Goal: Communication & Community: Ask a question

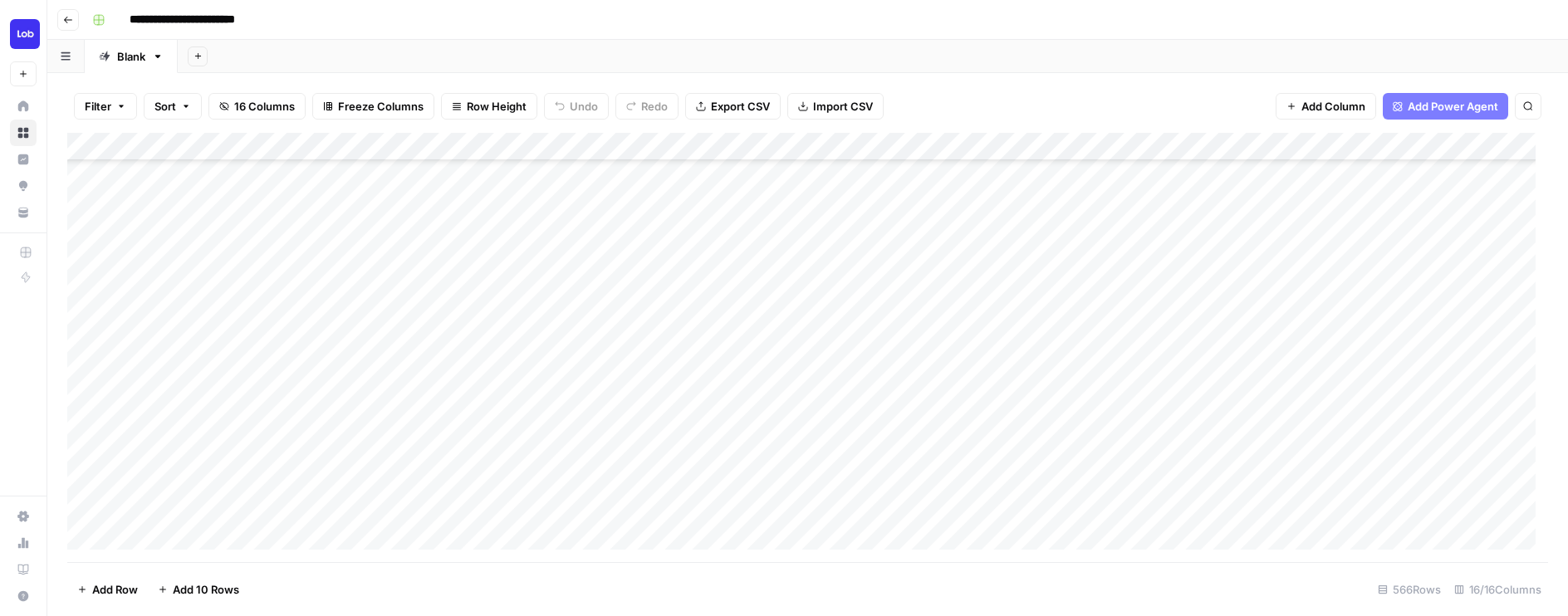
scroll to position [373, 0]
click at [542, 319] on div "Add Column" at bounding box center [808, 347] width 1481 height 429
click at [540, 349] on div "Add Column" at bounding box center [808, 347] width 1481 height 429
click at [457, 315] on div "Add Column" at bounding box center [808, 347] width 1481 height 429
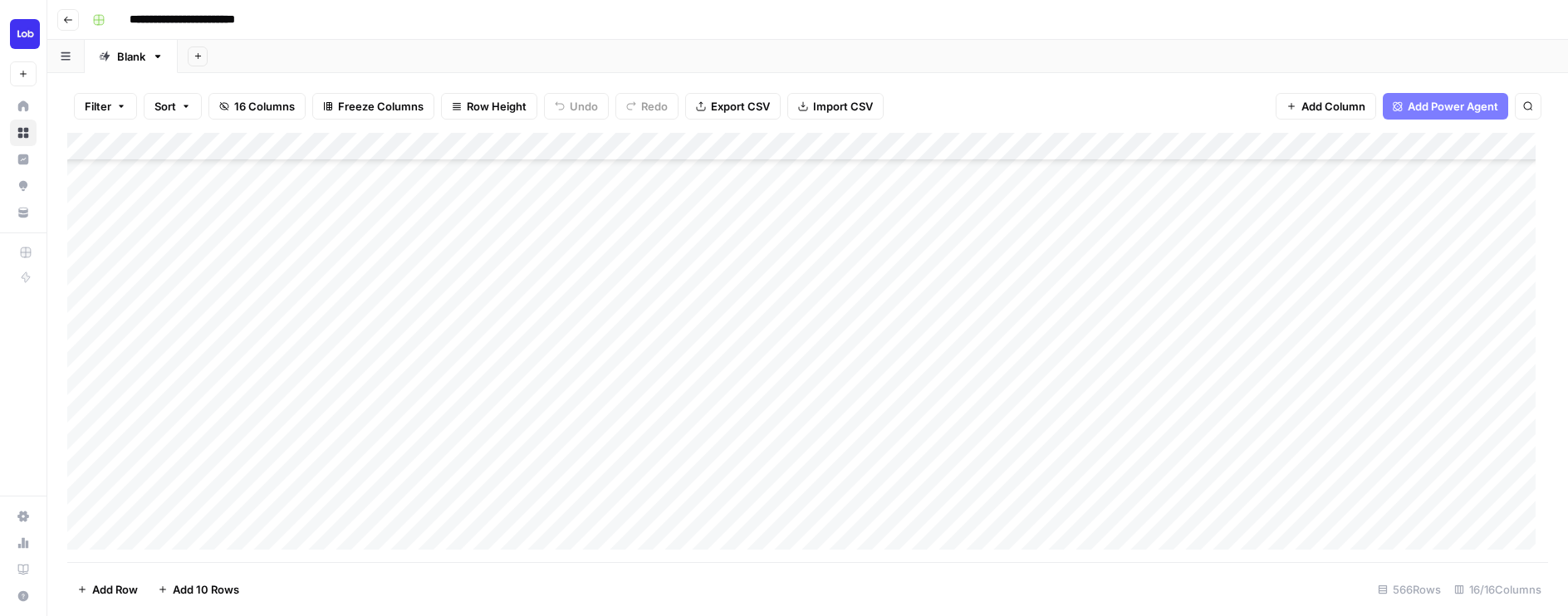
click at [1182, 149] on div "Add Column" at bounding box center [808, 347] width 1481 height 429
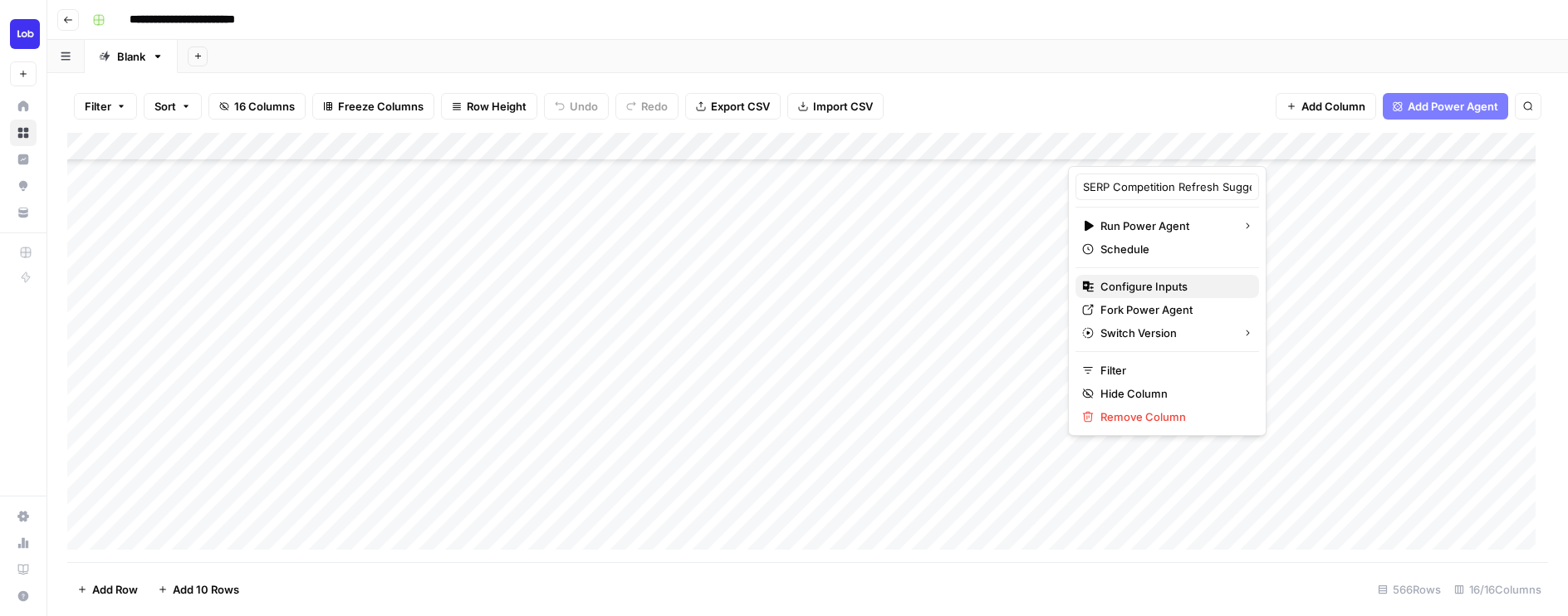
click at [1149, 284] on span "Configure Inputs" at bounding box center [1173, 285] width 145 height 16
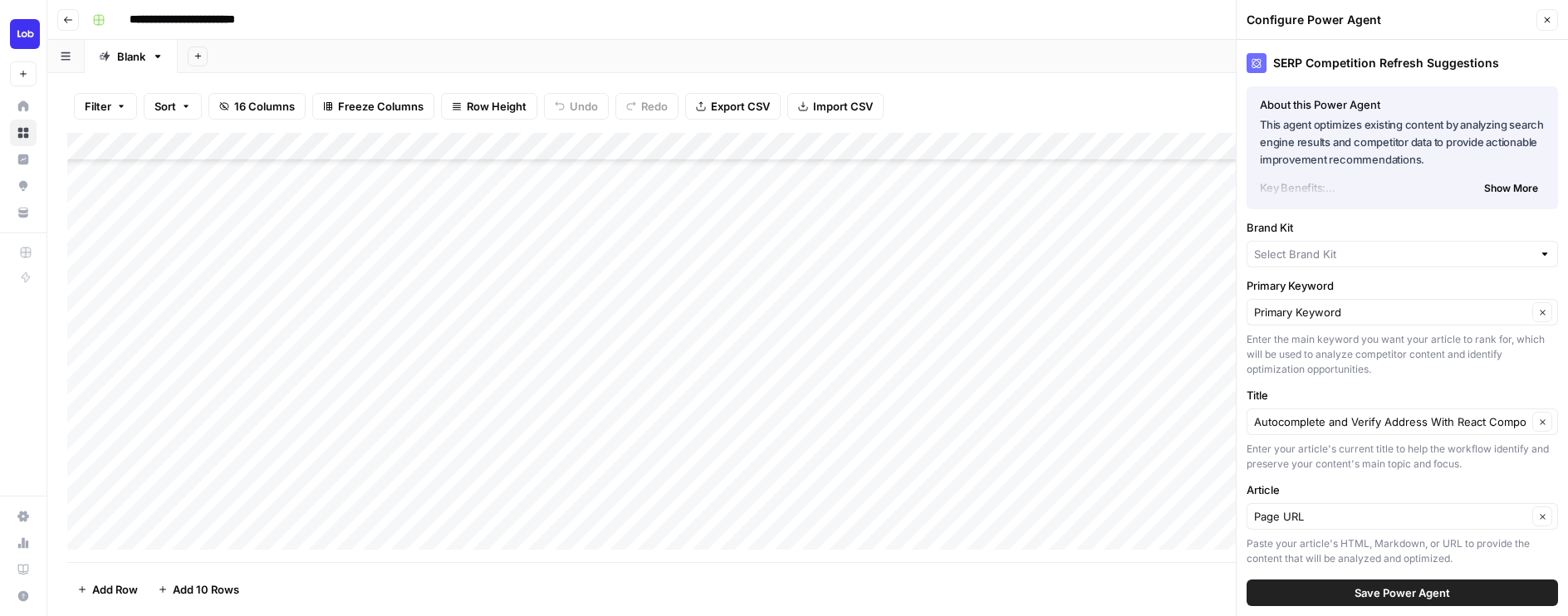
type input "Lob"
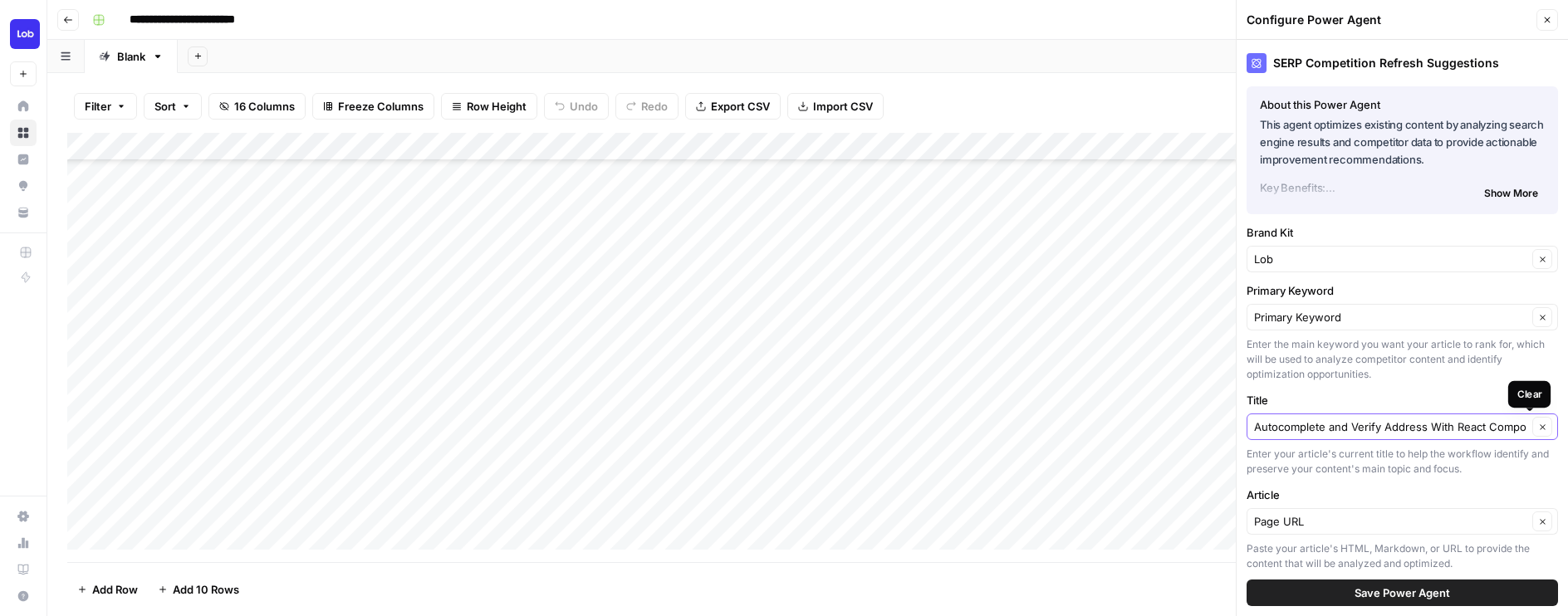
click at [1538, 425] on icon "button" at bounding box center [1542, 426] width 9 height 9
click at [1475, 425] on input "Title" at bounding box center [1392, 425] width 278 height 16
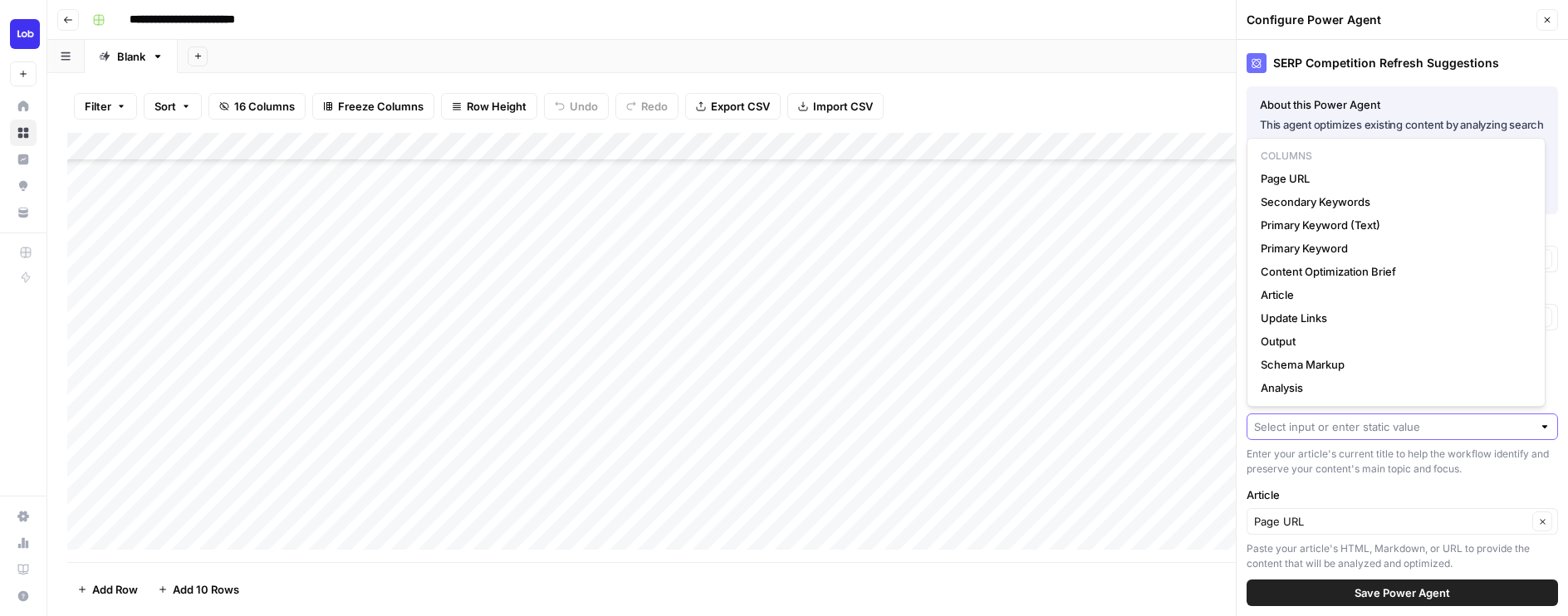
paste input "13 Best Direct Mailer Services - Which is Right For You?"
type input "13 Best Direct Mailer Services - Which is Right For You?"
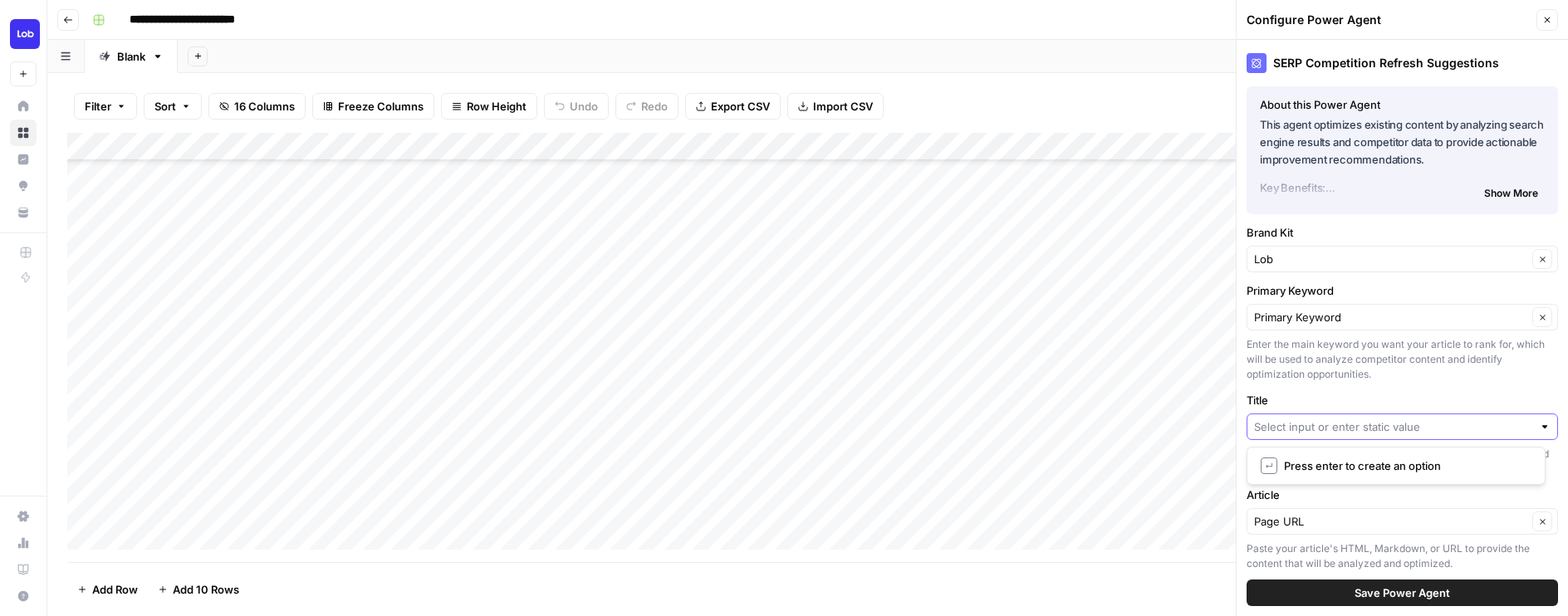
scroll to position [0, 0]
type input "13 Best Direct Mailer Services"
click at [1468, 590] on button "Save Power Agent" at bounding box center [1402, 592] width 311 height 26
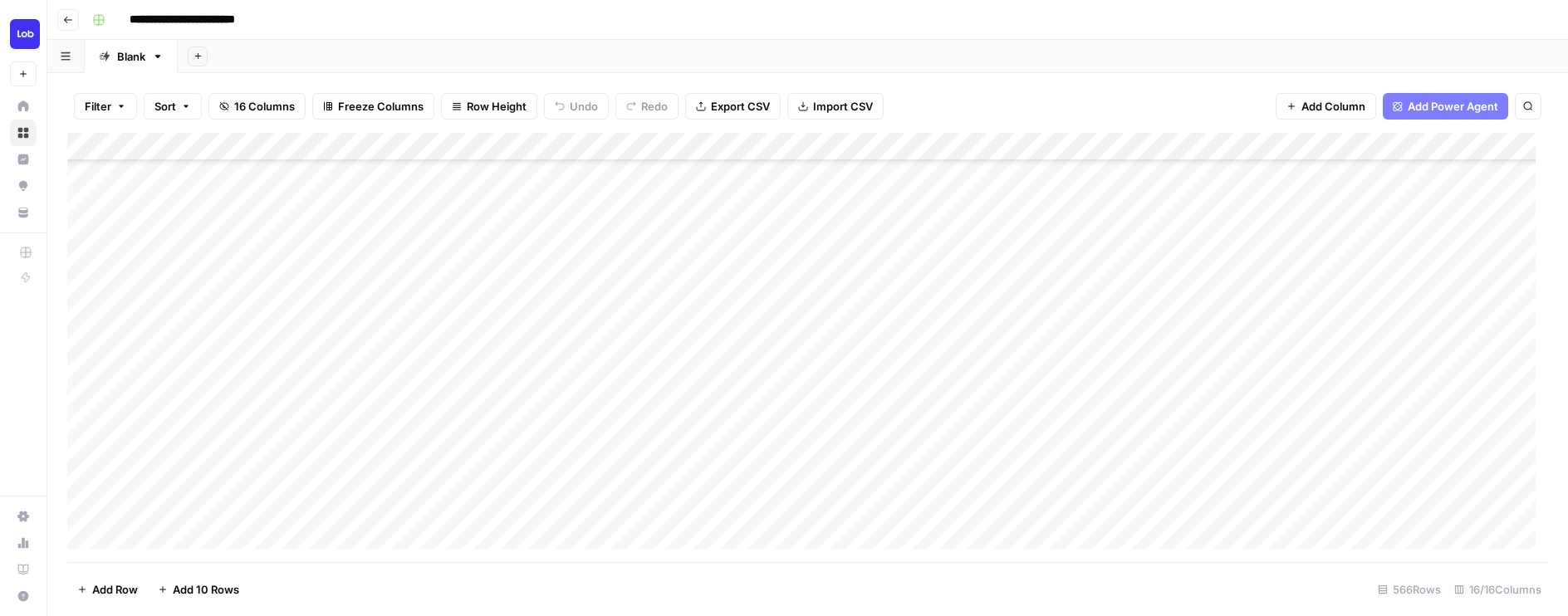
click at [1146, 318] on div "Add Column" at bounding box center [808, 347] width 1481 height 429
click at [1182, 146] on div "Add Column" at bounding box center [808, 347] width 1481 height 429
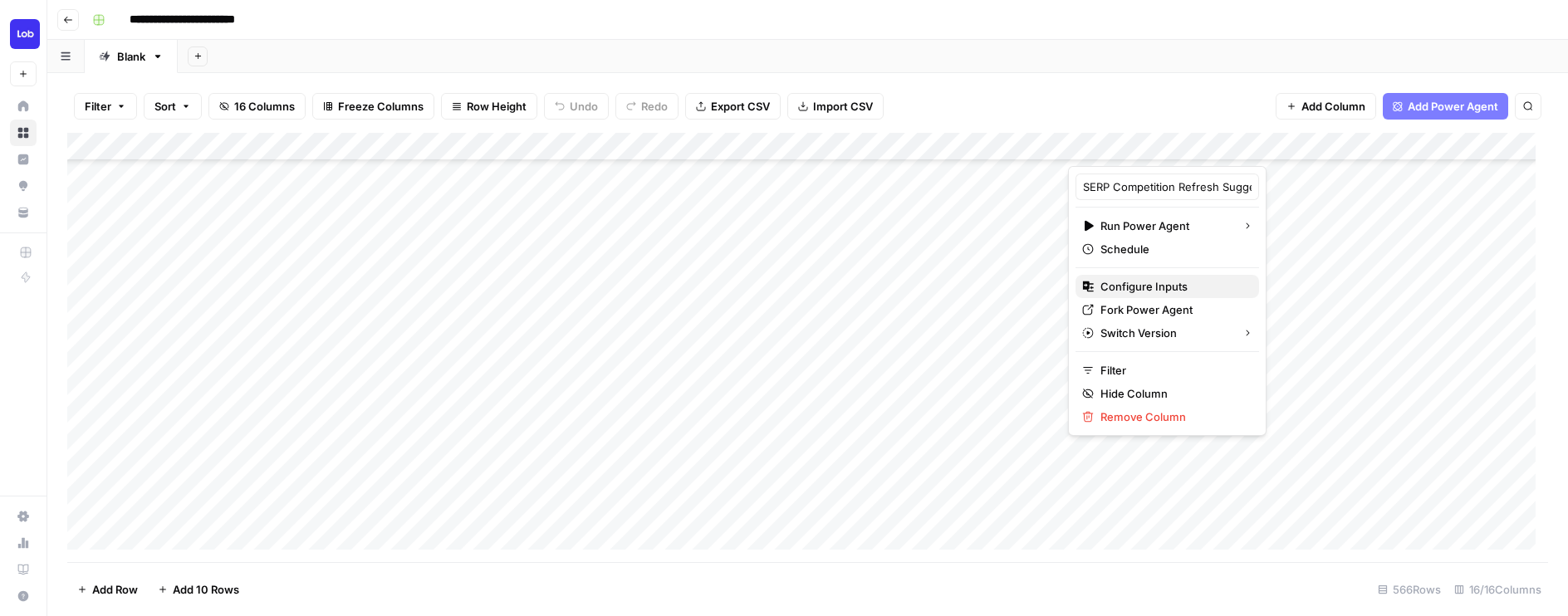
click at [1159, 285] on span "Configure Inputs" at bounding box center [1173, 285] width 145 height 16
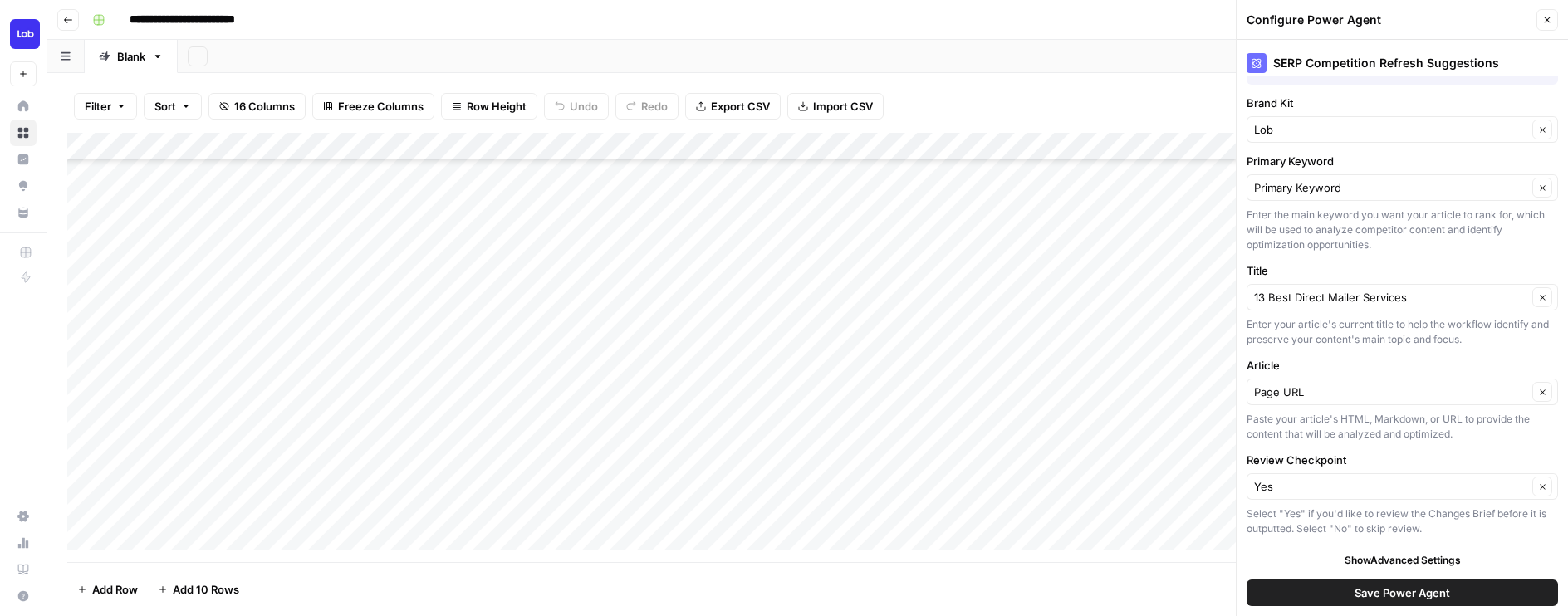
scroll to position [134, 0]
click at [1547, 21] on icon "button" at bounding box center [1547, 20] width 10 height 10
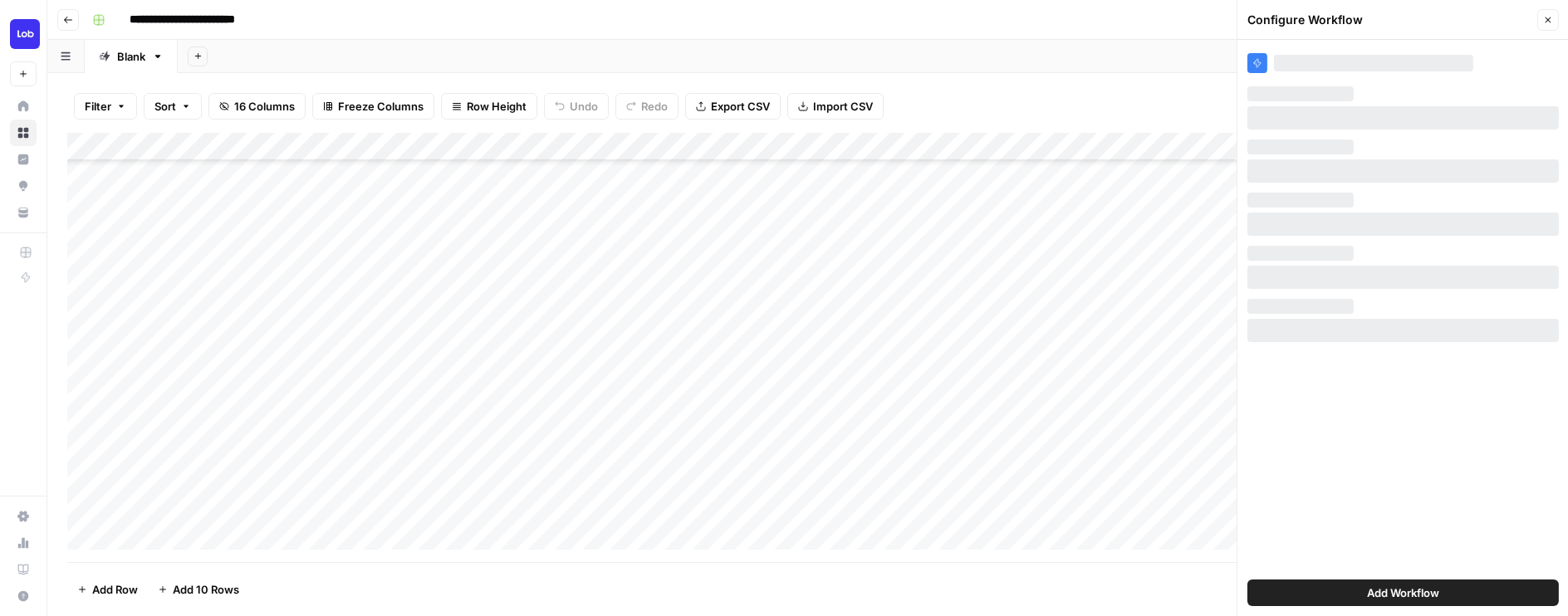
scroll to position [0, 0]
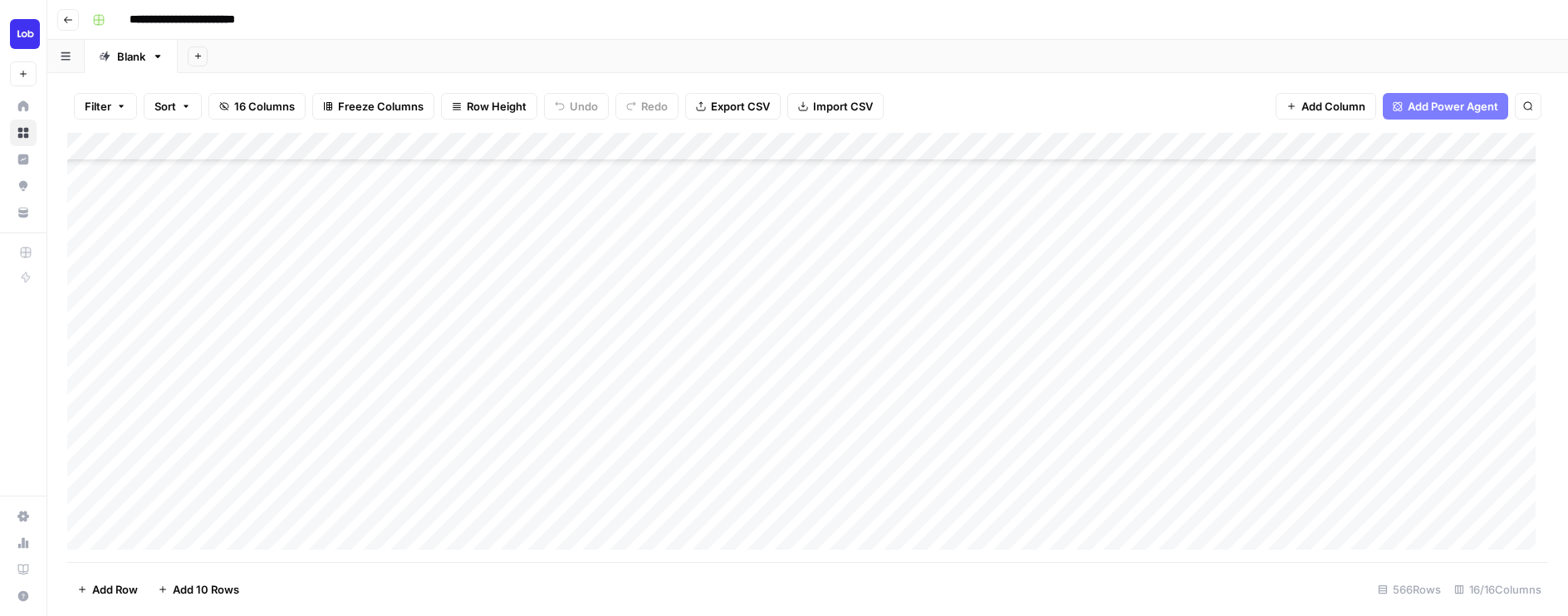
click at [1183, 150] on div "Add Column" at bounding box center [808, 347] width 1481 height 429
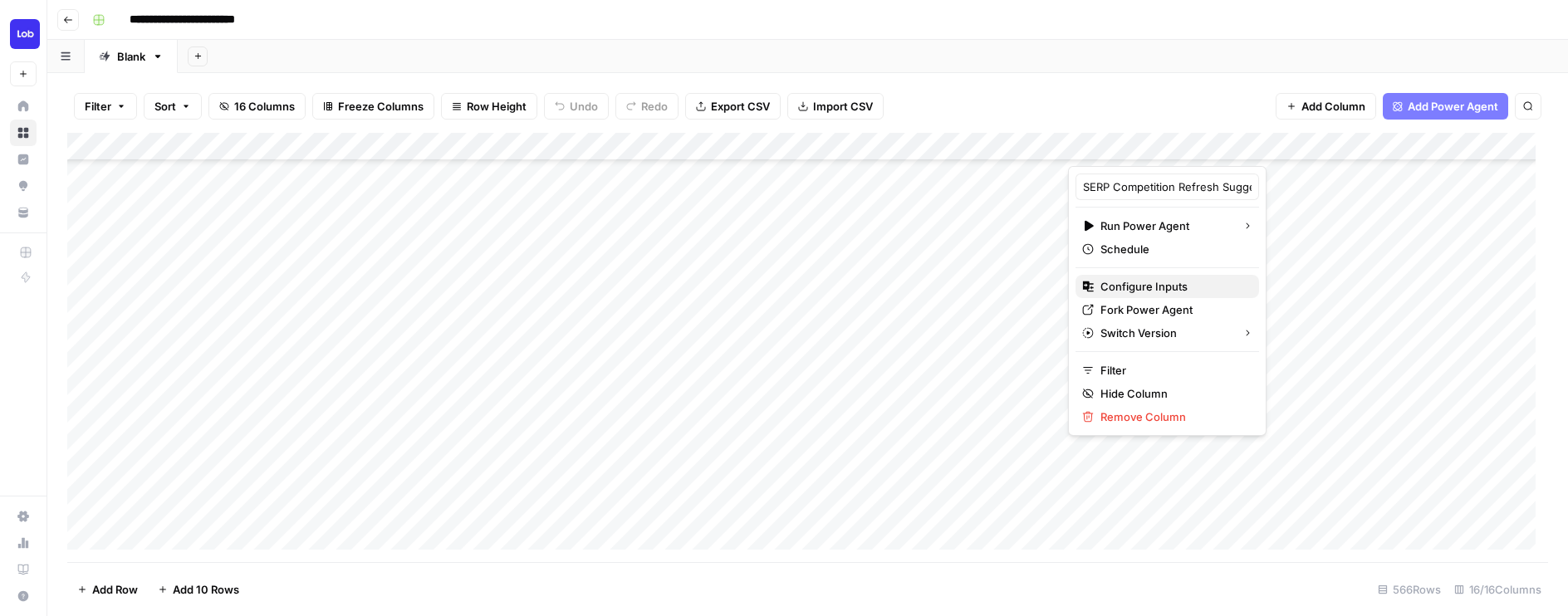
click at [1161, 291] on span "Configure Inputs" at bounding box center [1173, 285] width 145 height 16
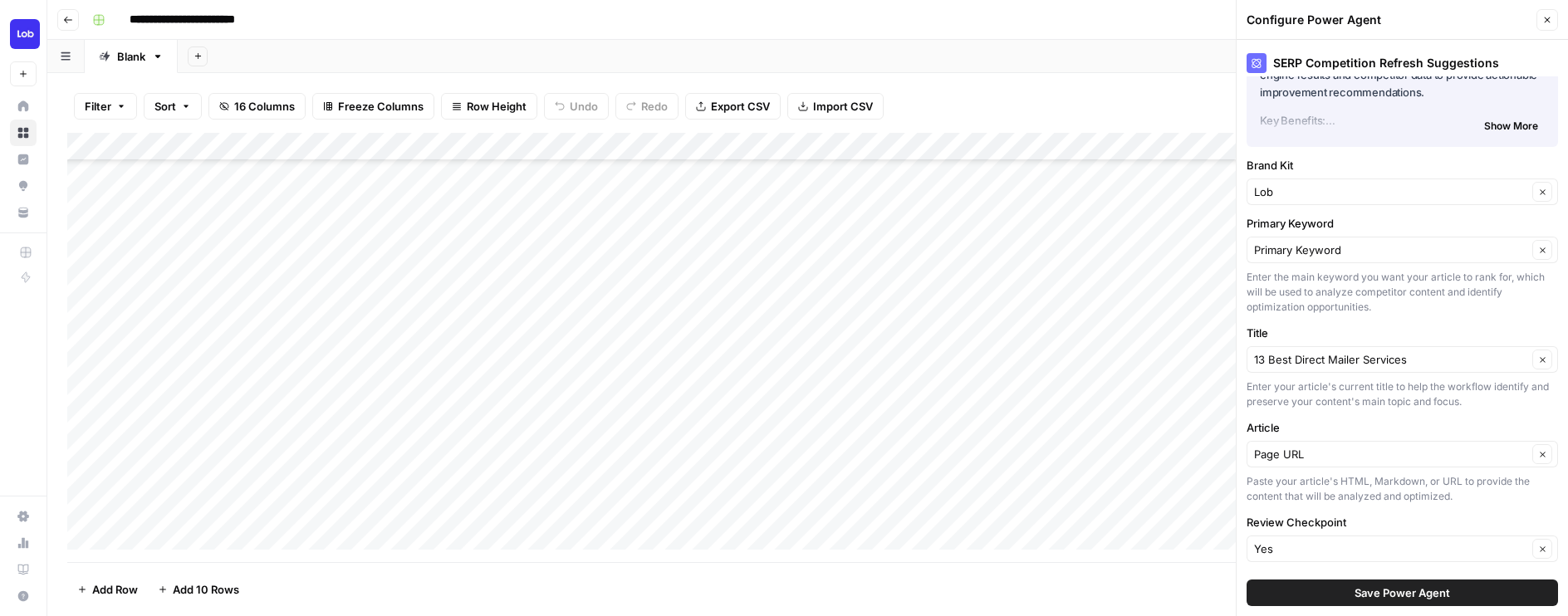
scroll to position [25, 0]
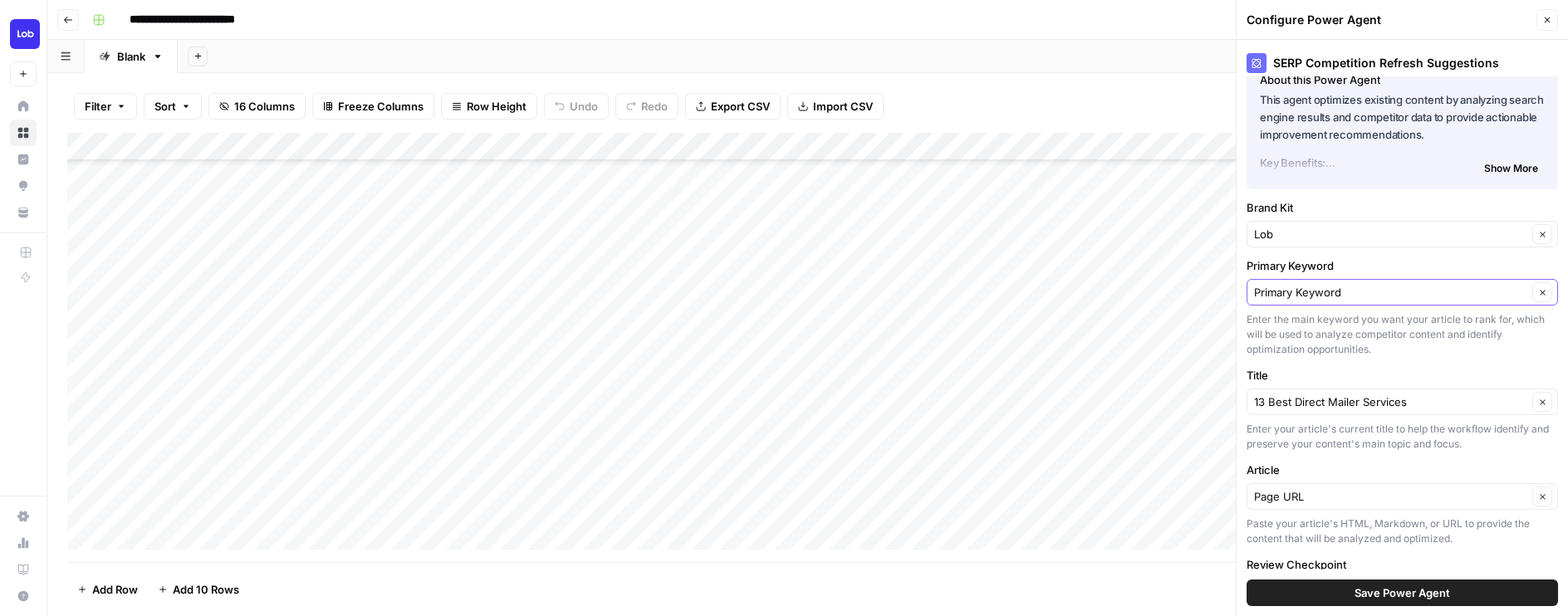
click at [1538, 294] on icon "button" at bounding box center [1542, 292] width 9 height 9
click at [1532, 289] on button "Clear" at bounding box center [1541, 291] width 20 height 20
click at [1441, 289] on input "Primary Keyword" at bounding box center [1390, 291] width 274 height 16
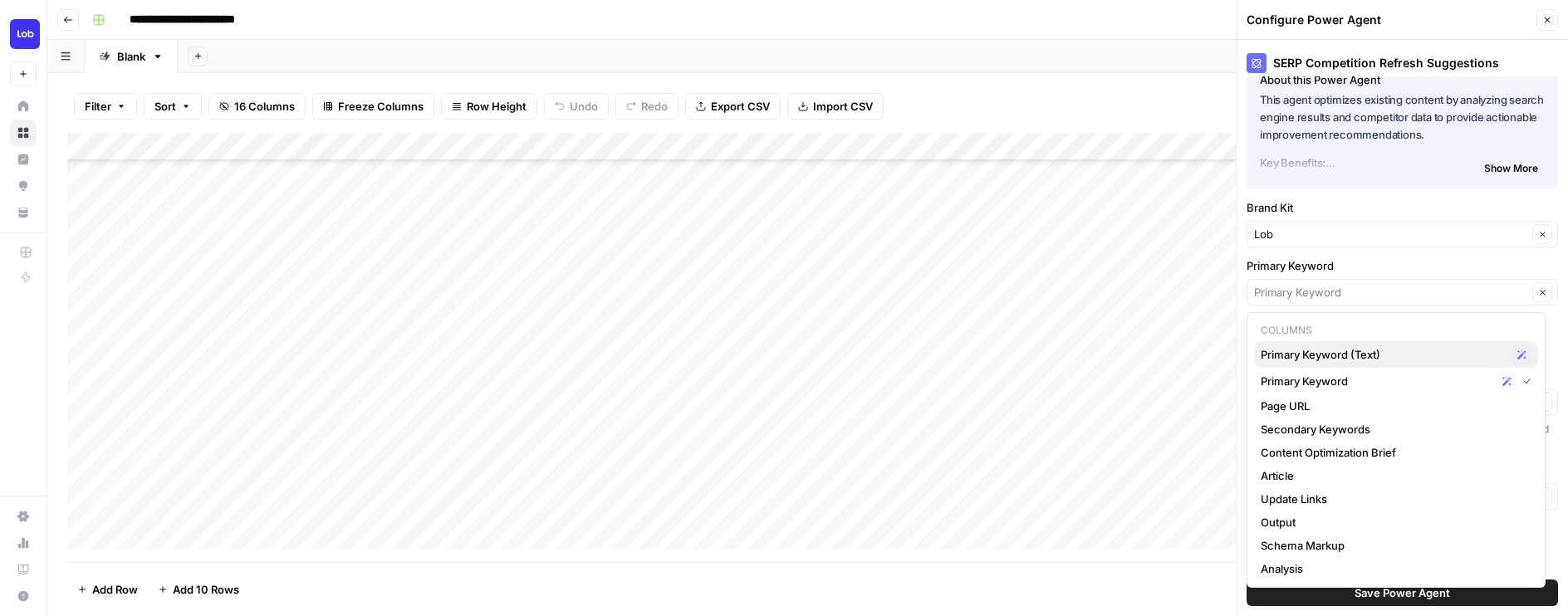
click at [1418, 353] on span "Primary Keyword (Text)" at bounding box center [1382, 354] width 245 height 16
type input "Primary Keyword (Text)"
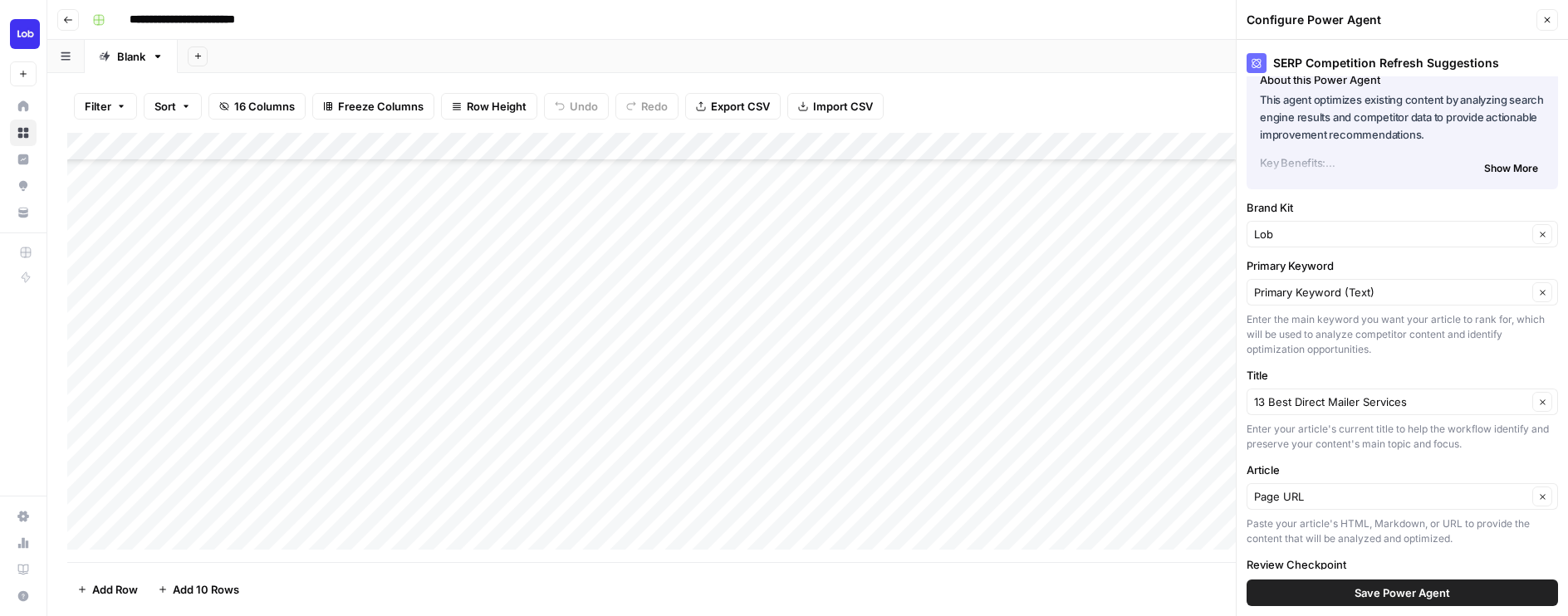
click at [1411, 593] on span "Save Power Agent" at bounding box center [1402, 592] width 96 height 16
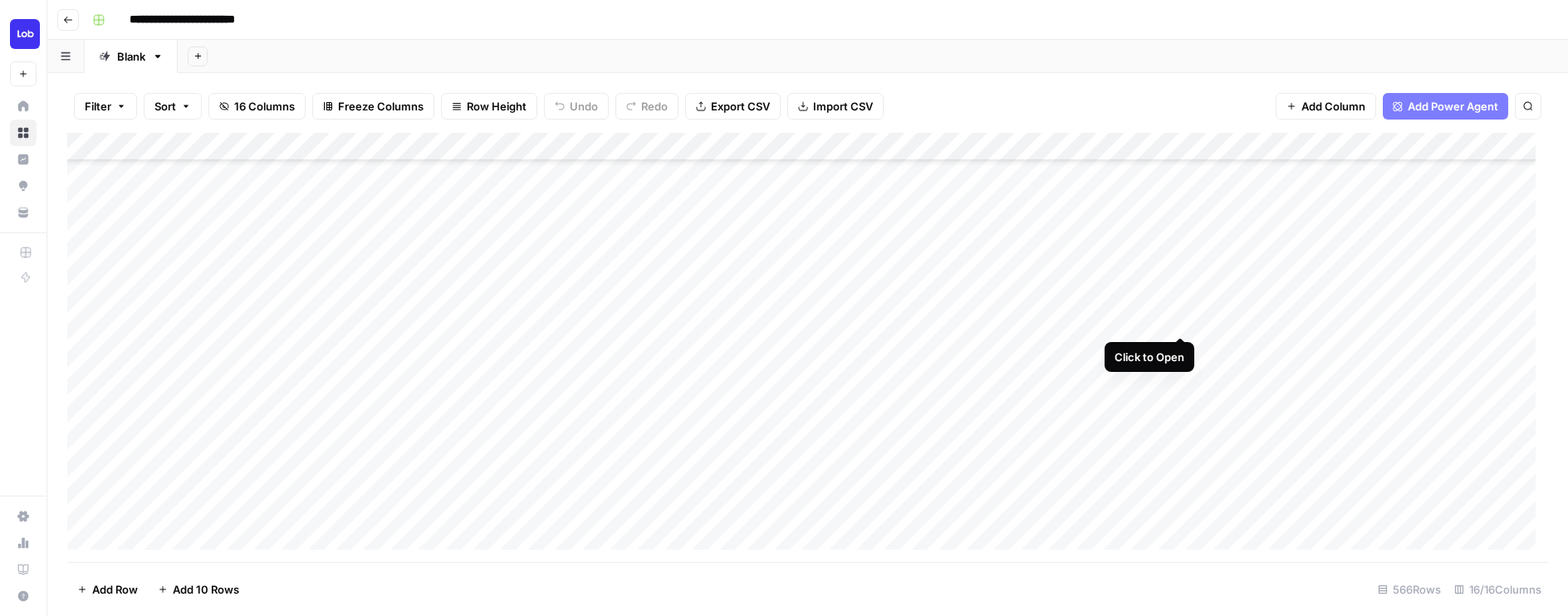
click at [1176, 320] on div "Add Column" at bounding box center [808, 347] width 1481 height 429
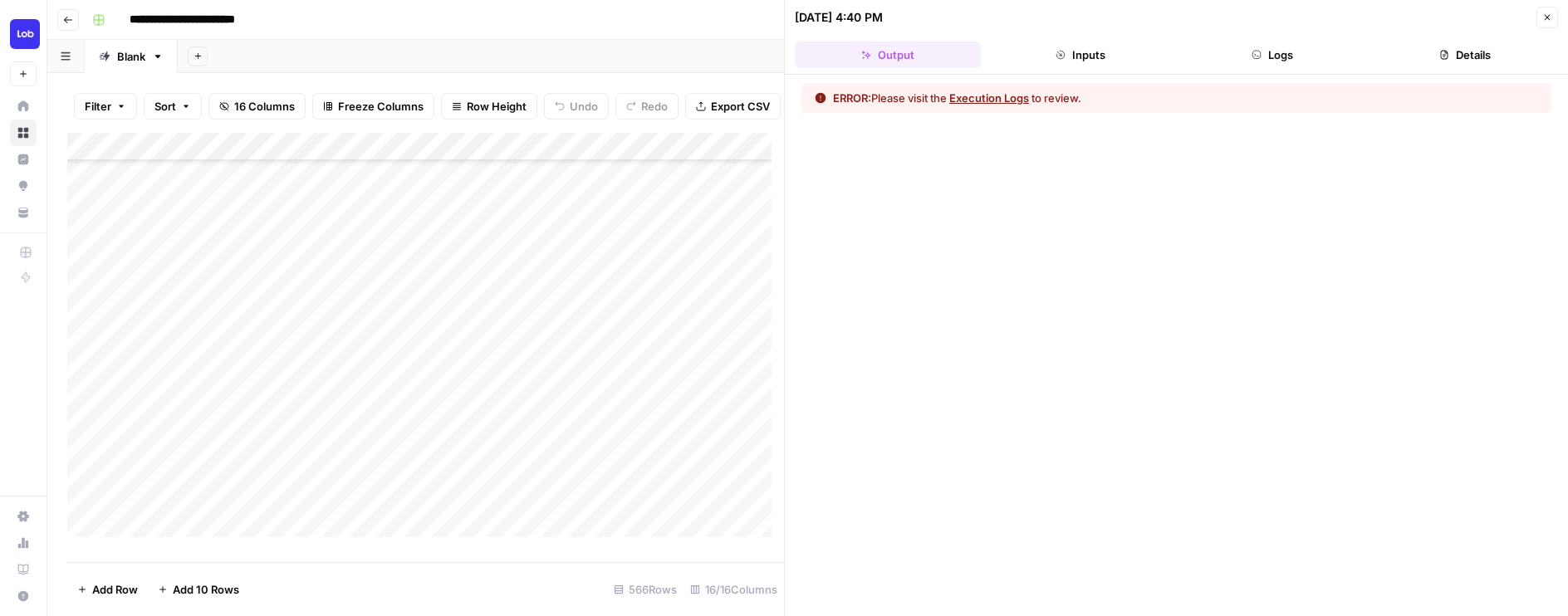
click at [1548, 16] on icon "button" at bounding box center [1547, 18] width 10 height 10
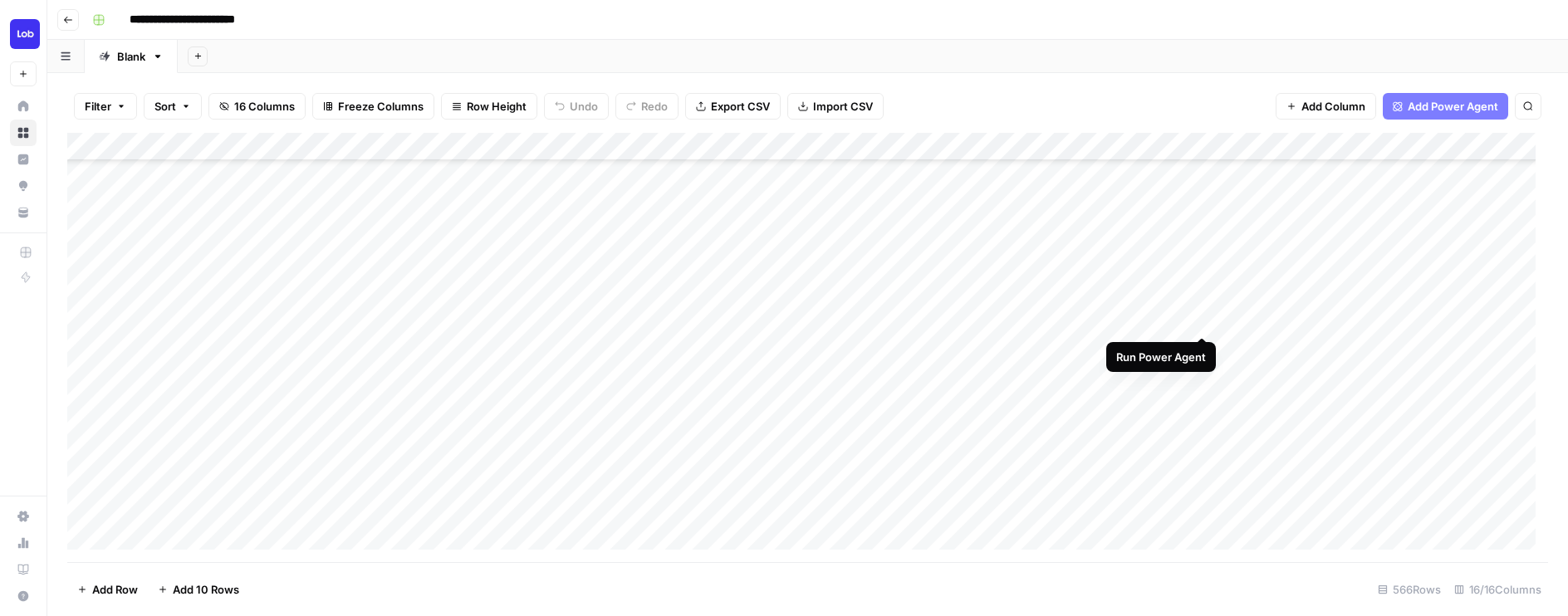
click at [1195, 321] on div "Add Column" at bounding box center [808, 347] width 1481 height 429
click at [1187, 150] on div "Add Column" at bounding box center [808, 347] width 1481 height 429
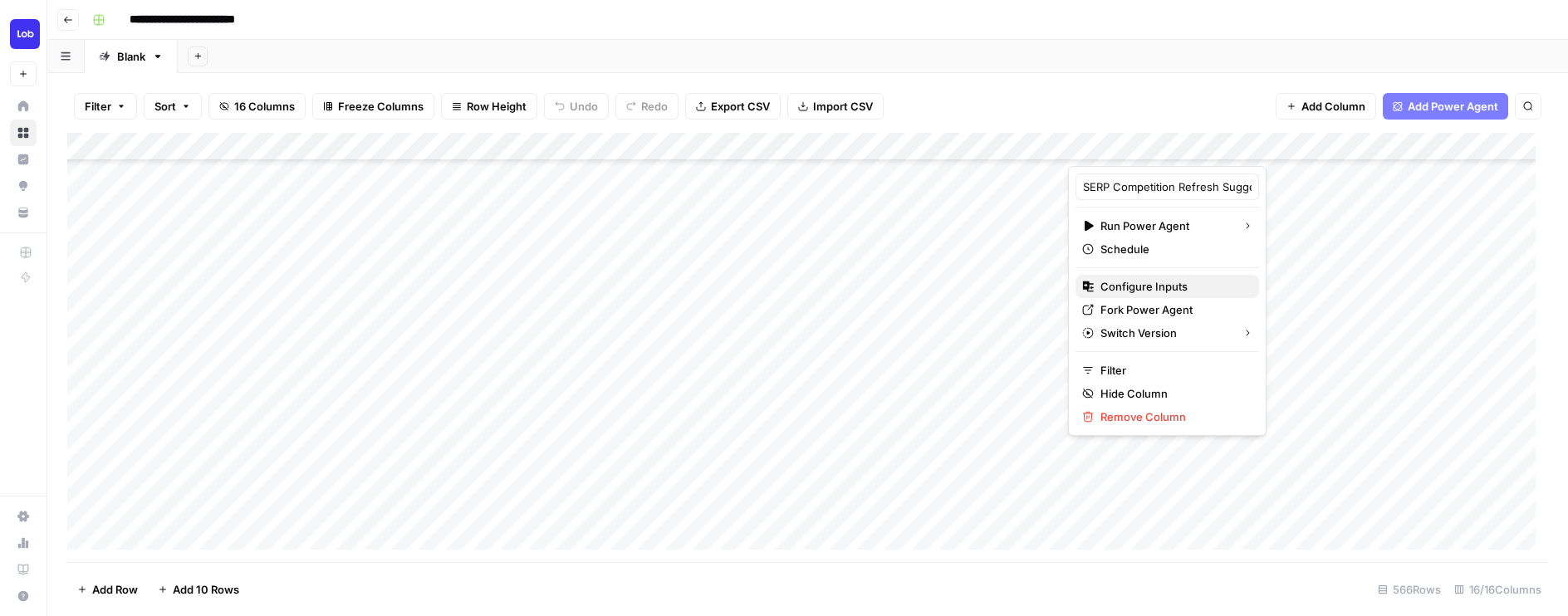
click at [1170, 294] on span "Configure Inputs" at bounding box center [1173, 285] width 145 height 16
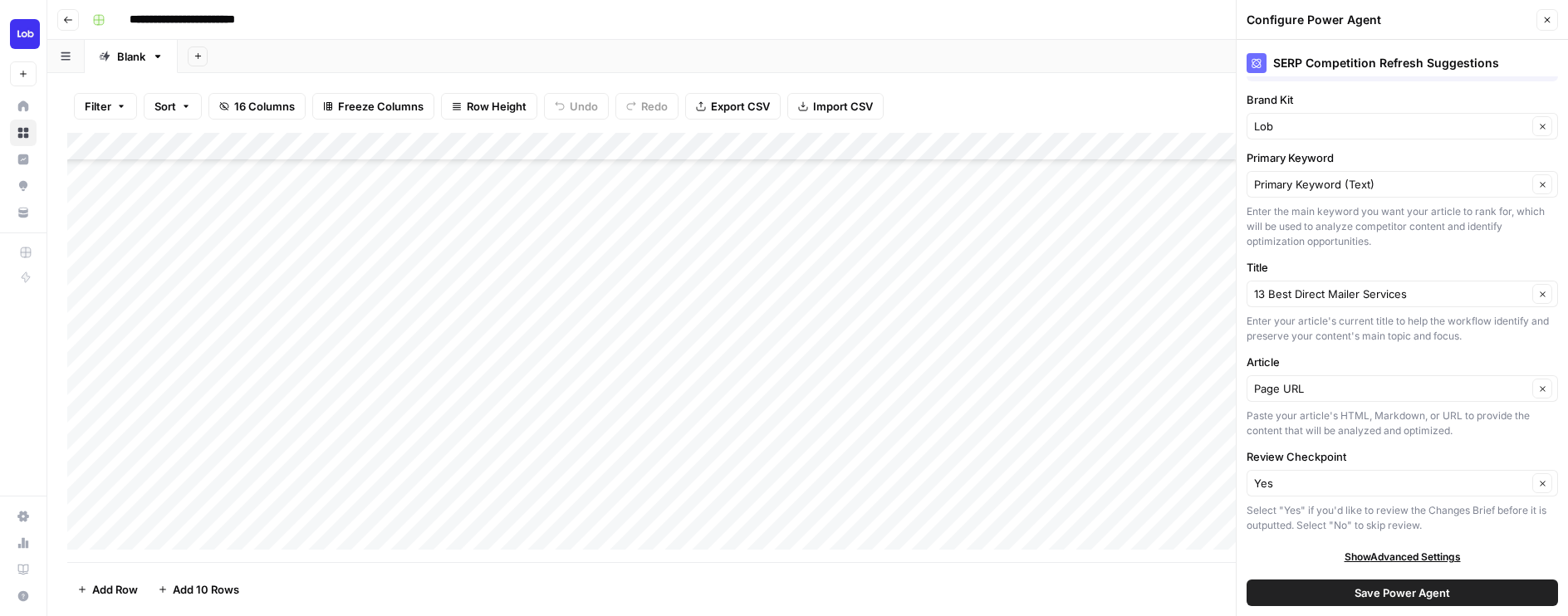
scroll to position [134, 0]
click at [1546, 23] on icon "button" at bounding box center [1547, 20] width 10 height 10
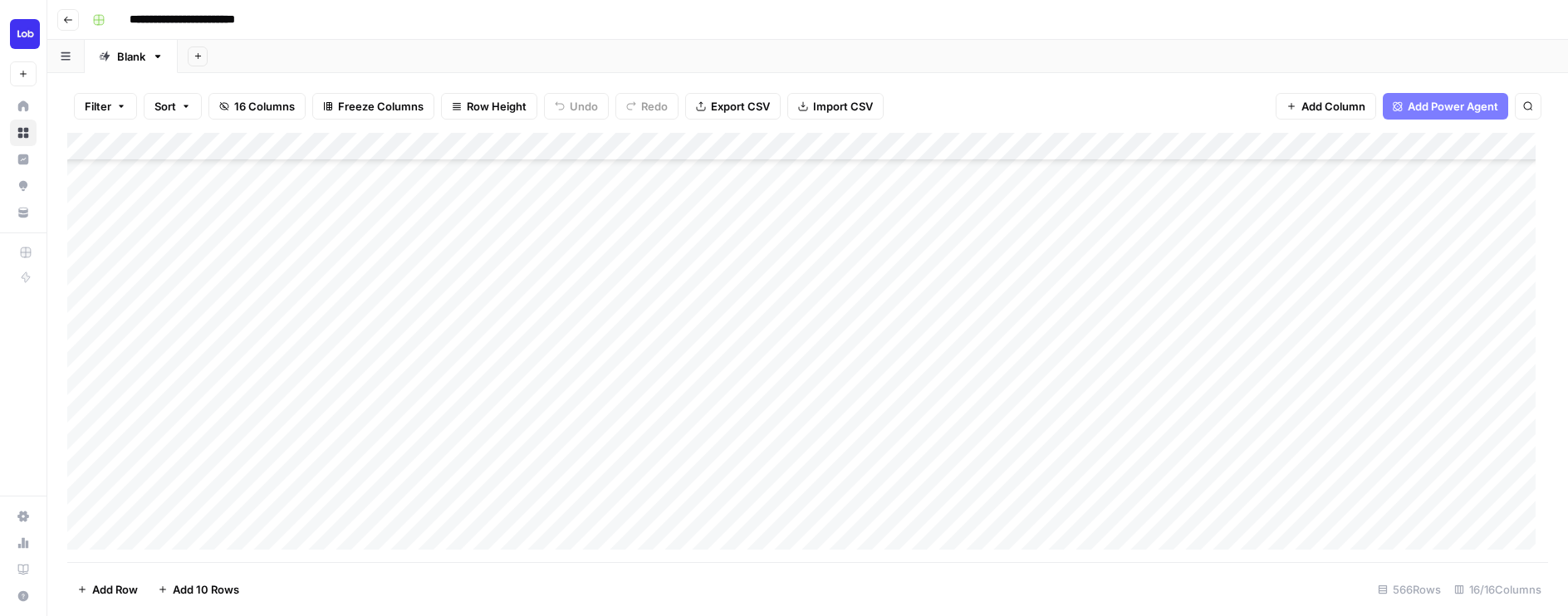
click at [1202, 320] on div "Add Column" at bounding box center [808, 347] width 1481 height 429
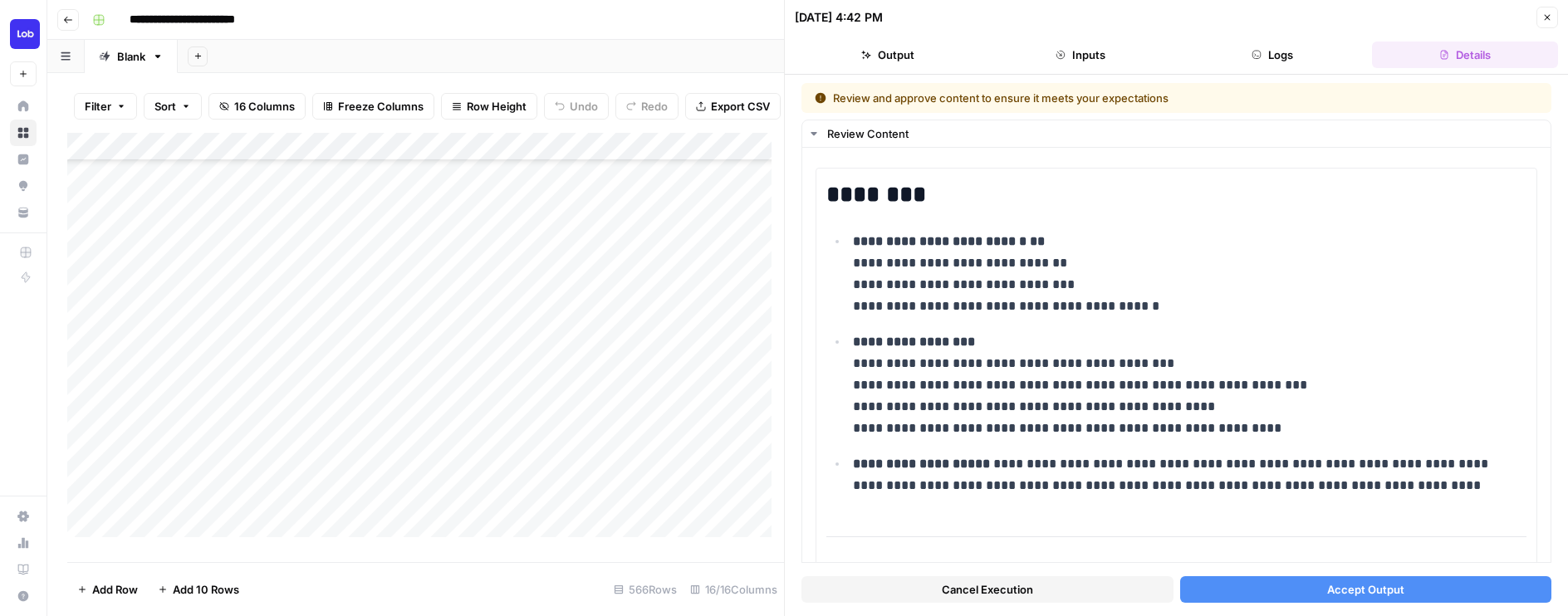
click at [1249, 598] on button "Accept Output" at bounding box center [1365, 589] width 372 height 26
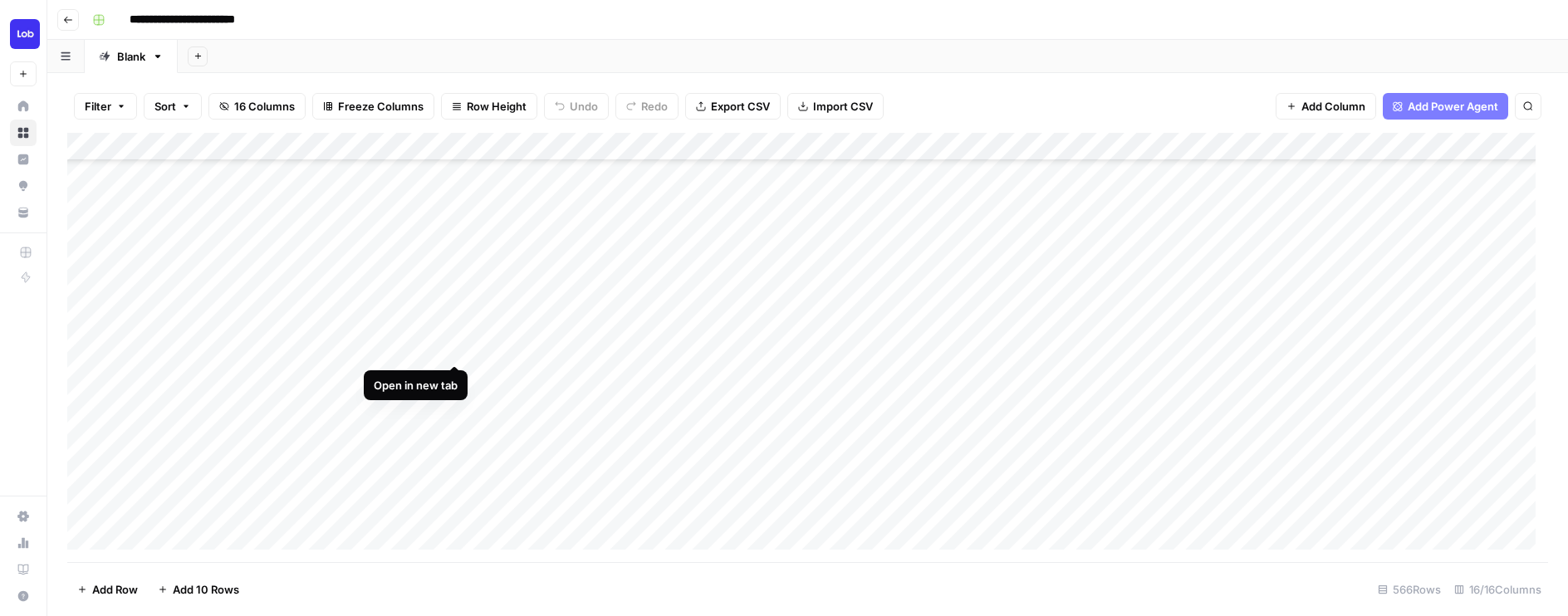
click at [453, 349] on div "Add Column" at bounding box center [808, 347] width 1481 height 429
click at [1180, 143] on div "Add Column" at bounding box center [808, 347] width 1481 height 429
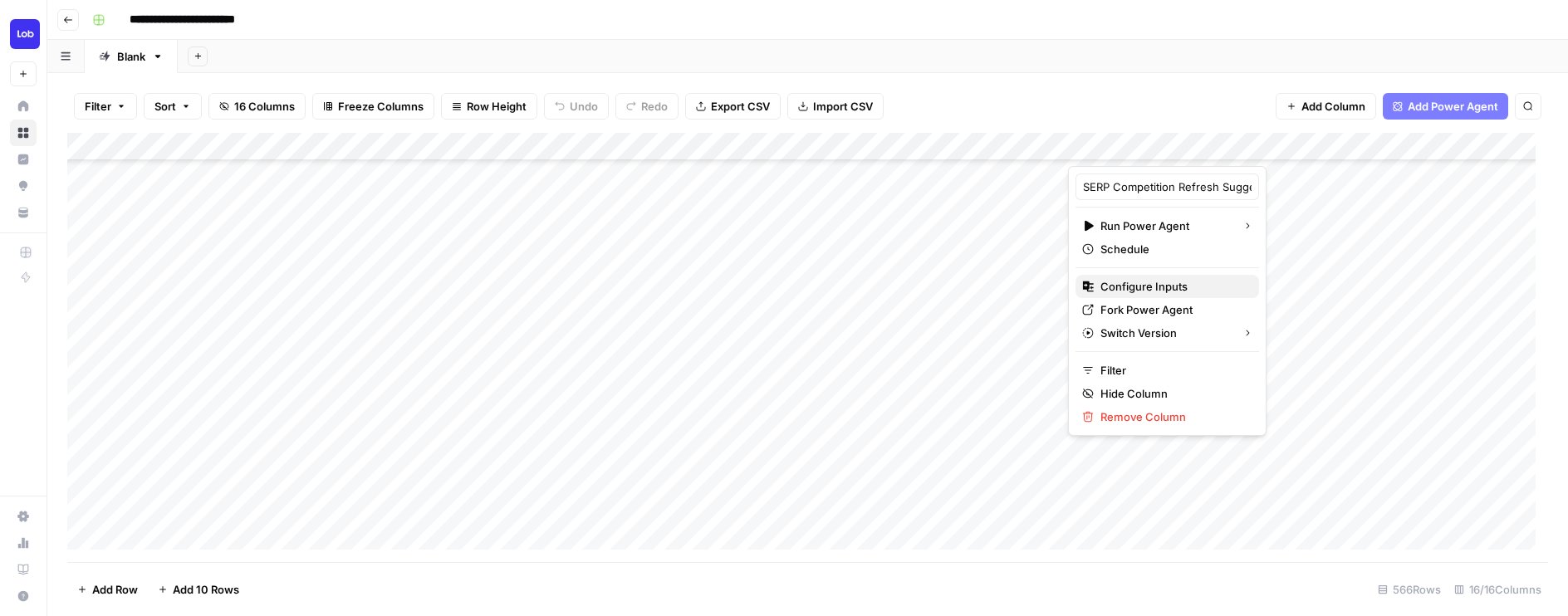
click at [1128, 279] on span "Configure Inputs" at bounding box center [1173, 285] width 145 height 16
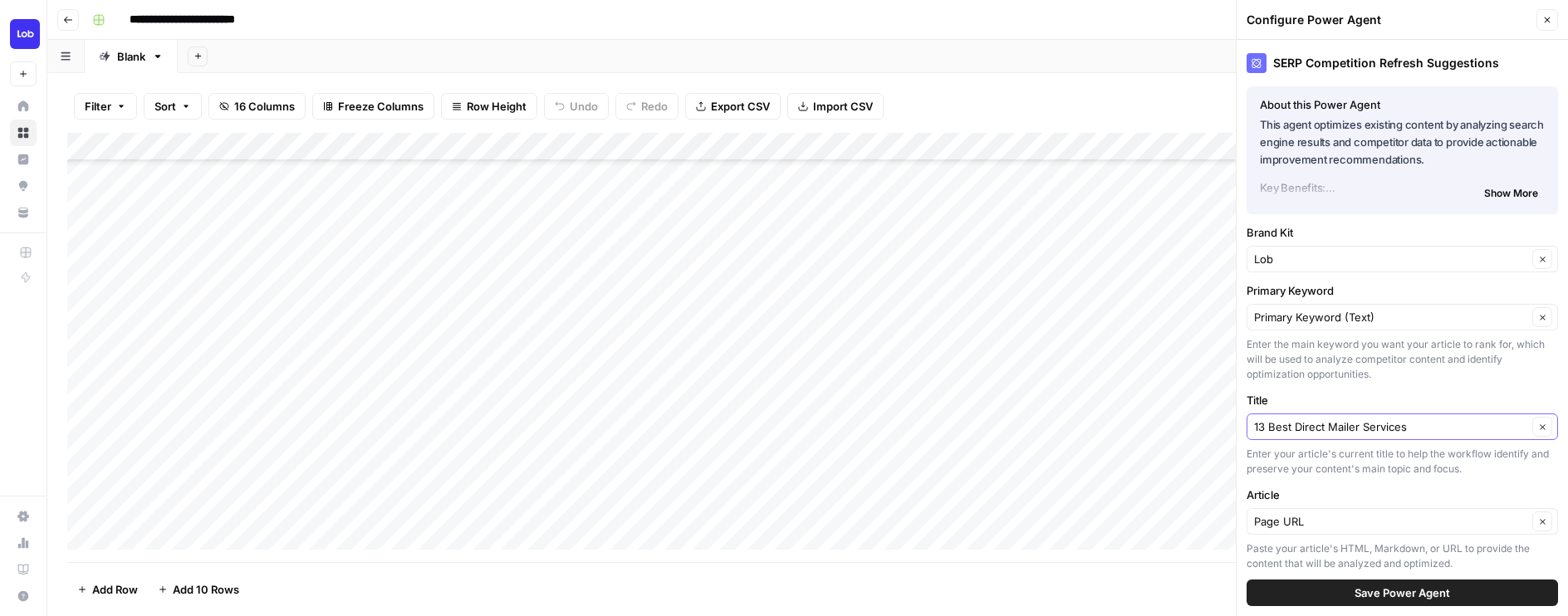
click at [1532, 432] on button "Clear" at bounding box center [1541, 426] width 20 height 20
click at [1426, 425] on input "Title" at bounding box center [1392, 425] width 278 height 16
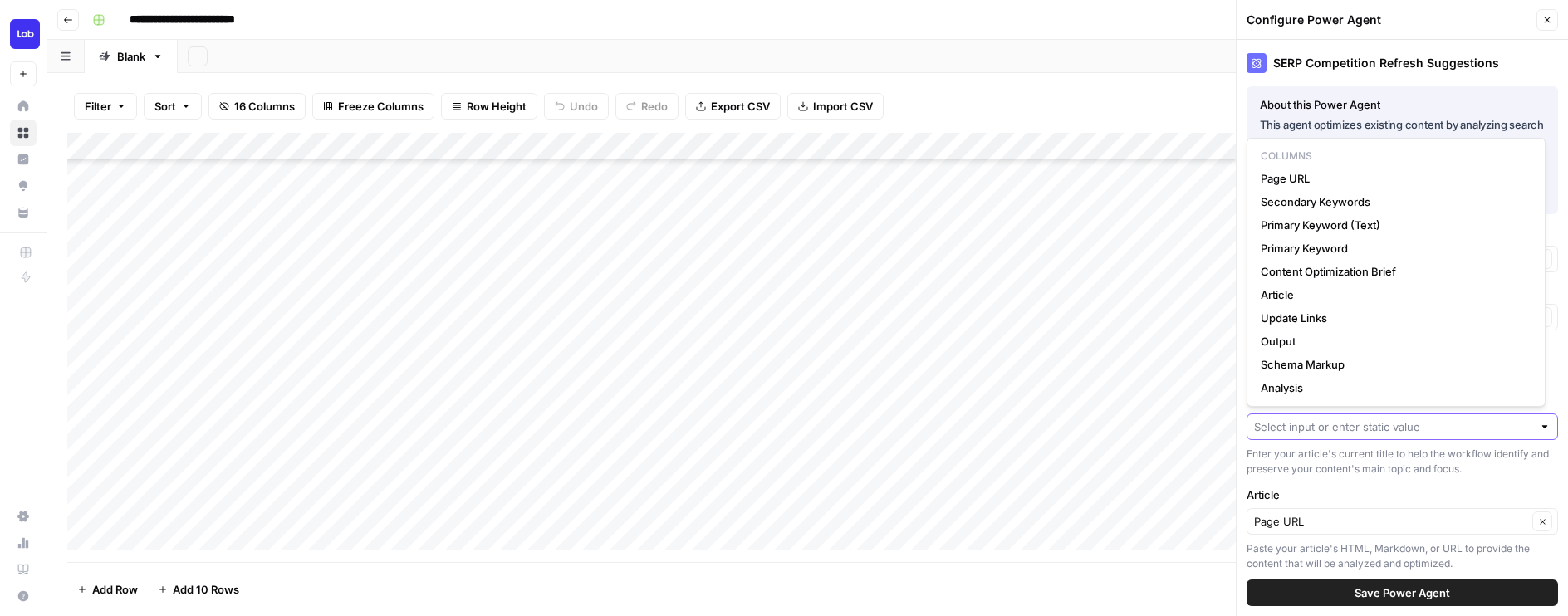
paste input "Understanding The Cost-Effectiveness of Direct Mail Marketing"
type input "Understanding The Cost-Effectiveness of Direct Mail Marketing"
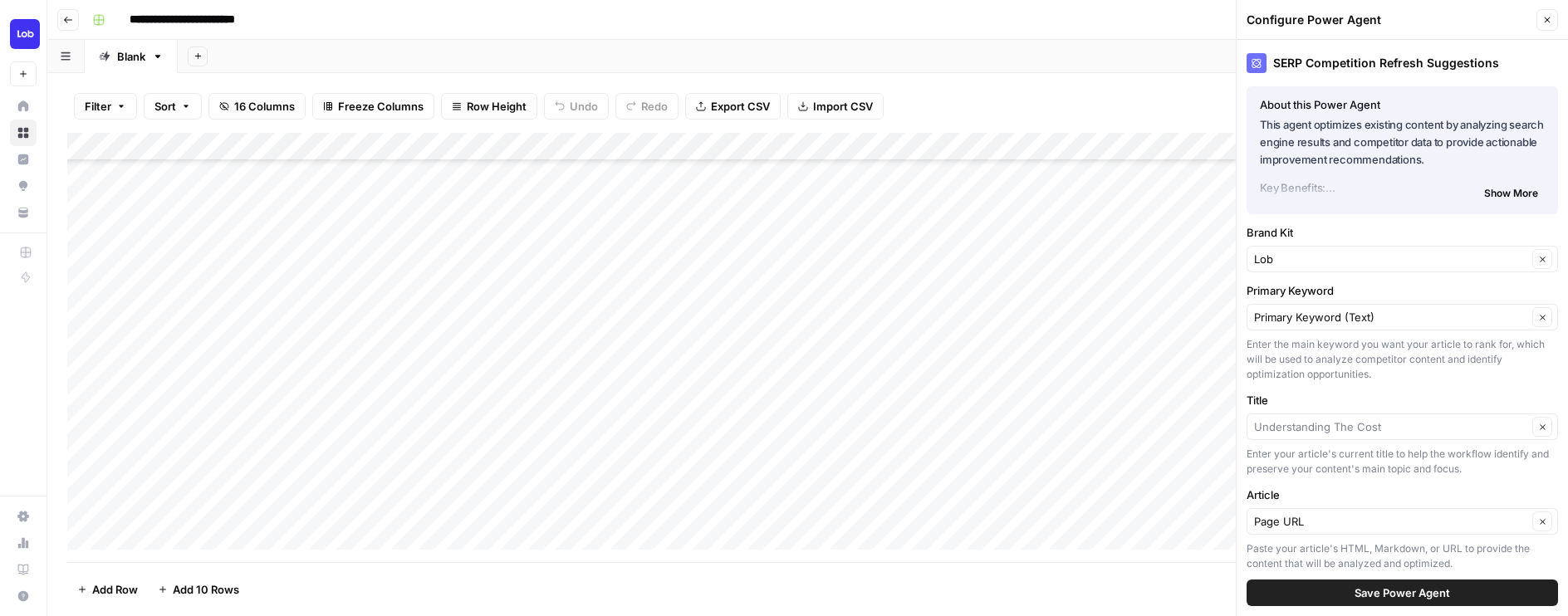
type input "Understanding The Cost"
click at [1422, 596] on span "Save Power Agent" at bounding box center [1402, 592] width 96 height 16
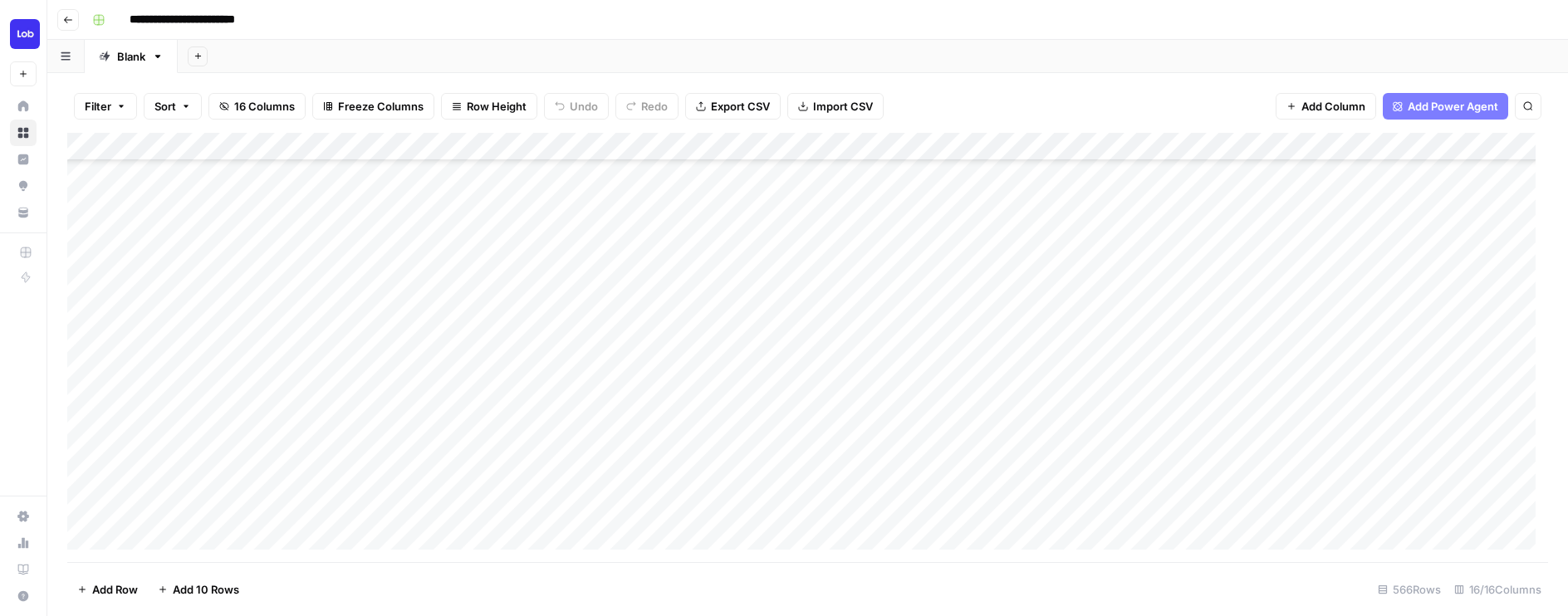
click at [1138, 346] on div "Add Column" at bounding box center [808, 347] width 1481 height 429
click at [1484, 143] on div "Add Column" at bounding box center [808, 347] width 1481 height 429
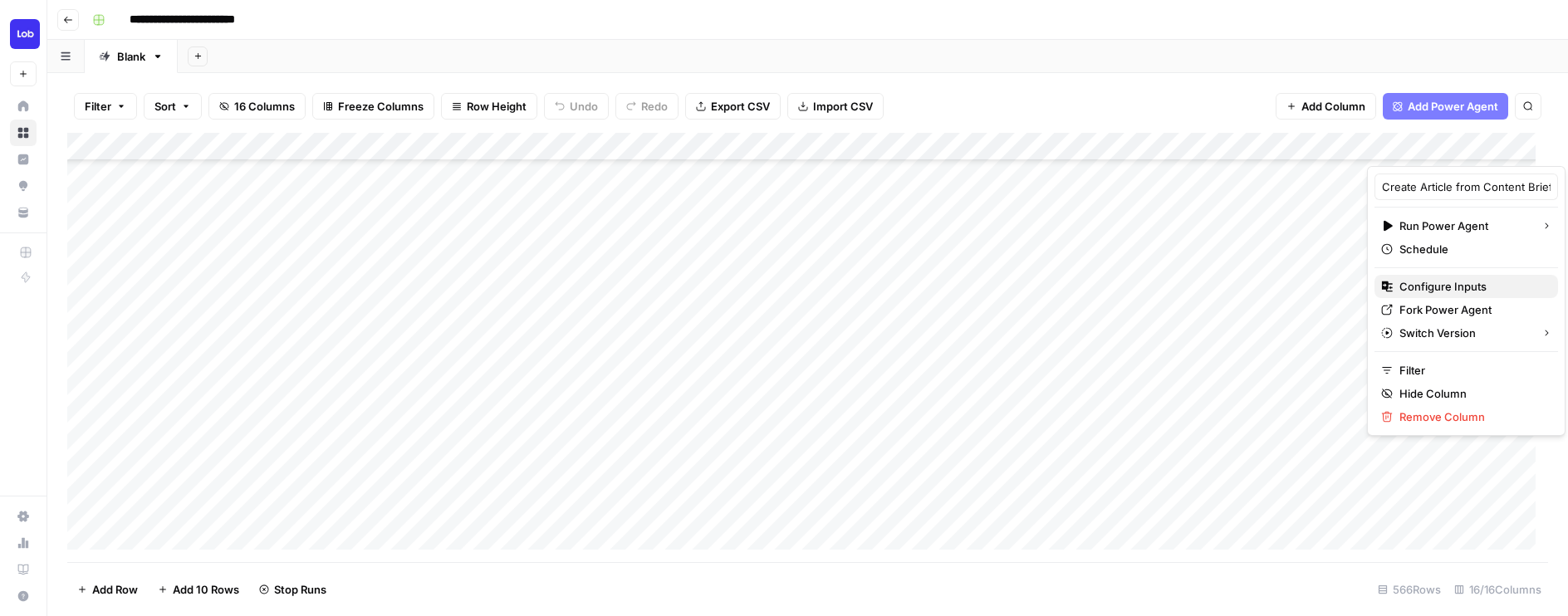
click at [1432, 290] on span "Configure Inputs" at bounding box center [1471, 285] width 145 height 16
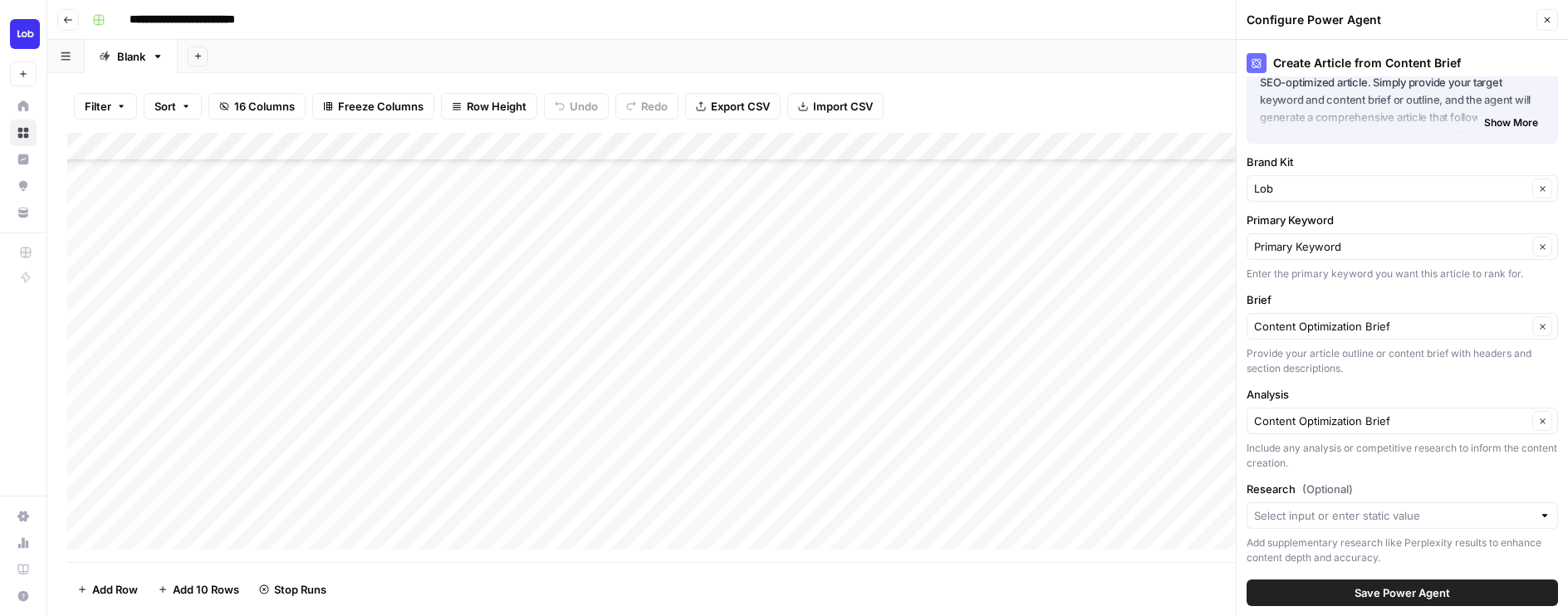
scroll to position [94, 0]
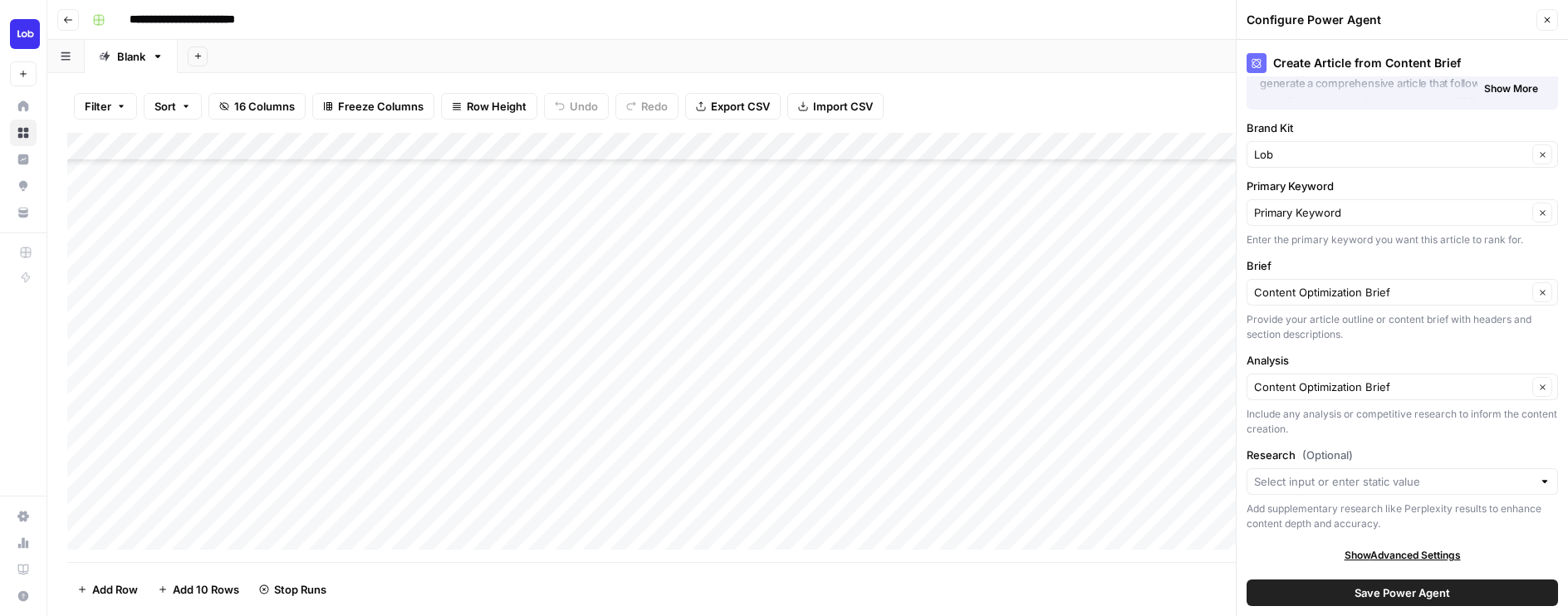
click at [1418, 592] on span "Save Power Agent" at bounding box center [1402, 592] width 96 height 16
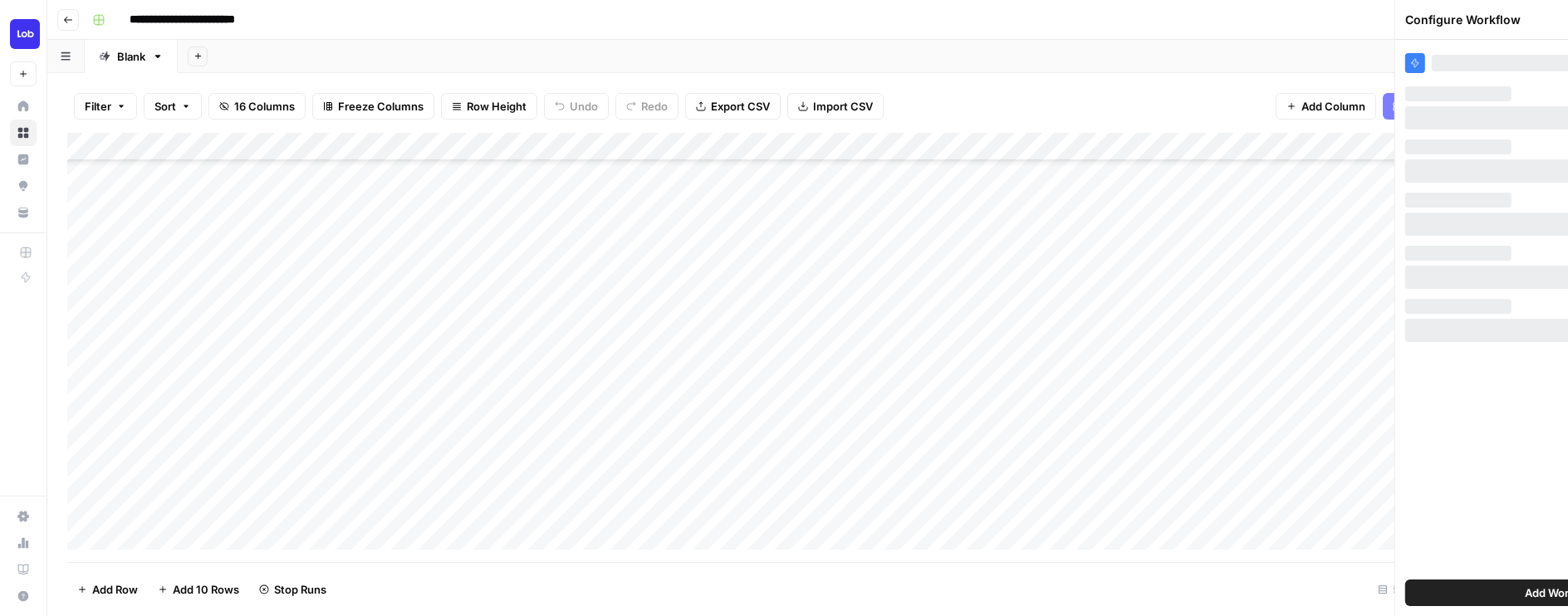
scroll to position [0, 0]
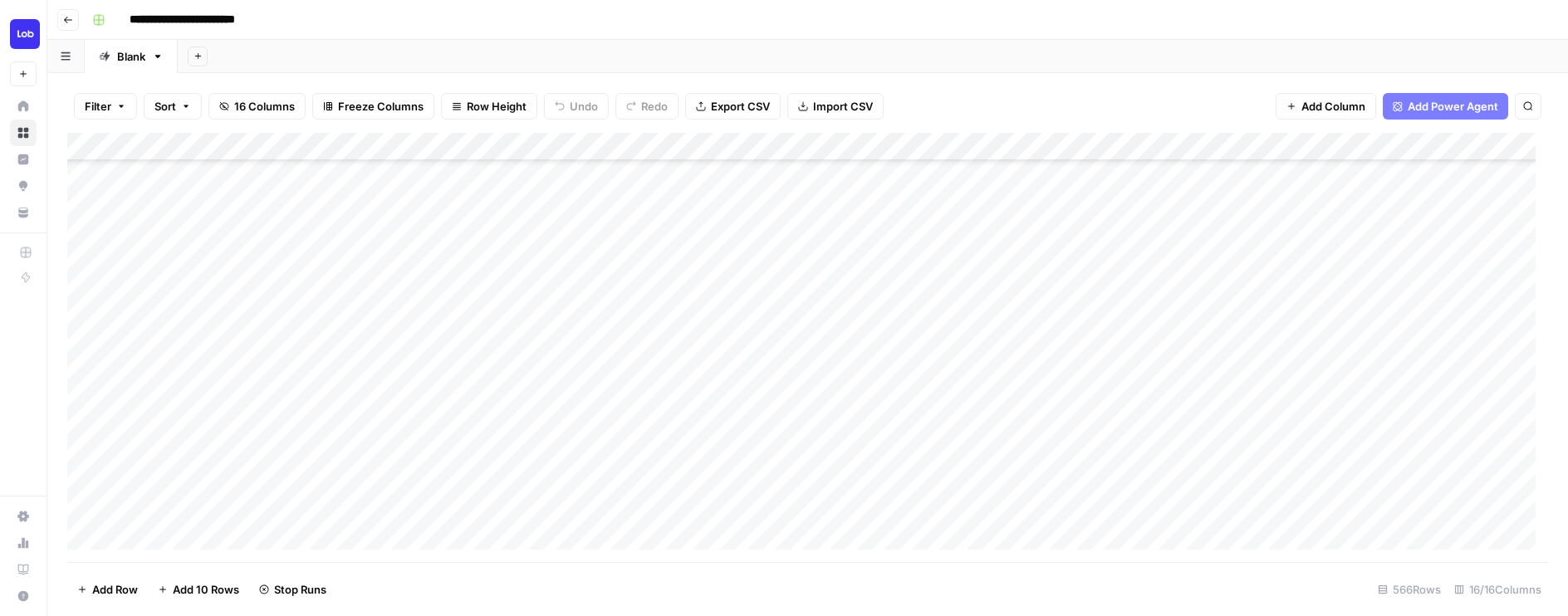
click at [1437, 316] on div "Add Column" at bounding box center [808, 347] width 1481 height 429
click at [1200, 345] on div "Add Column" at bounding box center [808, 347] width 1481 height 429
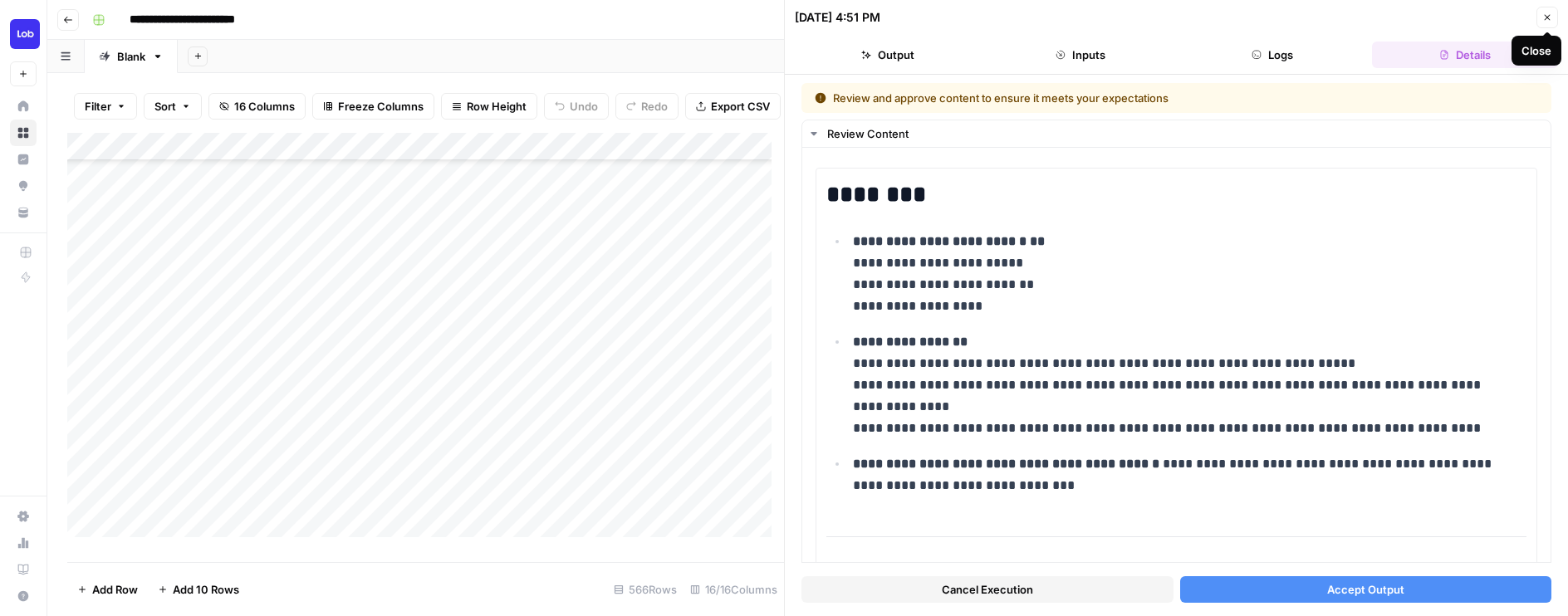
click at [1553, 21] on button "Close" at bounding box center [1547, 17] width 21 height 21
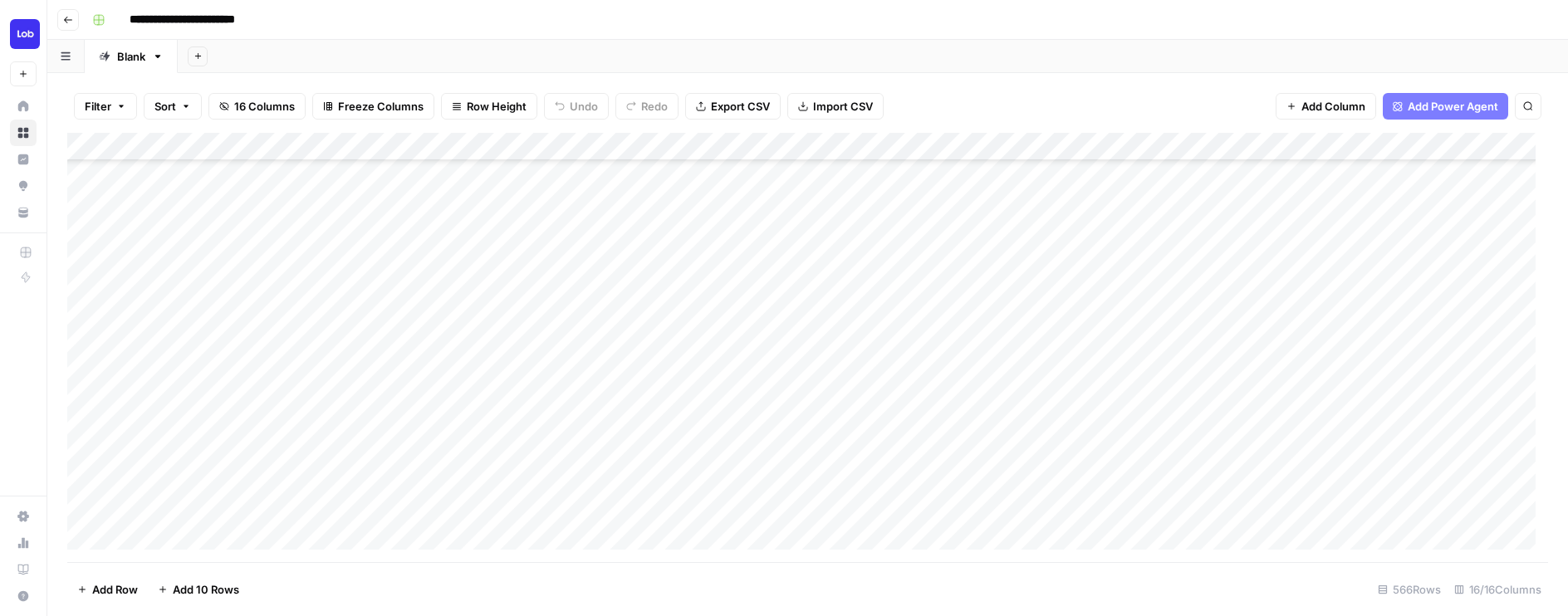
click at [1128, 349] on div "Add Column" at bounding box center [808, 347] width 1481 height 429
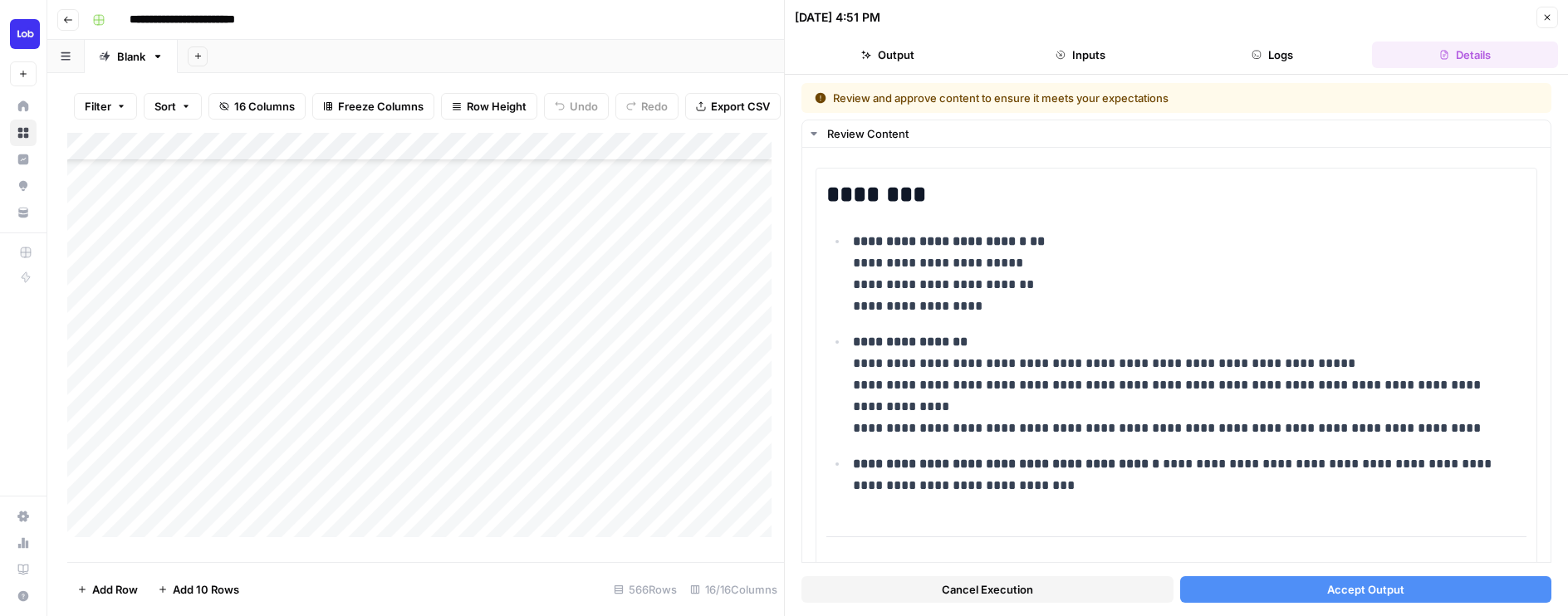
click at [1337, 586] on span "Accept Output" at bounding box center [1365, 589] width 77 height 16
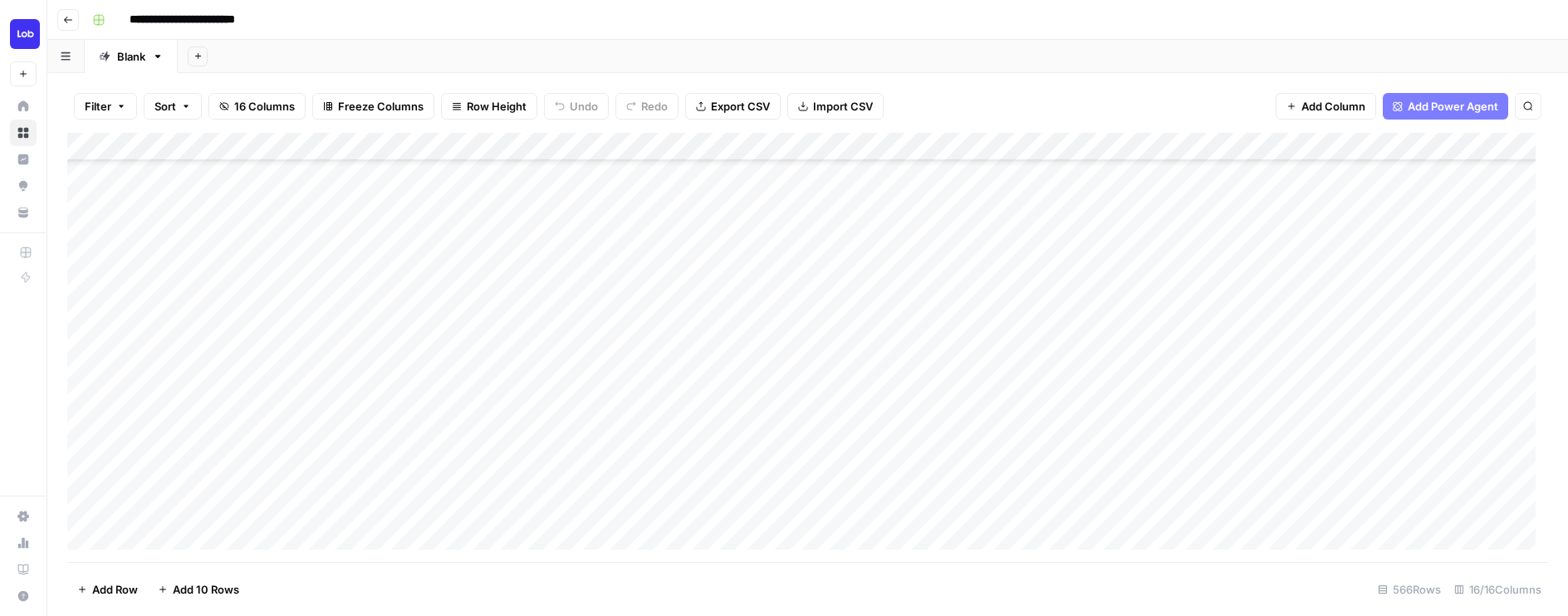
click at [1441, 347] on div "Add Column" at bounding box center [808, 347] width 1481 height 429
click at [1064, 148] on div "Add Column" at bounding box center [808, 347] width 1481 height 429
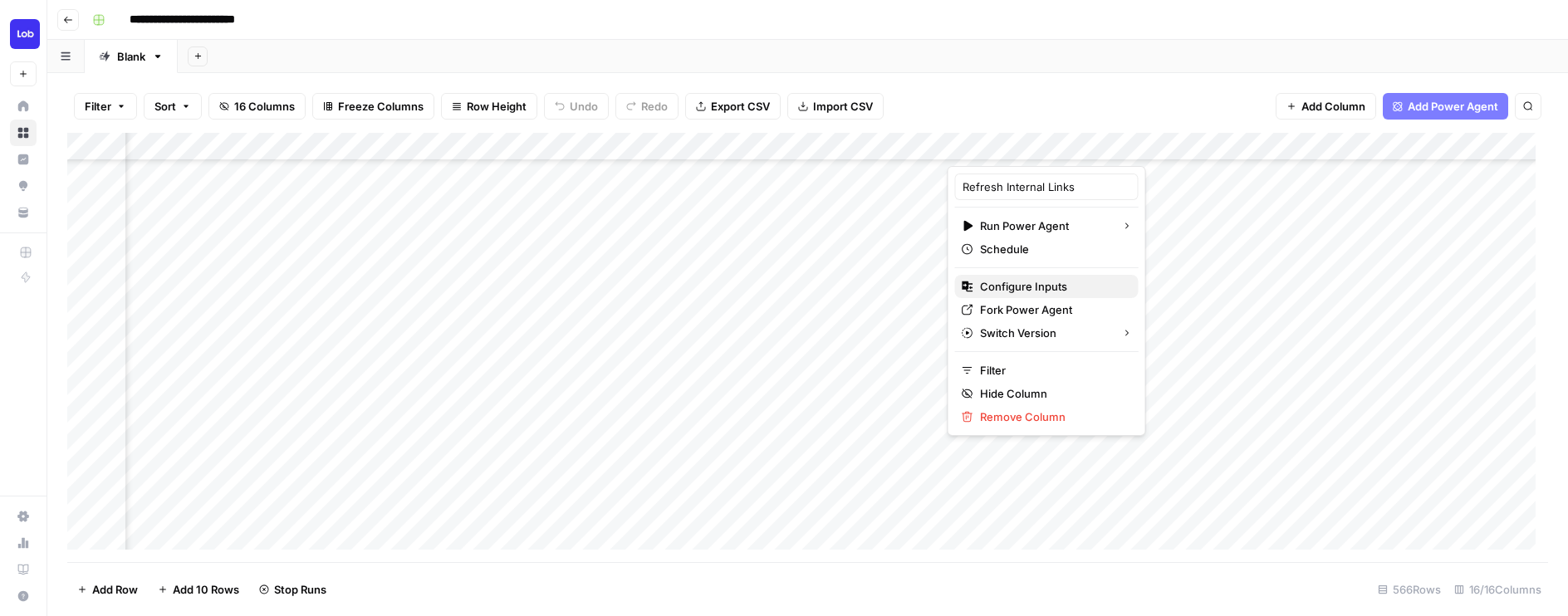
click at [1040, 286] on span "Configure Inputs" at bounding box center [1052, 285] width 145 height 16
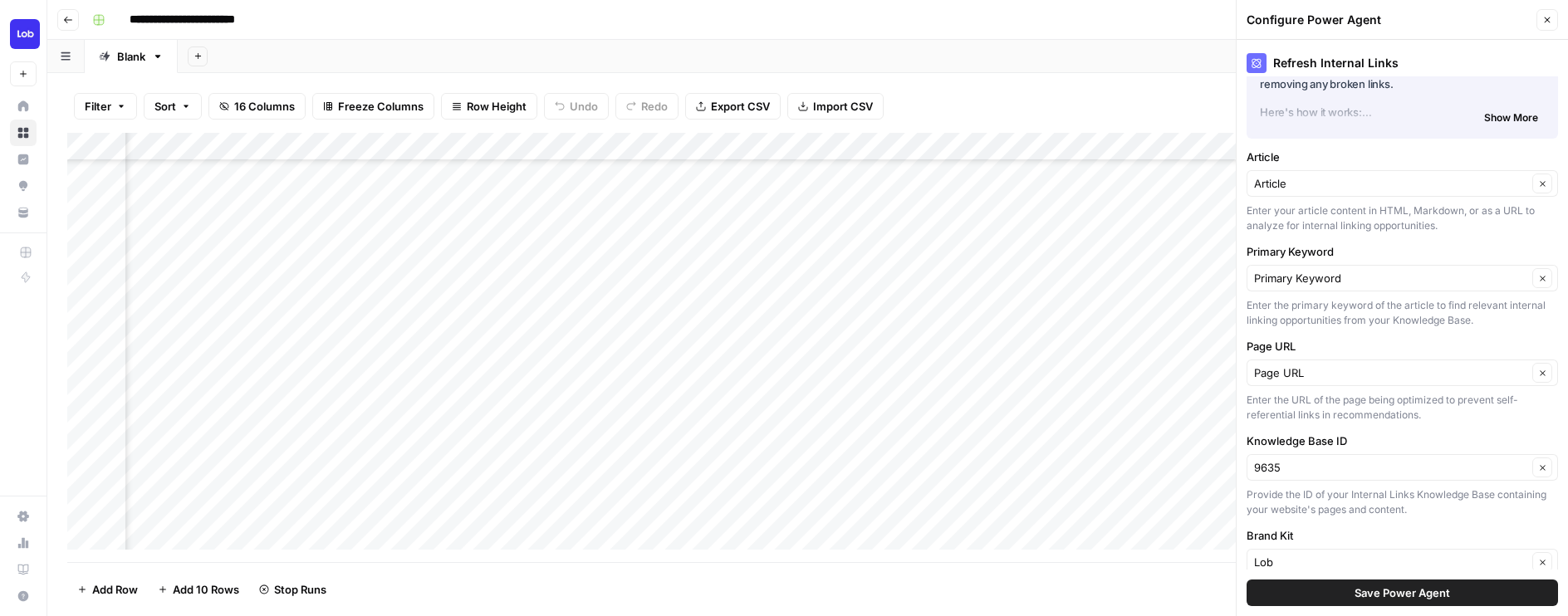
scroll to position [120, 0]
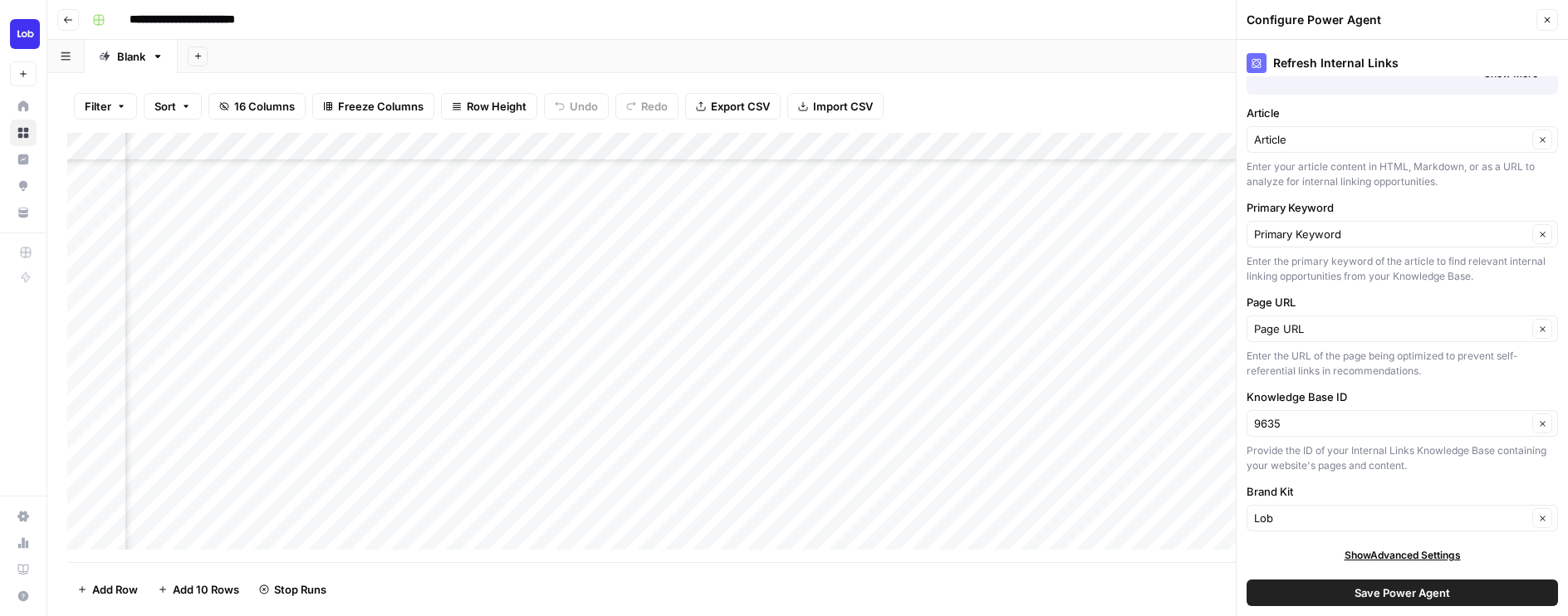
click at [1435, 591] on span "Save Power Agent" at bounding box center [1402, 592] width 96 height 16
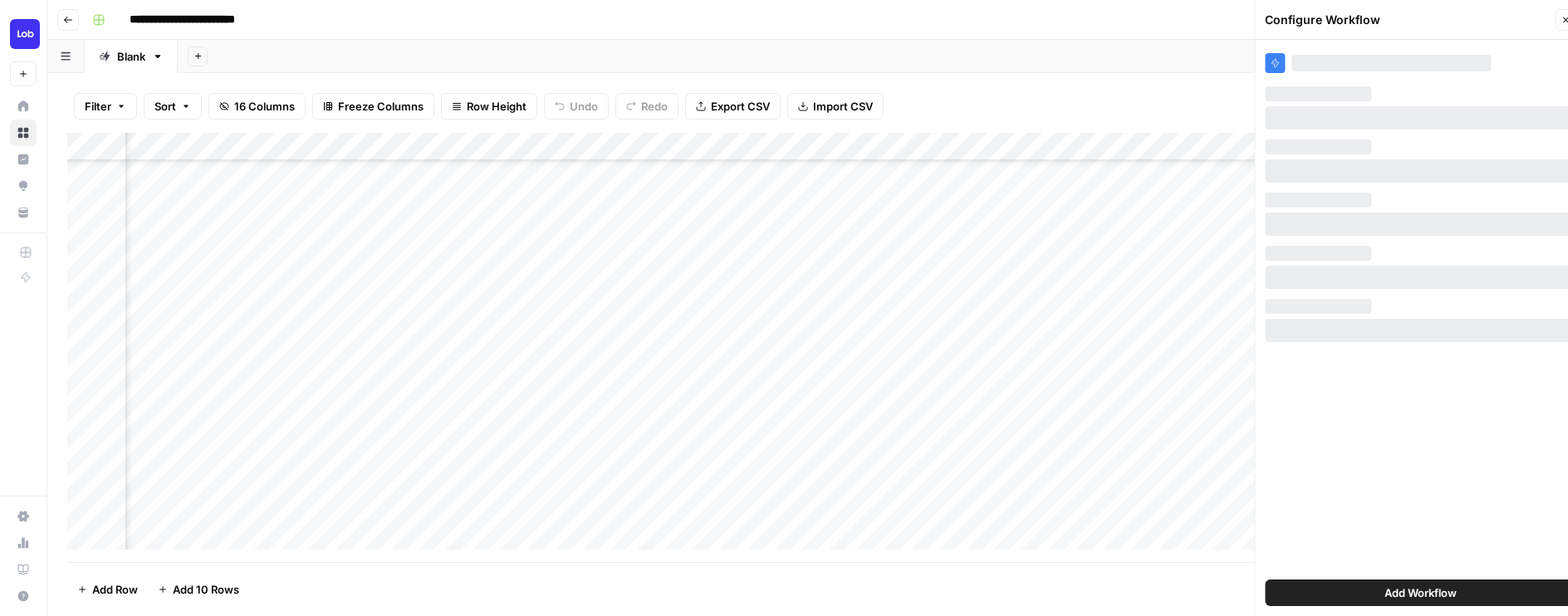
scroll to position [0, 0]
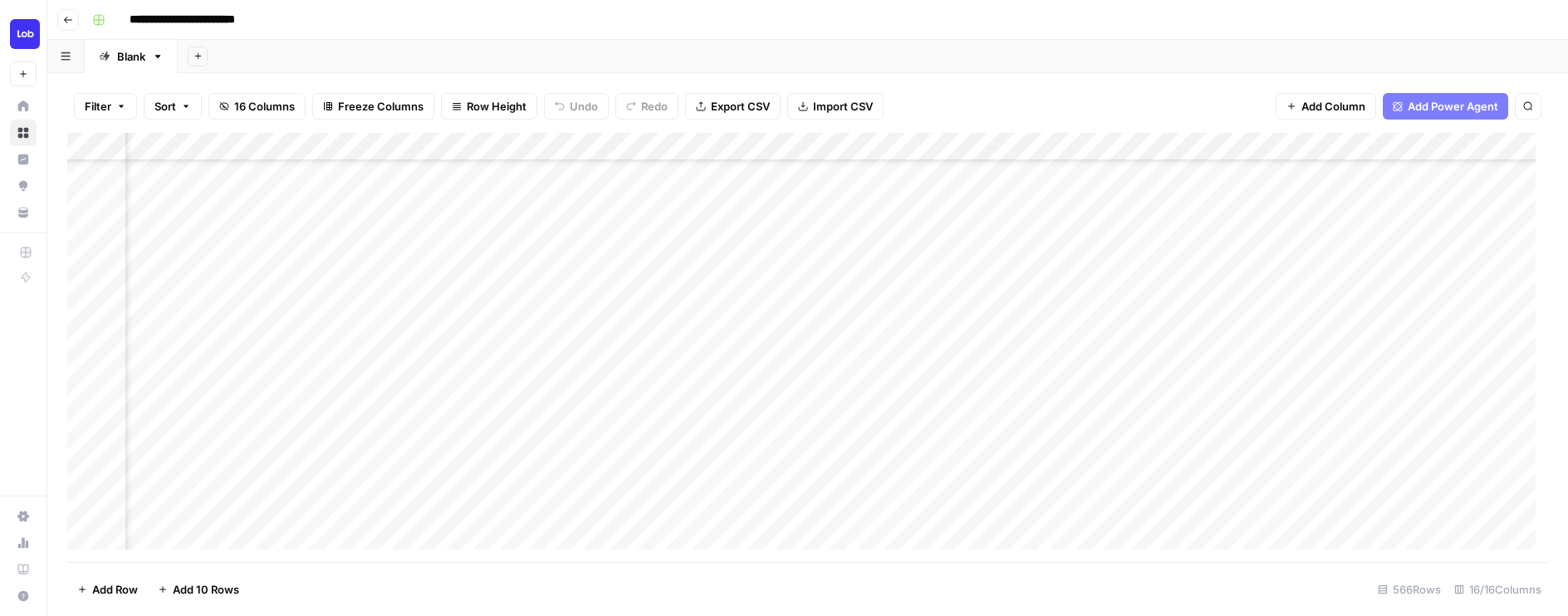
click at [1023, 317] on div "Add Column" at bounding box center [808, 347] width 1481 height 429
click at [1388, 146] on div "Add Column" at bounding box center [808, 347] width 1481 height 429
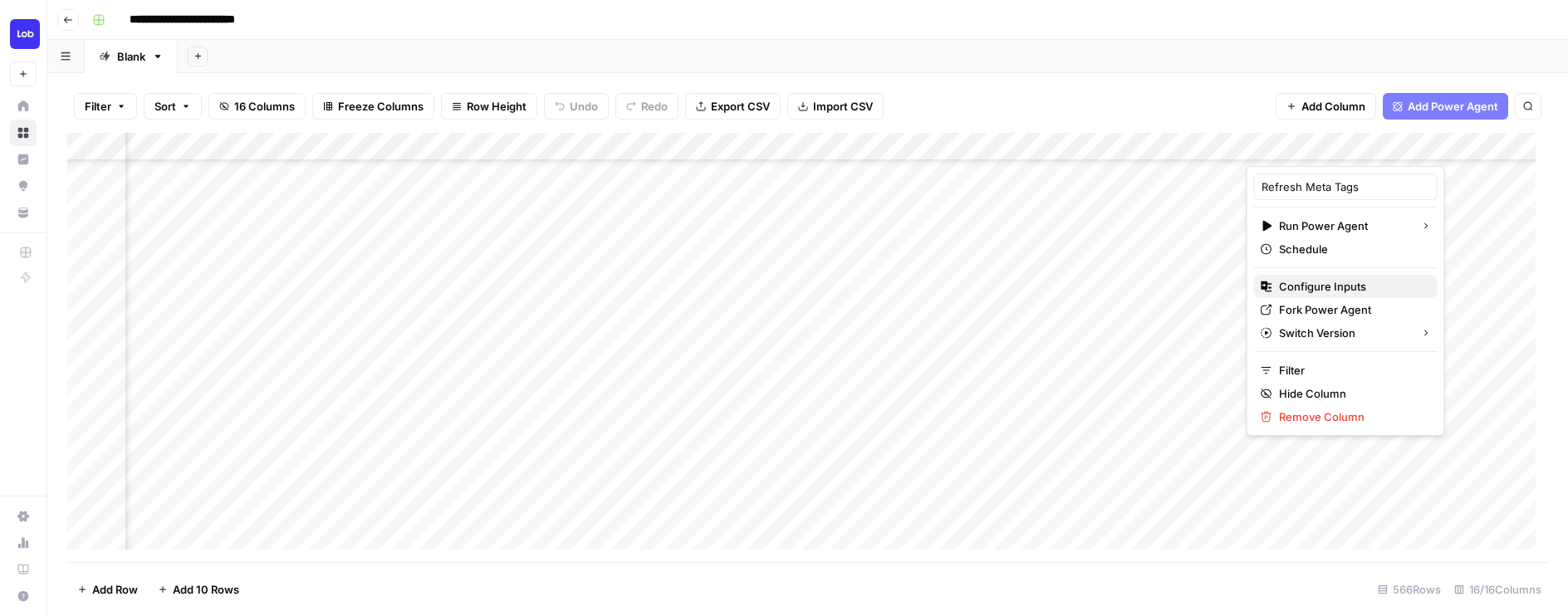
click at [1319, 286] on span "Configure Inputs" at bounding box center [1352, 285] width 145 height 16
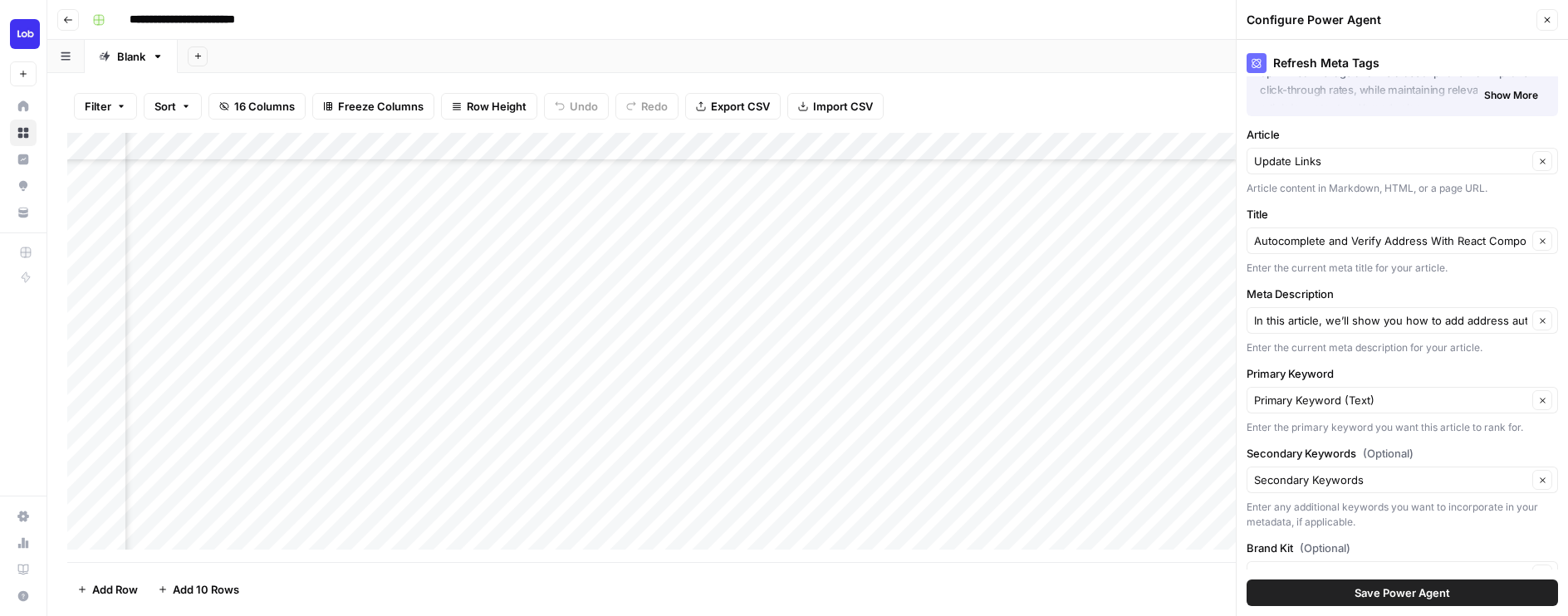
scroll to position [446, 0]
click at [454, 315] on div "Add Column" at bounding box center [808, 347] width 1481 height 429
click at [1538, 244] on icon "button" at bounding box center [1542, 241] width 9 height 9
click at [1447, 242] on input "Title" at bounding box center [1392, 240] width 278 height 16
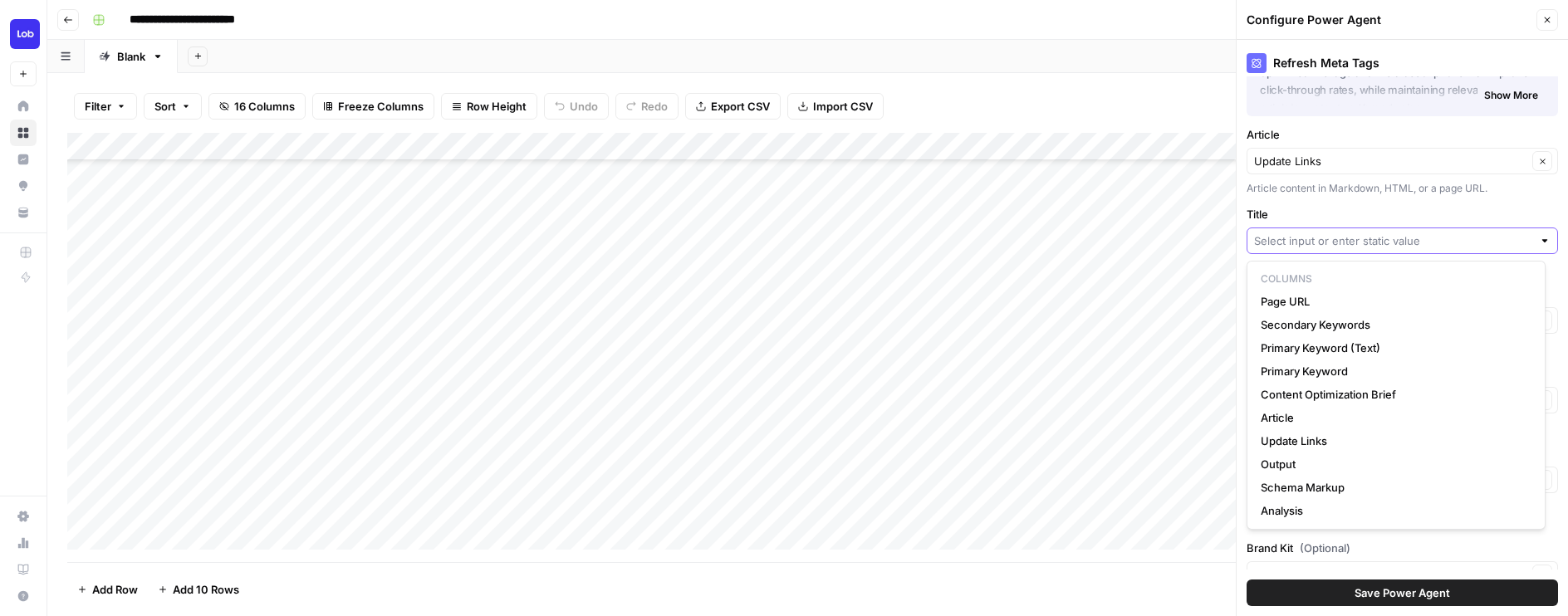
paste input "13 Best Direct Mailer Services - Which is Right For You?"
type input "13 Best Direct Mailer Services - Which is Right For You?"
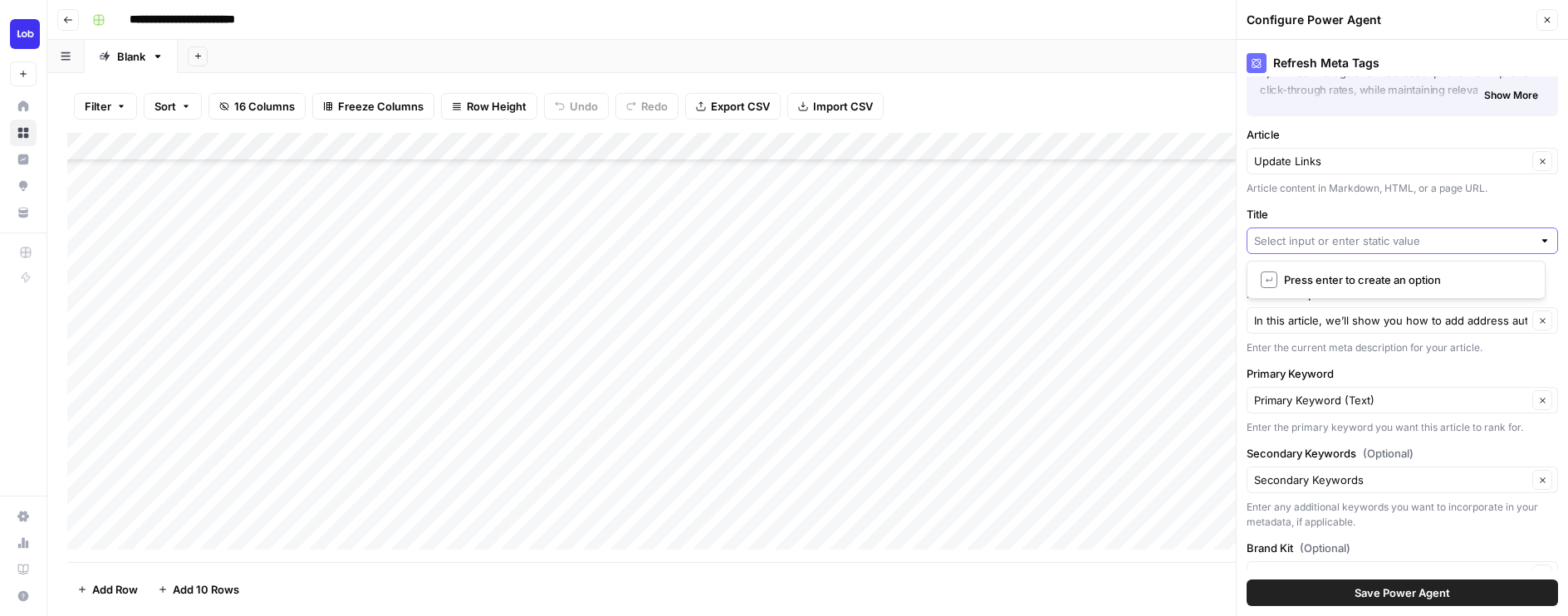
scroll to position [0, 0]
type input "13 Best Direct Mailer Services"
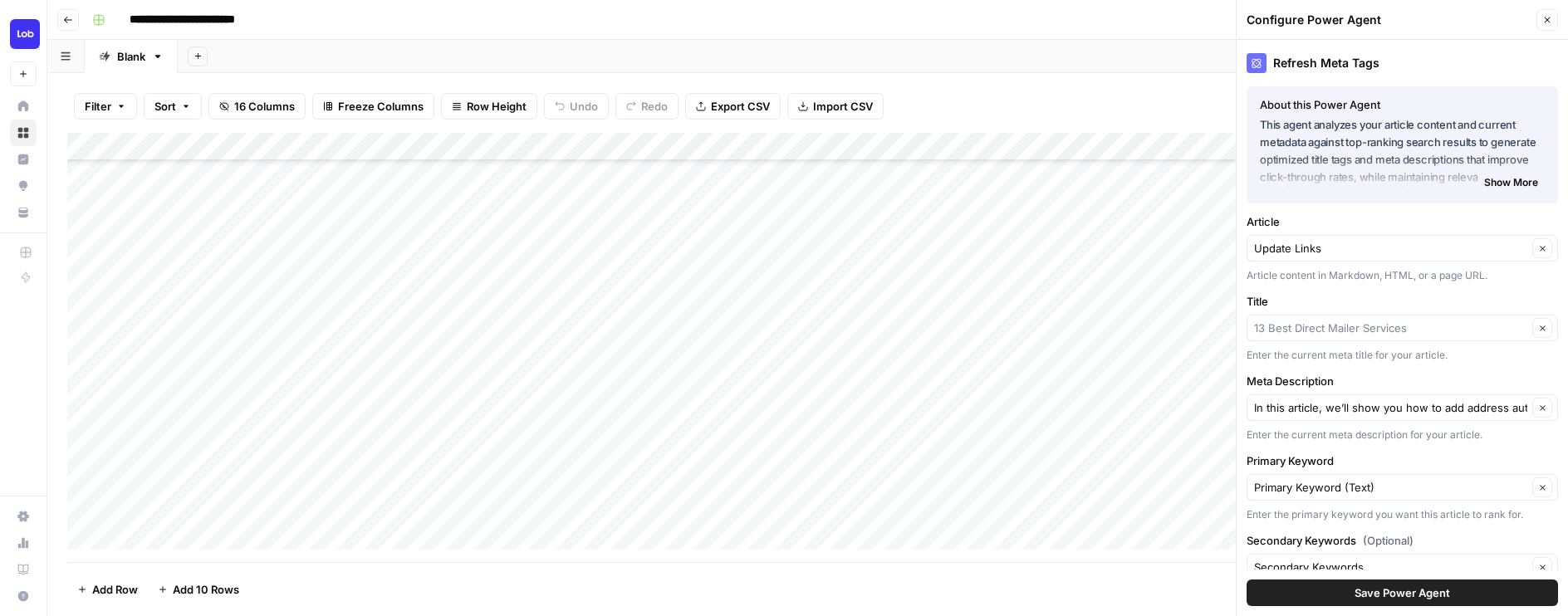
scroll to position [87, 0]
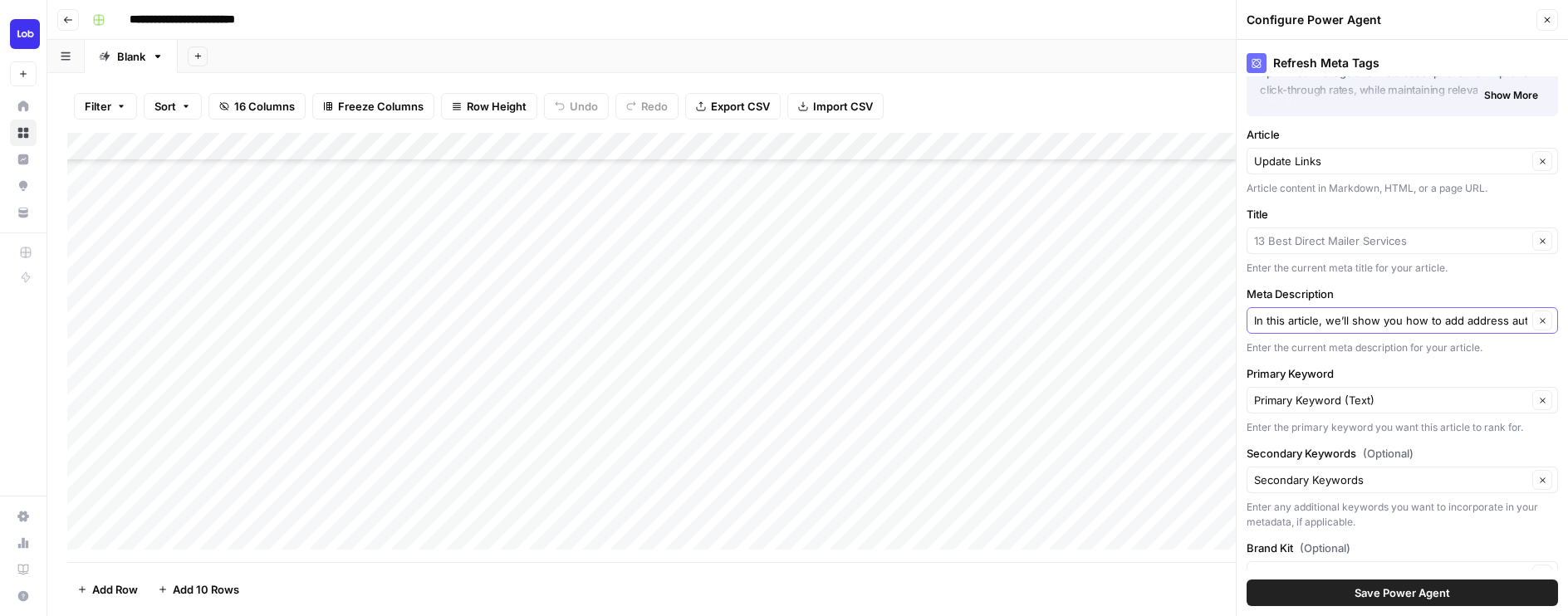
type input "13 Best Direct Mailer Services"
click at [1532, 314] on button "Clear" at bounding box center [1541, 320] width 20 height 20
click at [1442, 331] on div at bounding box center [1402, 320] width 311 height 26
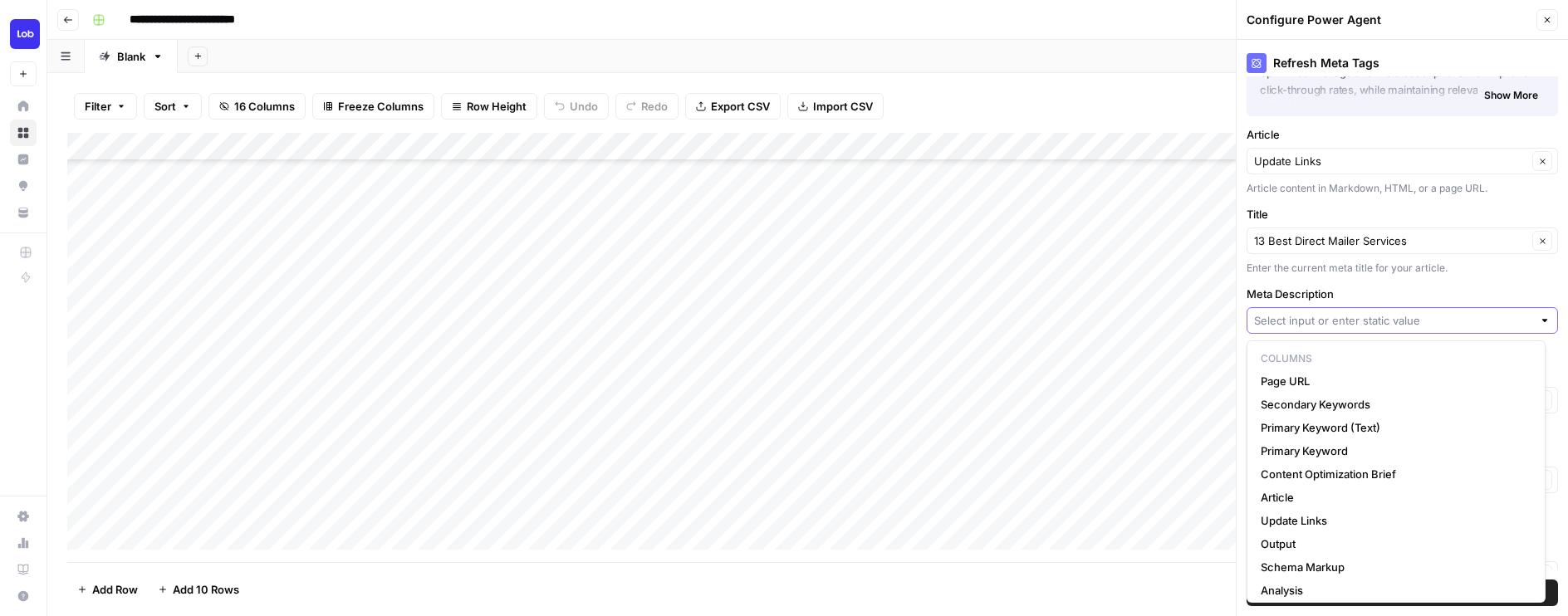
paste input "Looking for a direct mail service? Check out our list of the 13 best direct mai…"
type input "Looking for a direct mail service? Check out our list of the 13 best direct mai…"
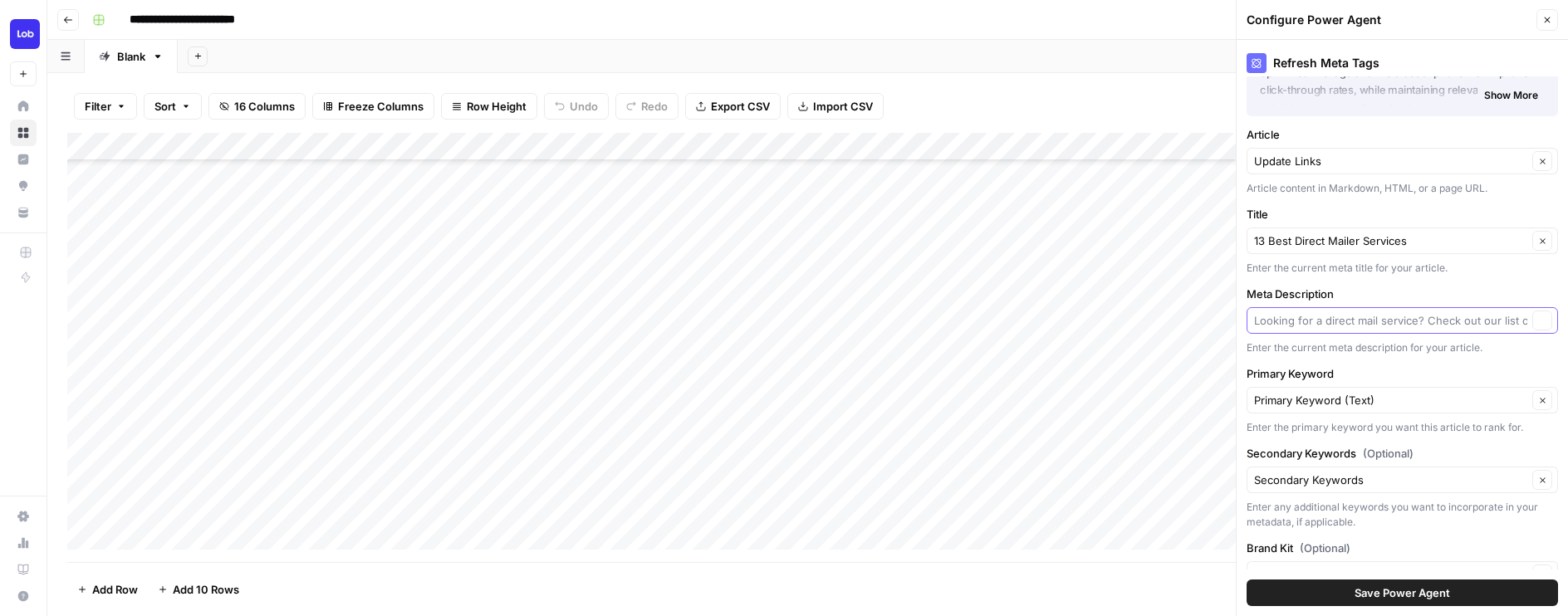
scroll to position [0, 0]
type input "Looking for a direct mail service? Check out our list of the 13 best direct mai…"
click at [1428, 596] on span "Save Power Agent" at bounding box center [1402, 592] width 96 height 16
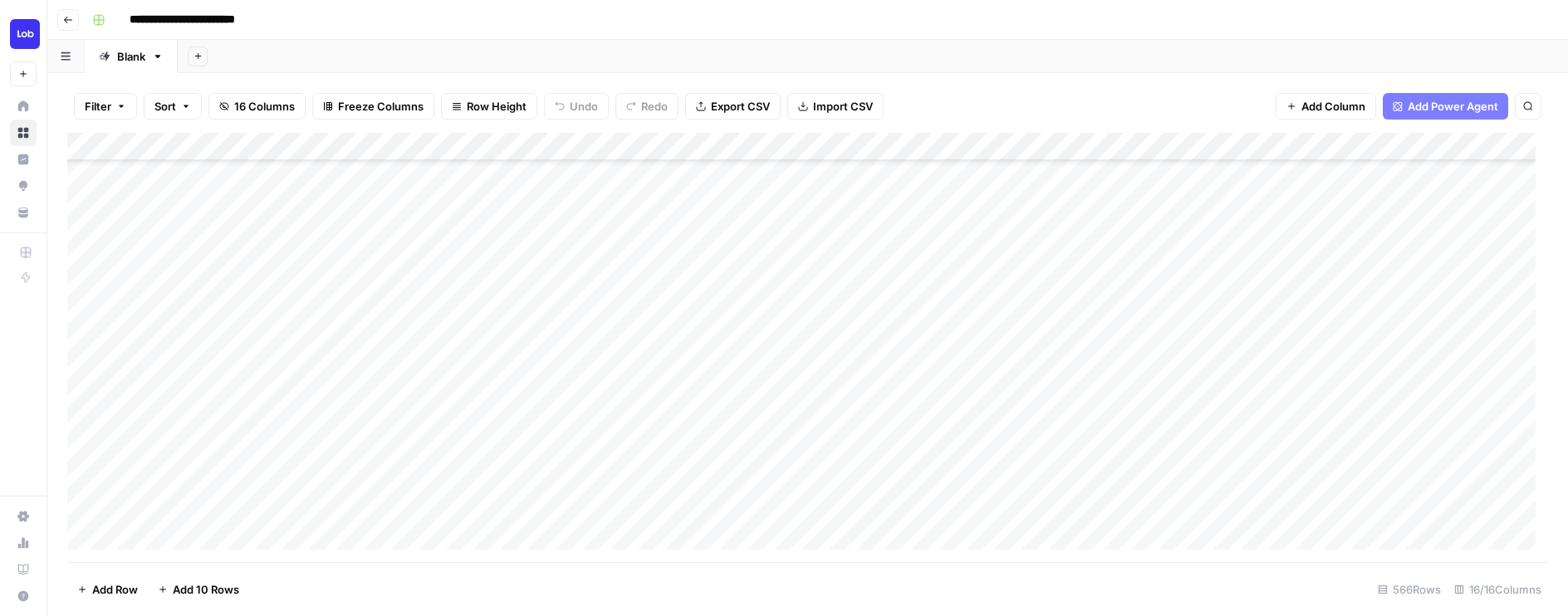
click at [1440, 318] on div "Add Column" at bounding box center [808, 347] width 1481 height 429
click at [1061, 320] on div "Add Column" at bounding box center [808, 347] width 1481 height 429
click at [1388, 319] on div "Add Column" at bounding box center [808, 347] width 1481 height 429
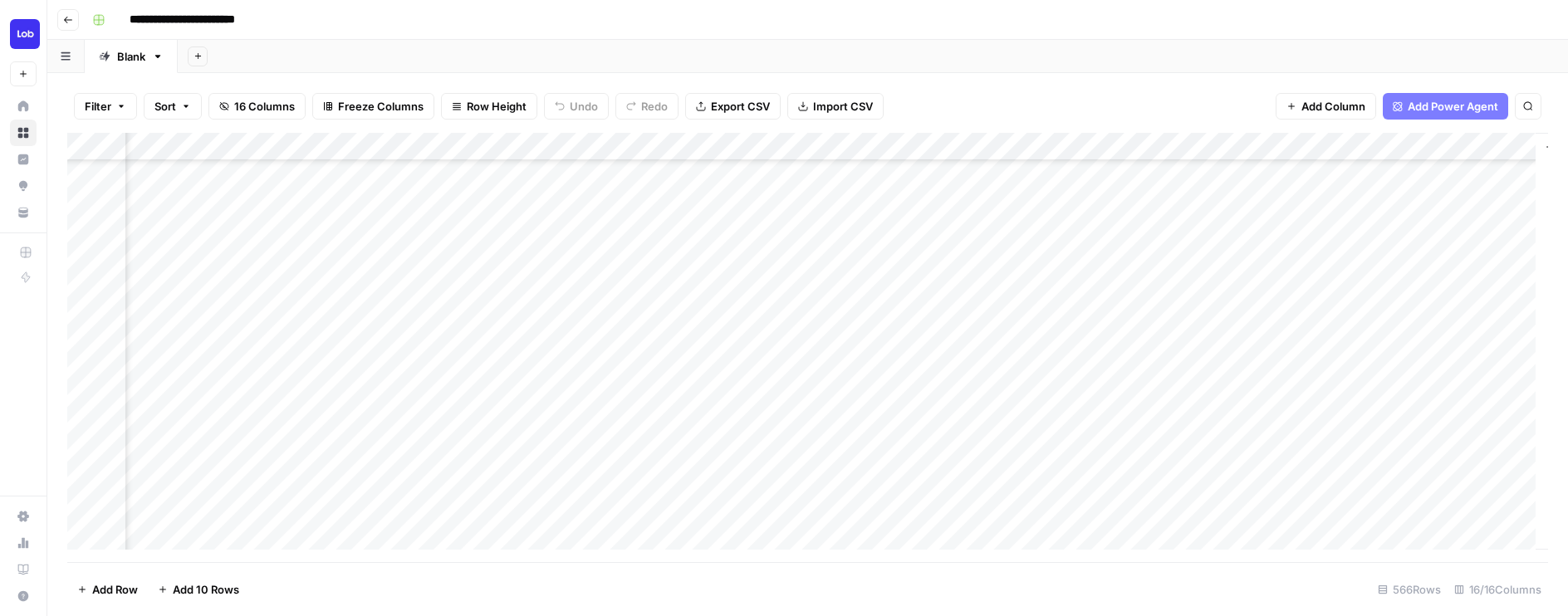
click at [1161, 319] on div "Add Column" at bounding box center [808, 347] width 1481 height 429
click at [1313, 150] on div "Add Column" at bounding box center [808, 347] width 1481 height 429
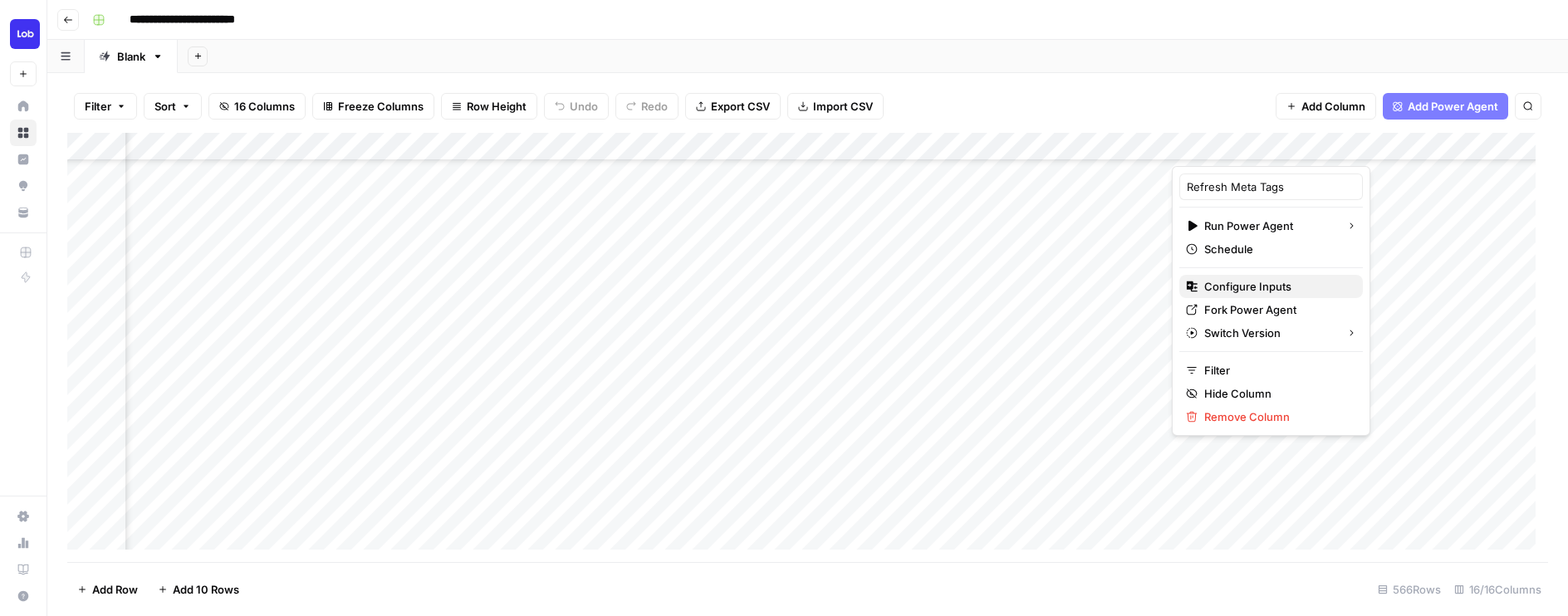
click at [1245, 285] on span "Configure Inputs" at bounding box center [1276, 285] width 145 height 16
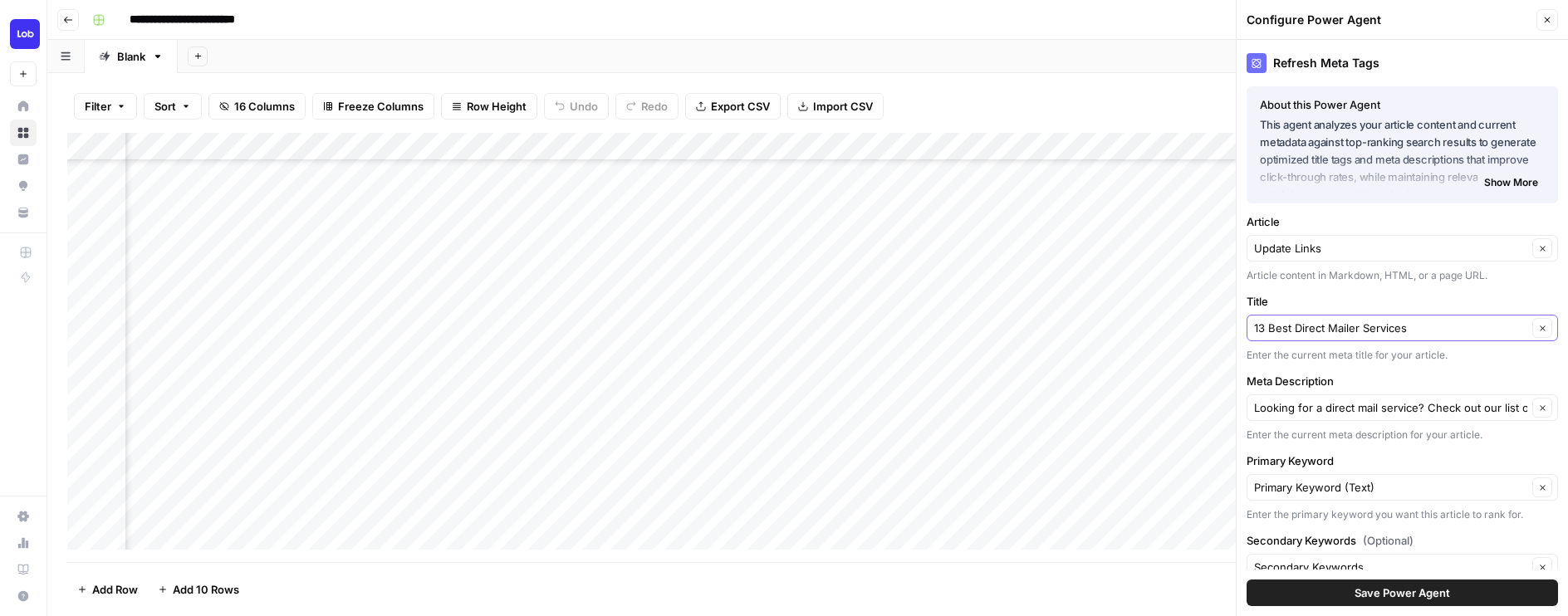
click at [1532, 323] on button "Clear" at bounding box center [1541, 327] width 20 height 20
click at [1439, 323] on input "Title" at bounding box center [1392, 327] width 278 height 16
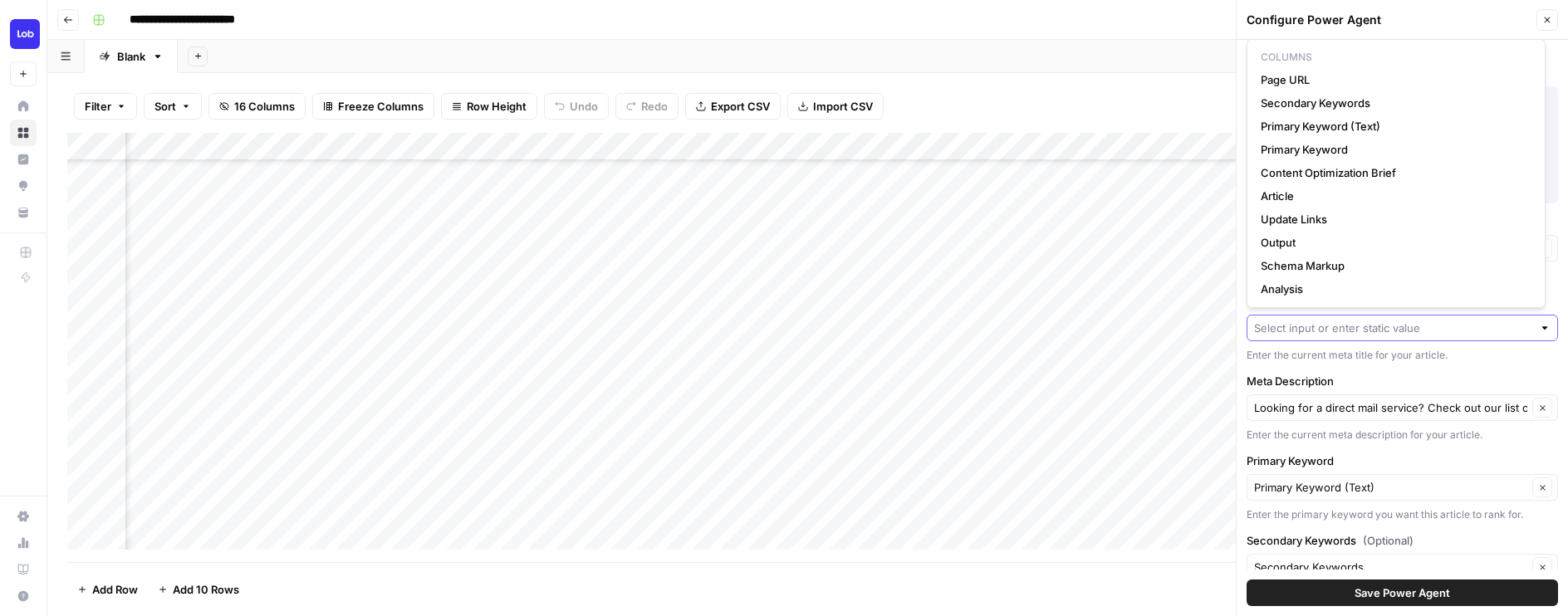
paste input "Understanding The Cost-Effectiveness of Direct Mail Marketin"
type input "Understanding The Cost-Effectiveness of Direct Mail Marketin"
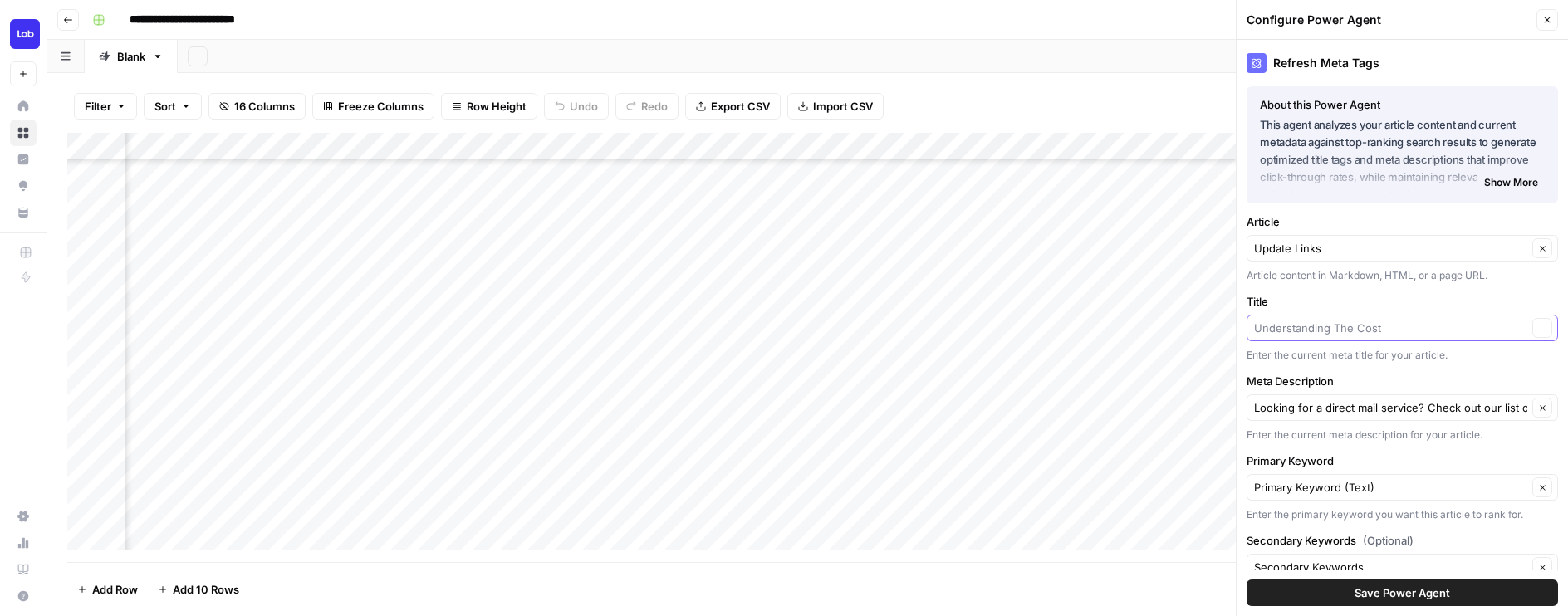
scroll to position [0, 0]
type input "Understanding The Cost"
click at [1538, 409] on icon "button" at bounding box center [1542, 408] width 9 height 9
click at [1448, 408] on input "Meta Description" at bounding box center [1392, 407] width 278 height 16
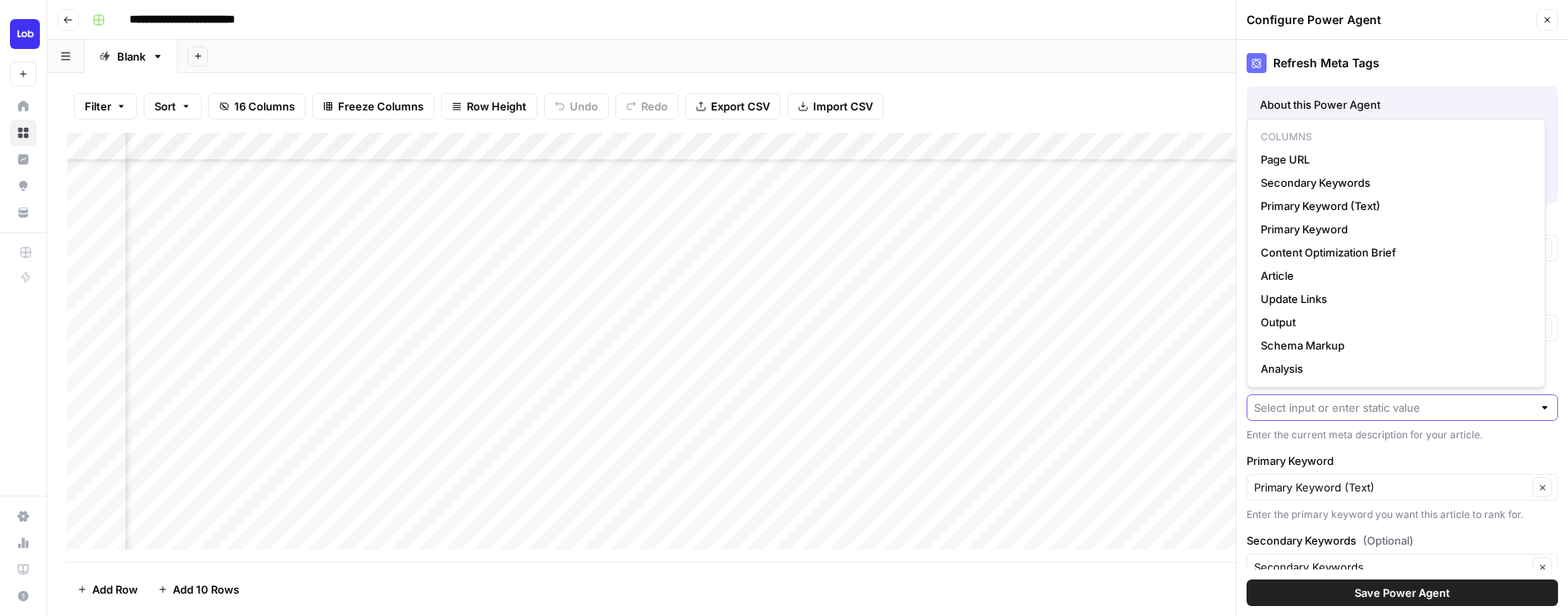
paste input "Enhance your brand with direct mail marketing. Discover how targeted strategies…"
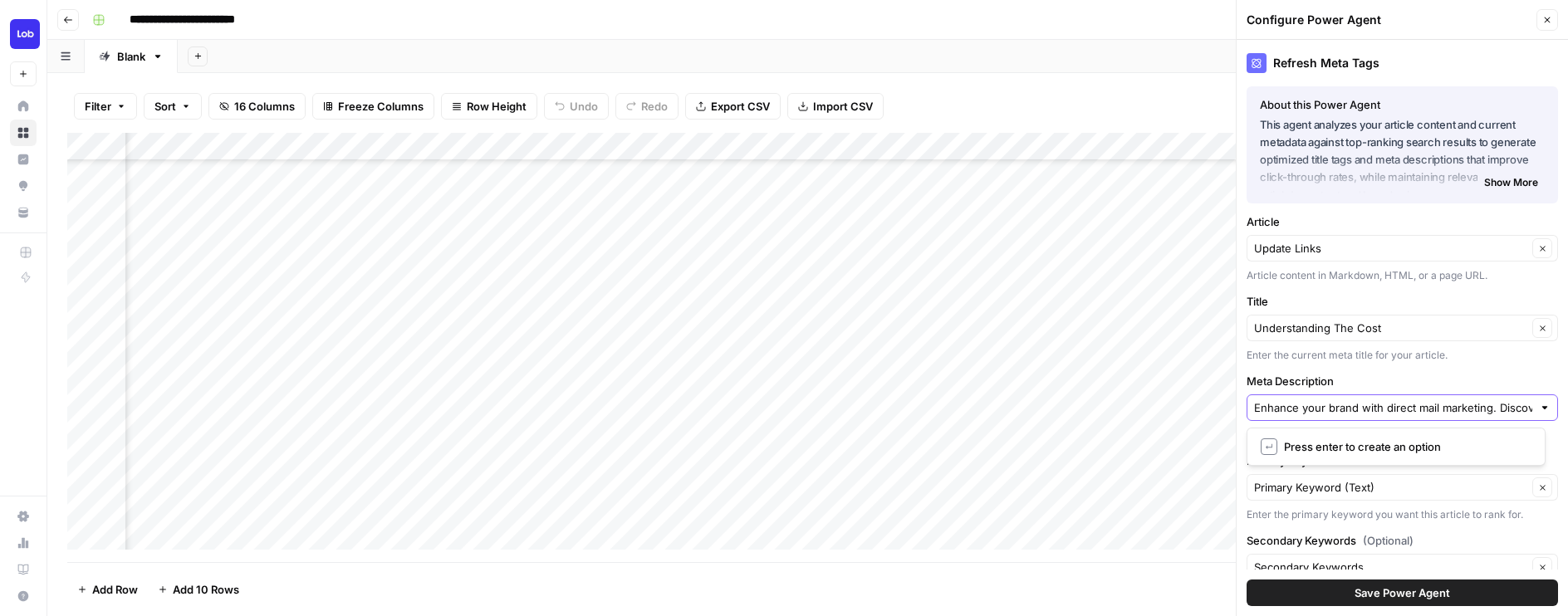
scroll to position [0, 451]
click at [1447, 404] on input "Enhance your brand with direct mail marketing. Discover how targeted strategies…" at bounding box center [1392, 407] width 278 height 16
drag, startPoint x: 1253, startPoint y: 404, endPoint x: 1568, endPoint y: 420, distance: 315.4
click at [1567, 420] on html "**********" at bounding box center [784, 308] width 1568 height 616
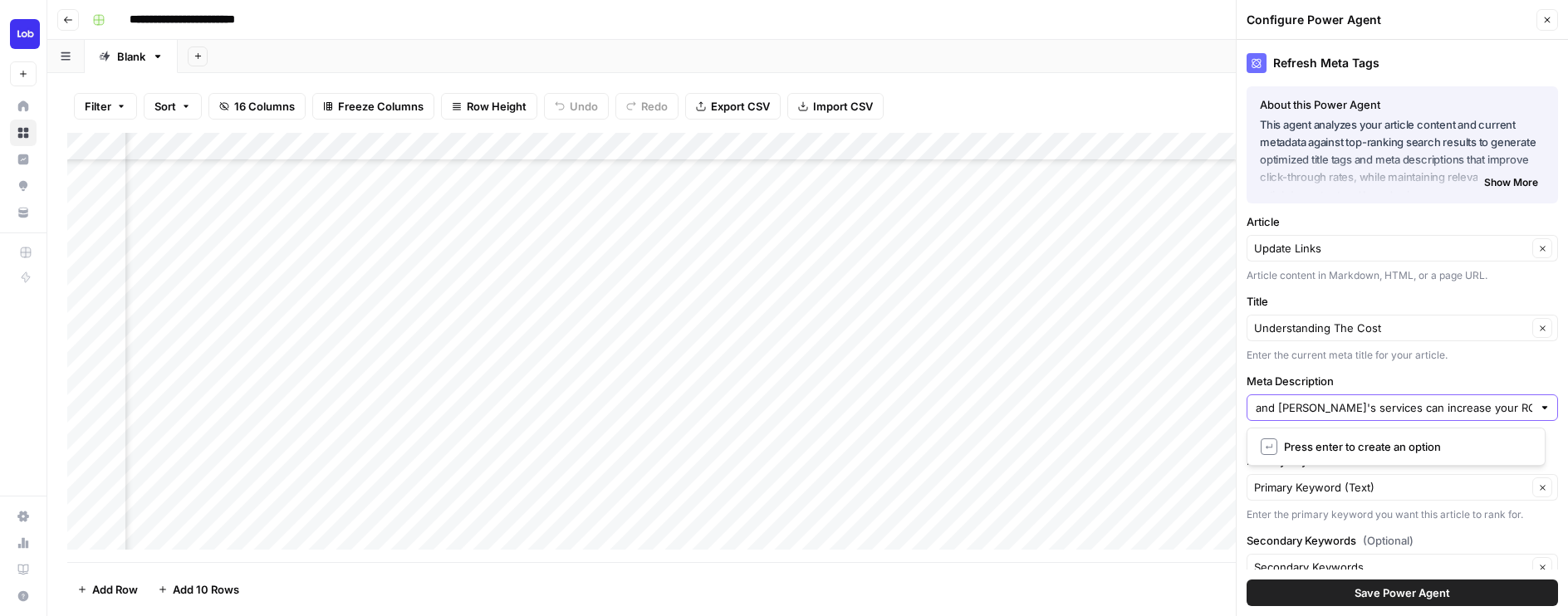
type input "Enhance your brand with direct mail marketing. Discover how targeted strategies…"
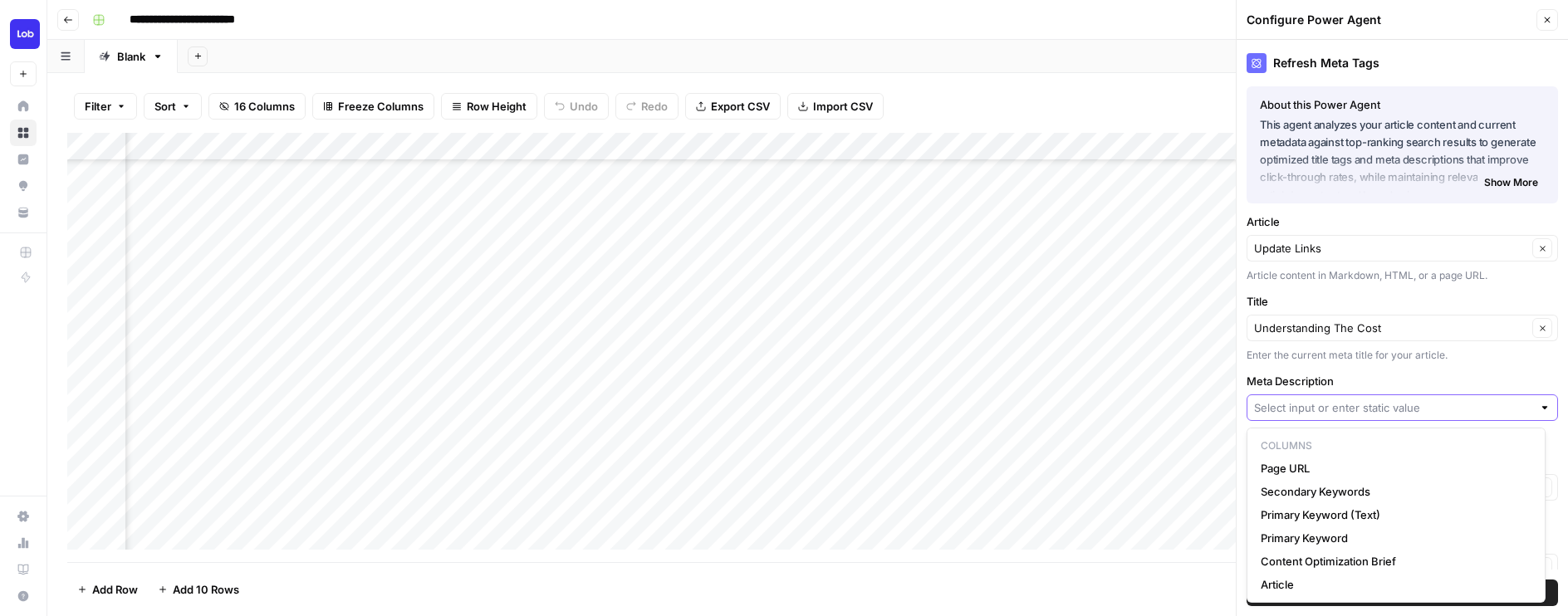
drag, startPoint x: 1496, startPoint y: 406, endPoint x: 1506, endPoint y: 406, distance: 10.0
click at [1506, 406] on input "Meta Description" at bounding box center [1392, 407] width 278 height 16
click at [1490, 407] on input "Meta Description" at bounding box center [1392, 407] width 278 height 16
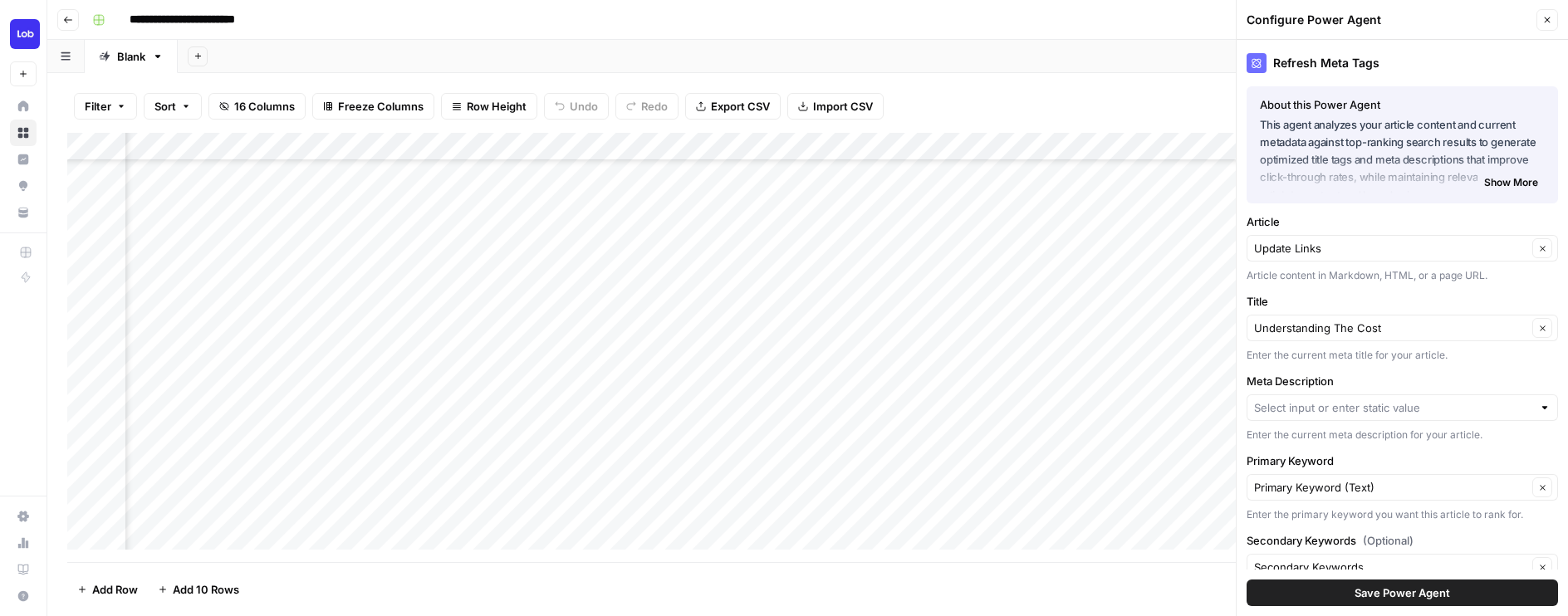
click at [1411, 381] on label "Meta Description" at bounding box center [1402, 380] width 311 height 16
click at [1411, 399] on input "Meta Description" at bounding box center [1392, 407] width 278 height 16
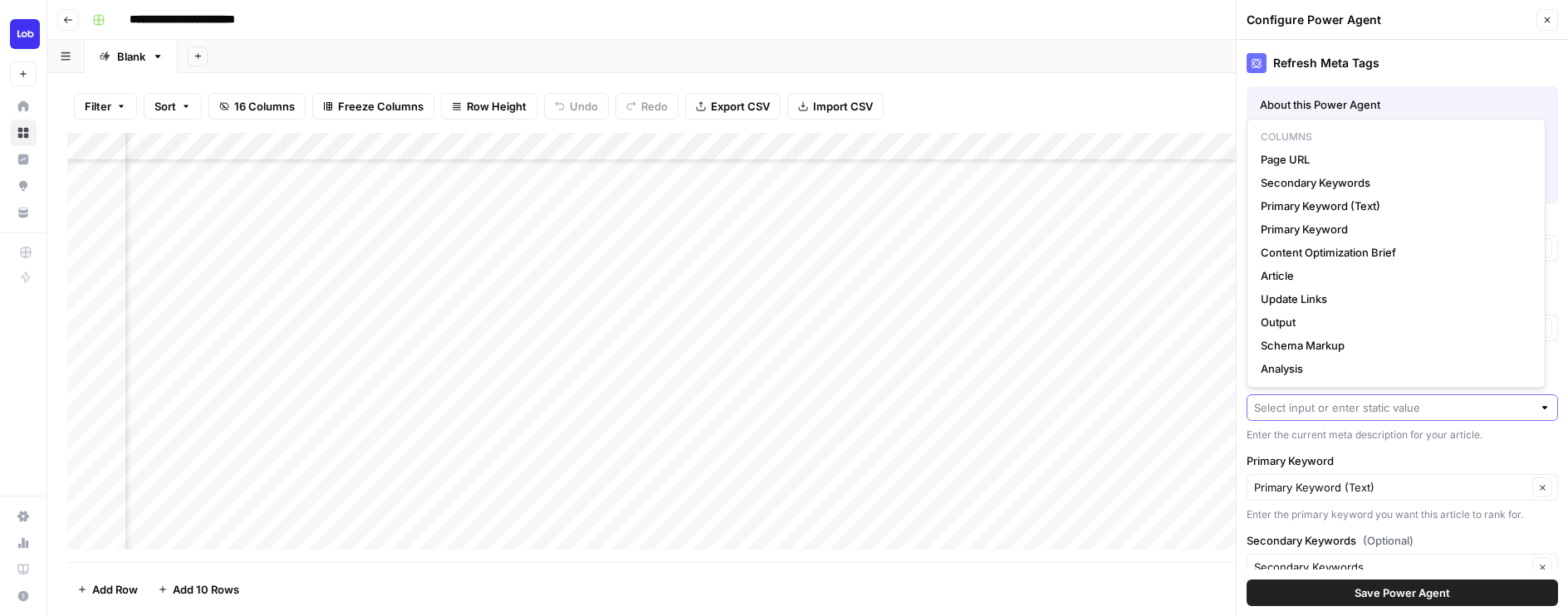
click at [1400, 411] on input "Meta Description" at bounding box center [1392, 407] width 278 height 16
paste input "Enhance your brand with direct mail marketing. Discover how targeted strategies…"
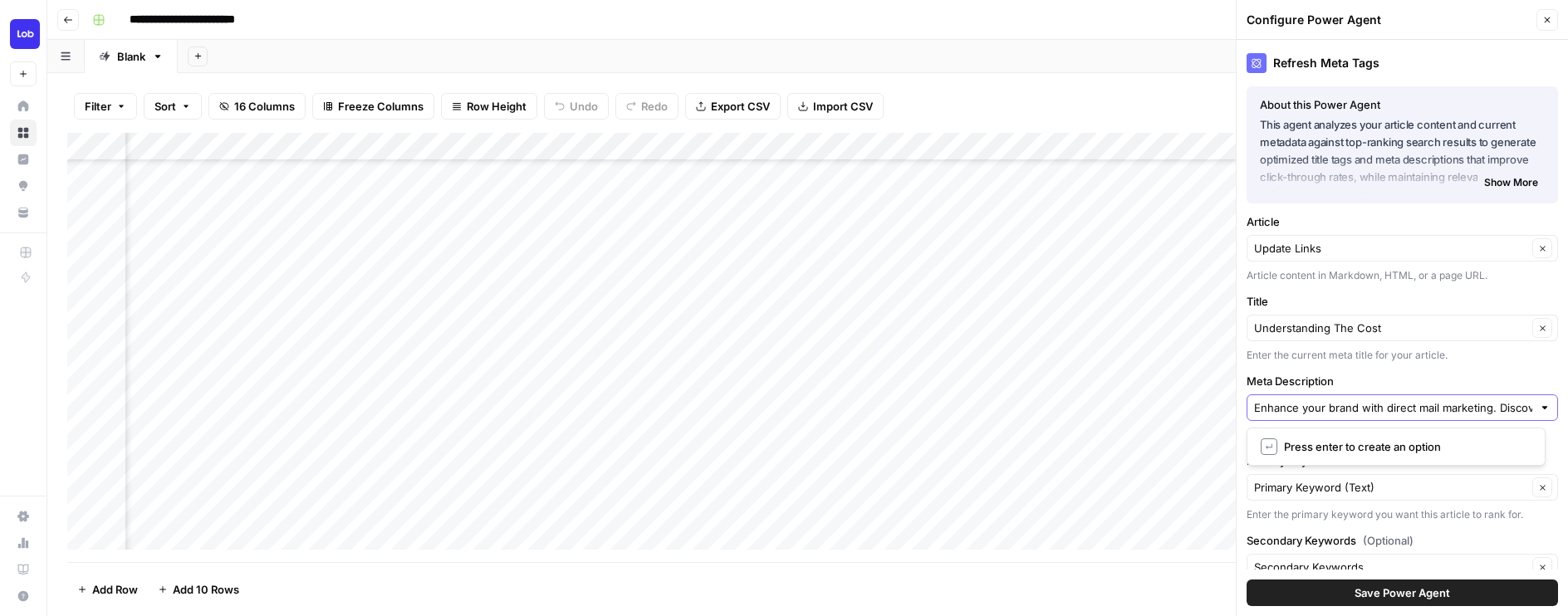
scroll to position [0, 451]
click at [1294, 404] on input "Enhance your brand with direct mail marketing. Discover how targeted strategies…" at bounding box center [1392, 407] width 278 height 16
type input "Enhance your brand with direct mail marketing. Discover how targeted strategies…"
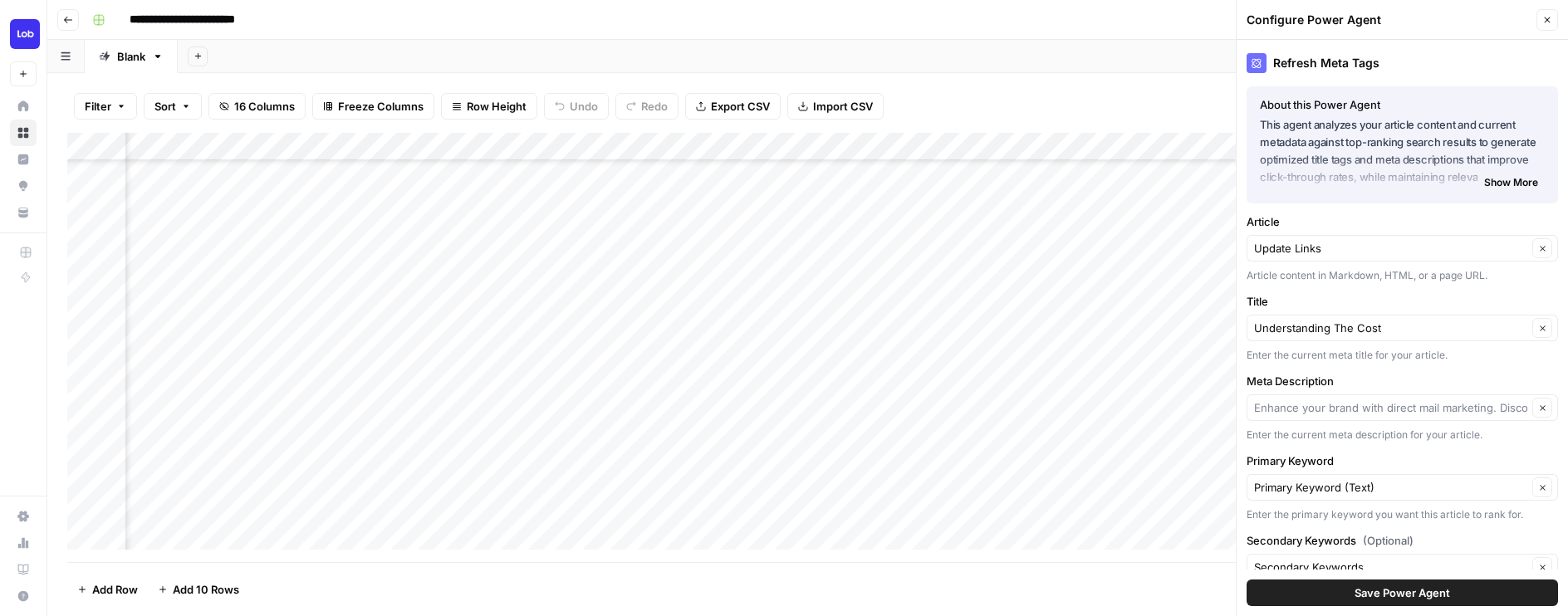
type input "Enhance your brand with direct mail marketing. Discover how targeted strategies…"
click at [1348, 607] on div "Save Power Agent" at bounding box center [1402, 592] width 311 height 46
click at [1351, 583] on button "Save Power Agent" at bounding box center [1402, 592] width 311 height 26
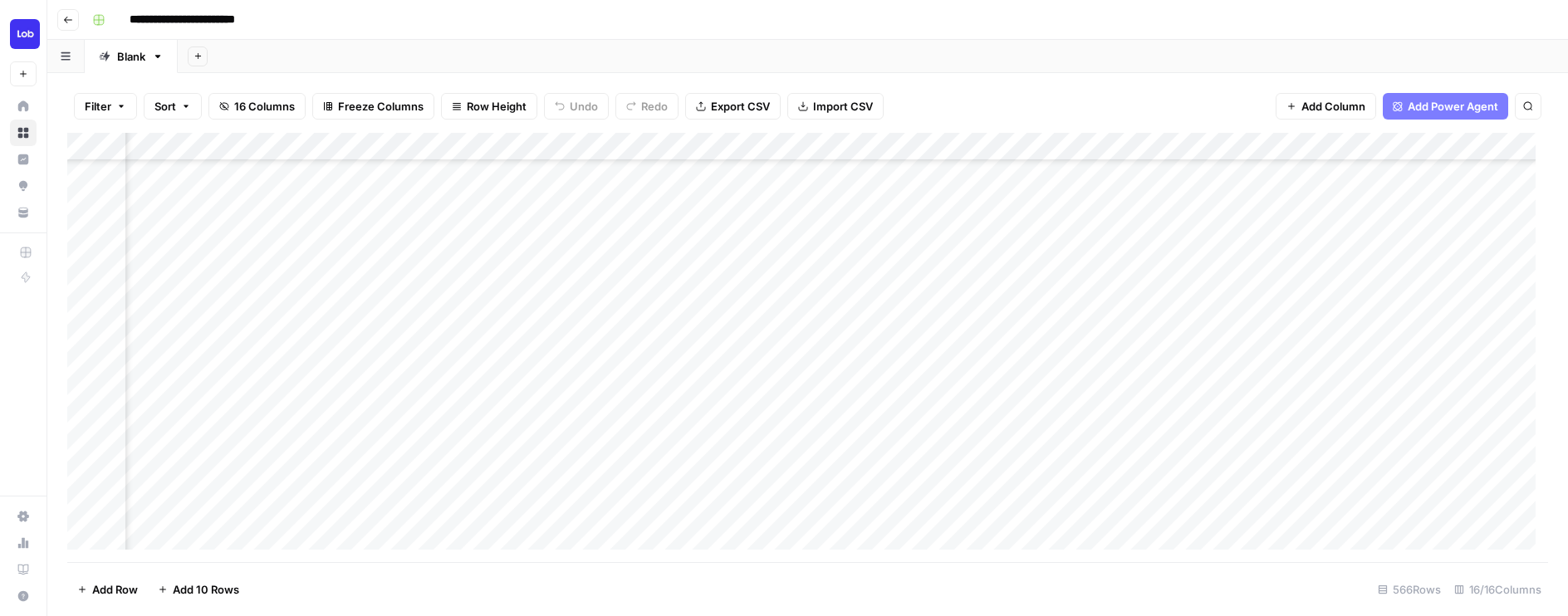
click at [946, 348] on div "Add Column" at bounding box center [808, 347] width 1481 height 429
click at [1259, 345] on div "Add Column" at bounding box center [808, 347] width 1481 height 429
click at [1405, 350] on div "Add Column" at bounding box center [808, 347] width 1481 height 429
click at [1161, 347] on div "Add Column" at bounding box center [808, 347] width 1481 height 429
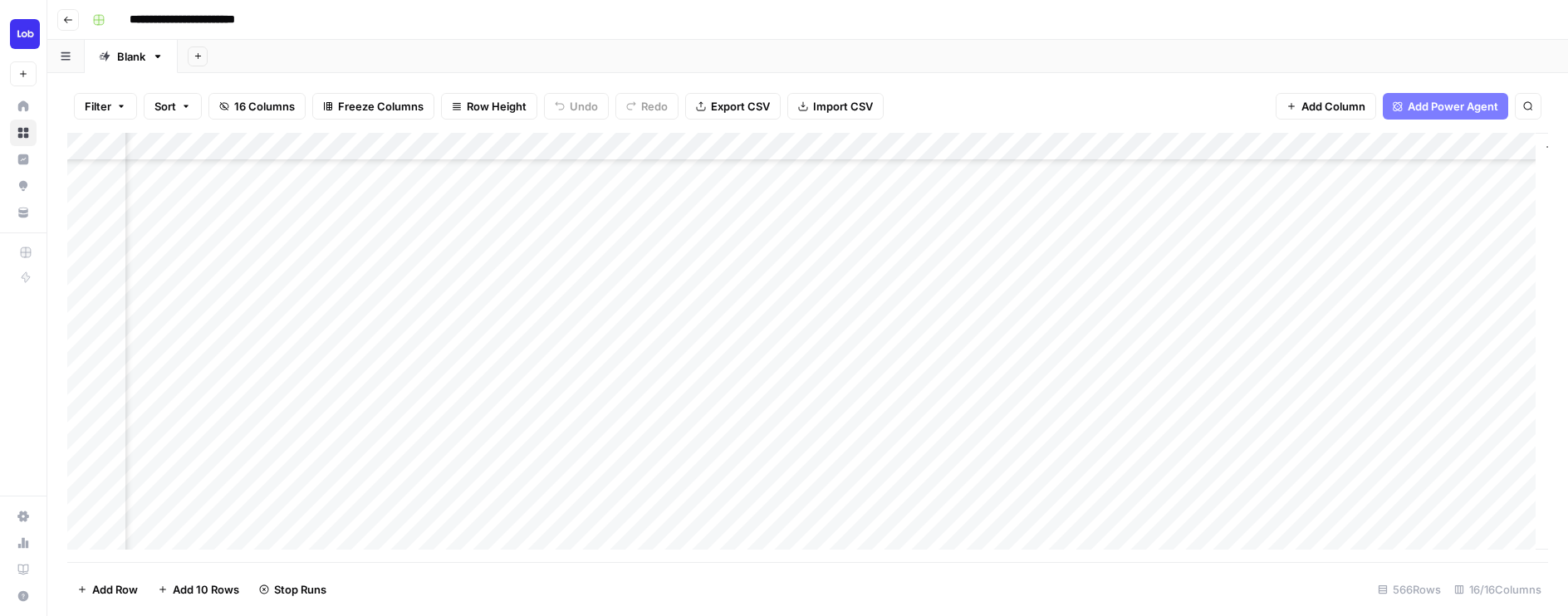
click at [976, 339] on div "Add Column" at bounding box center [808, 347] width 1481 height 429
click at [1290, 428] on div "Add Column" at bounding box center [808, 347] width 1481 height 429
click at [1274, 355] on div "Add Column" at bounding box center [808, 347] width 1481 height 429
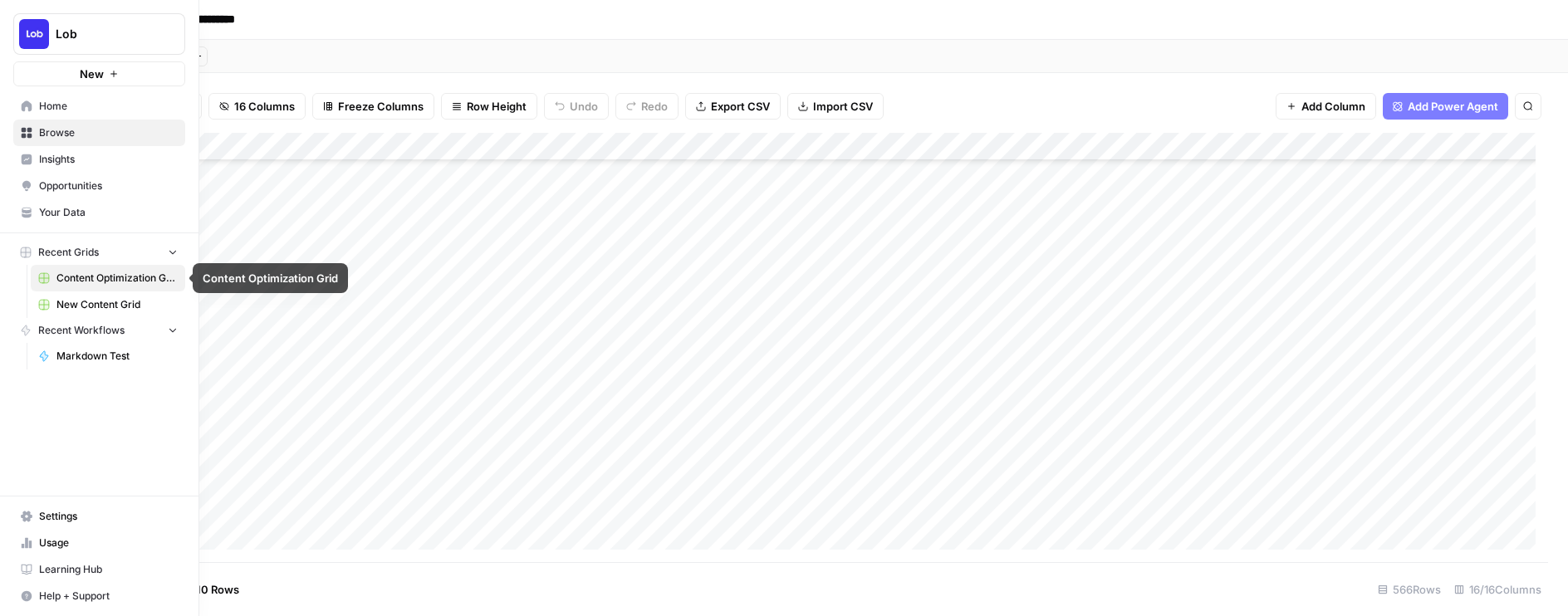
click at [84, 302] on span "New Content Grid" at bounding box center [117, 304] width 121 height 15
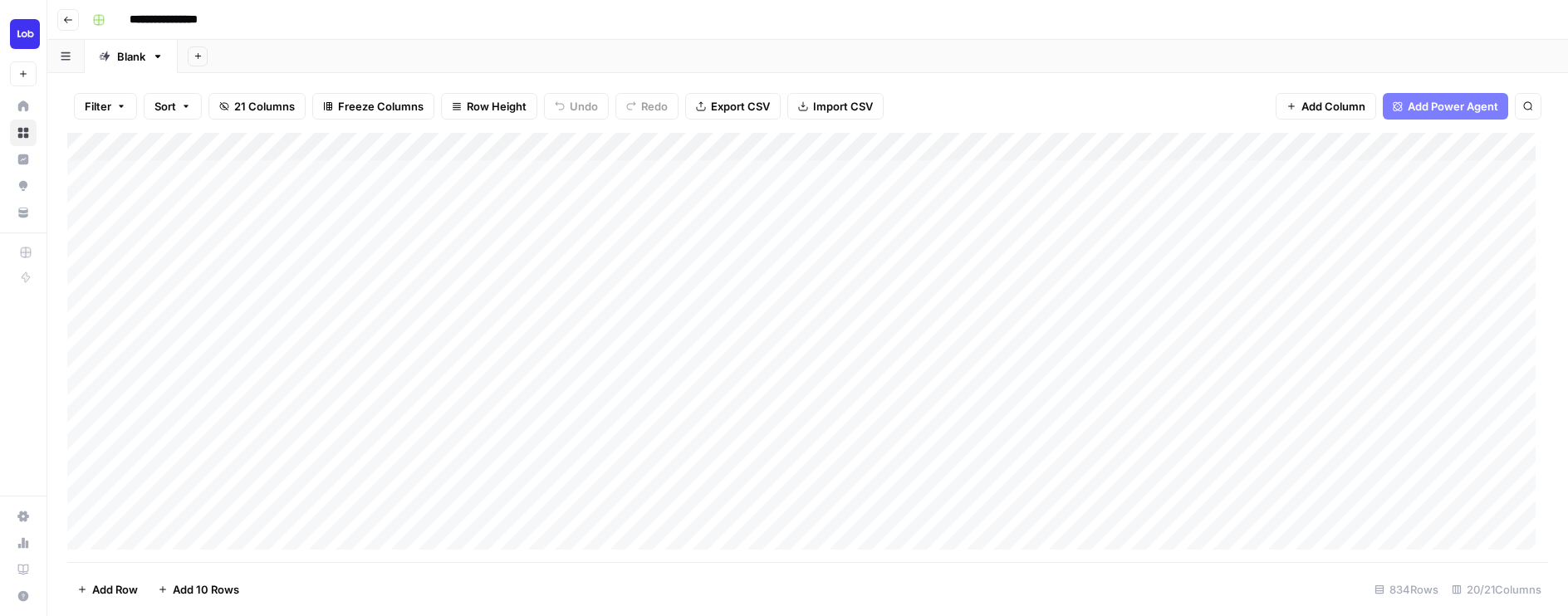
click at [738, 447] on div "Add Column" at bounding box center [808, 347] width 1481 height 429
click at [615, 397] on div "Add Column" at bounding box center [808, 347] width 1481 height 429
click at [615, 397] on textarea at bounding box center [452, 395] width 655 height 23
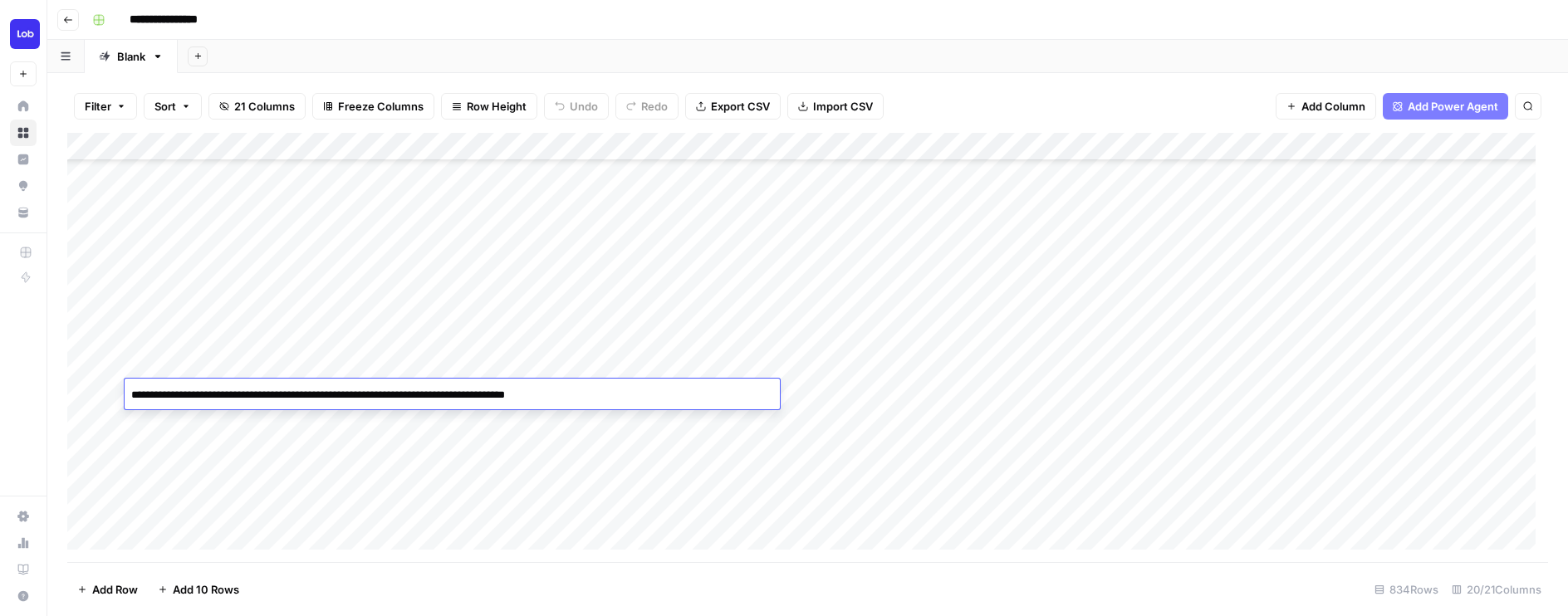
type textarea "**********"
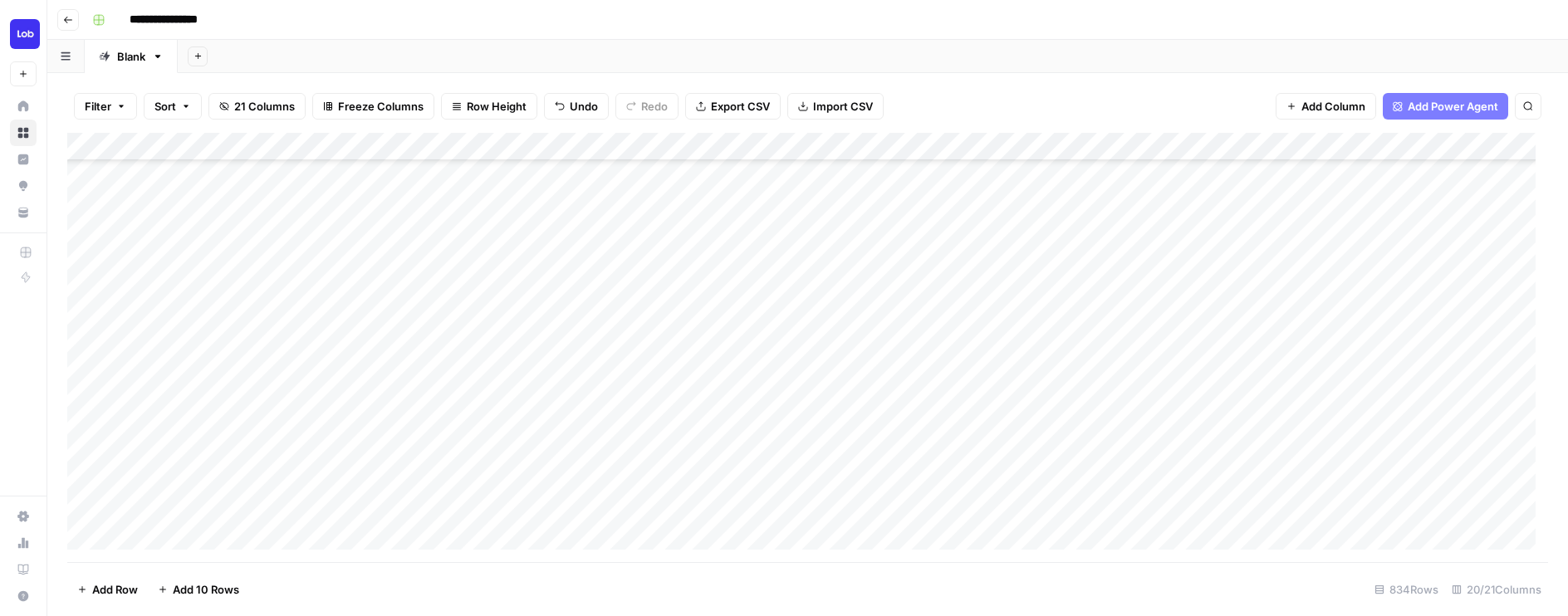
click at [587, 433] on div "Add Column" at bounding box center [808, 347] width 1481 height 429
click at [846, 392] on div "Add Column" at bounding box center [808, 347] width 1481 height 429
click at [1158, 395] on div "Add Column" at bounding box center [808, 347] width 1481 height 429
click at [433, 362] on div "Add Column" at bounding box center [808, 347] width 1481 height 429
drag, startPoint x: 781, startPoint y: 149, endPoint x: 879, endPoint y: 172, distance: 100.7
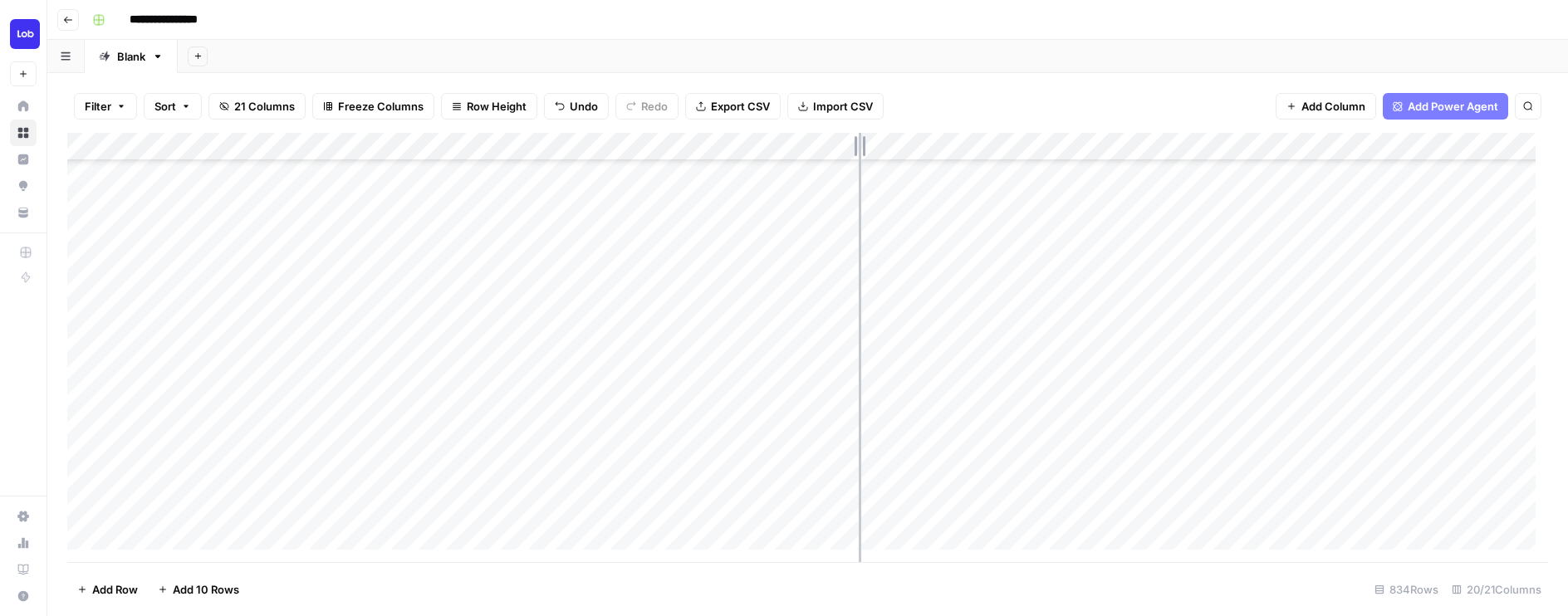
click at [879, 171] on div "Add Column" at bounding box center [808, 347] width 1481 height 429
click at [759, 322] on div "Add Column" at bounding box center [808, 347] width 1481 height 429
click at [88, 311] on div "Add Column" at bounding box center [808, 347] width 1481 height 429
click at [115, 583] on span "Delete 1 Row" at bounding box center [110, 589] width 67 height 16
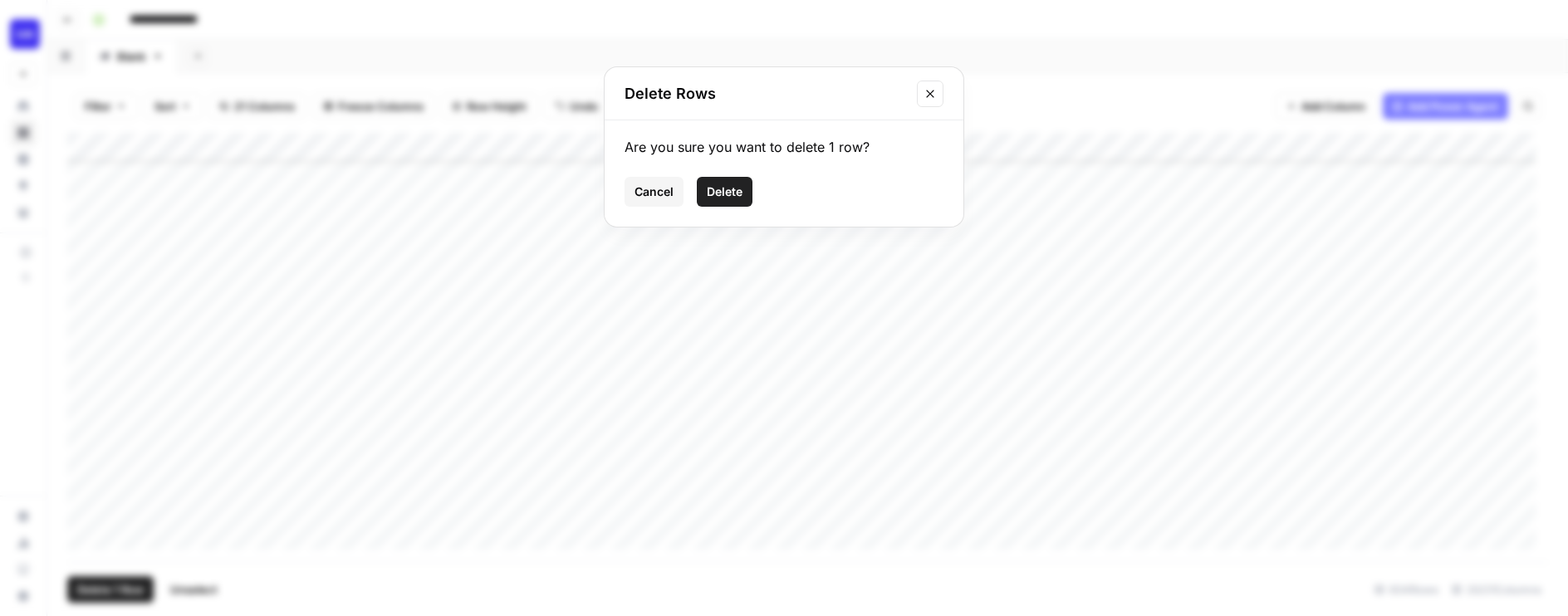
click at [727, 191] on span "Delete" at bounding box center [724, 191] width 36 height 16
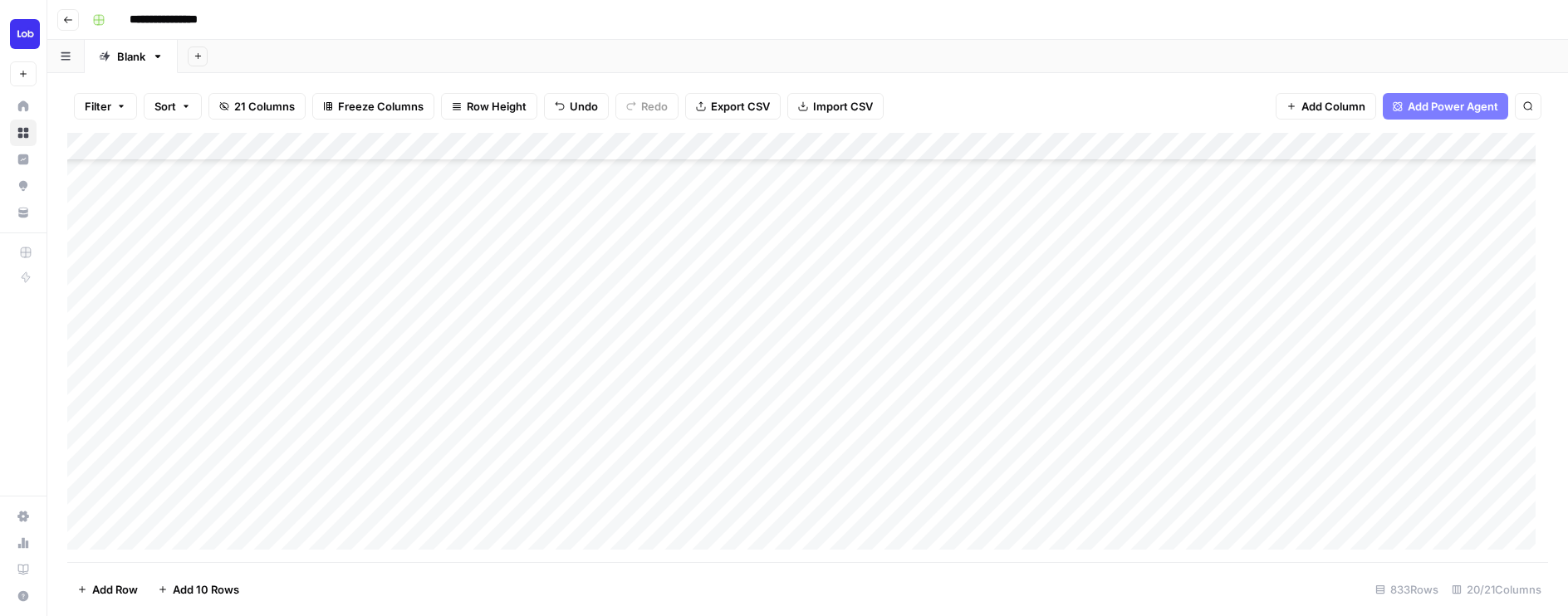
click at [596, 272] on div "Add Column" at bounding box center [808, 347] width 1481 height 429
click at [364, 458] on div "Add Column" at bounding box center [808, 347] width 1481 height 429
type textarea "**********"
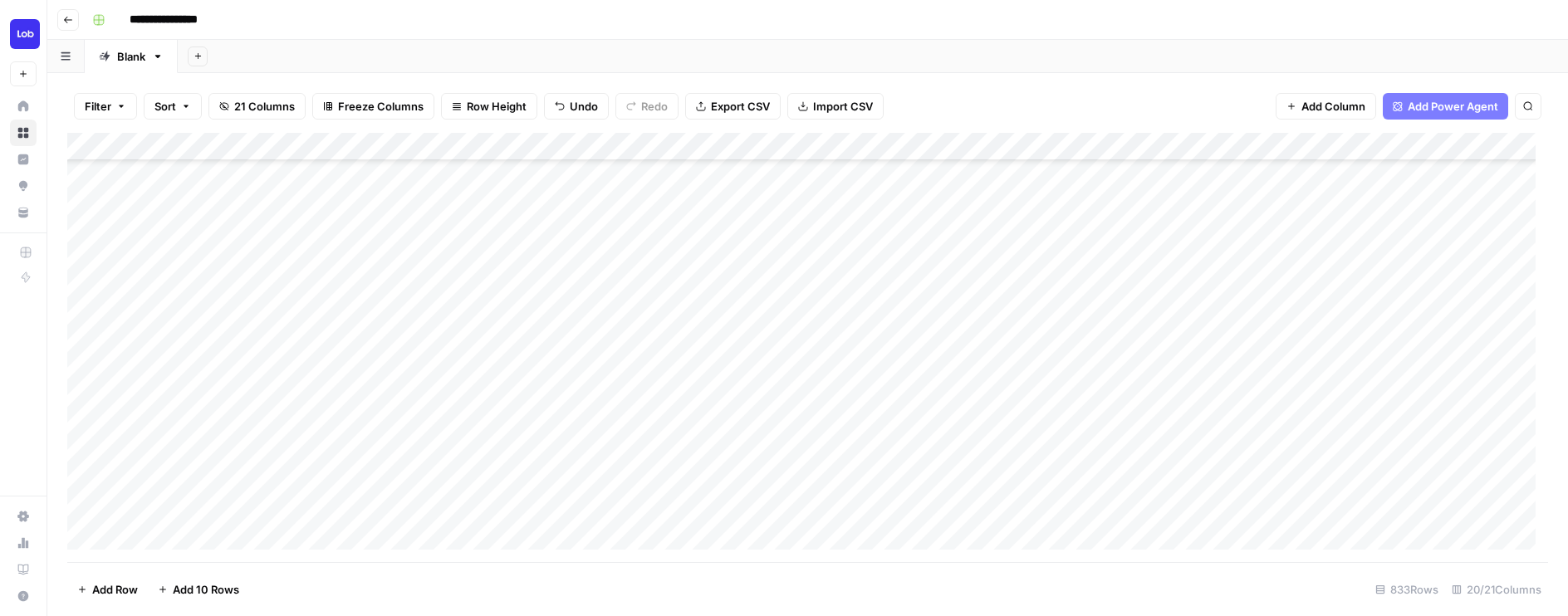
click at [961, 447] on div "Add Column" at bounding box center [808, 347] width 1481 height 429
click at [1373, 433] on div "Add Column" at bounding box center [808, 347] width 1481 height 429
click at [1312, 419] on div "Add Column" at bounding box center [808, 347] width 1481 height 429
click at [451, 367] on div "Add Column" at bounding box center [808, 347] width 1481 height 429
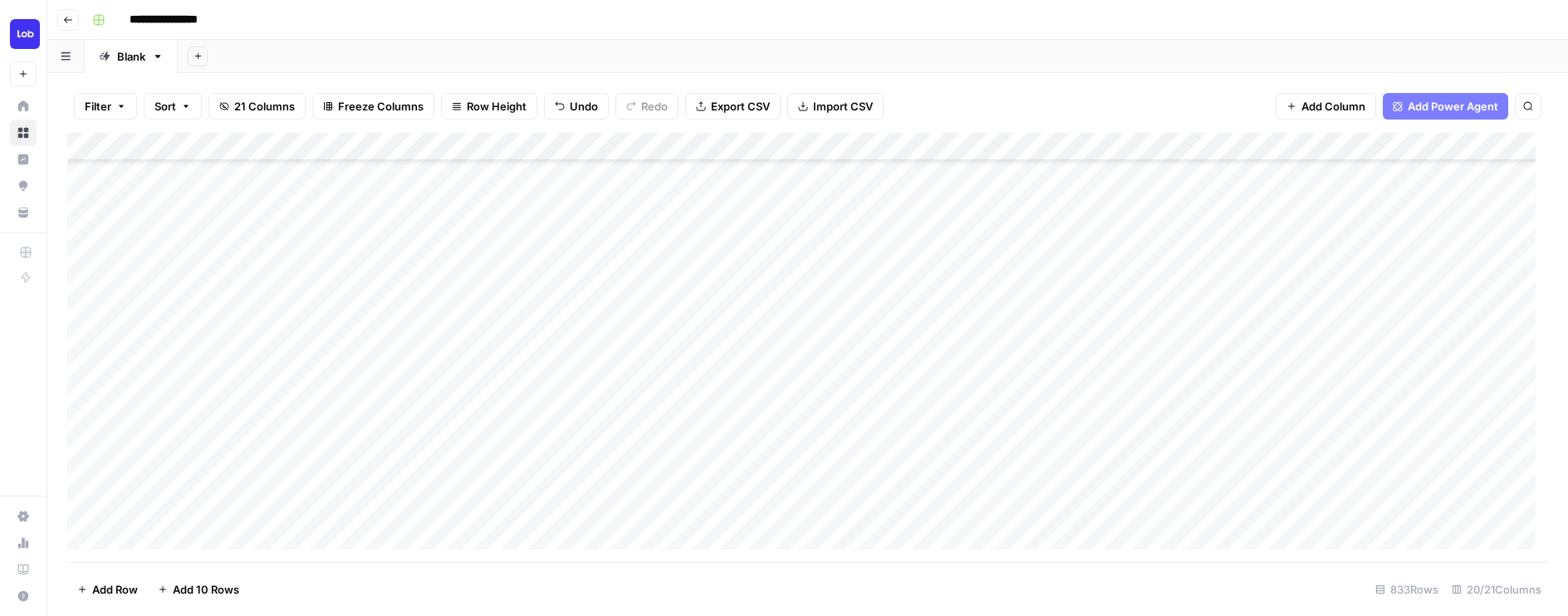
scroll to position [169, 0]
click at [85, 368] on div "Add Column" at bounding box center [808, 347] width 1481 height 429
click at [103, 590] on span "Delete 1 Row" at bounding box center [110, 589] width 67 height 16
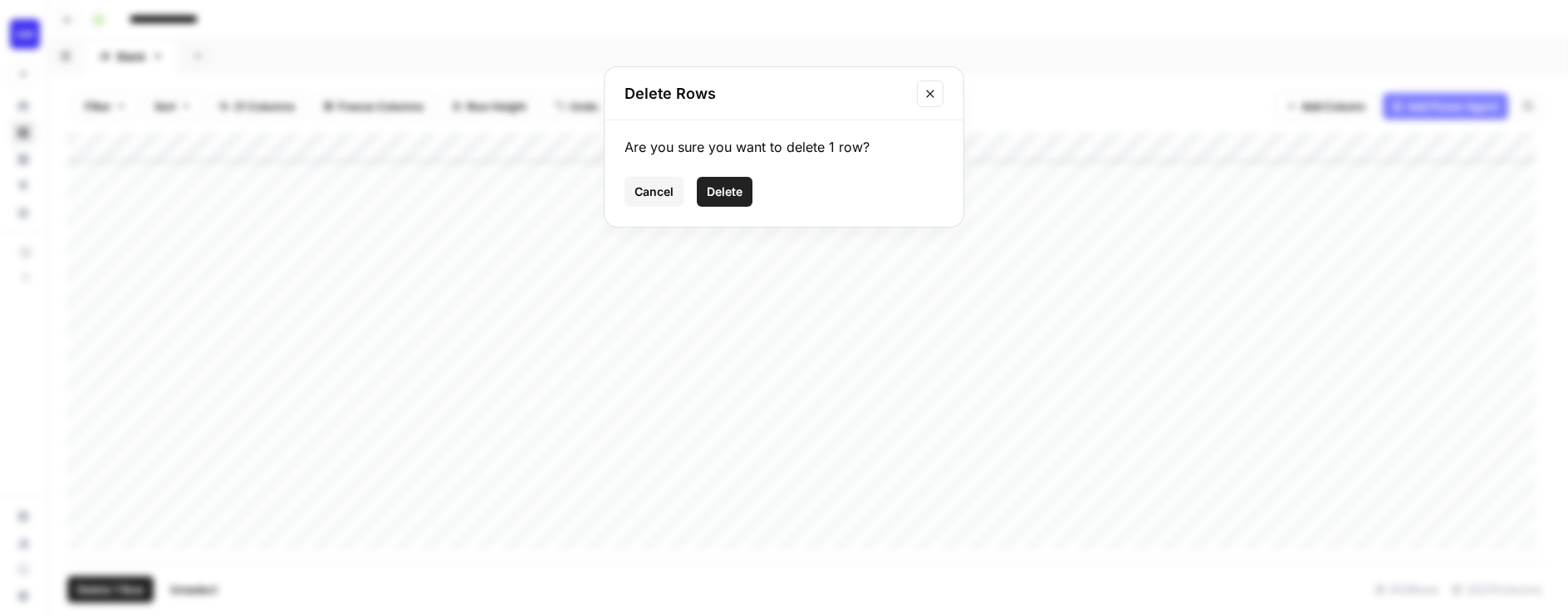
click at [712, 195] on span "Delete" at bounding box center [724, 191] width 36 height 16
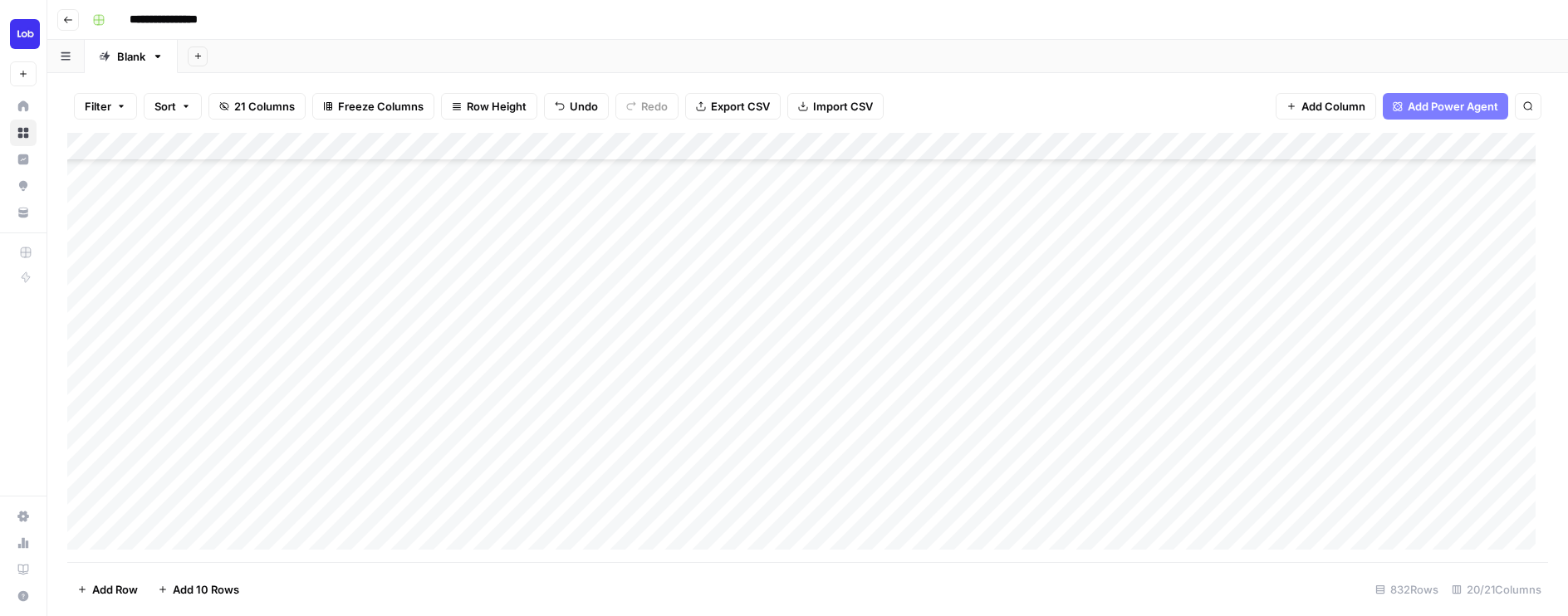
click at [469, 349] on div "Add Column" at bounding box center [808, 347] width 1481 height 429
click at [1514, 390] on div "Add Column" at bounding box center [808, 347] width 1481 height 429
click at [1222, 391] on div "Add Column" at bounding box center [808, 347] width 1481 height 429
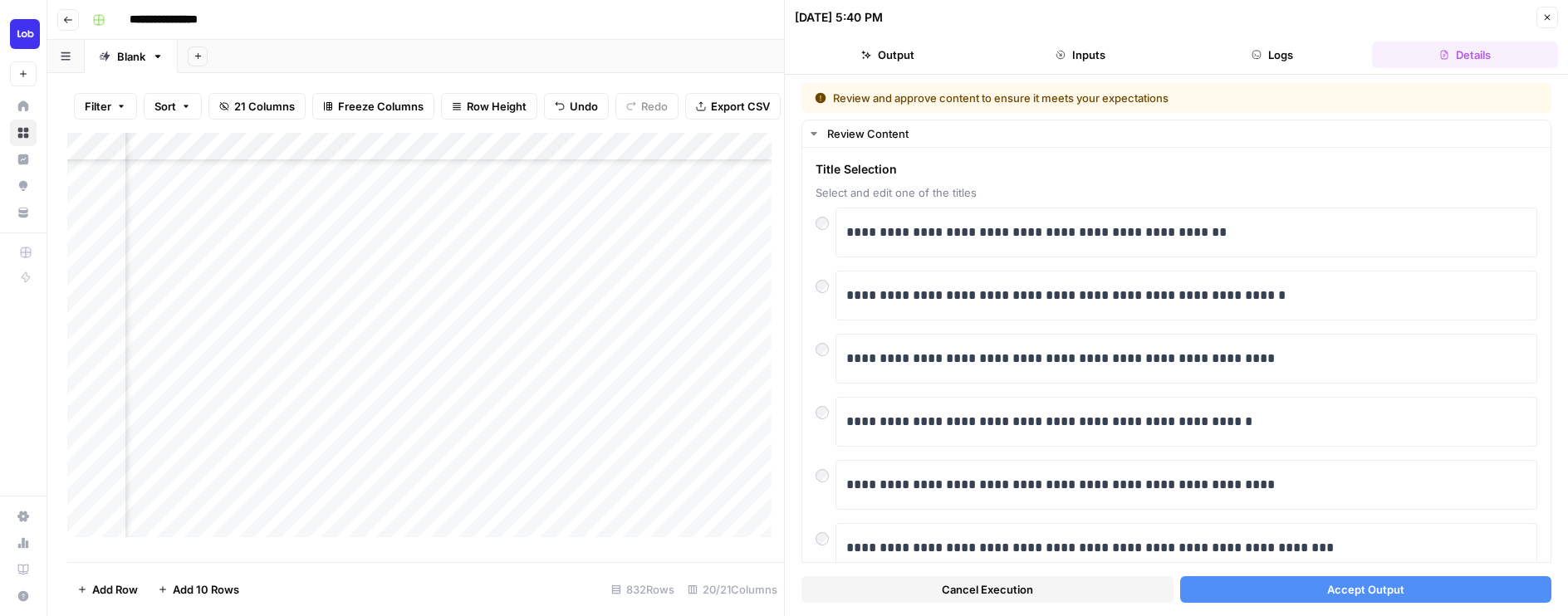
click at [1329, 599] on button "Accept Output" at bounding box center [1365, 589] width 372 height 26
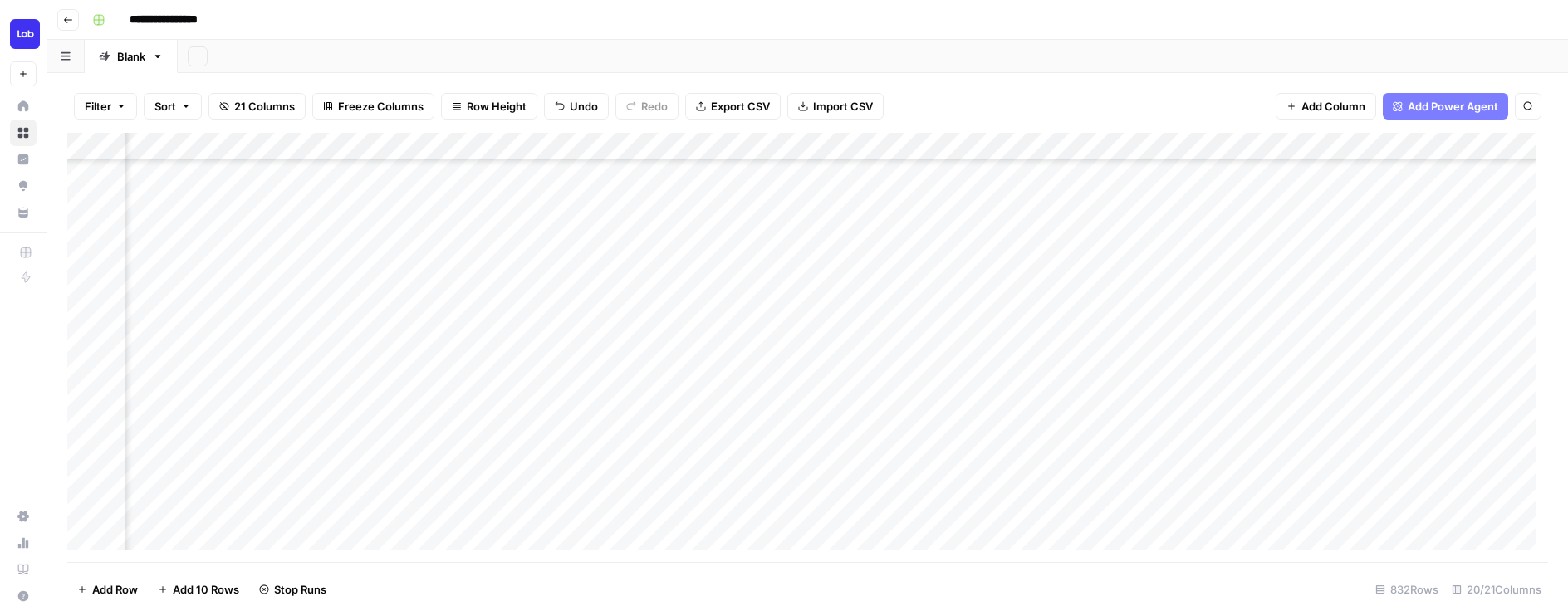
click at [1053, 420] on div "Add Column" at bounding box center [808, 347] width 1481 height 429
click at [502, 453] on div "Add Column" at bounding box center [808, 347] width 1481 height 429
click at [419, 450] on div "Add Column" at bounding box center [808, 347] width 1481 height 429
click at [419, 450] on textarea at bounding box center [503, 451] width 756 height 23
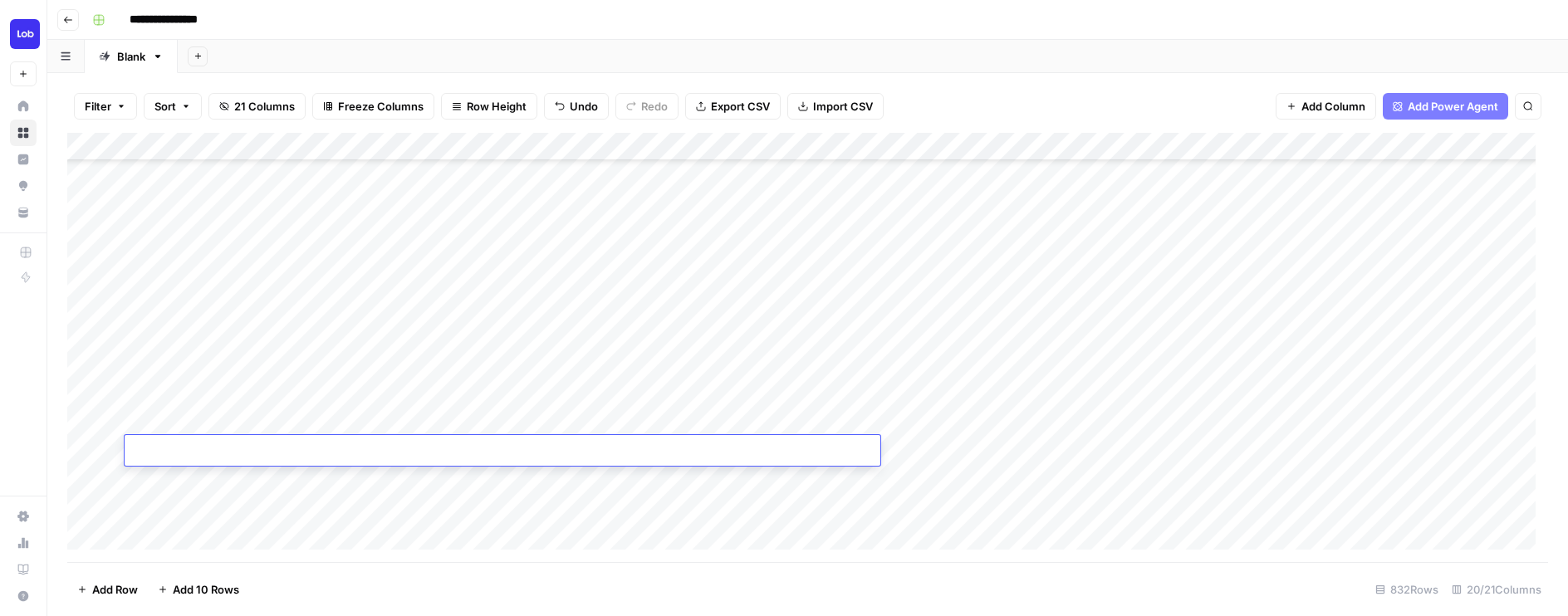
type textarea "**********"
click at [427, 426] on div "Add Column" at bounding box center [808, 347] width 1481 height 429
click at [427, 425] on div "Add Column" at bounding box center [808, 347] width 1481 height 429
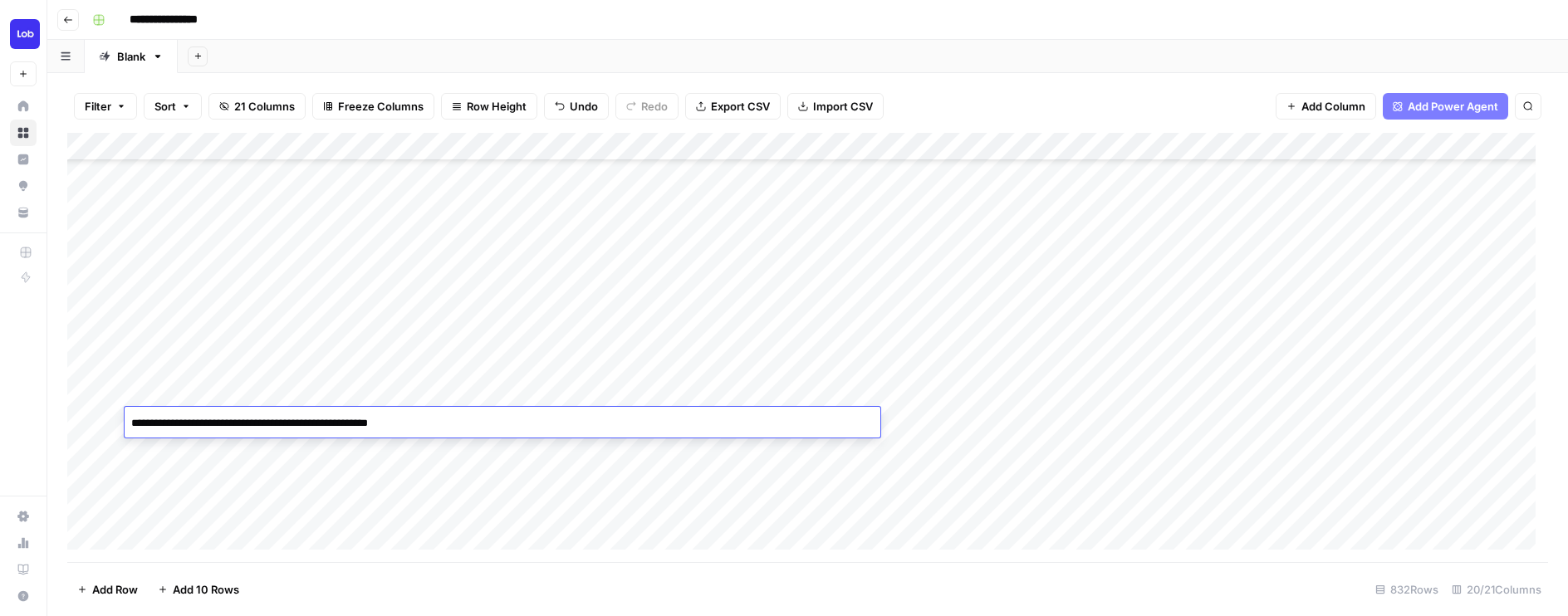
type textarea "**********"
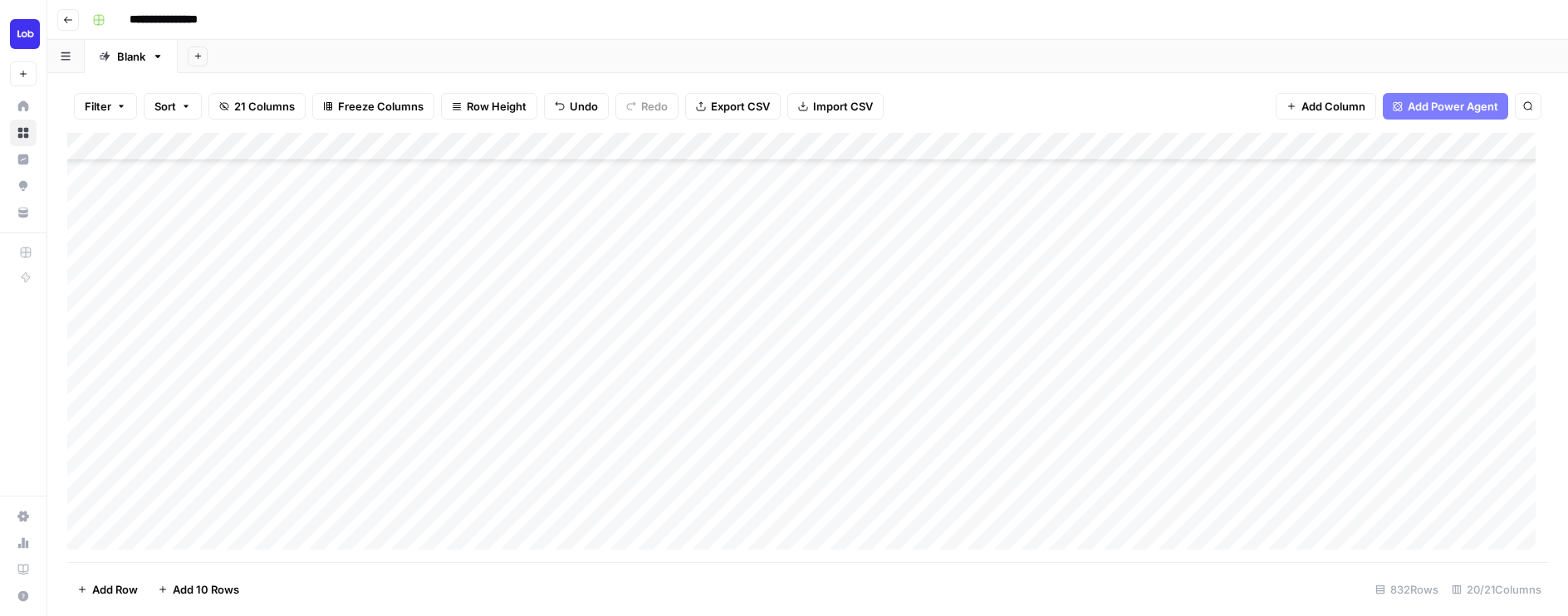
click at [454, 444] on div "Add Column" at bounding box center [808, 347] width 1481 height 429
type textarea "**********"
click at [490, 492] on div "Add Column" at bounding box center [808, 347] width 1481 height 429
click at [953, 446] on div "Add Column" at bounding box center [808, 347] width 1481 height 429
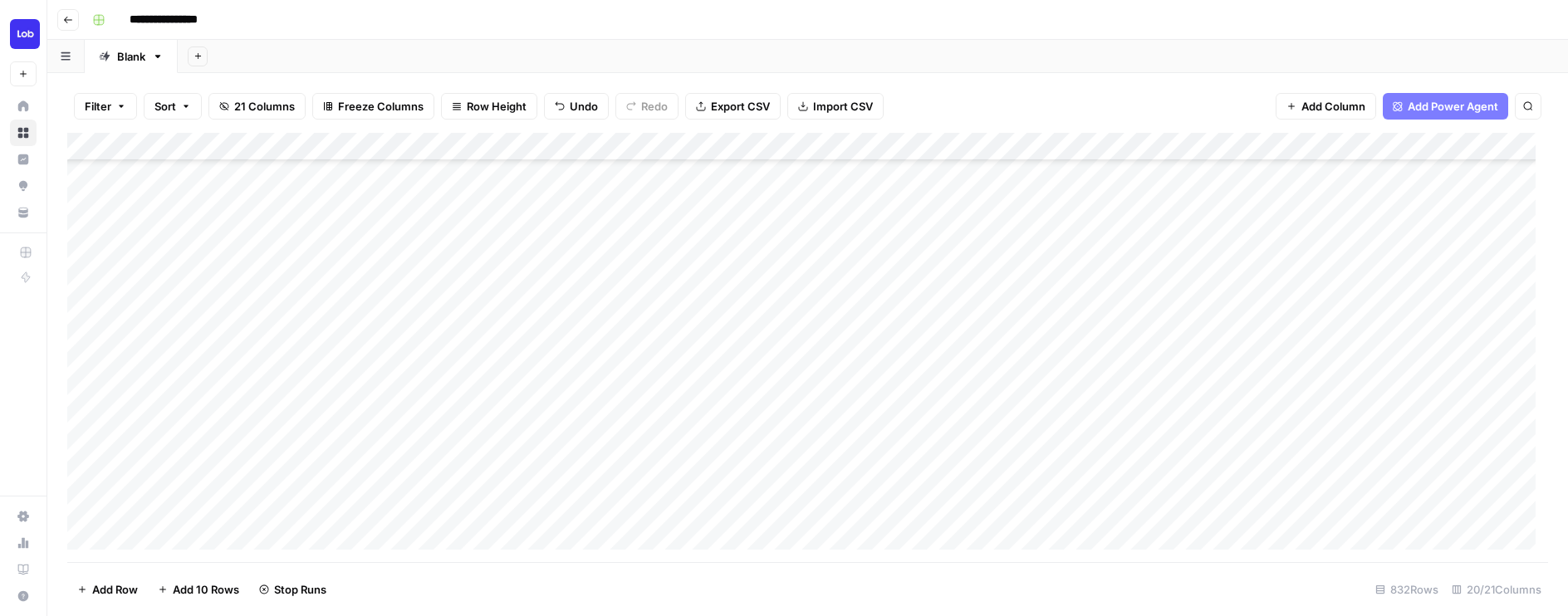
click at [543, 476] on div "Add Column" at bounding box center [808, 347] width 1481 height 429
click at [473, 473] on div "Add Column" at bounding box center [808, 347] width 1481 height 429
click at [473, 473] on textarea at bounding box center [503, 479] width 756 height 23
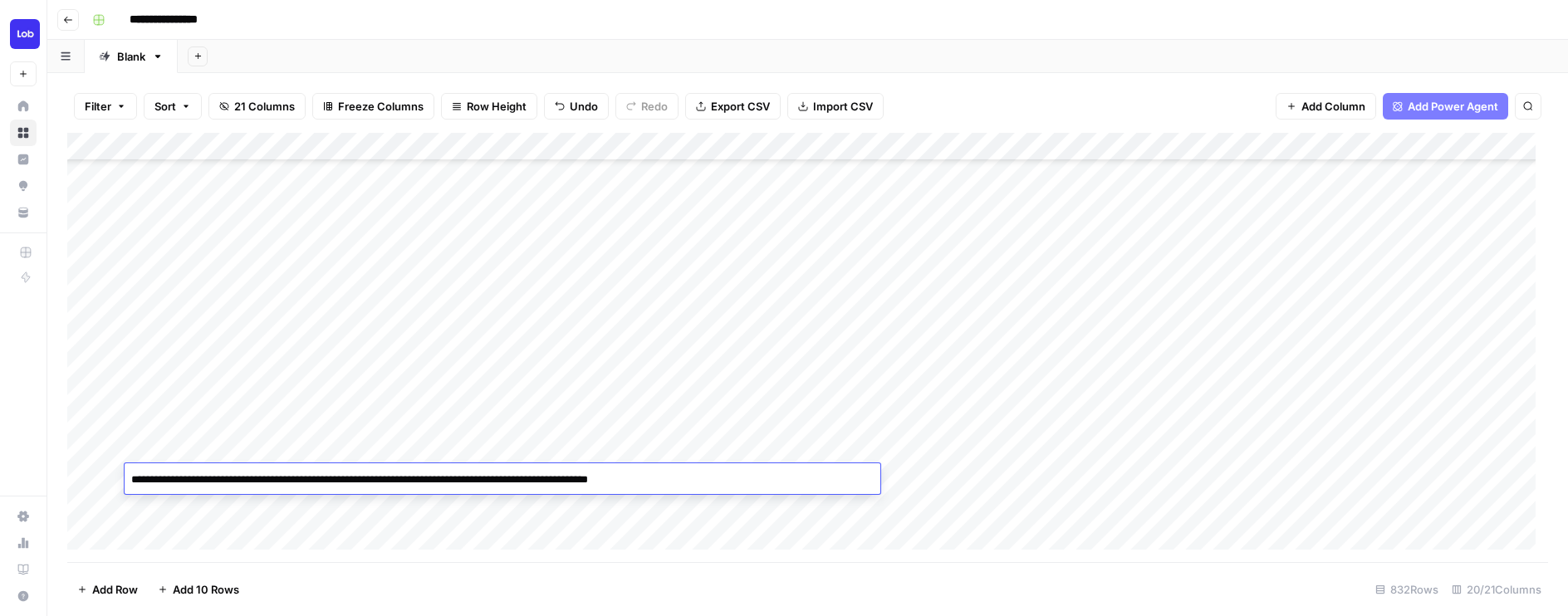
type textarea "**********"
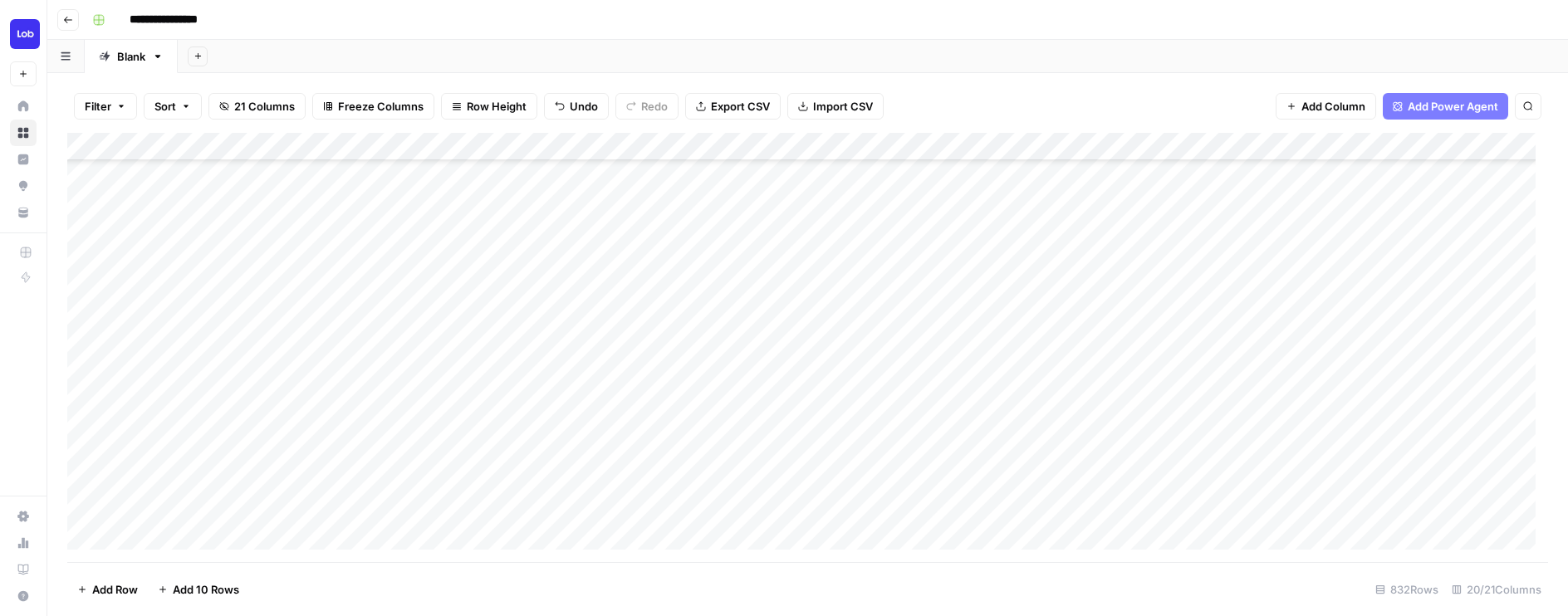
click at [945, 479] on div "Add Column" at bounding box center [808, 347] width 1481 height 429
click at [1246, 451] on div "Add Column" at bounding box center [808, 347] width 1481 height 429
click at [1311, 420] on div "Add Column" at bounding box center [808, 347] width 1481 height 429
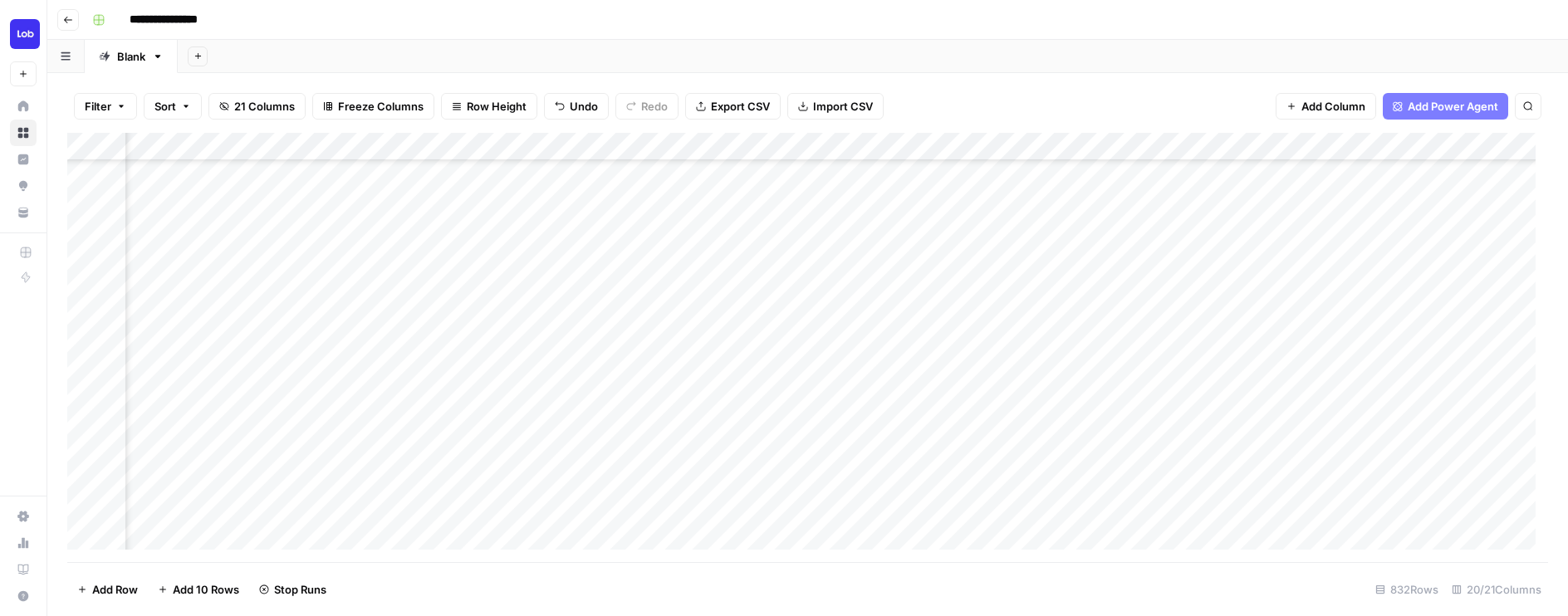
click at [1313, 389] on div "Add Column" at bounding box center [808, 347] width 1481 height 429
click at [1069, 418] on div "Add Column" at bounding box center [808, 347] width 1481 height 429
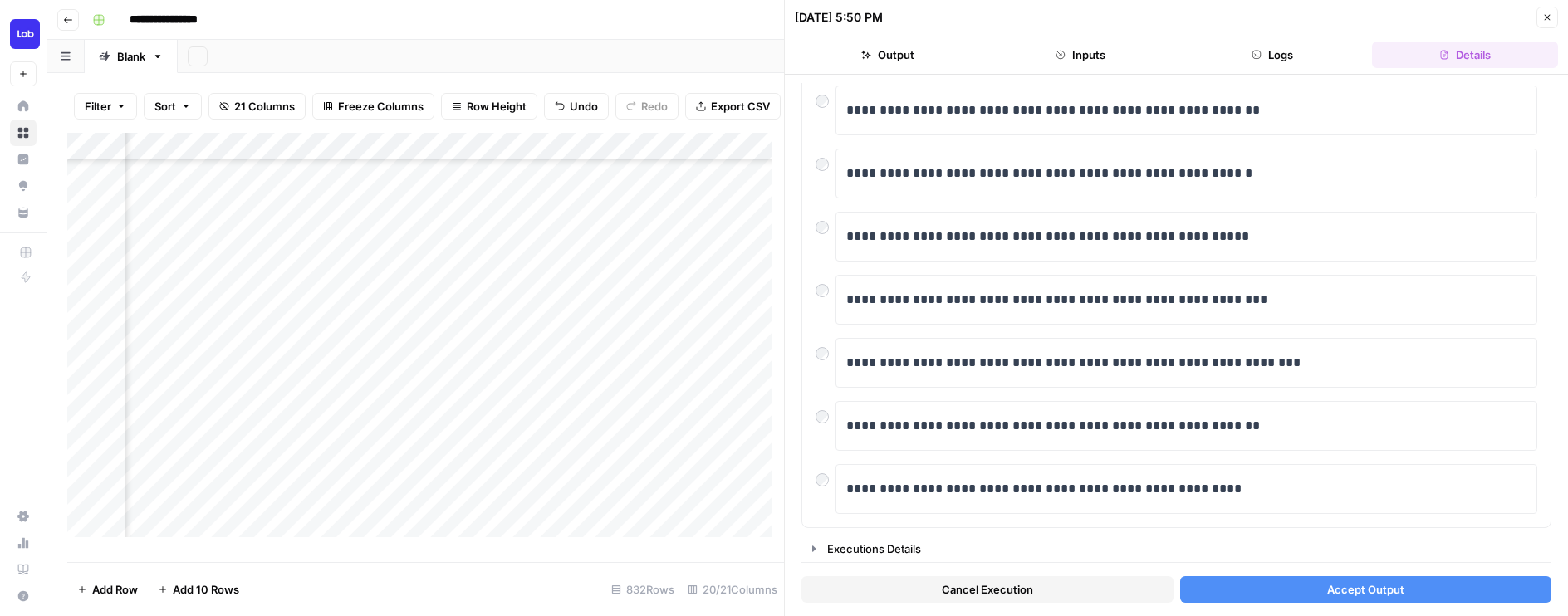
scroll to position [312, 0]
click at [811, 352] on div "**********" at bounding box center [1176, 181] width 748 height 690
click at [1194, 584] on button "Accept Output" at bounding box center [1365, 589] width 372 height 26
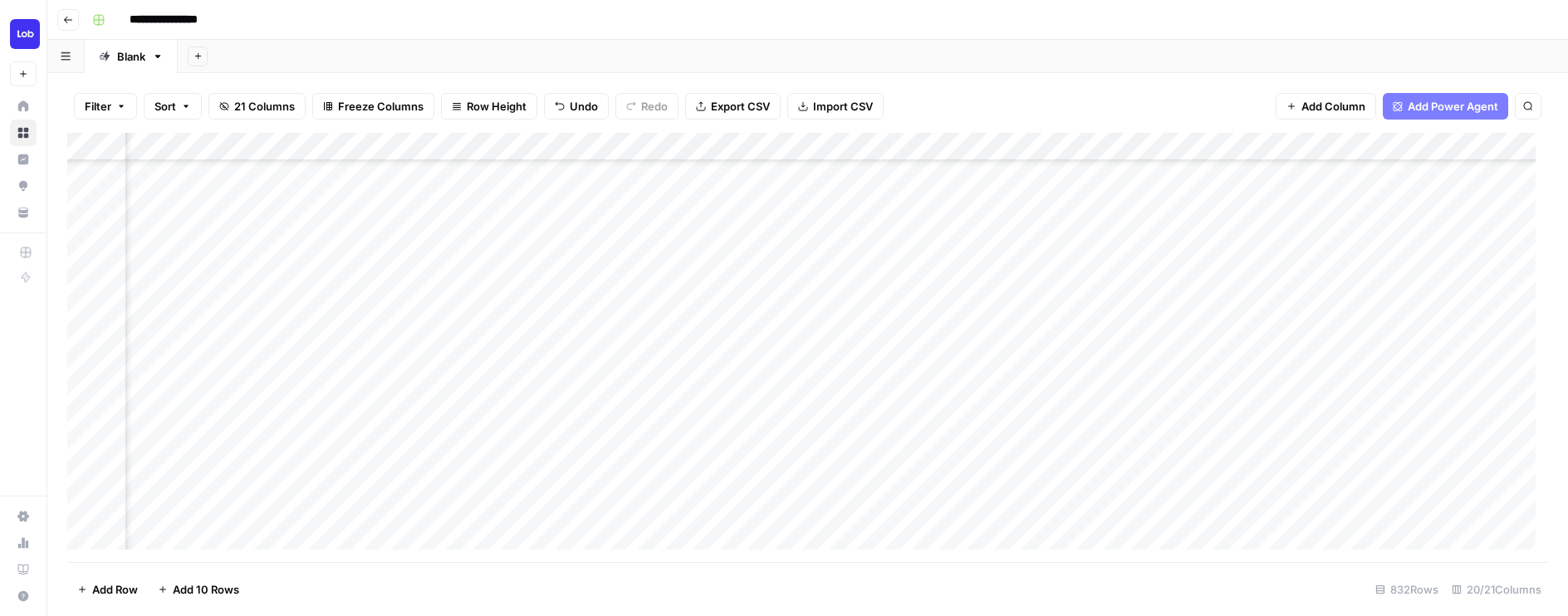
click at [711, 477] on div "Add Column" at bounding box center [808, 347] width 1481 height 429
click at [1417, 396] on div "Add Column" at bounding box center [808, 347] width 1481 height 429
click at [1312, 395] on div "Add Column" at bounding box center [808, 347] width 1481 height 429
click at [1371, 390] on div "Add Column" at bounding box center [808, 347] width 1481 height 429
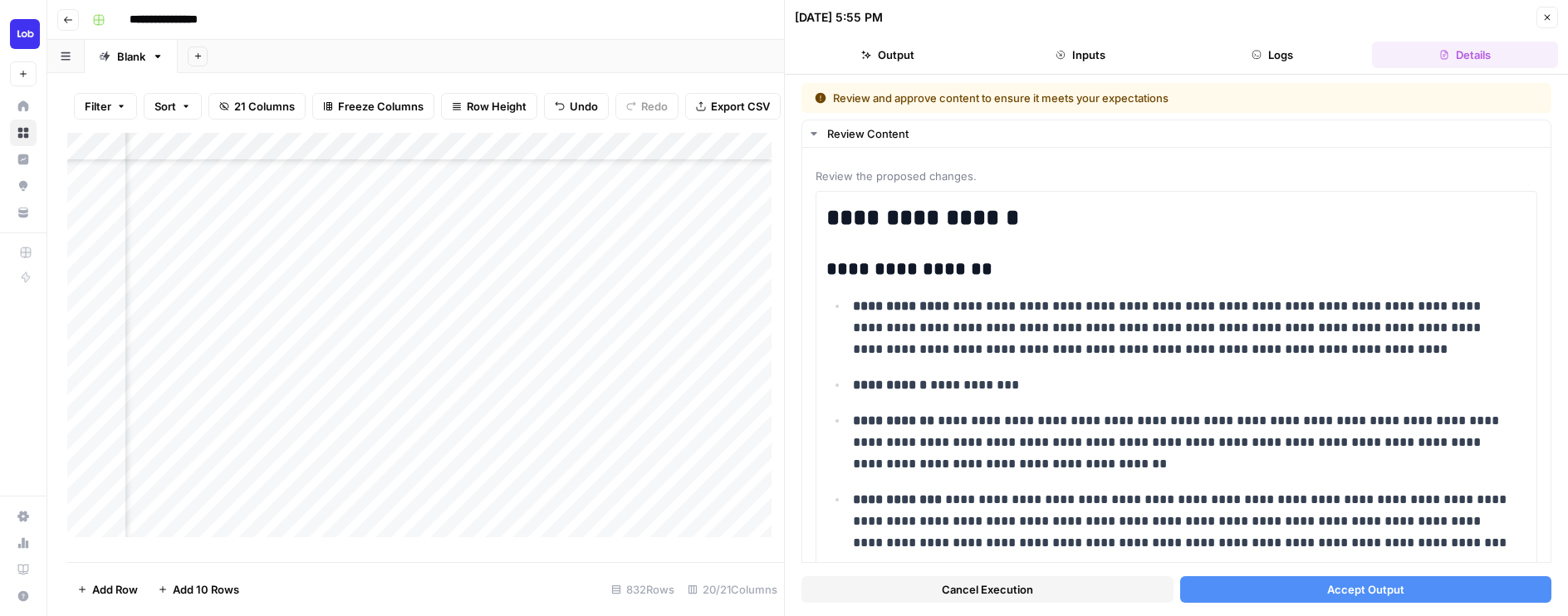
click at [1373, 601] on button "Accept Output" at bounding box center [1365, 589] width 372 height 26
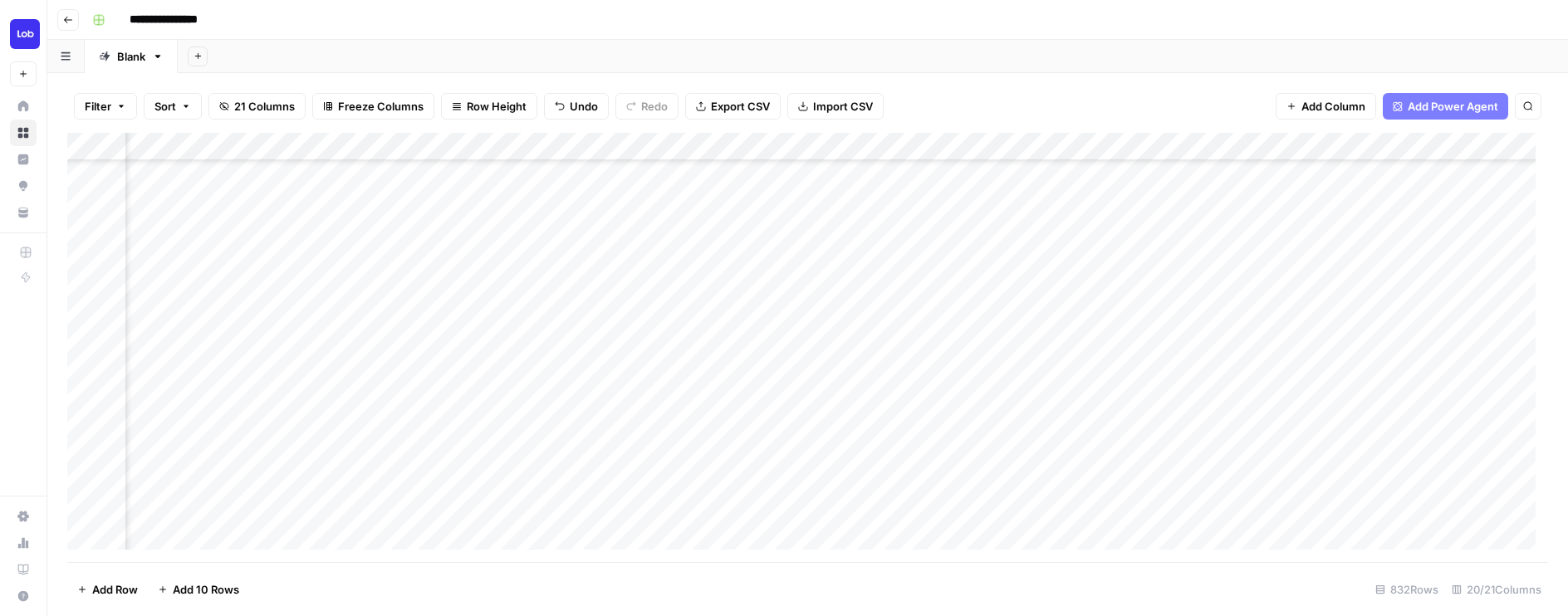
click at [1008, 418] on div "Add Column" at bounding box center [808, 347] width 1481 height 429
click at [710, 476] on div "Add Column" at bounding box center [808, 347] width 1481 height 429
click at [1311, 392] on div "Add Column" at bounding box center [808, 347] width 1481 height 429
click at [469, 475] on div "Add Column" at bounding box center [808, 347] width 1481 height 429
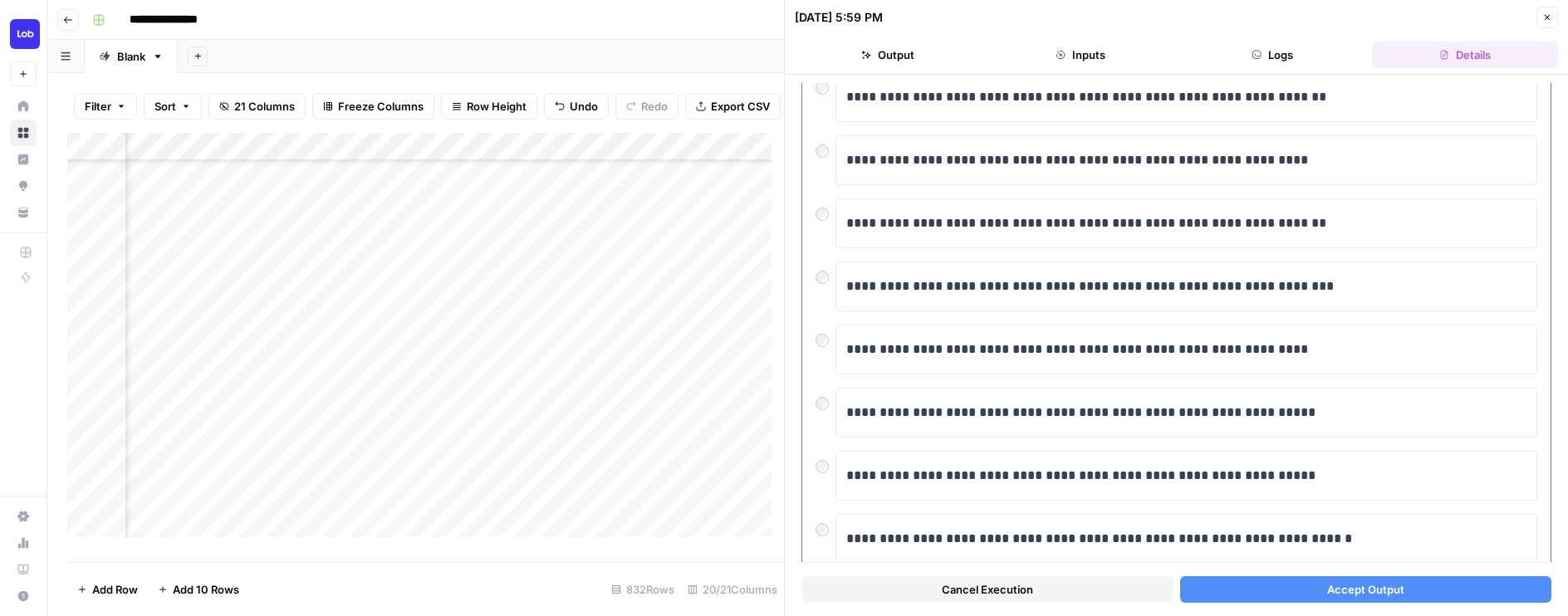
scroll to position [136, 0]
click at [1205, 584] on button "Accept Output" at bounding box center [1365, 589] width 372 height 26
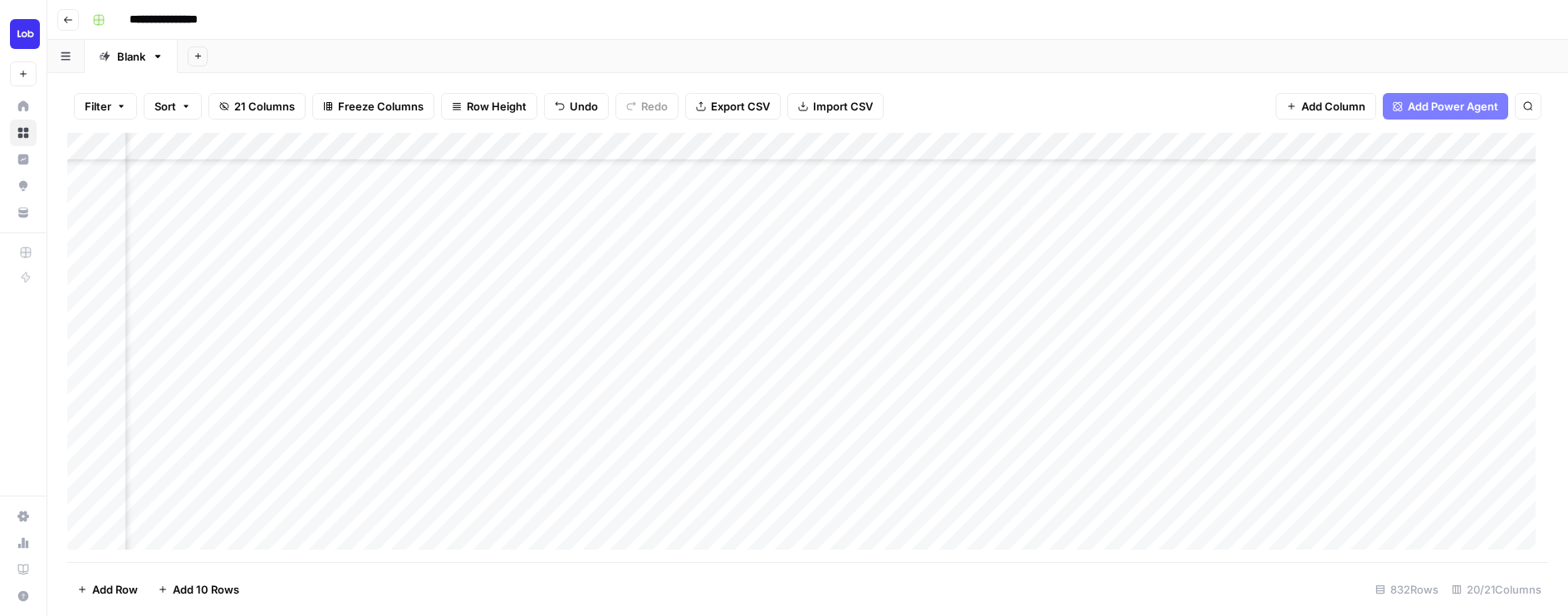
click at [1013, 419] on div "Add Column" at bounding box center [808, 347] width 1481 height 429
click at [824, 478] on div "Add Column" at bounding box center [808, 347] width 1481 height 429
click at [1186, 417] on div "Add Column" at bounding box center [808, 347] width 1481 height 429
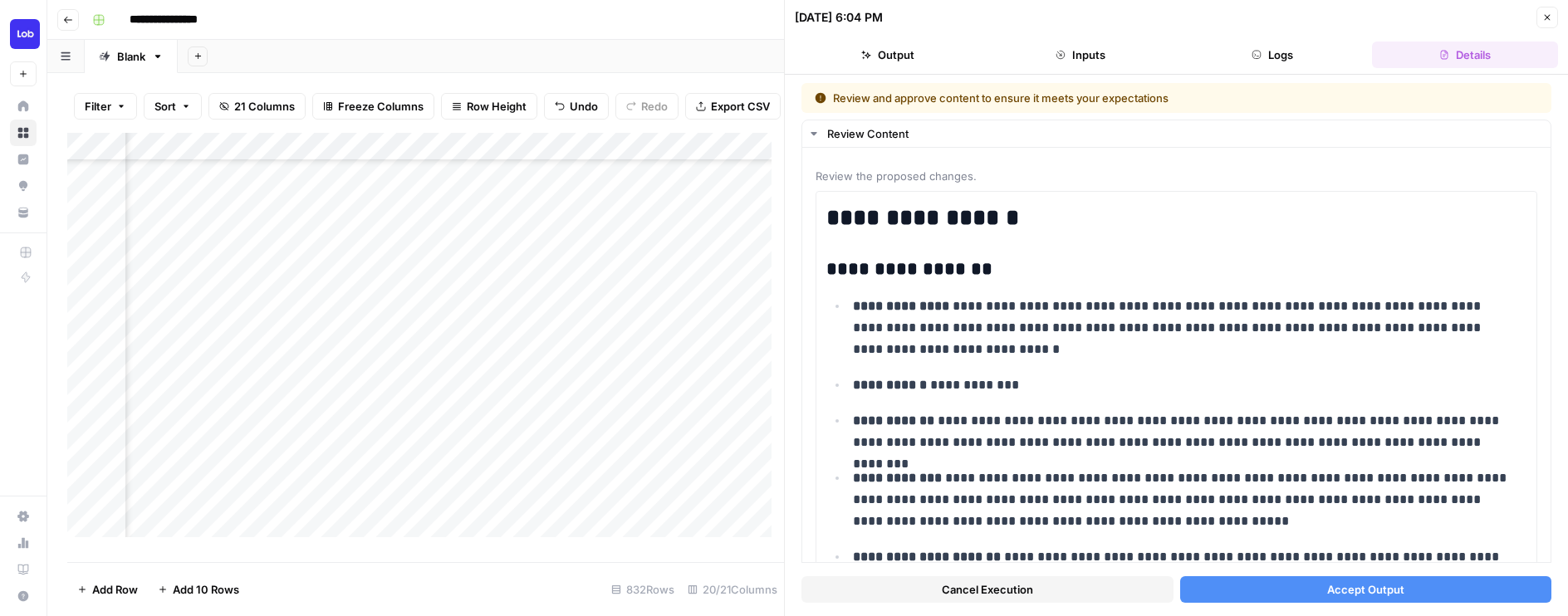
click at [1219, 590] on button "Accept Output" at bounding box center [1365, 589] width 372 height 26
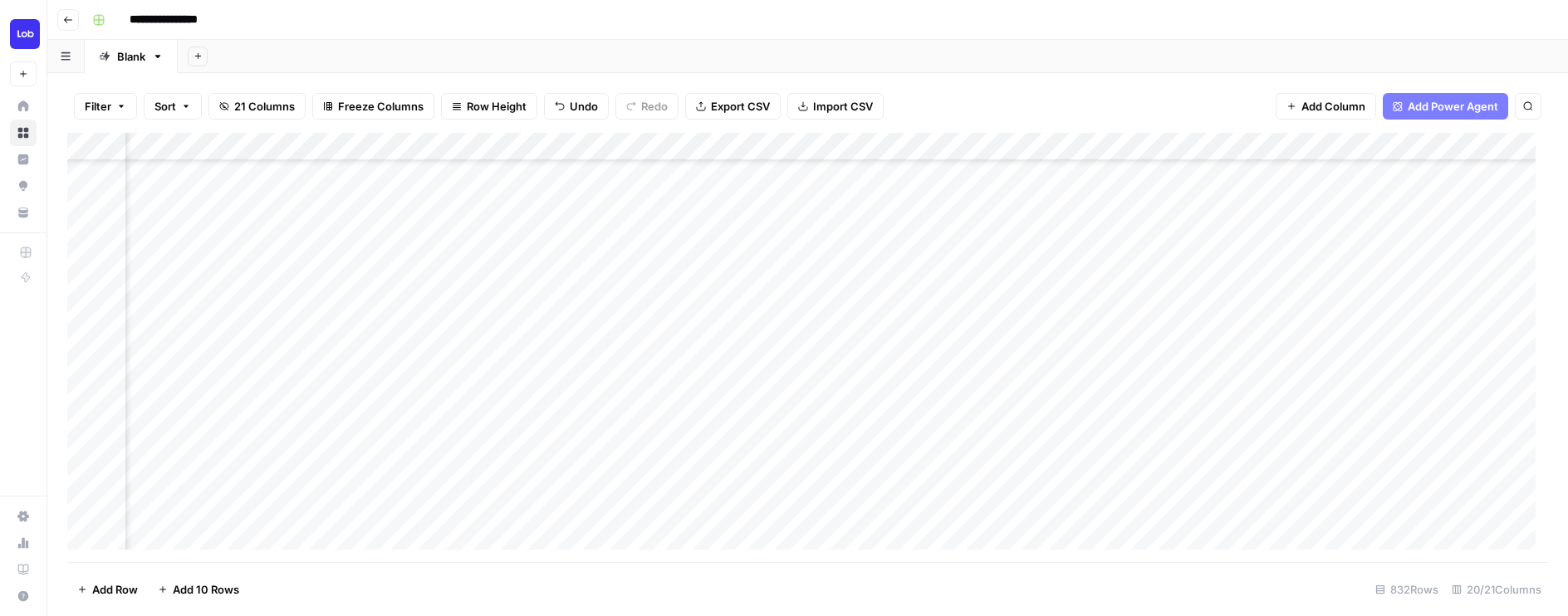
click at [1429, 418] on div "Add Column" at bounding box center [808, 347] width 1481 height 429
click at [272, 446] on div "Add Column" at bounding box center [808, 347] width 1481 height 429
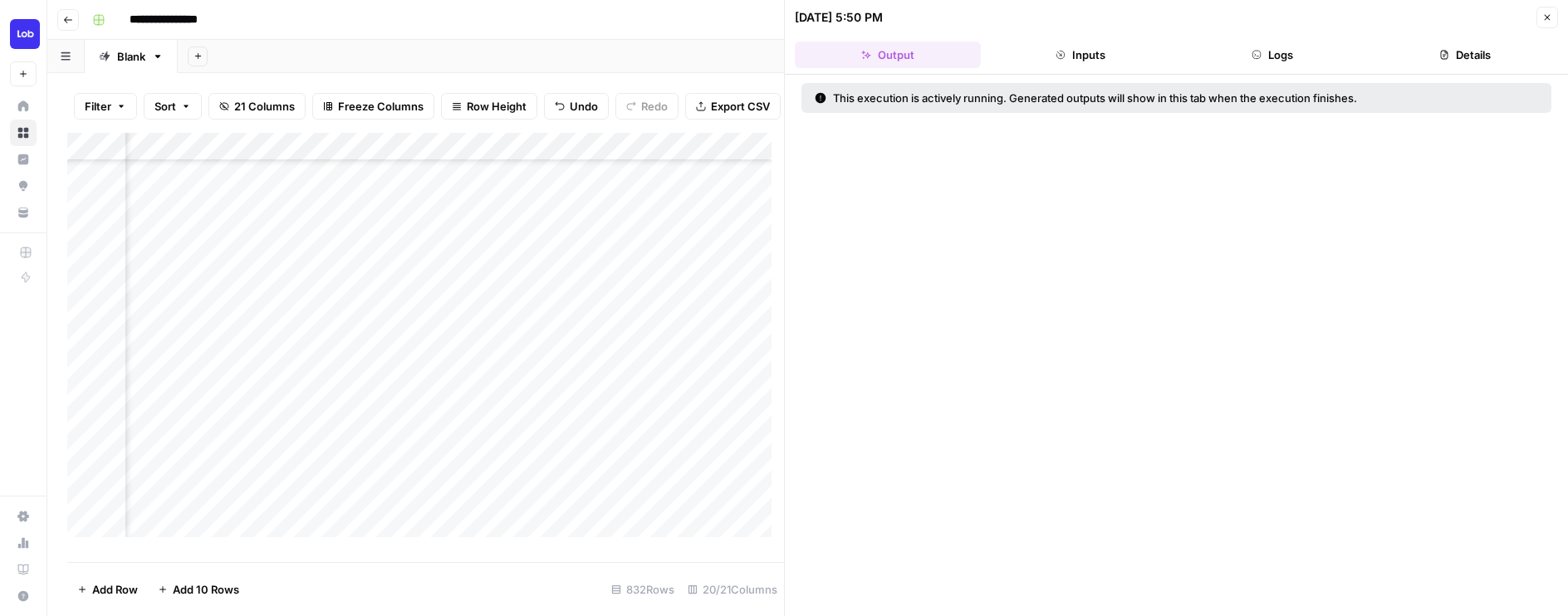
click at [1093, 72] on header "09/29/25 at 5:50 PM Close Output Inputs Logs Details" at bounding box center [1176, 37] width 783 height 74
click at [1093, 62] on button "Inputs" at bounding box center [1081, 55] width 186 height 26
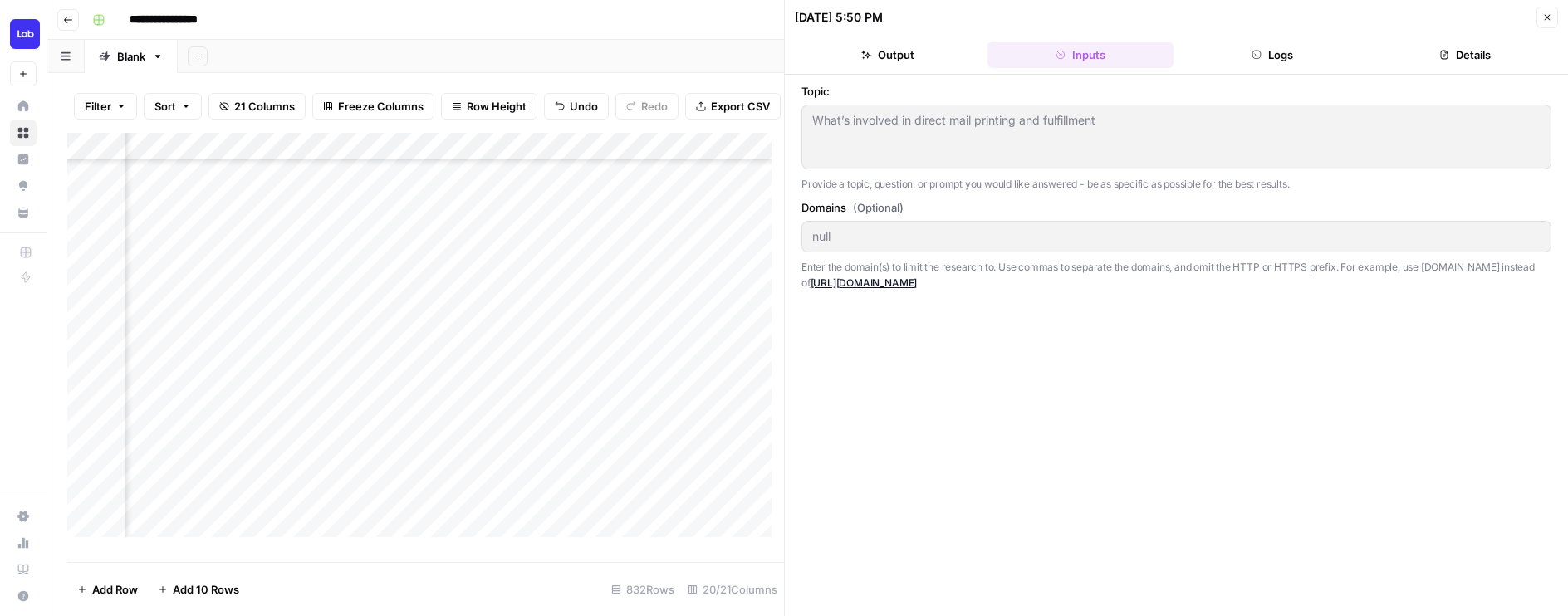
click at [1247, 54] on button "Logs" at bounding box center [1273, 55] width 186 height 26
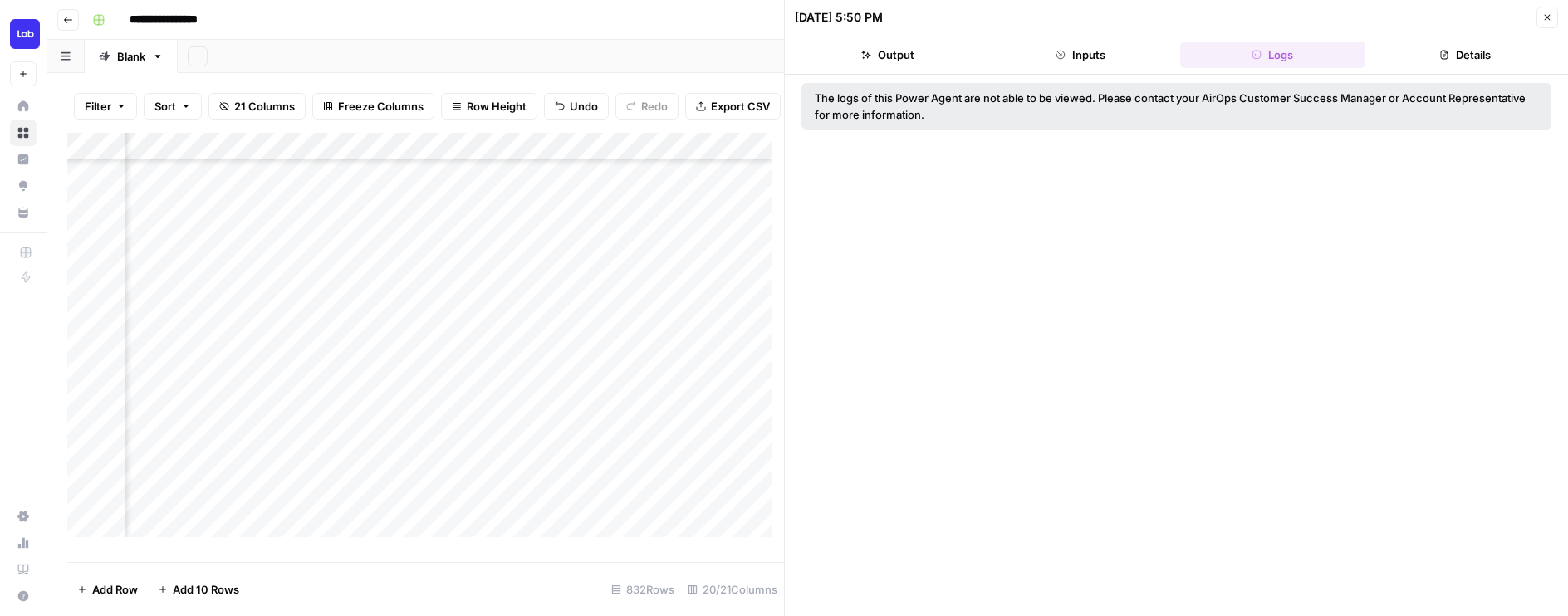
click at [1429, 49] on button "Details" at bounding box center [1465, 55] width 186 height 26
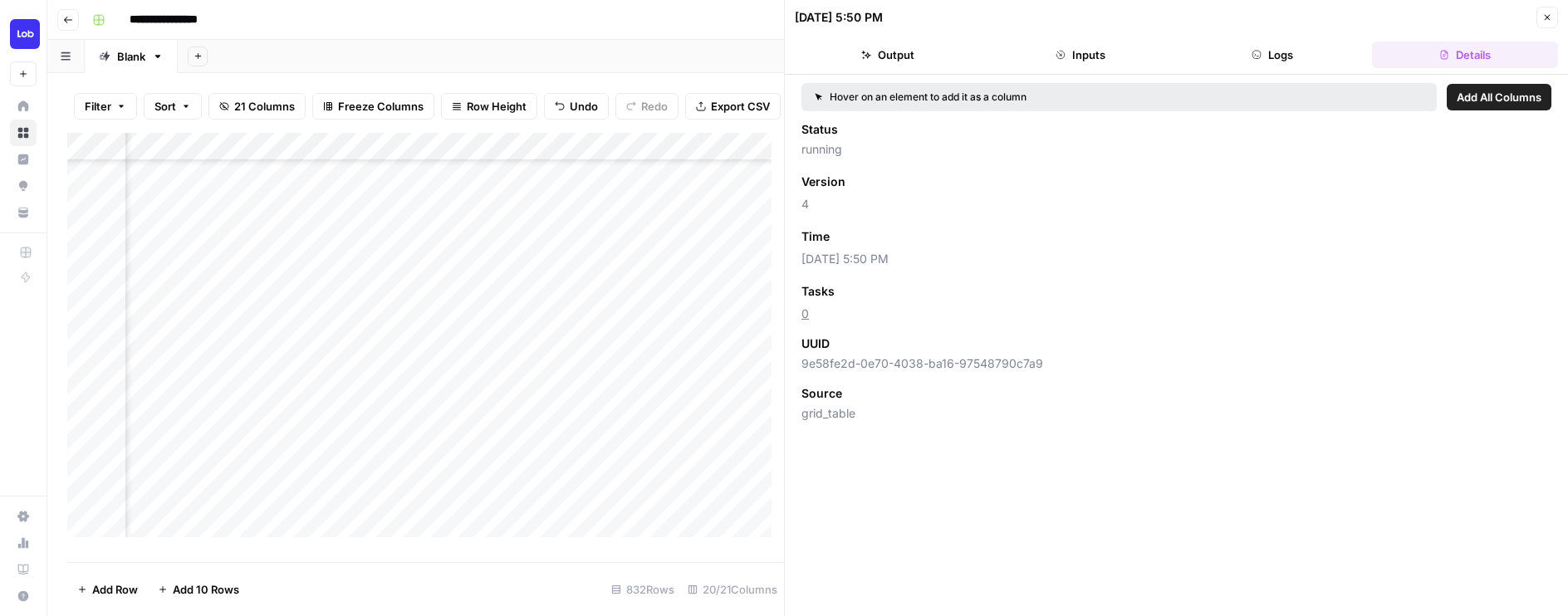
click at [1548, 21] on icon "button" at bounding box center [1547, 18] width 10 height 10
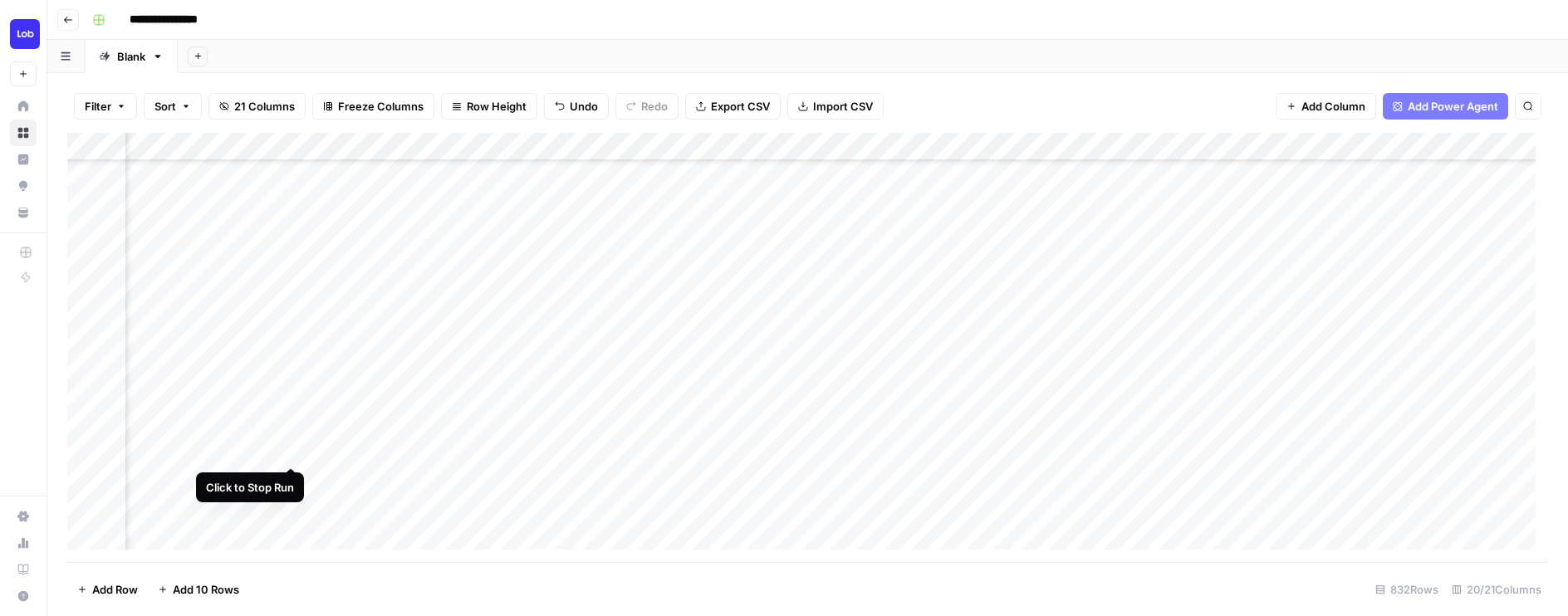
click at [289, 450] on div "Add Column" at bounding box center [808, 347] width 1481 height 429
click at [264, 448] on div "Add Column" at bounding box center [808, 347] width 1481 height 429
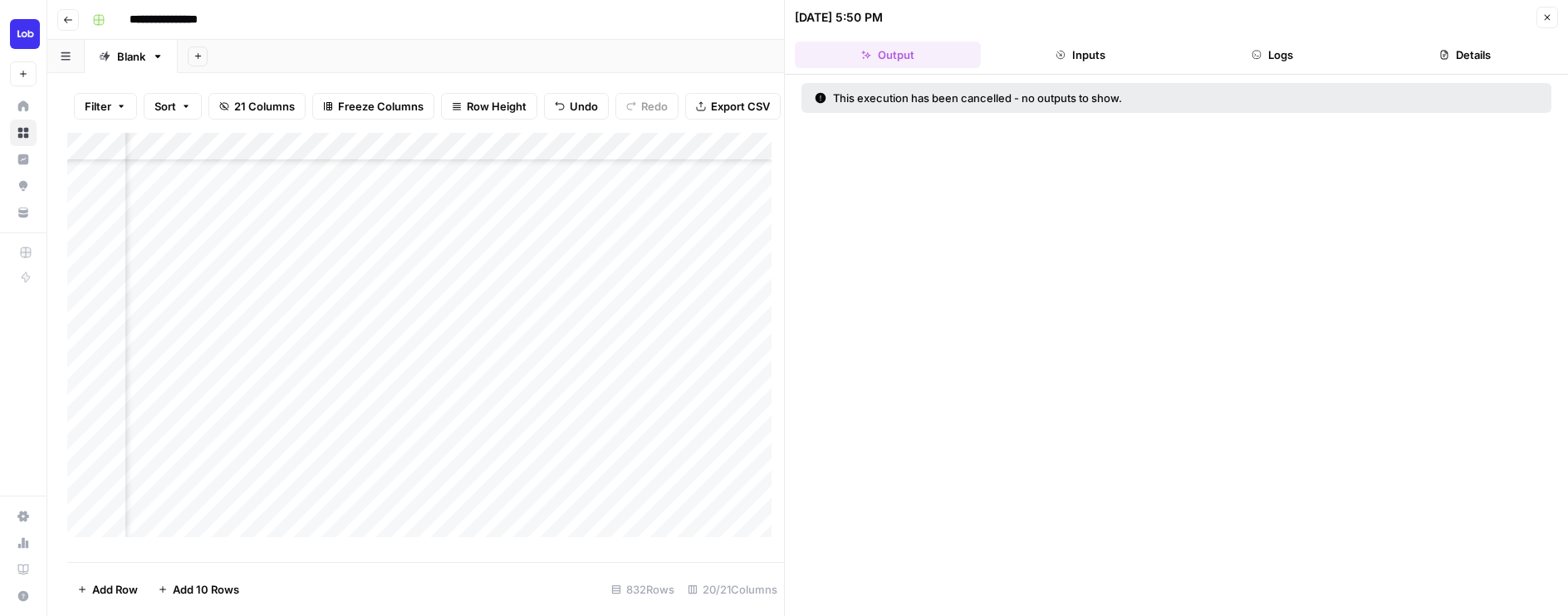
click at [1547, 19] on icon "button" at bounding box center [1547, 18] width 10 height 10
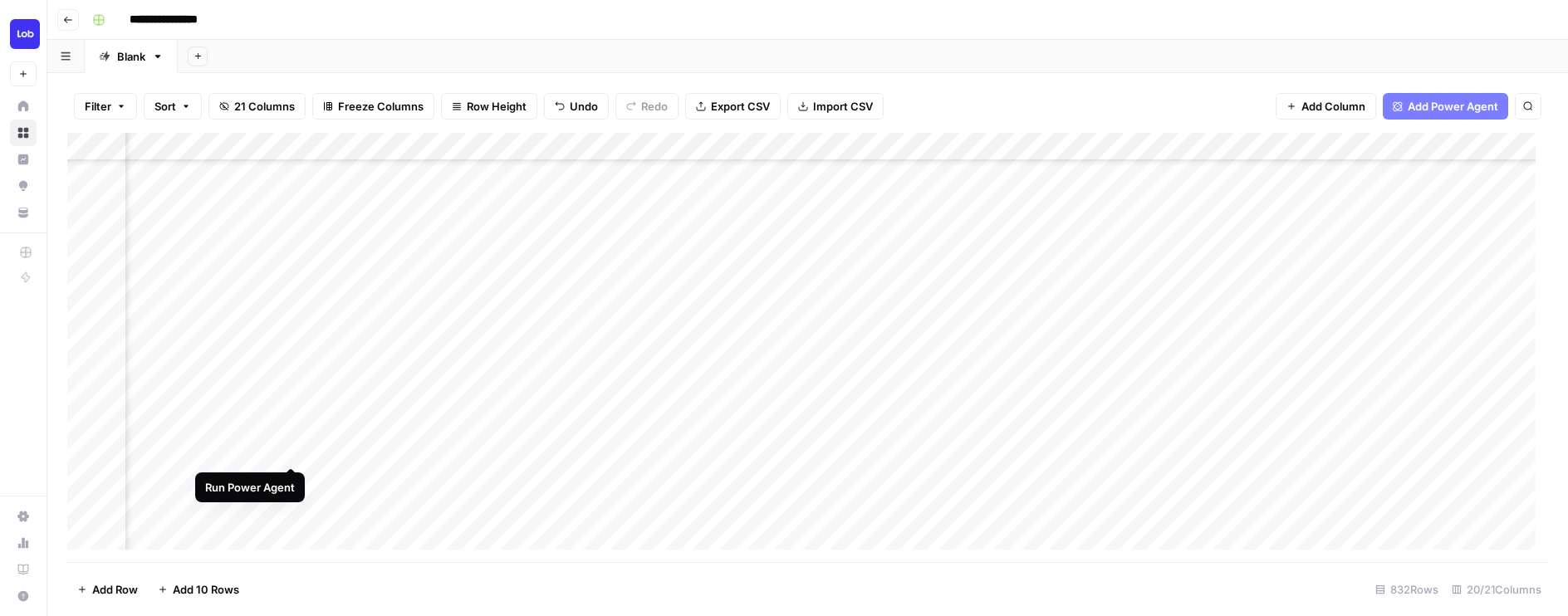
click at [287, 449] on div "Add Column" at bounding box center [808, 347] width 1481 height 429
click at [528, 448] on div "Add Column" at bounding box center [808, 347] width 1481 height 429
click at [1129, 477] on div "Add Column" at bounding box center [808, 347] width 1481 height 429
click at [1187, 475] on div "Add Column" at bounding box center [808, 347] width 1481 height 429
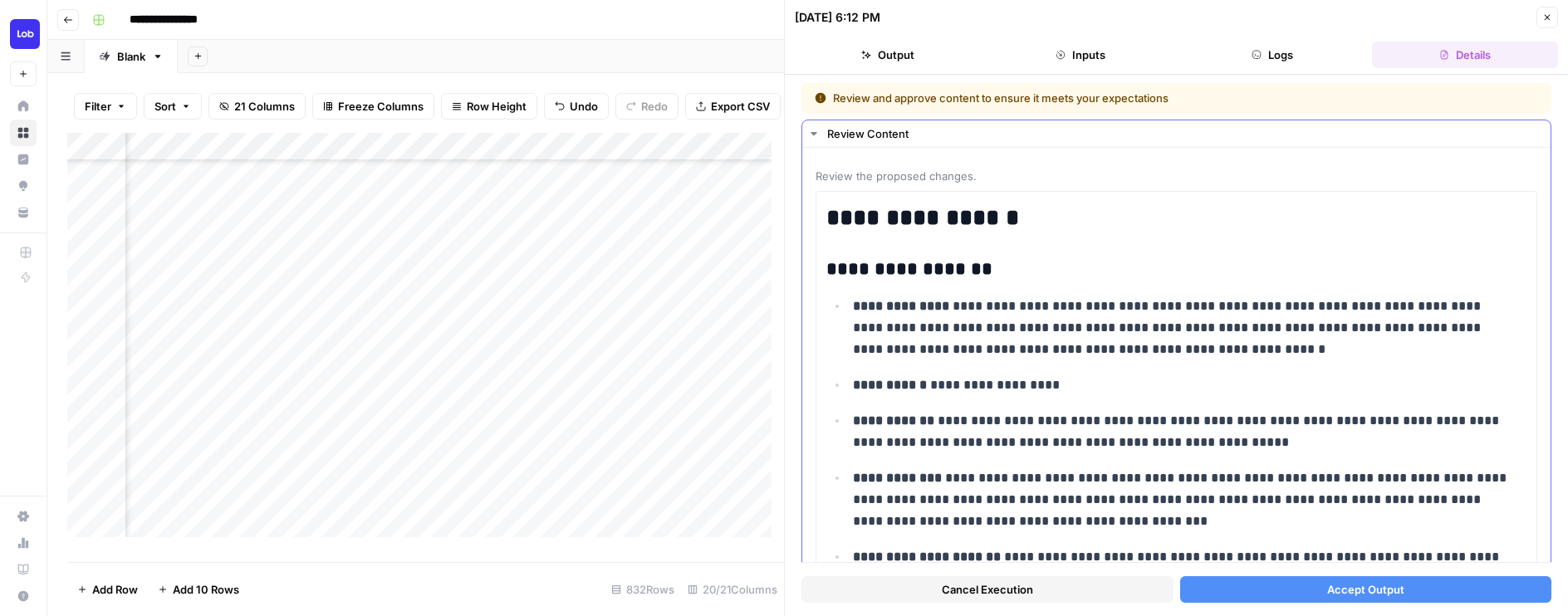
scroll to position [626, 1021]
click at [1233, 590] on button "Accept Output" at bounding box center [1365, 589] width 372 height 26
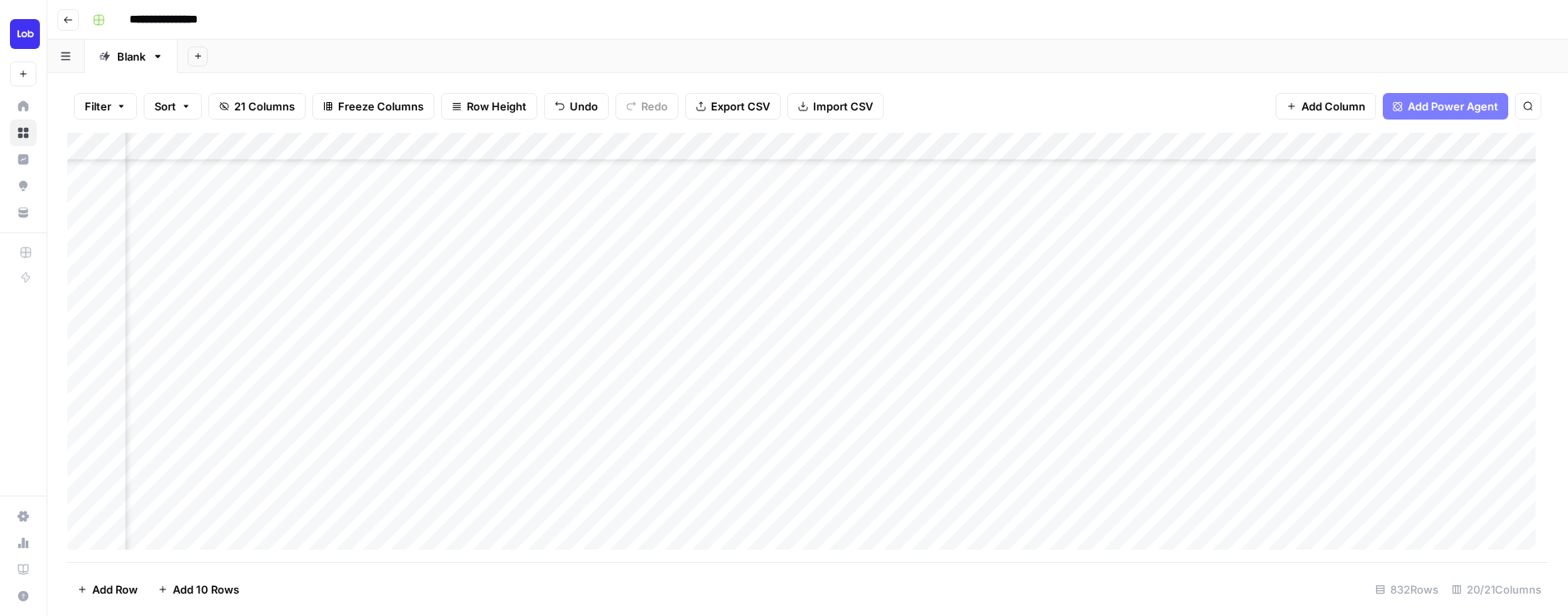
click at [1431, 475] on div "Add Column" at bounding box center [808, 347] width 1481 height 429
click at [591, 448] on div "Add Column" at bounding box center [808, 347] width 1481 height 429
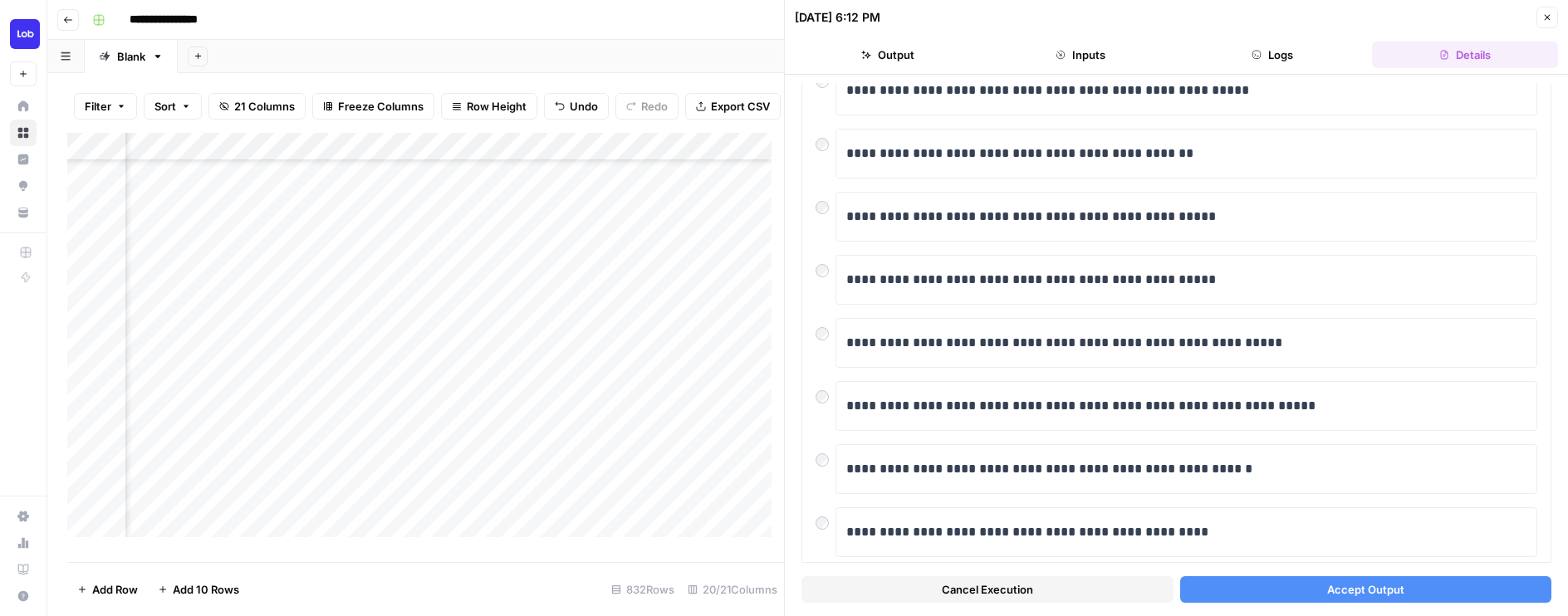
scroll to position [142, 0]
click at [1242, 587] on button "Accept Output" at bounding box center [1365, 589] width 372 height 26
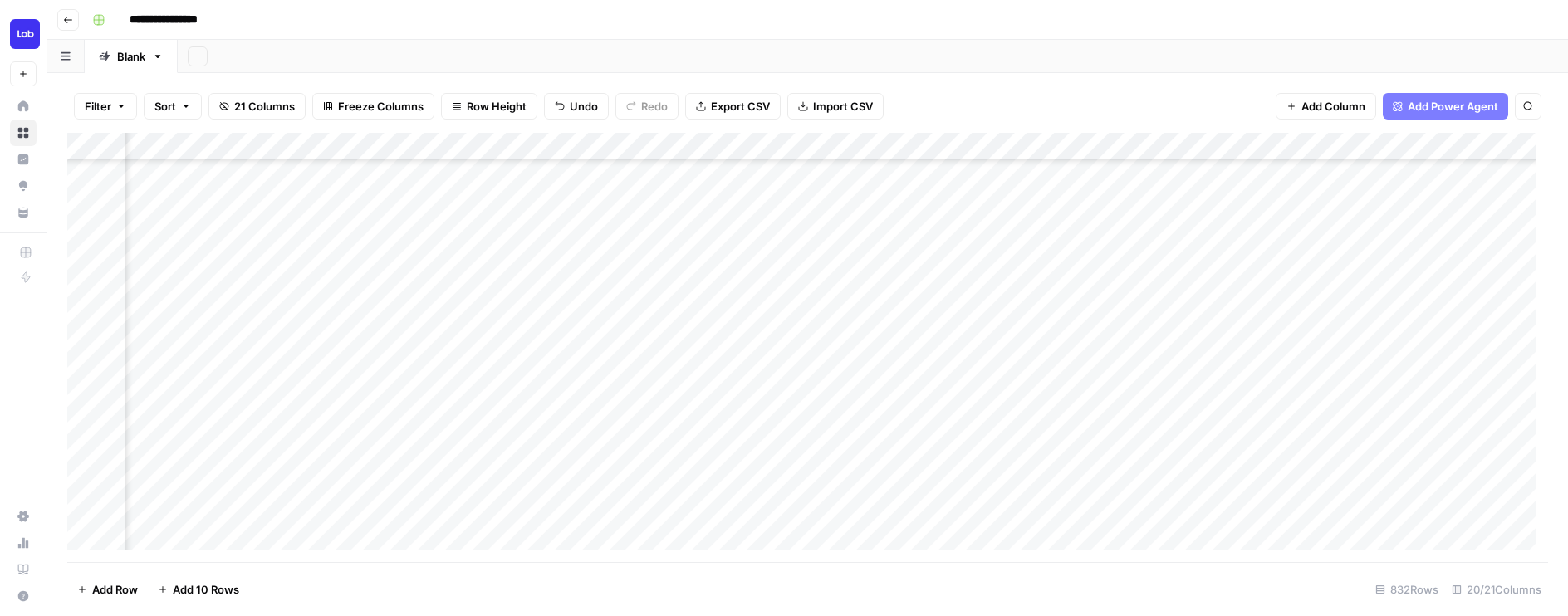
click at [828, 448] on div "Add Column" at bounding box center [808, 347] width 1481 height 429
click at [871, 148] on div "Add Column" at bounding box center [808, 347] width 1481 height 429
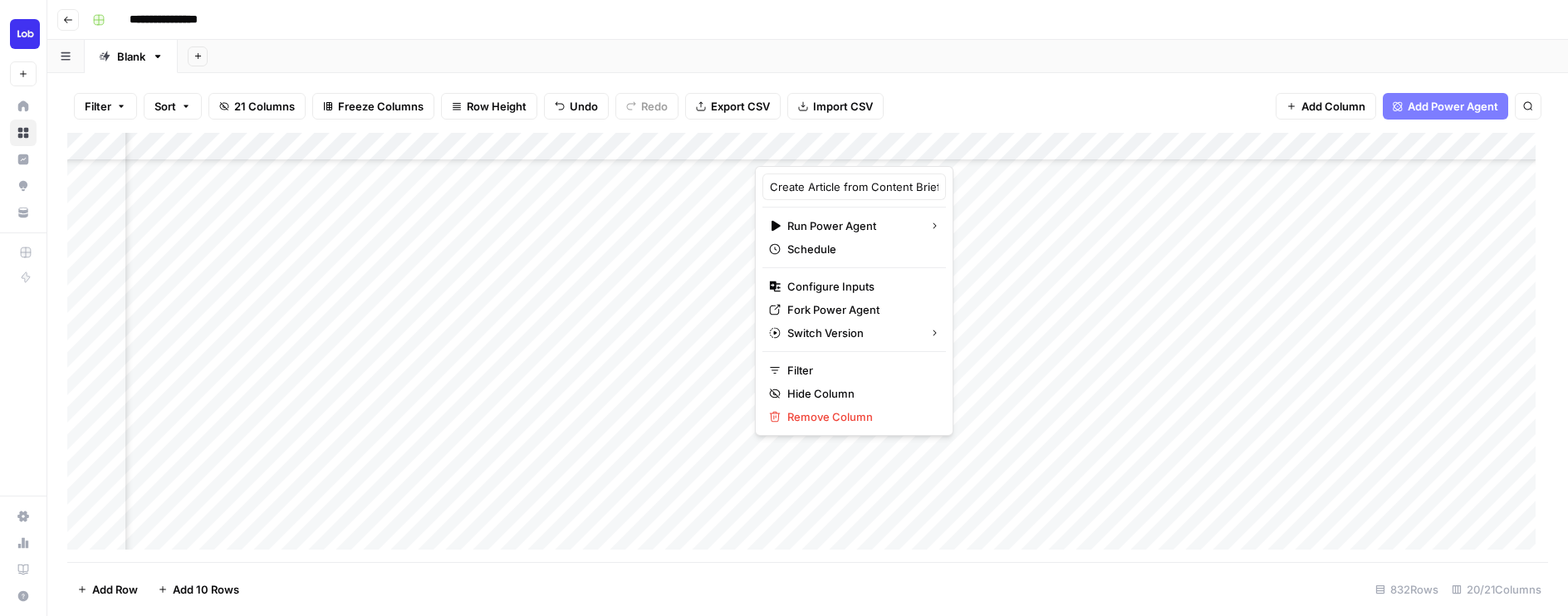
drag, startPoint x: 840, startPoint y: 279, endPoint x: 974, endPoint y: 376, distance: 165.4
click at [975, 374] on body "**********" at bounding box center [784, 308] width 1568 height 616
click at [935, 459] on div "Add Column" at bounding box center [808, 347] width 1481 height 429
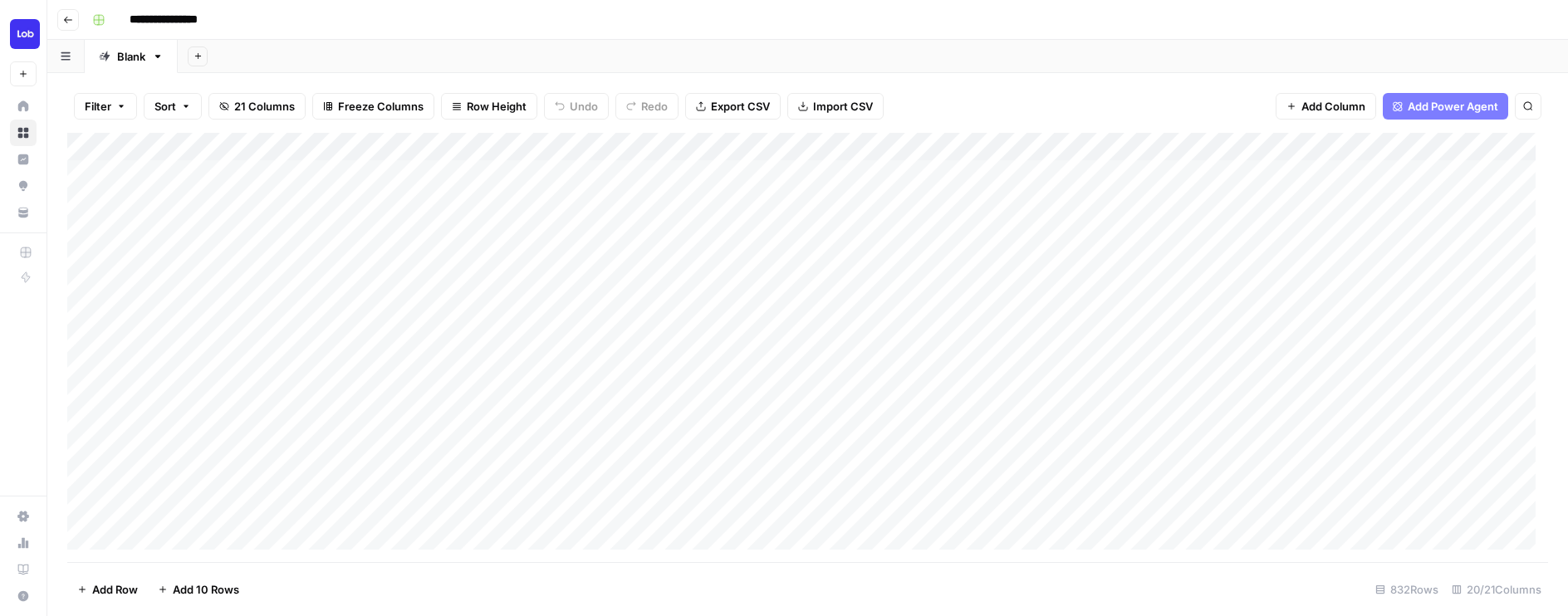
click at [1221, 395] on div "Add Column" at bounding box center [808, 347] width 1481 height 429
click at [919, 362] on div "Add Column" at bounding box center [808, 347] width 1481 height 429
click at [901, 367] on div "Add Column" at bounding box center [808, 347] width 1481 height 429
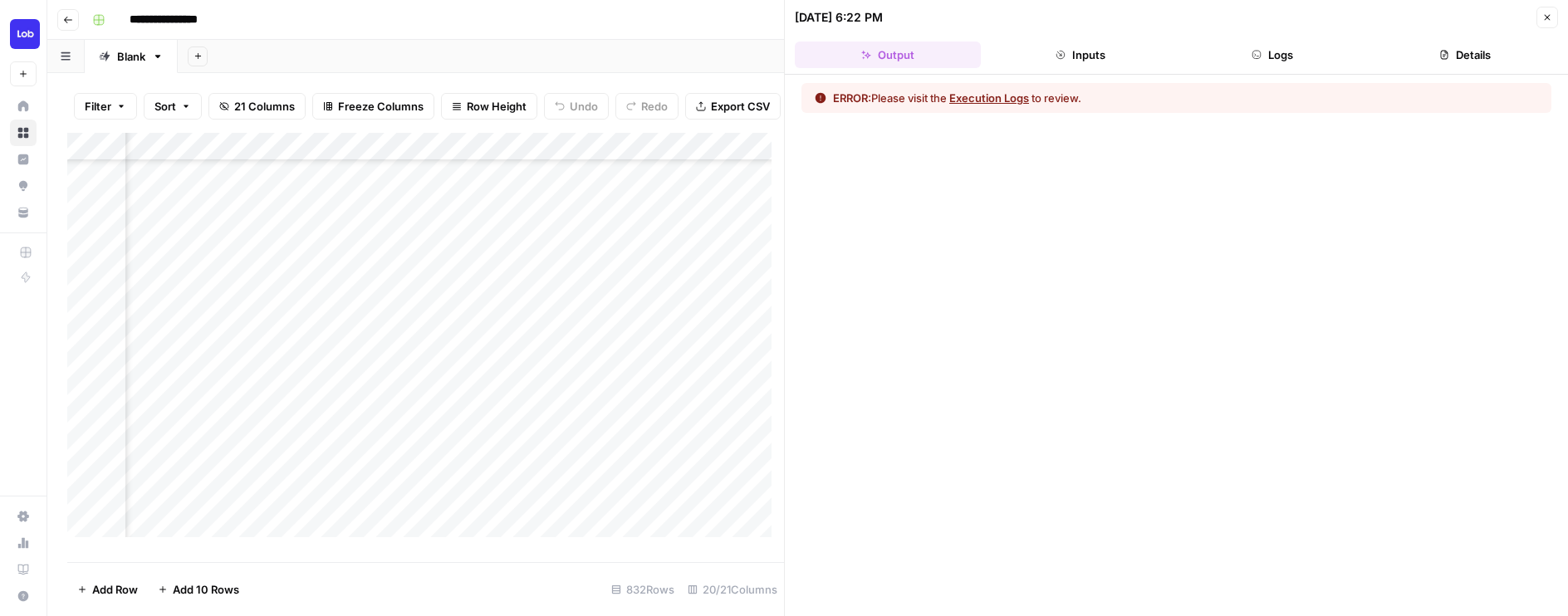
click at [1013, 95] on button "Execution Logs" at bounding box center [988, 97] width 80 height 16
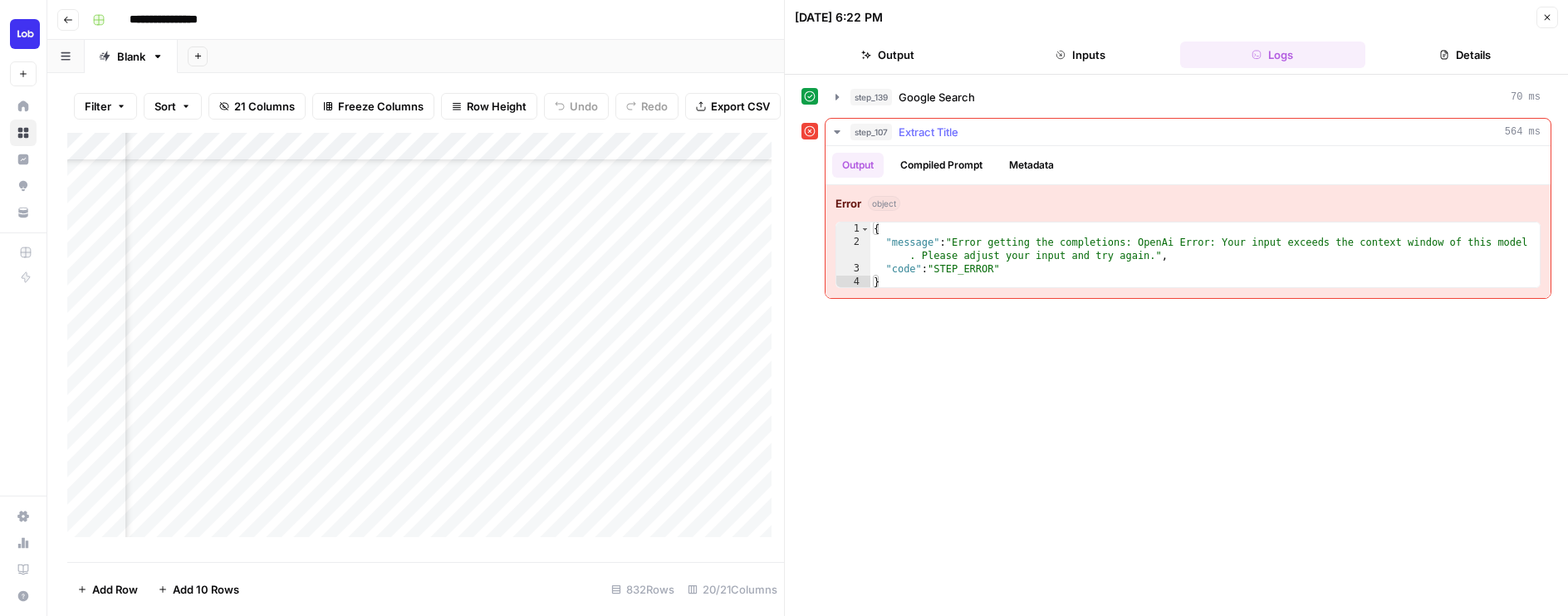
click at [836, 129] on icon "button" at bounding box center [837, 132] width 14 height 14
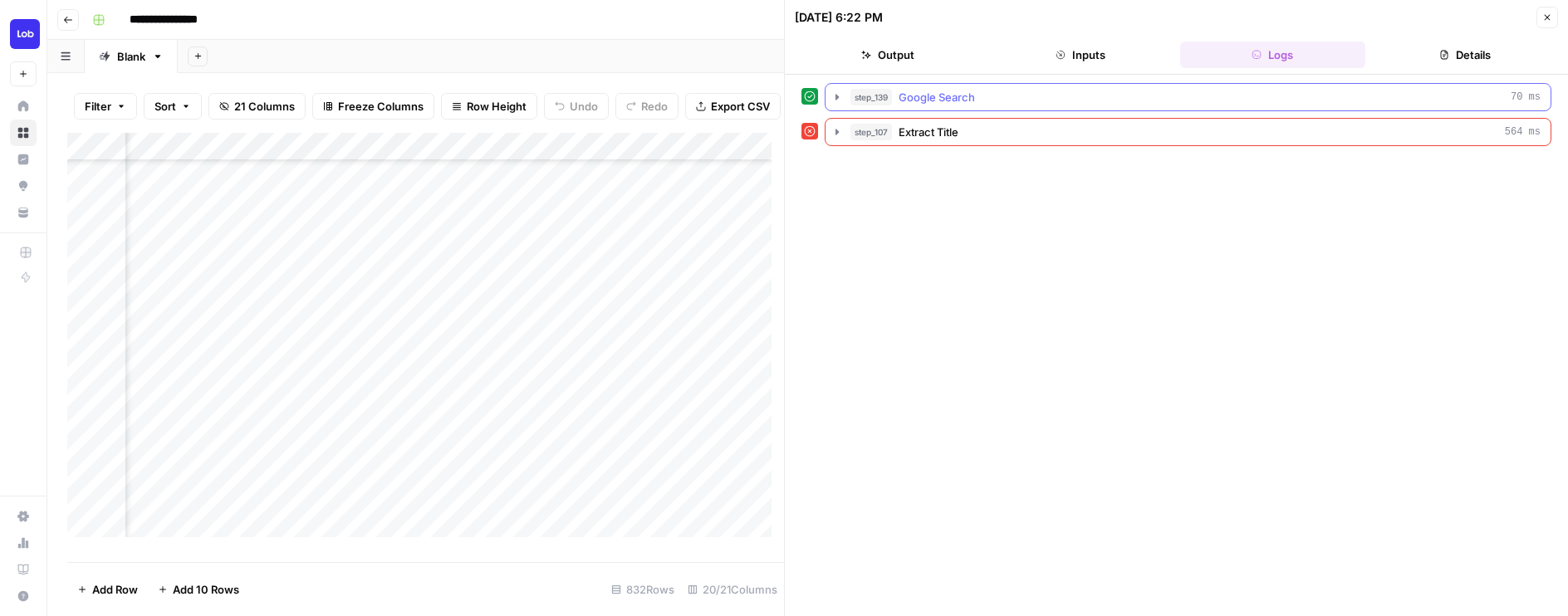
click at [839, 100] on icon "button" at bounding box center [837, 97] width 14 height 14
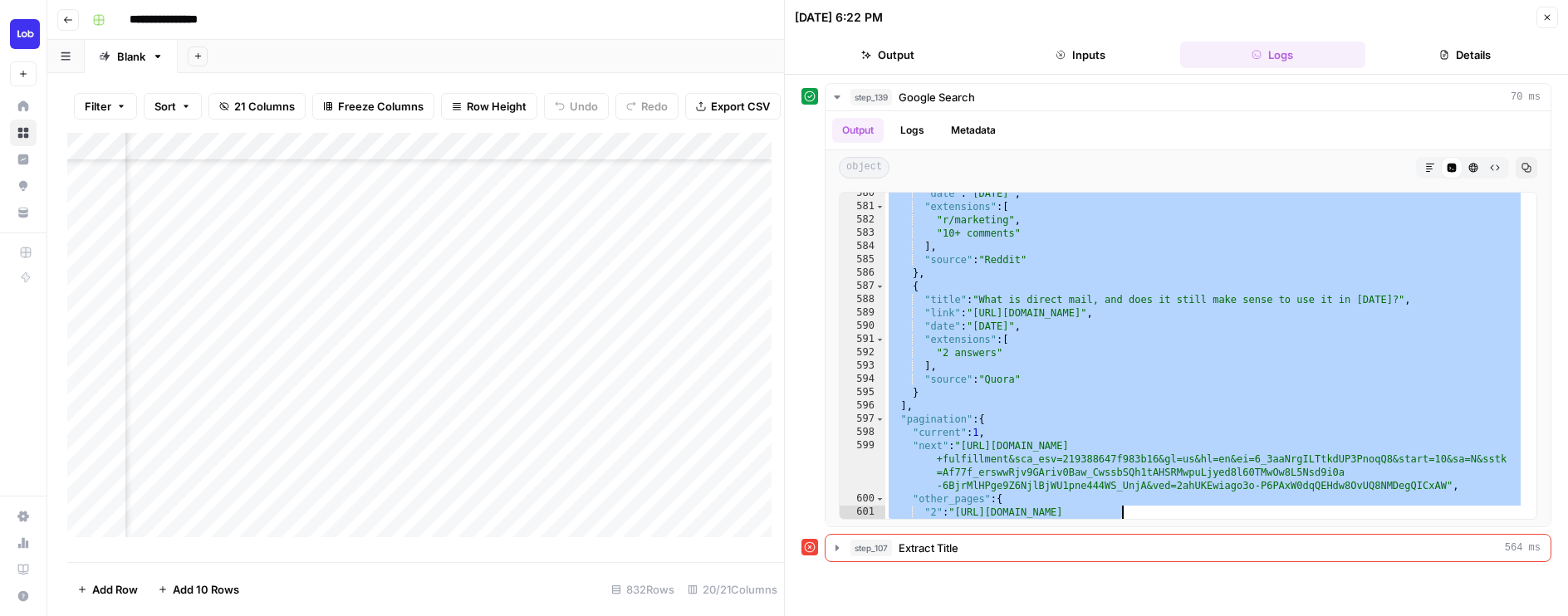
scroll to position [11888, 0]
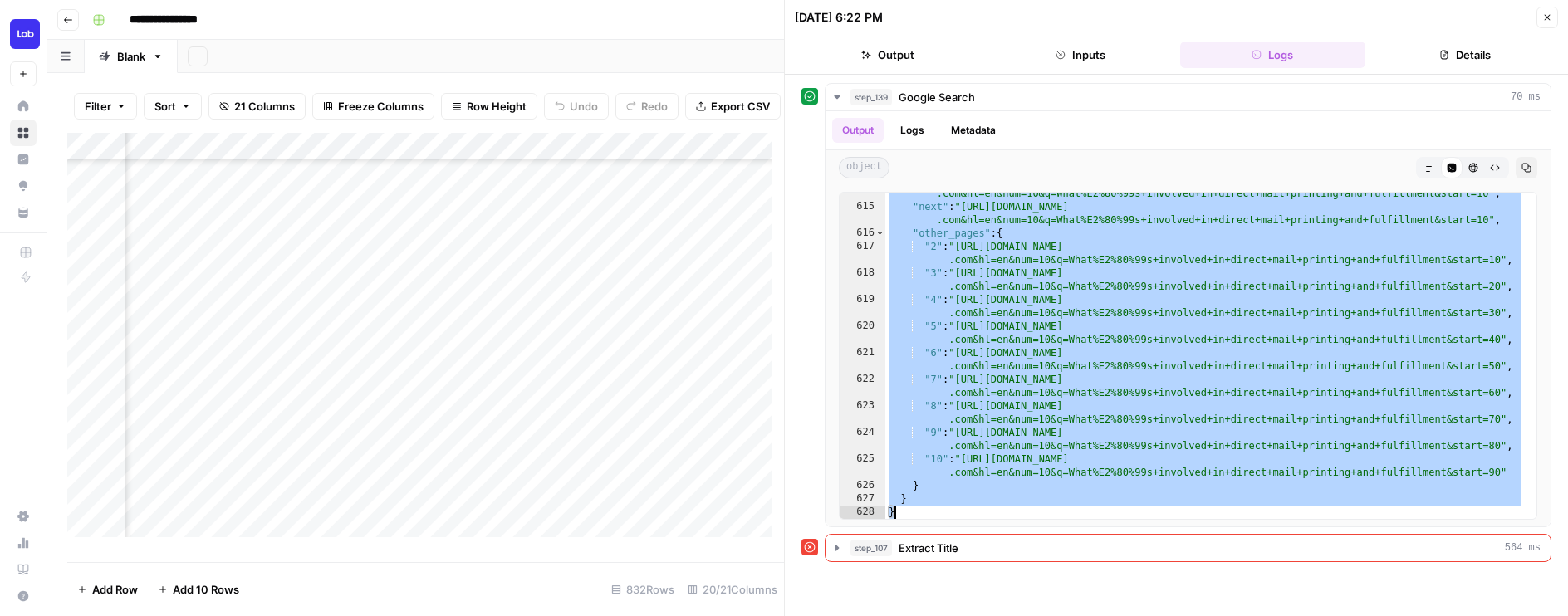
drag, startPoint x: 893, startPoint y: 208, endPoint x: 1121, endPoint y: 677, distance: 521.5
click at [1121, 615] on html "**********" at bounding box center [784, 308] width 1568 height 616
type textarea "* *"
click at [1541, 17] on icon "button" at bounding box center [1547, 18] width 10 height 10
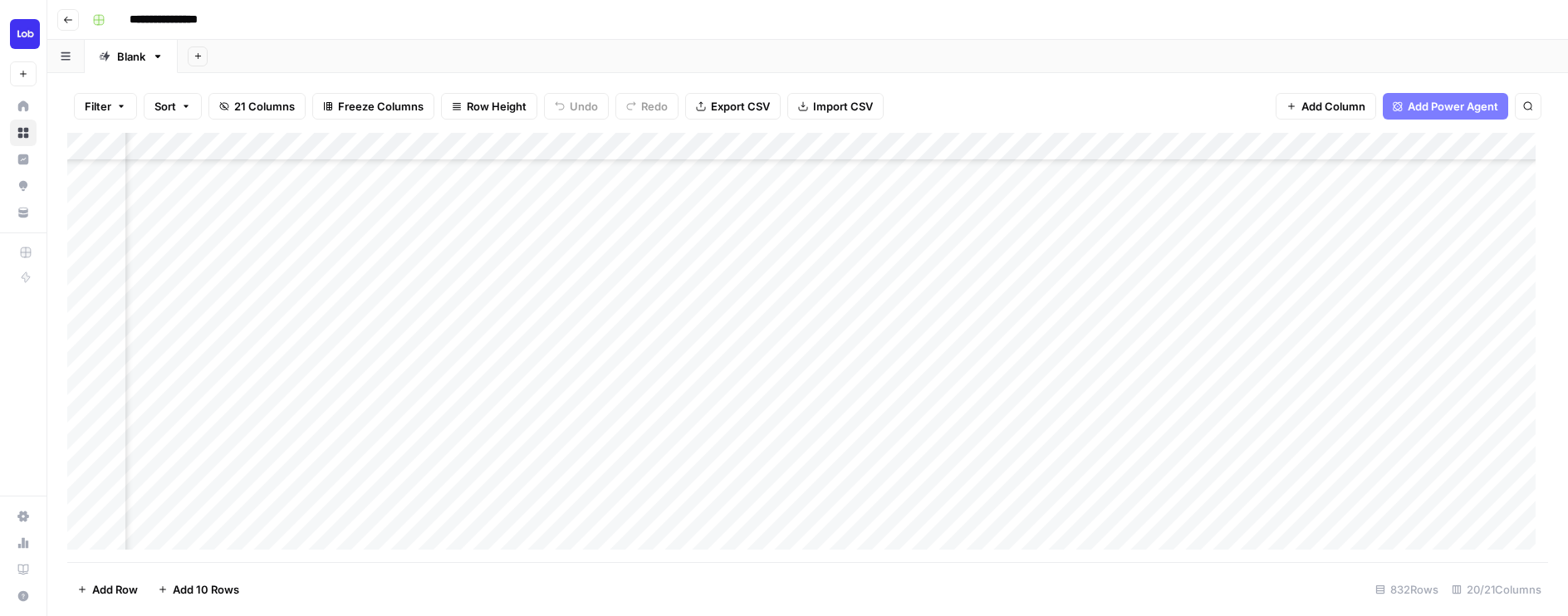
click at [902, 143] on div "Add Column" at bounding box center [808, 347] width 1481 height 429
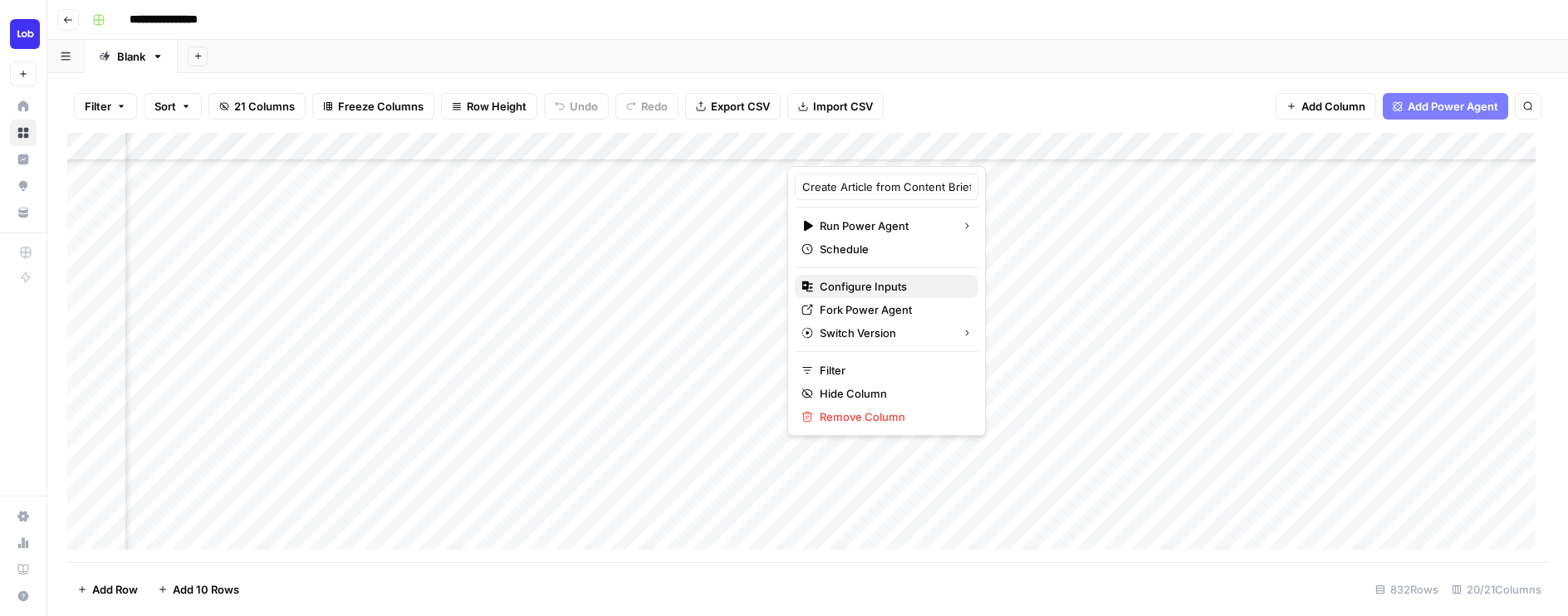
click at [861, 294] on span "Configure Inputs" at bounding box center [893, 285] width 145 height 16
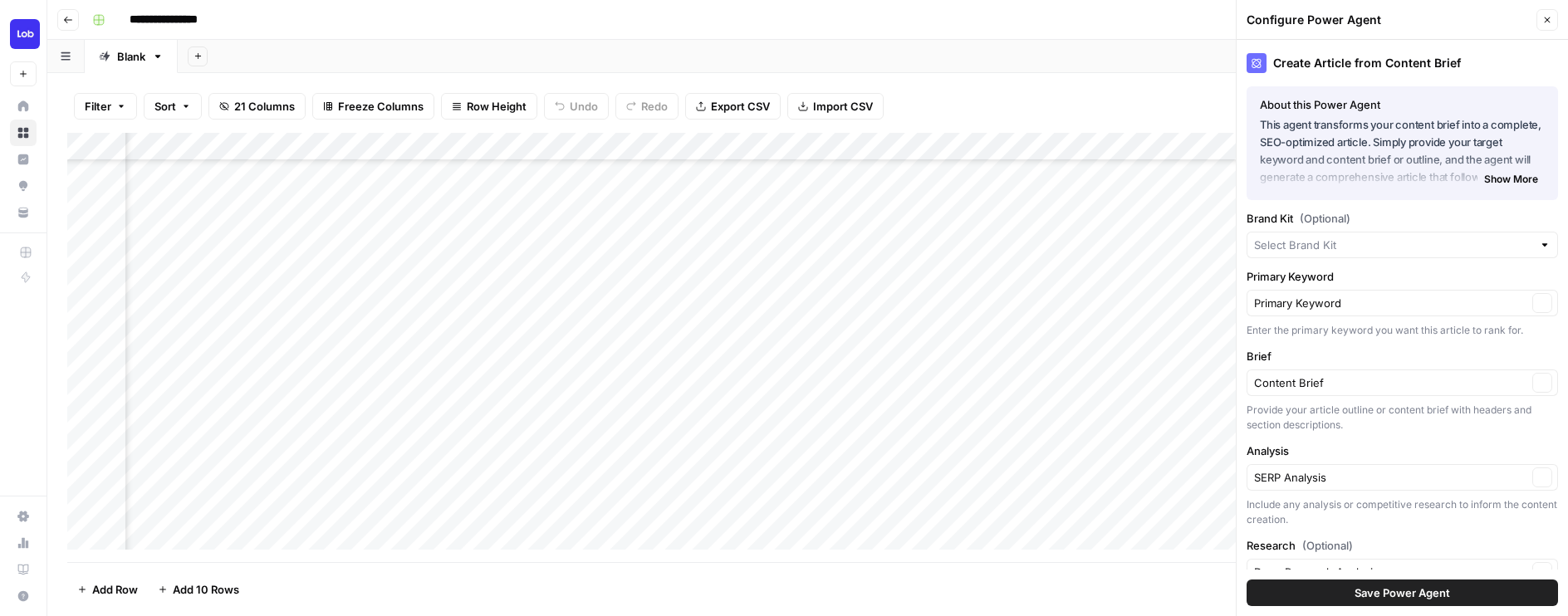
type input "Lob"
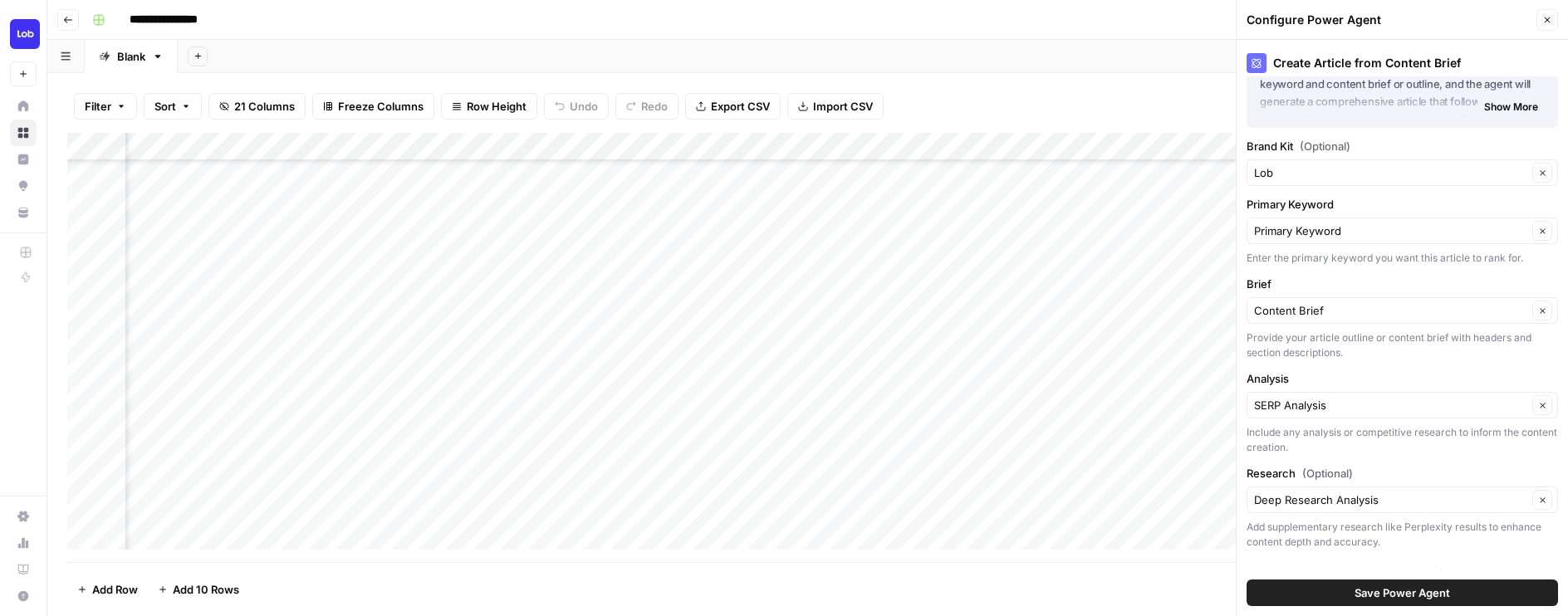
scroll to position [94, 0]
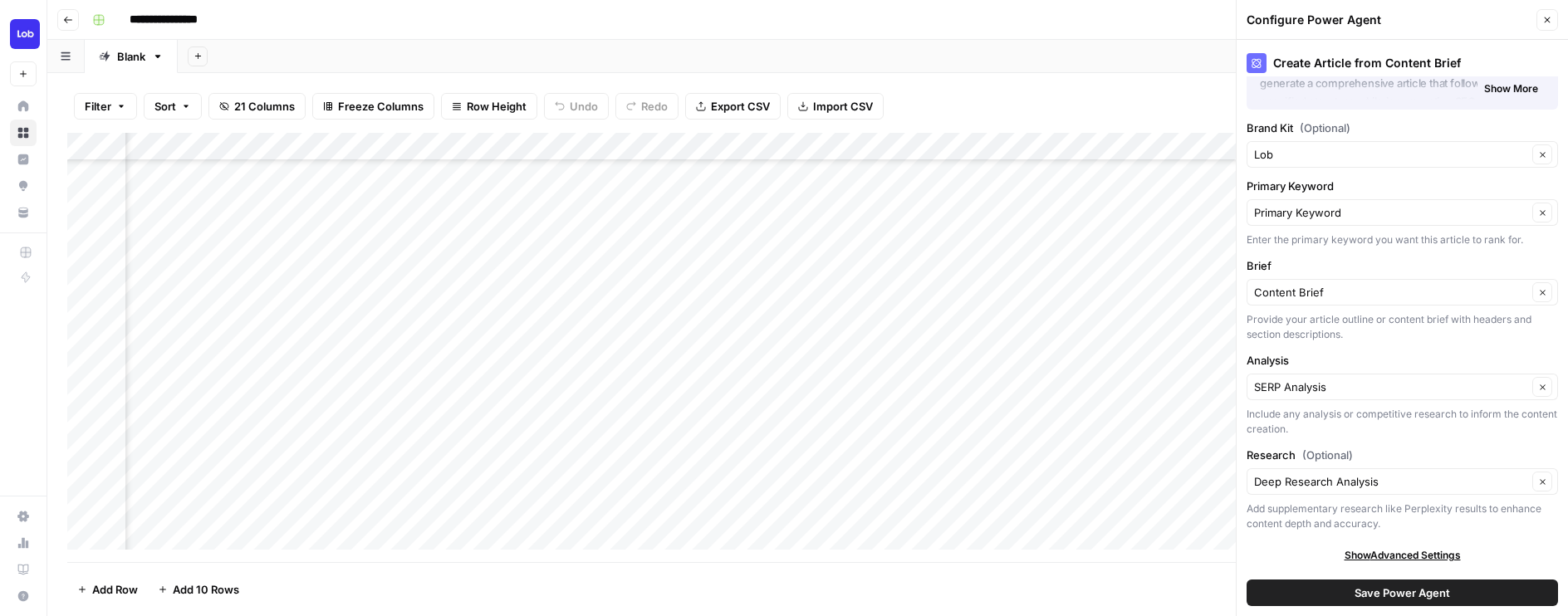
click at [1440, 584] on span "Save Power Agent" at bounding box center [1402, 592] width 96 height 16
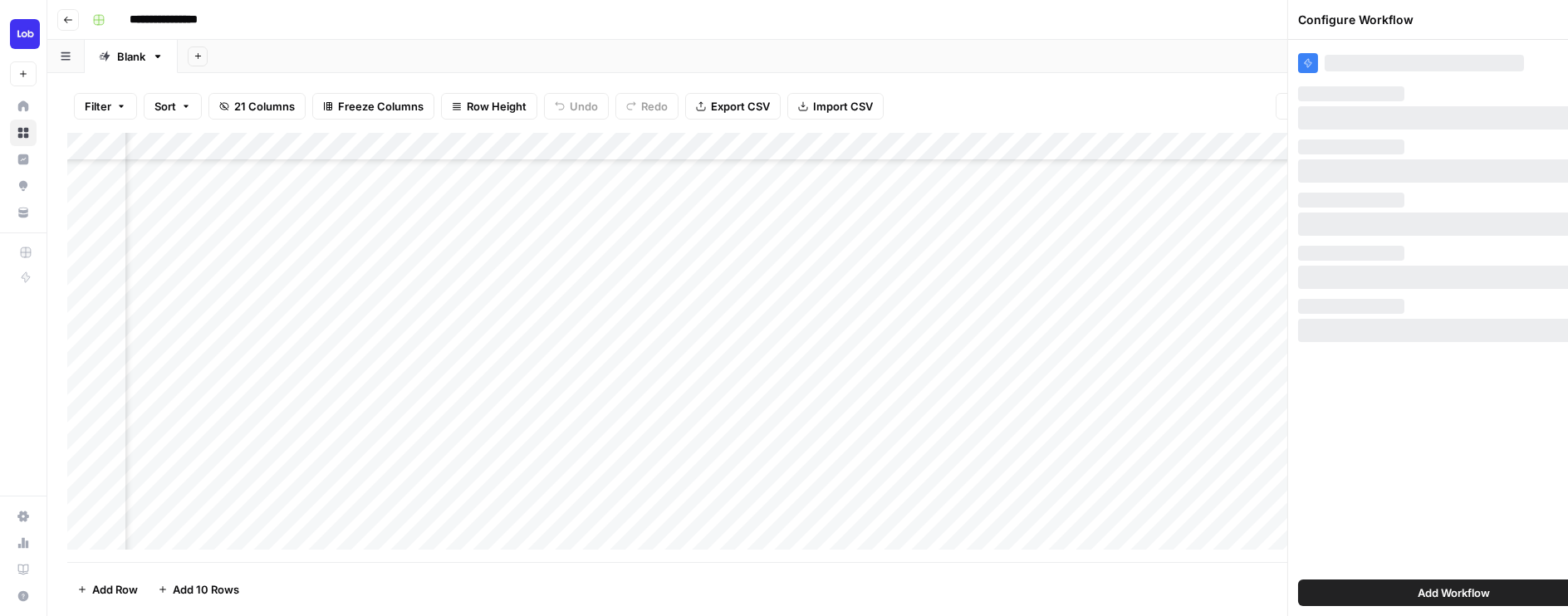
scroll to position [0, 0]
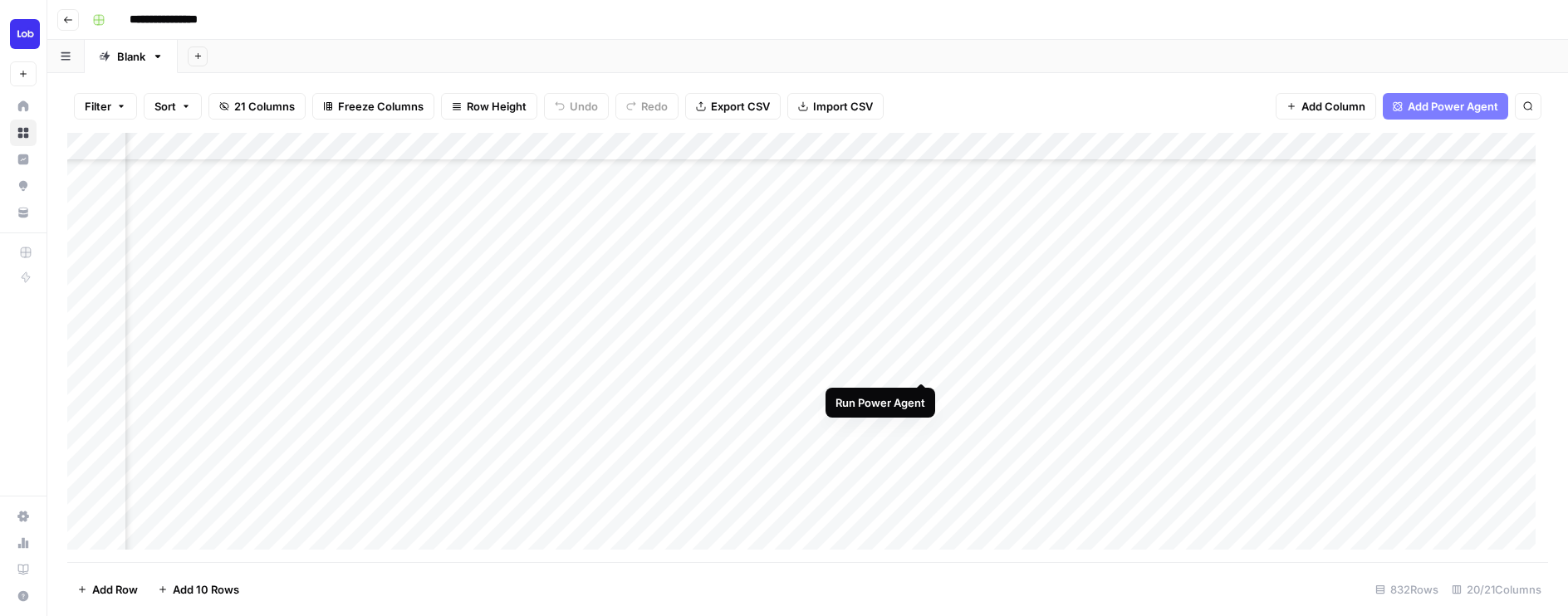
click at [916, 362] on div "Add Column" at bounding box center [808, 347] width 1481 height 429
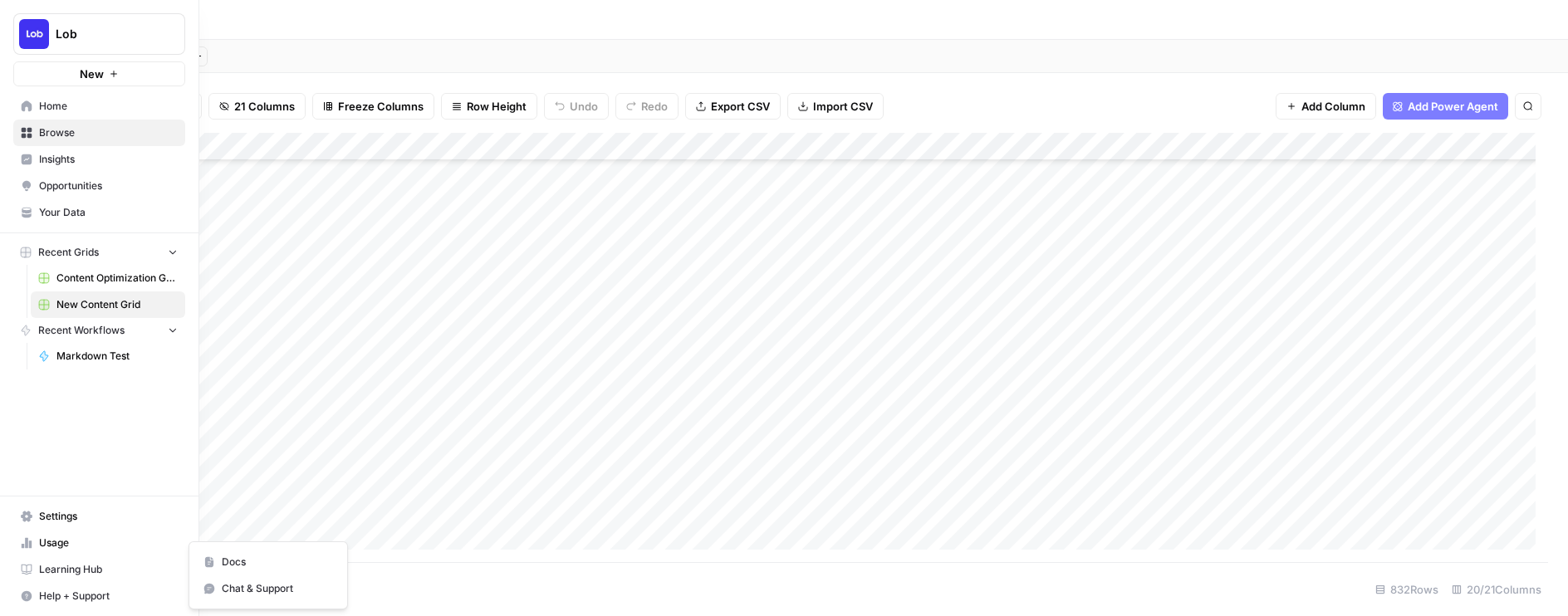
click at [21, 590] on icon "button" at bounding box center [27, 596] width 12 height 12
click at [55, 594] on span "Help + Support" at bounding box center [109, 595] width 139 height 15
click at [49, 591] on span "Help + Support" at bounding box center [109, 595] width 139 height 15
click at [230, 575] on button "Chat & Support" at bounding box center [268, 588] width 144 height 26
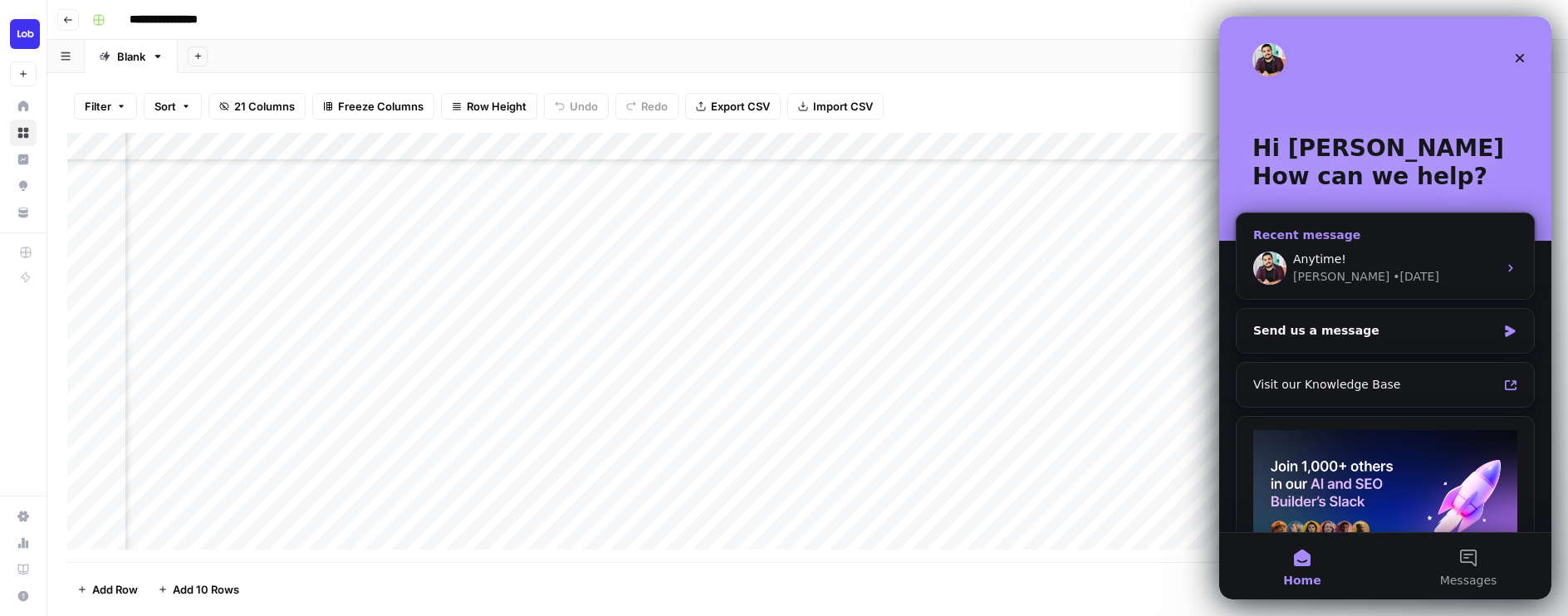
click at [1393, 273] on div "• [DATE]" at bounding box center [1416, 277] width 46 height 17
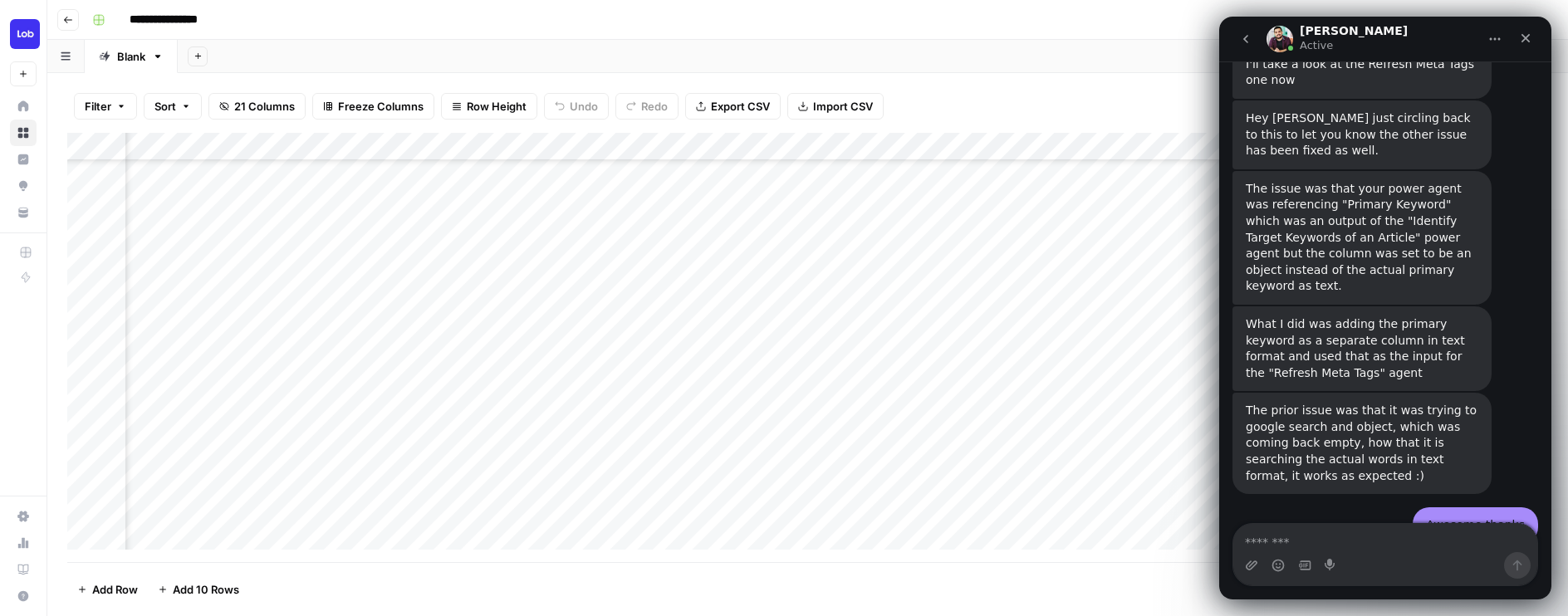
click at [1317, 538] on textarea "Message…" at bounding box center [1384, 537] width 304 height 28
type textarea "**********"
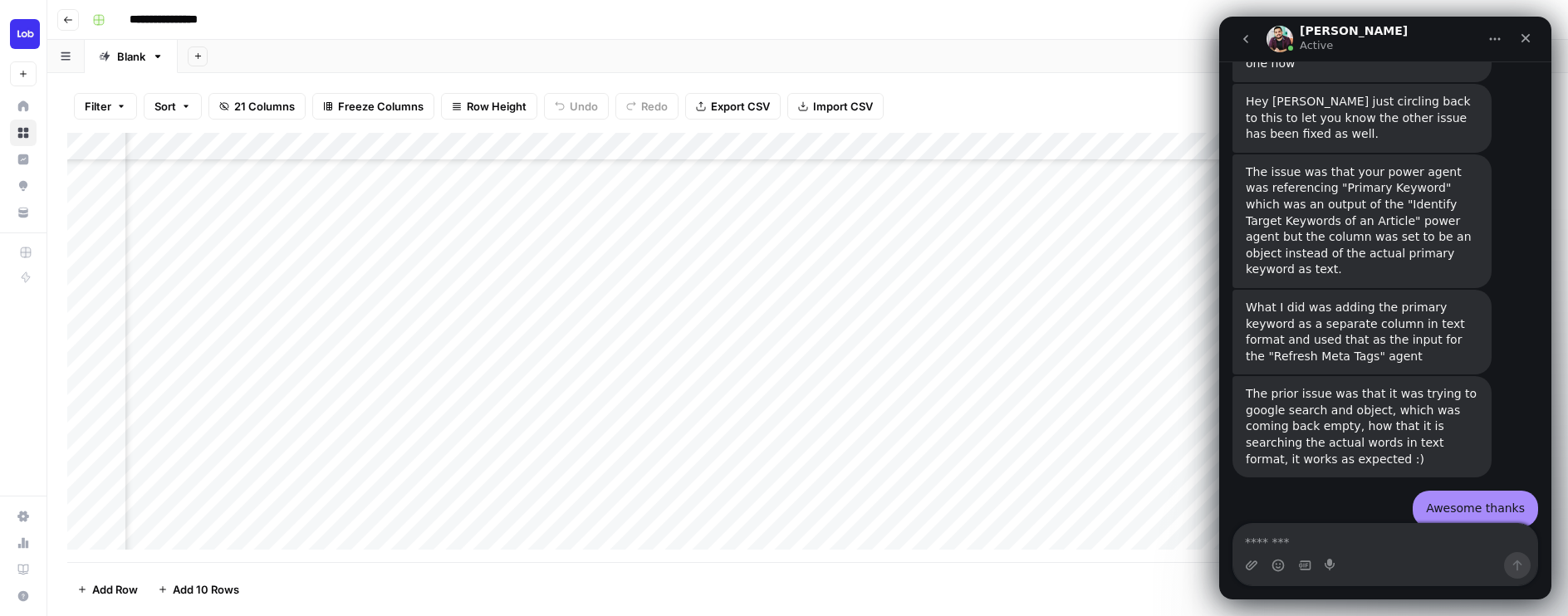
scroll to position [3700, 0]
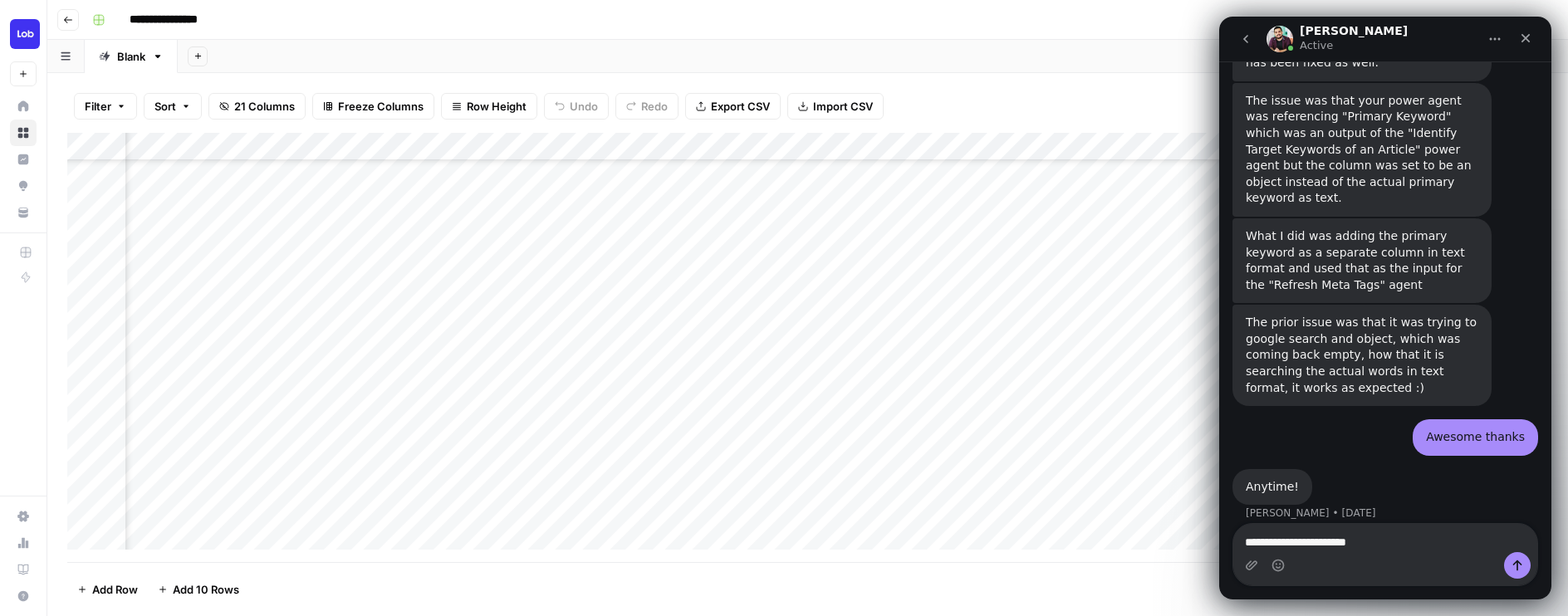
type textarea "**********"
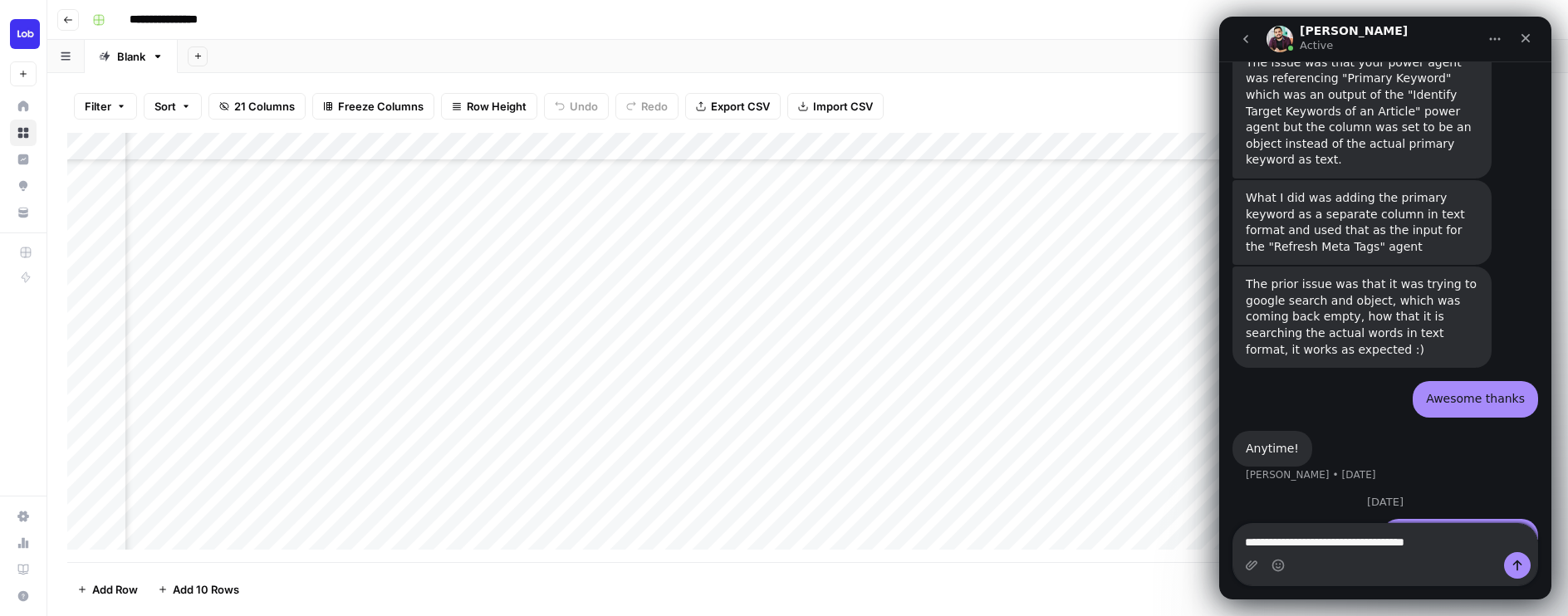
type textarea "**********"
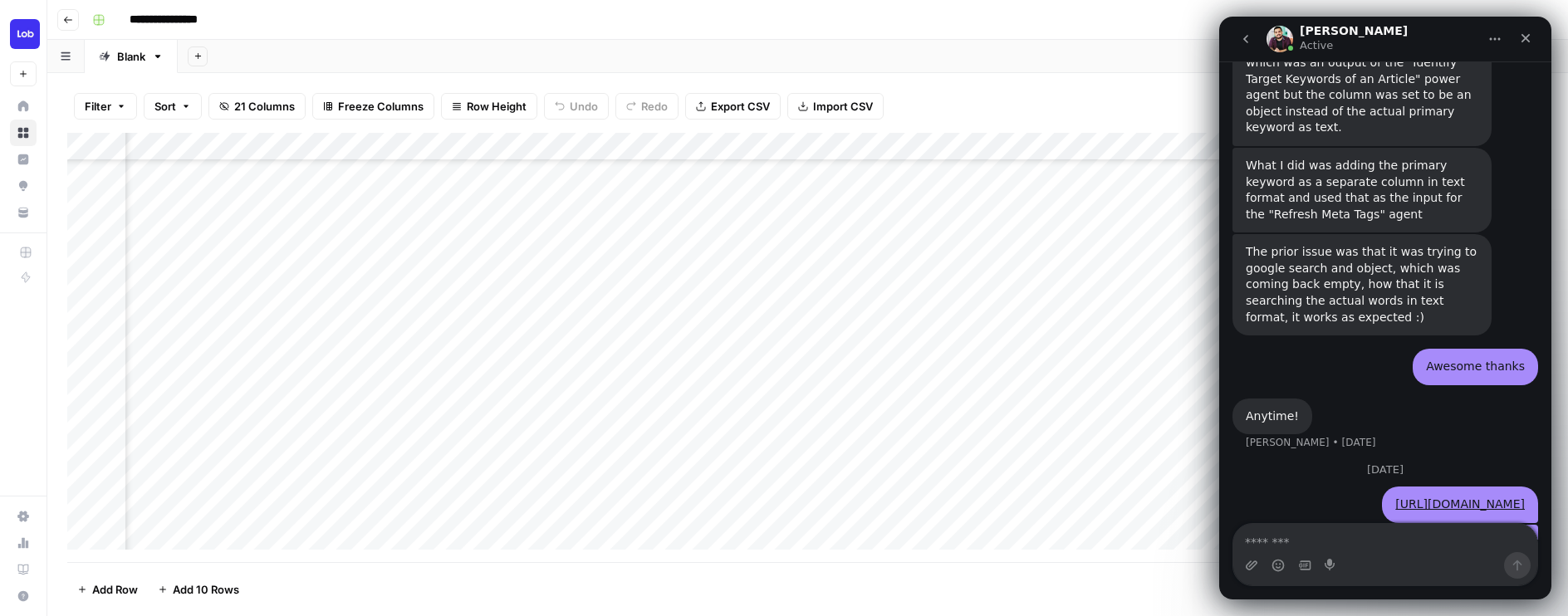
scroll to position [3776, 0]
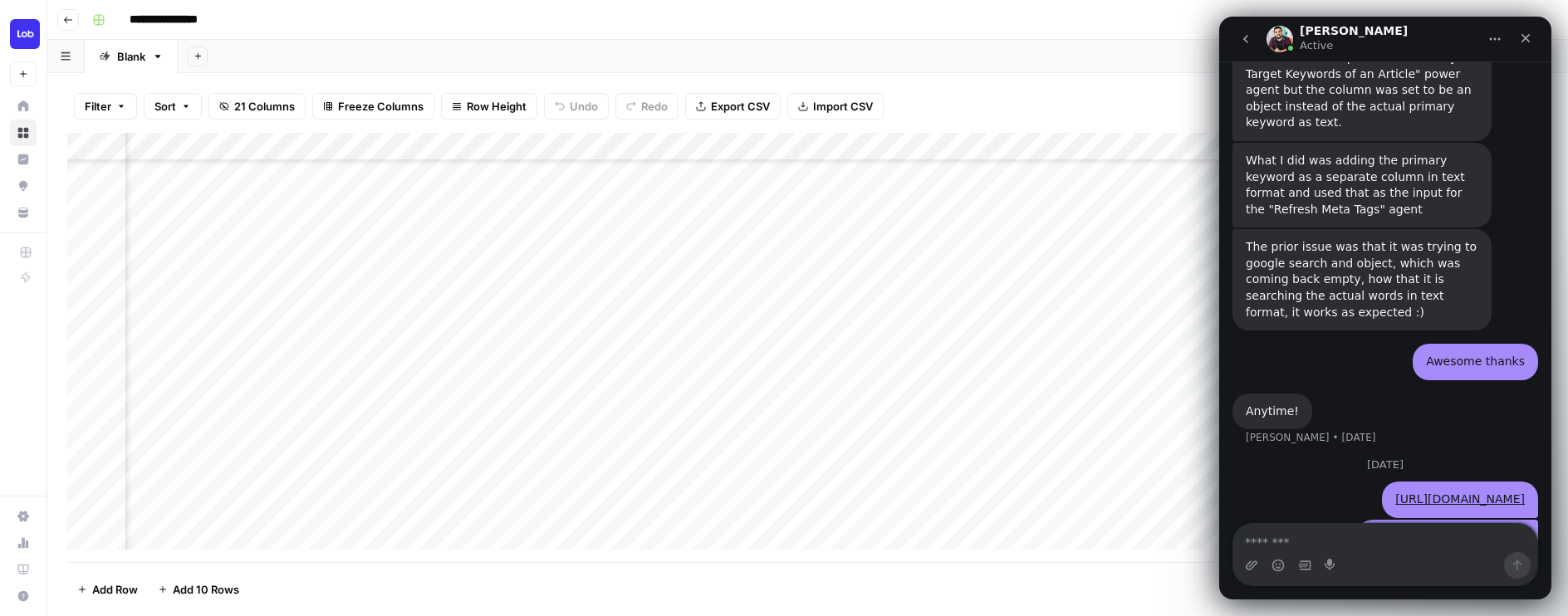
click at [952, 484] on div "Add Column" at bounding box center [808, 347] width 1481 height 429
click at [1530, 40] on icon "Close" at bounding box center [1525, 38] width 14 height 14
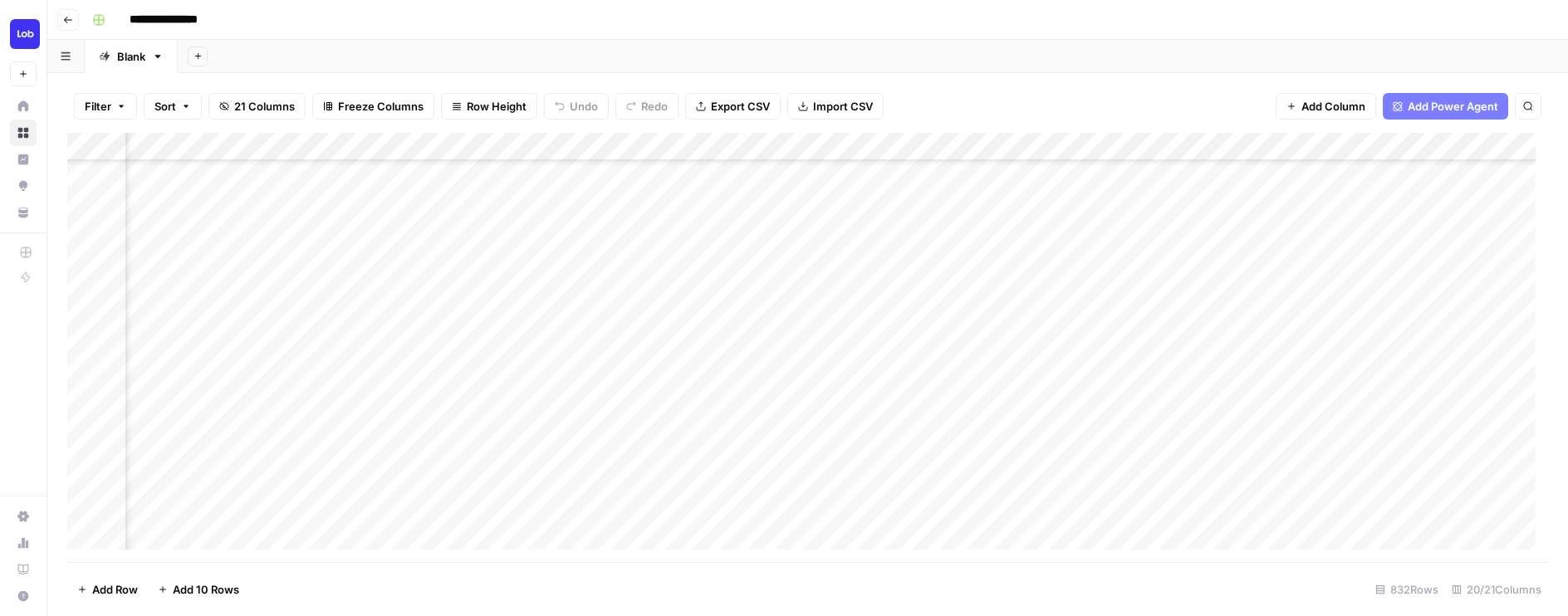
click at [1287, 363] on div "Add Column" at bounding box center [808, 347] width 1481 height 429
click at [1241, 311] on div "Add Column" at bounding box center [808, 347] width 1481 height 429
click at [1490, 394] on div "Add Column" at bounding box center [808, 347] width 1481 height 429
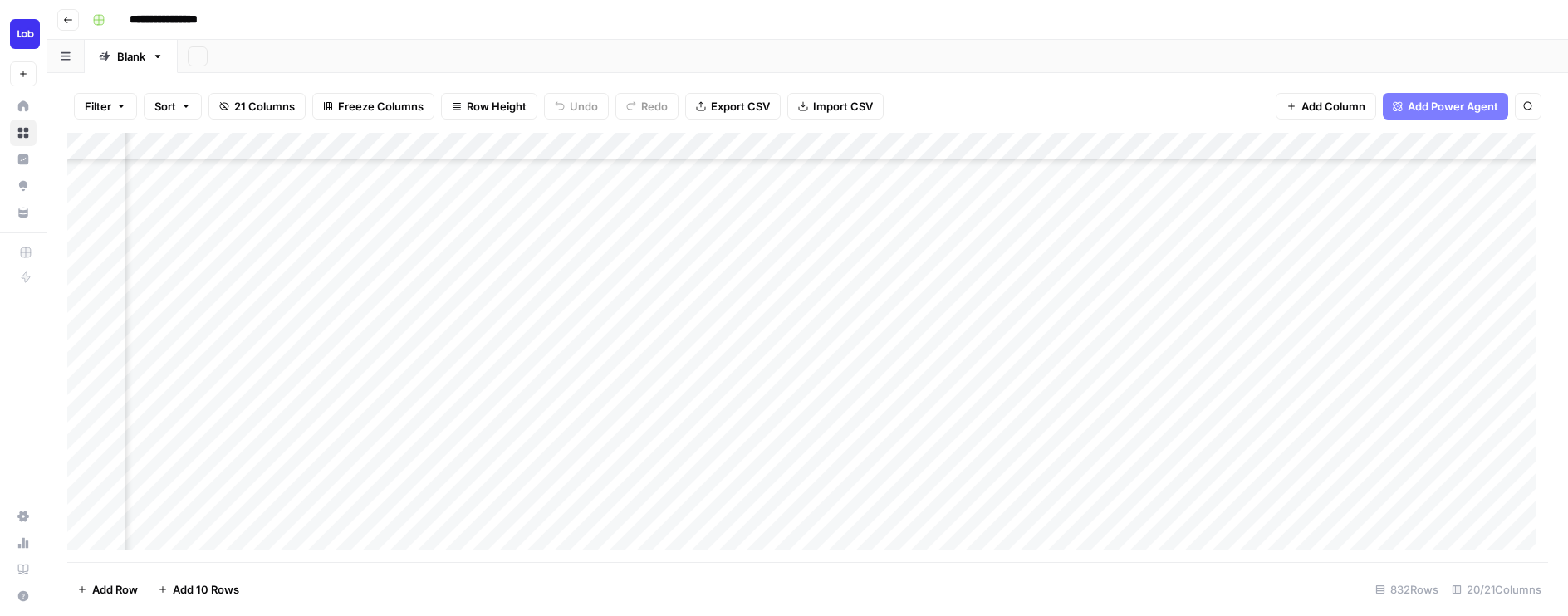
scroll to position [3776, 0]
click at [705, 390] on div "Add Column" at bounding box center [808, 347] width 1481 height 429
click at [752, 394] on div "Add Column" at bounding box center [808, 347] width 1481 height 429
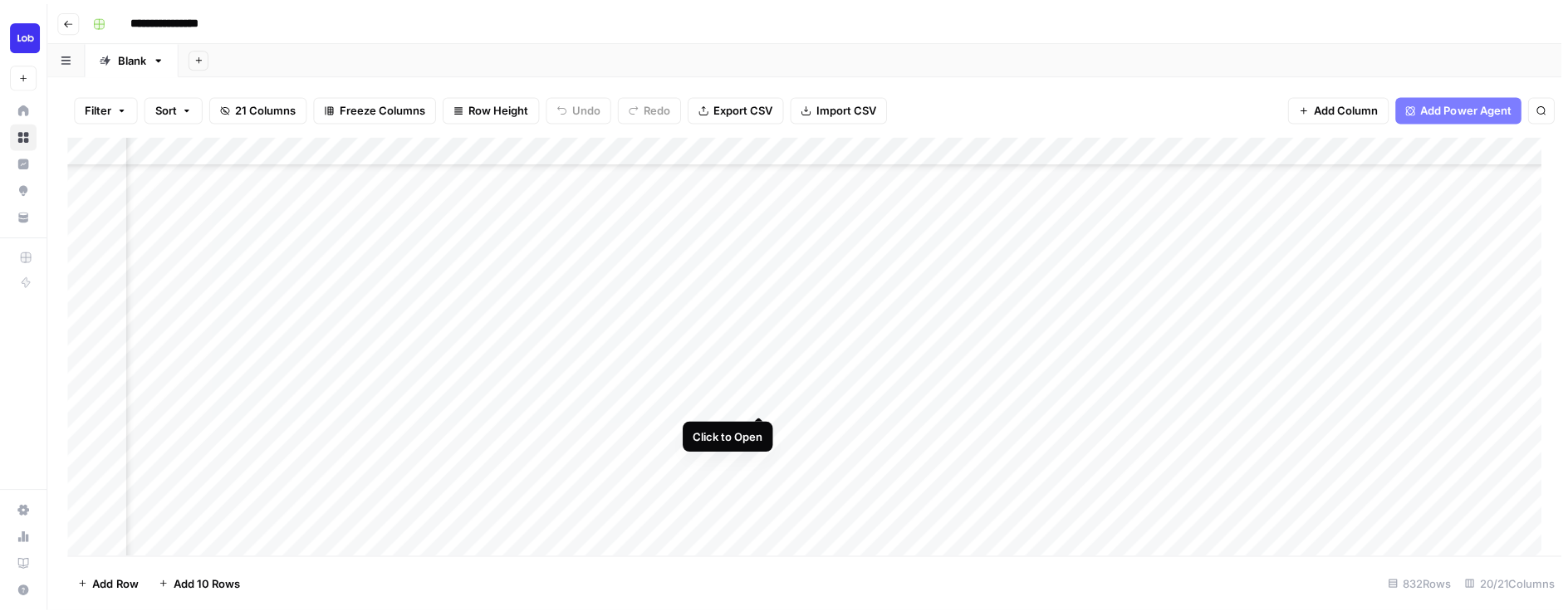
scroll to position [3776, 0]
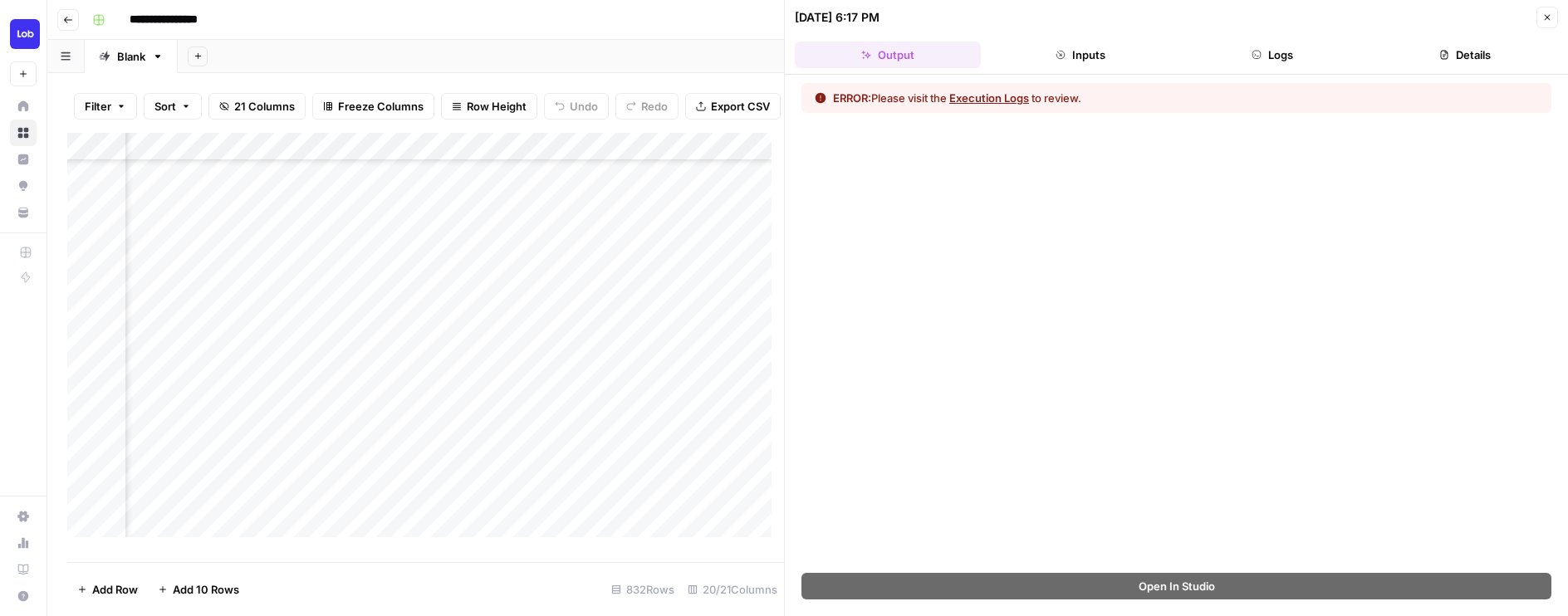
click at [1022, 99] on button "Execution Logs" at bounding box center [988, 97] width 80 height 16
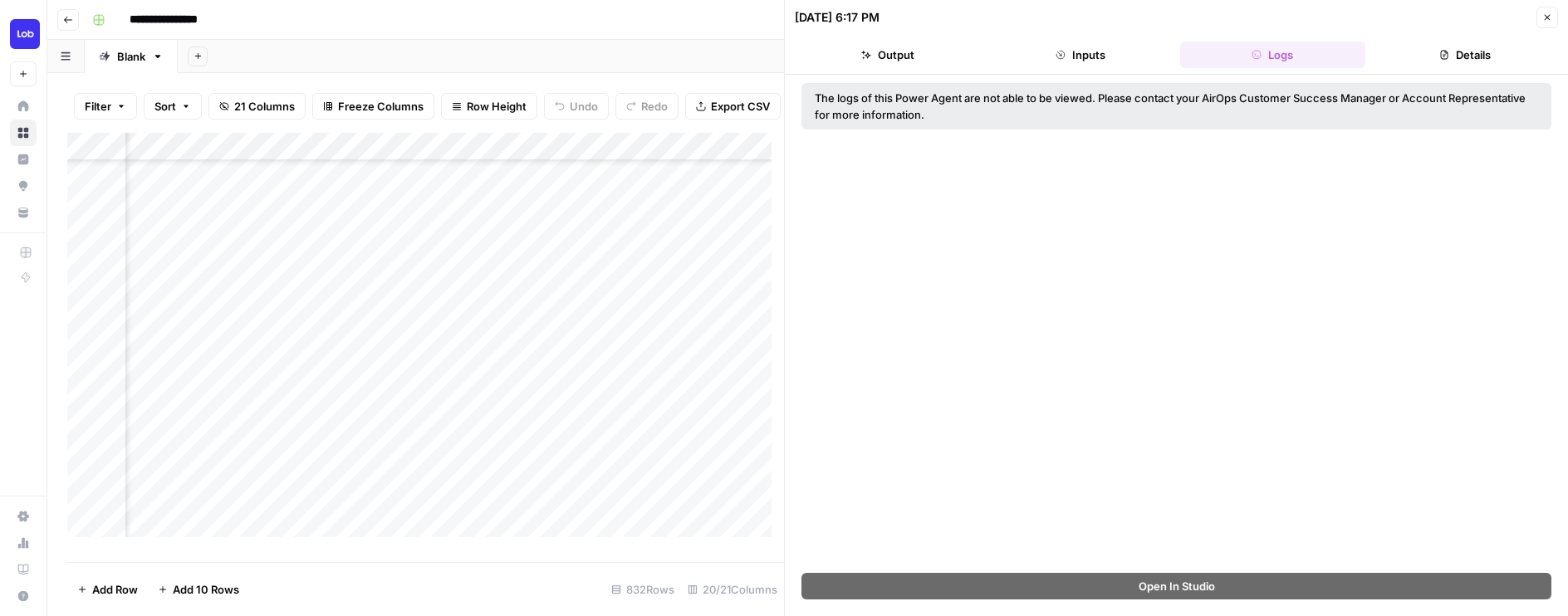
click at [1111, 54] on button "Inputs" at bounding box center [1081, 55] width 186 height 26
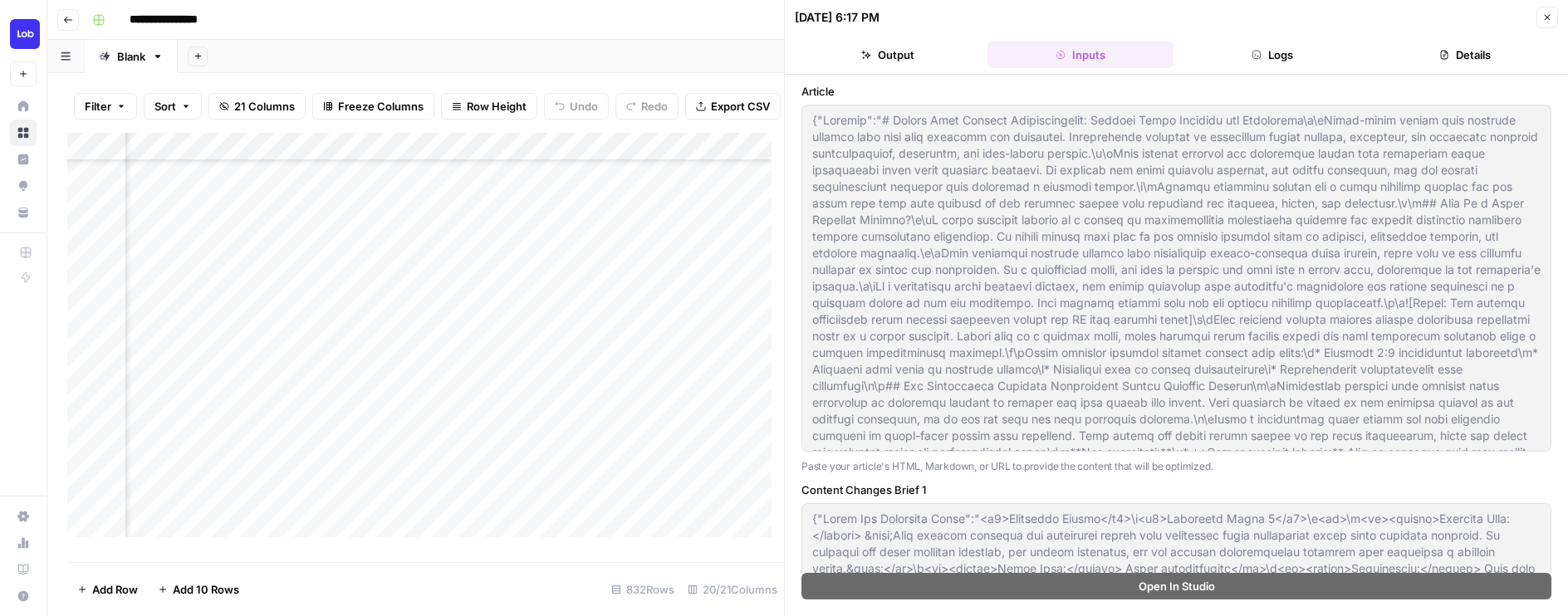
click at [1257, 66] on button "Logs" at bounding box center [1273, 55] width 186 height 26
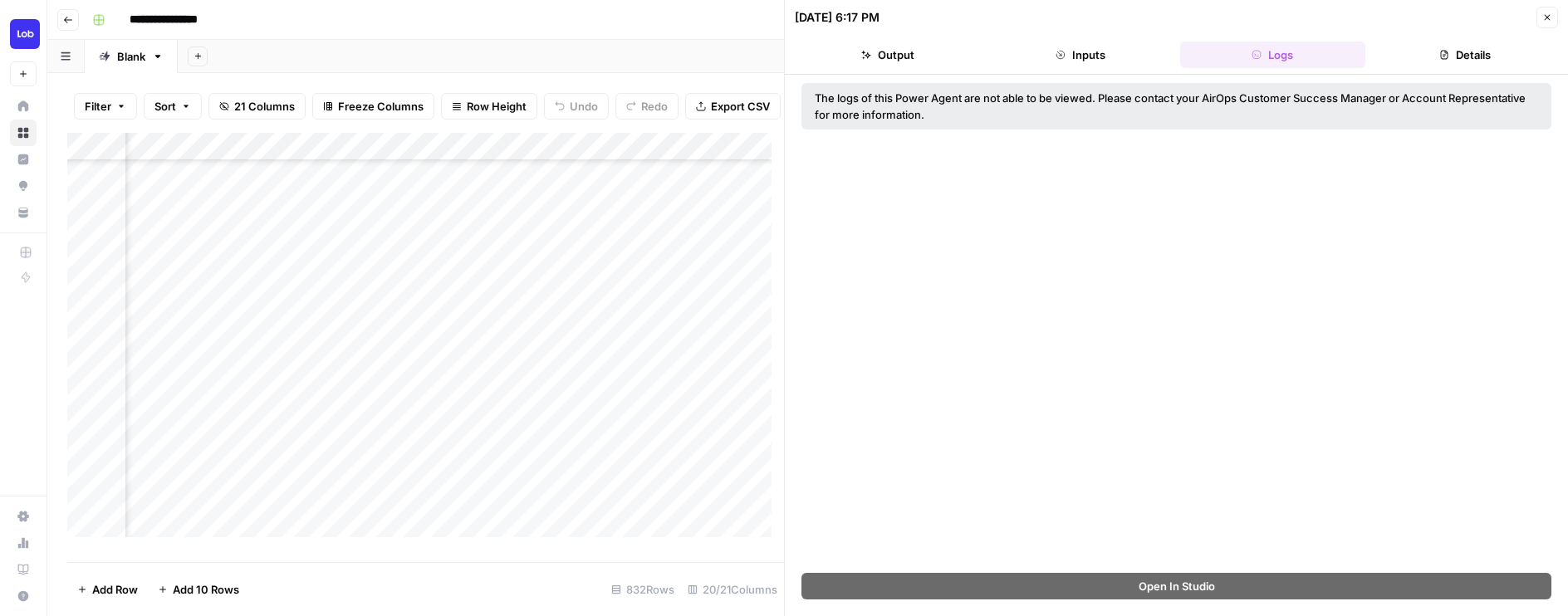
click at [1540, 20] on button "Close" at bounding box center [1547, 17] width 21 height 21
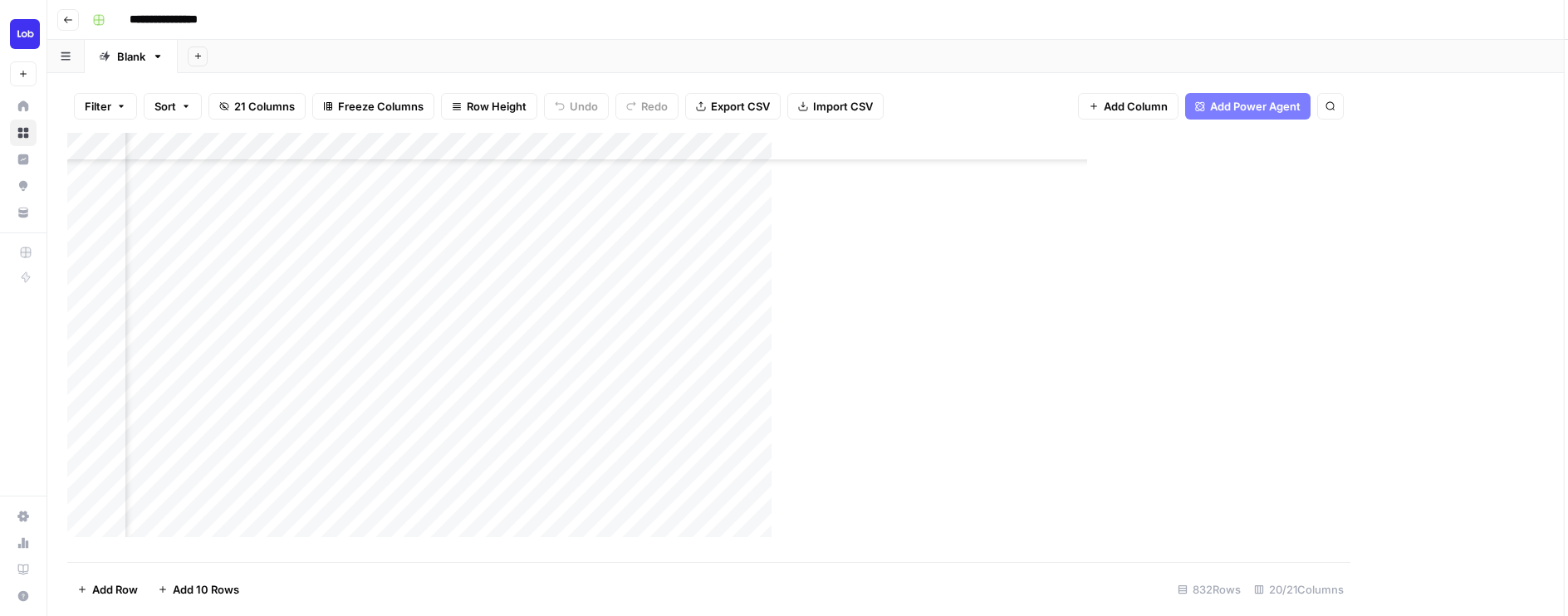
scroll to position [3776, 0]
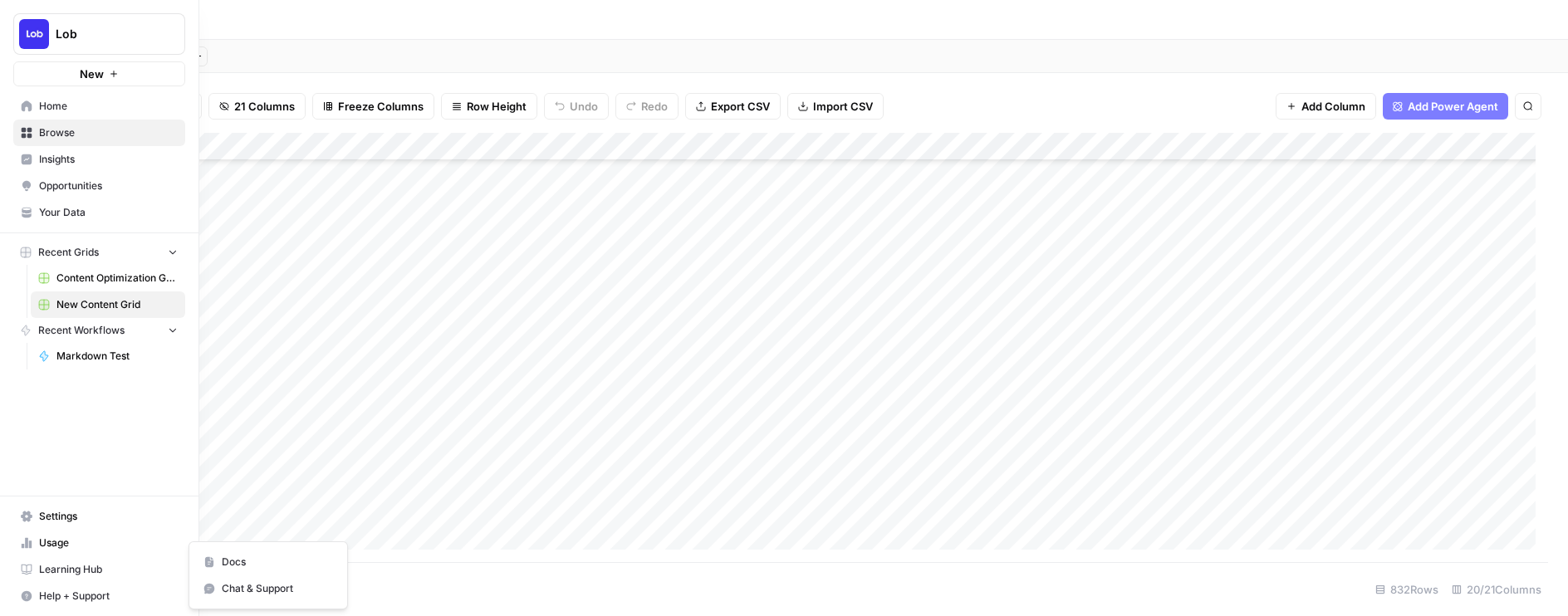
click at [34, 595] on button "Help + Support" at bounding box center [99, 595] width 172 height 26
click at [221, 575] on button "Chat & Support" at bounding box center [268, 588] width 144 height 26
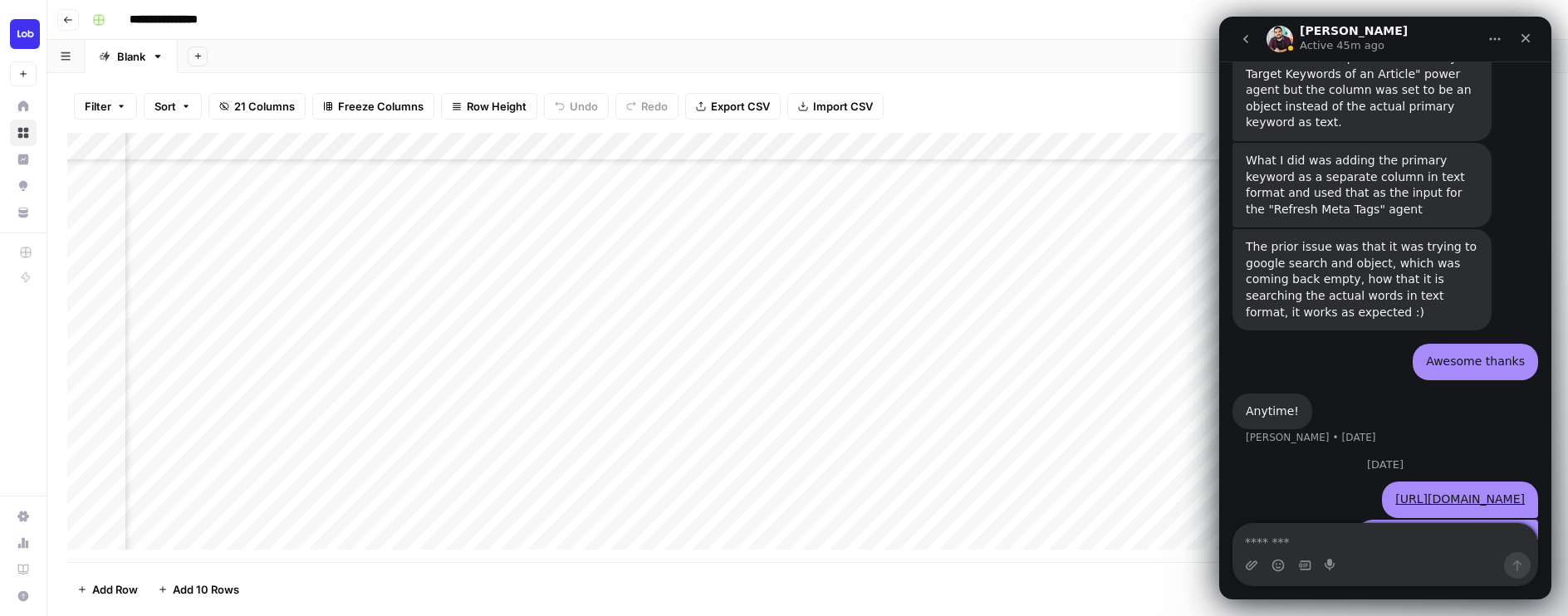
click at [1288, 553] on div "Intercom messenger" at bounding box center [1384, 565] width 304 height 26
click at [1287, 546] on textarea "Message…" at bounding box center [1384, 537] width 304 height 28
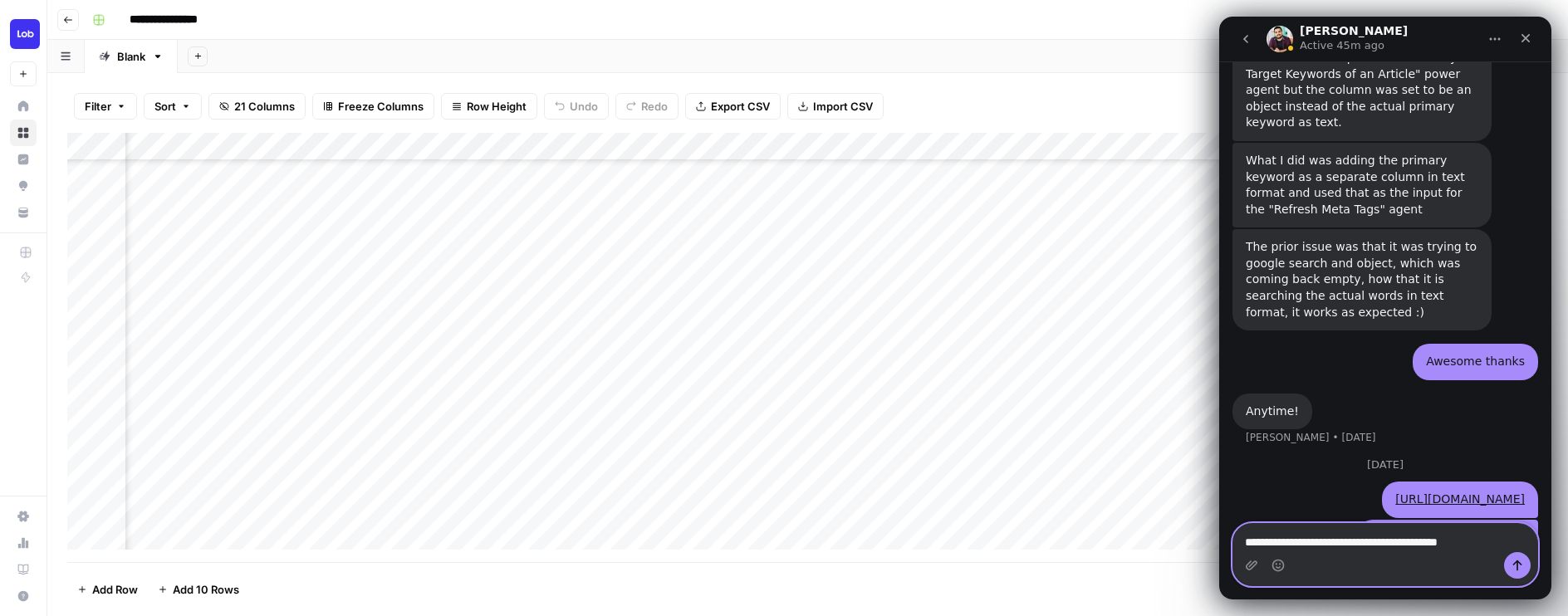
type textarea "**********"
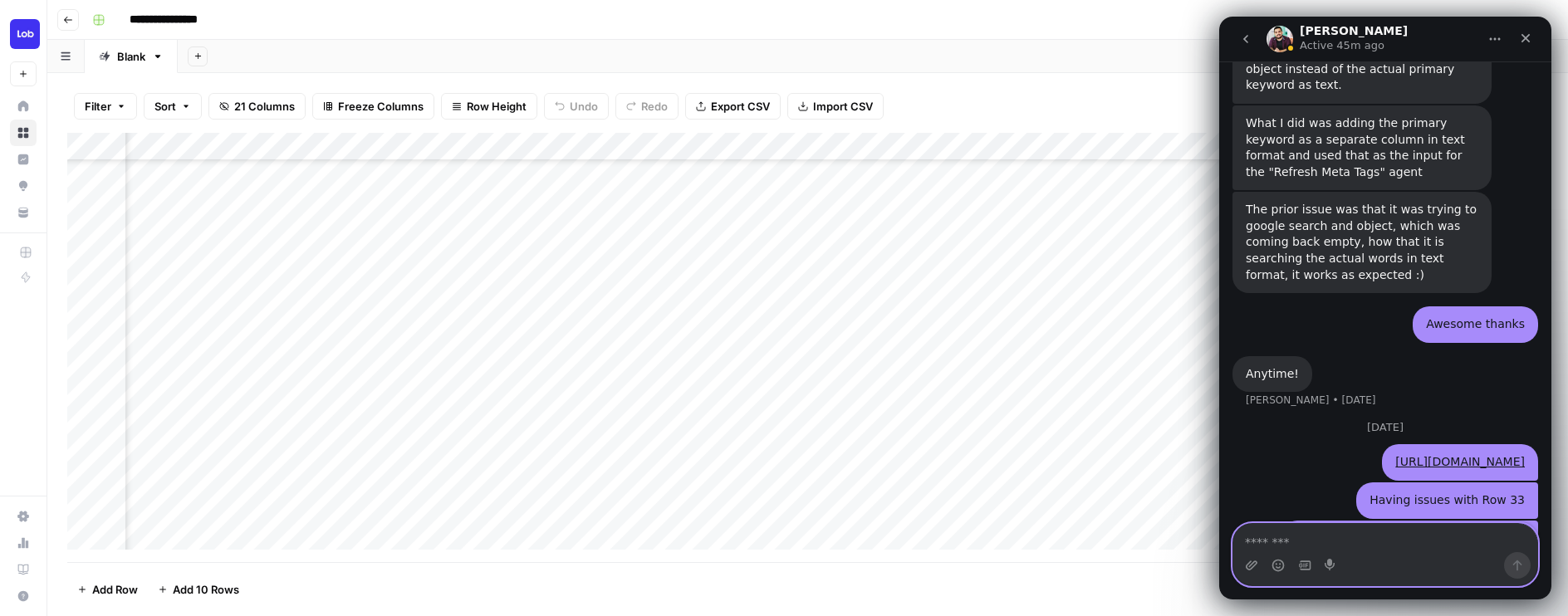
scroll to position [3831, 0]
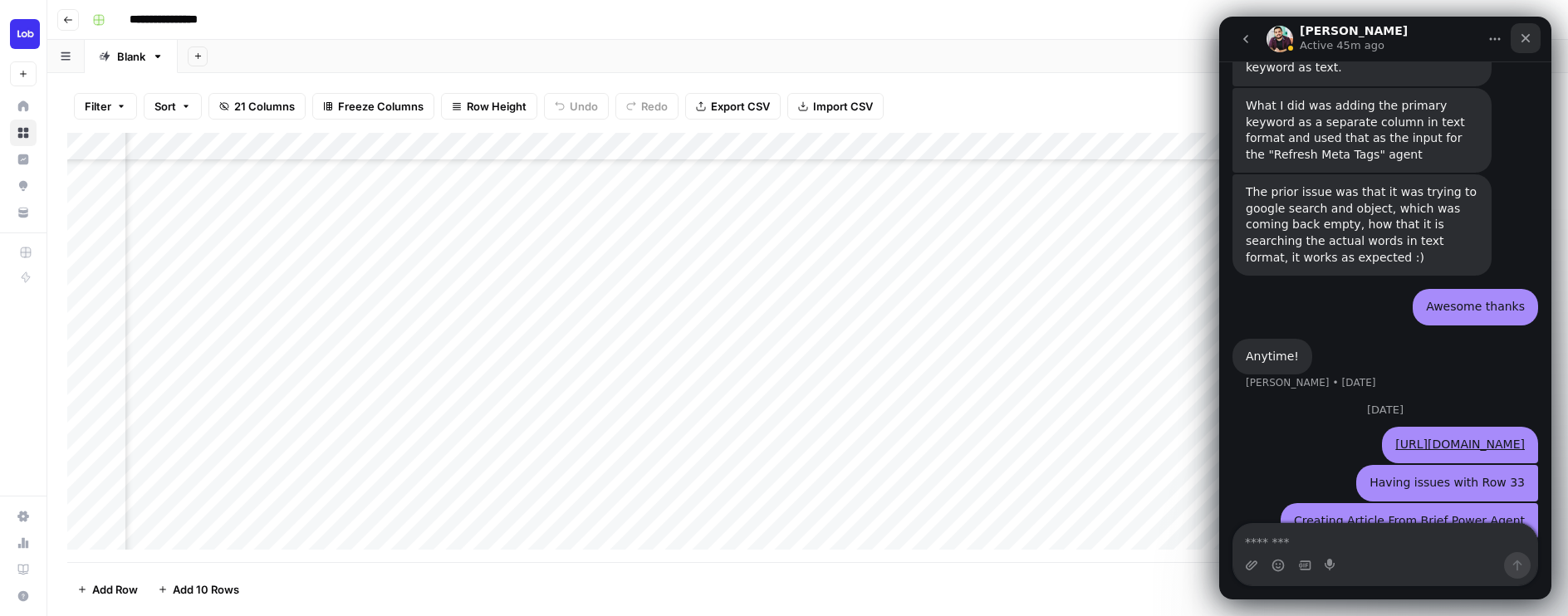
drag, startPoint x: 1523, startPoint y: 38, endPoint x: 2742, endPoint y: 55, distance: 1219.1
click at [1523, 38] on icon "Close" at bounding box center [1525, 38] width 14 height 14
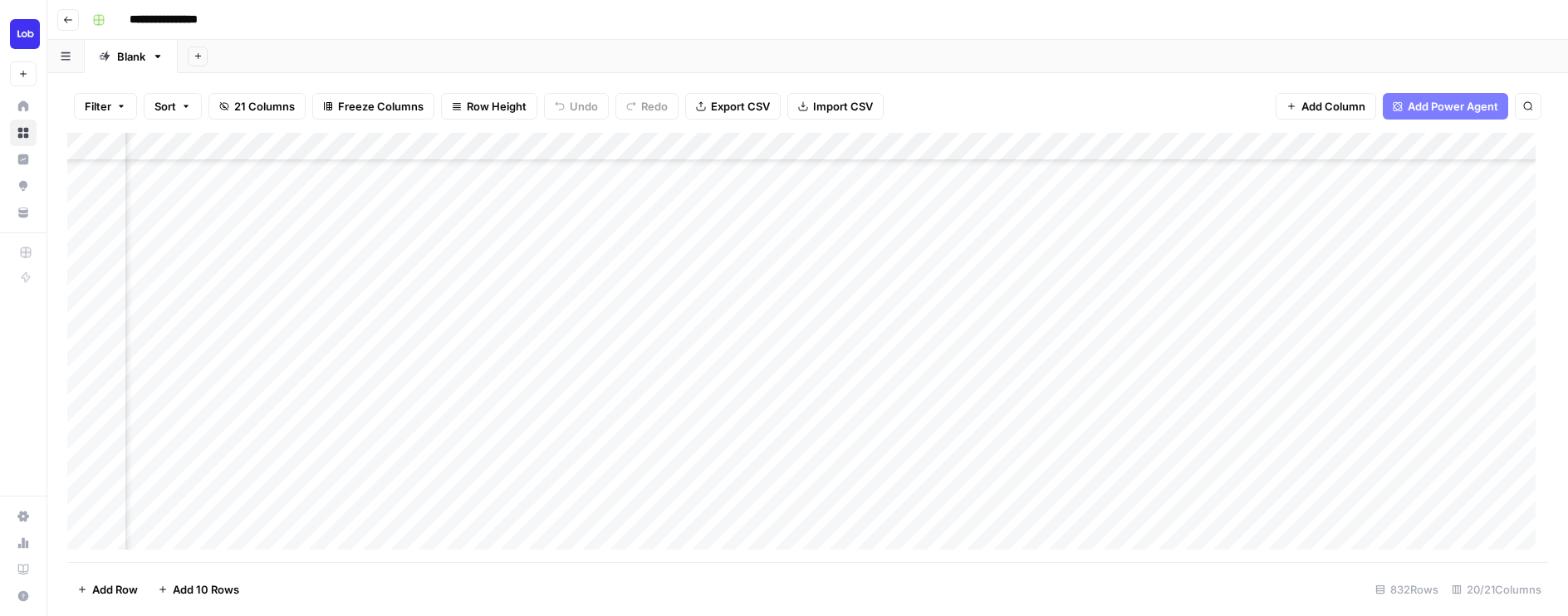
click at [844, 396] on div "Add Column" at bounding box center [808, 347] width 1481 height 429
click at [1376, 338] on div "Add Column" at bounding box center [808, 347] width 1481 height 429
click at [1089, 334] on div "Add Column" at bounding box center [808, 347] width 1481 height 429
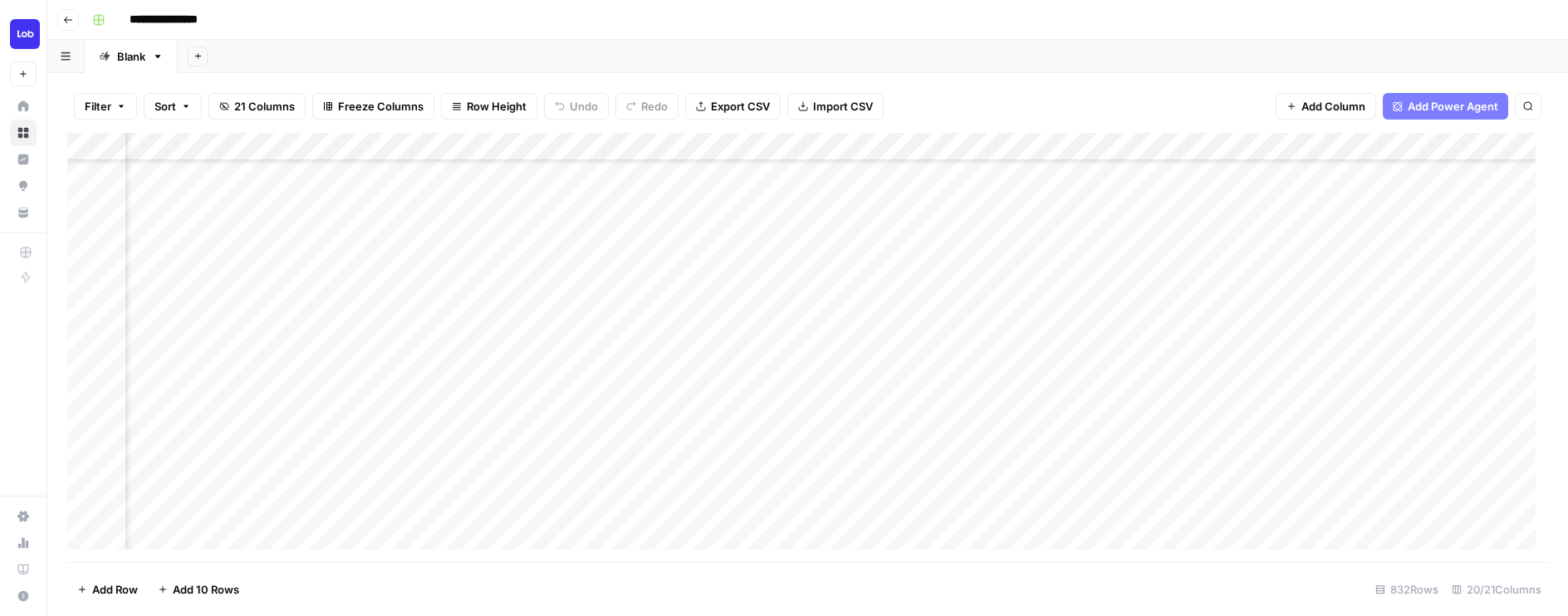
scroll to position [711, 2178]
click at [1023, 308] on div "Add Column" at bounding box center [808, 347] width 1481 height 429
click at [1009, 334] on div "Add Column" at bounding box center [808, 347] width 1481 height 429
click at [1306, 307] on div "Add Column" at bounding box center [808, 347] width 1481 height 429
click at [1311, 339] on div "Add Column" at bounding box center [808, 347] width 1481 height 429
